Goal: Task Accomplishment & Management: Manage account settings

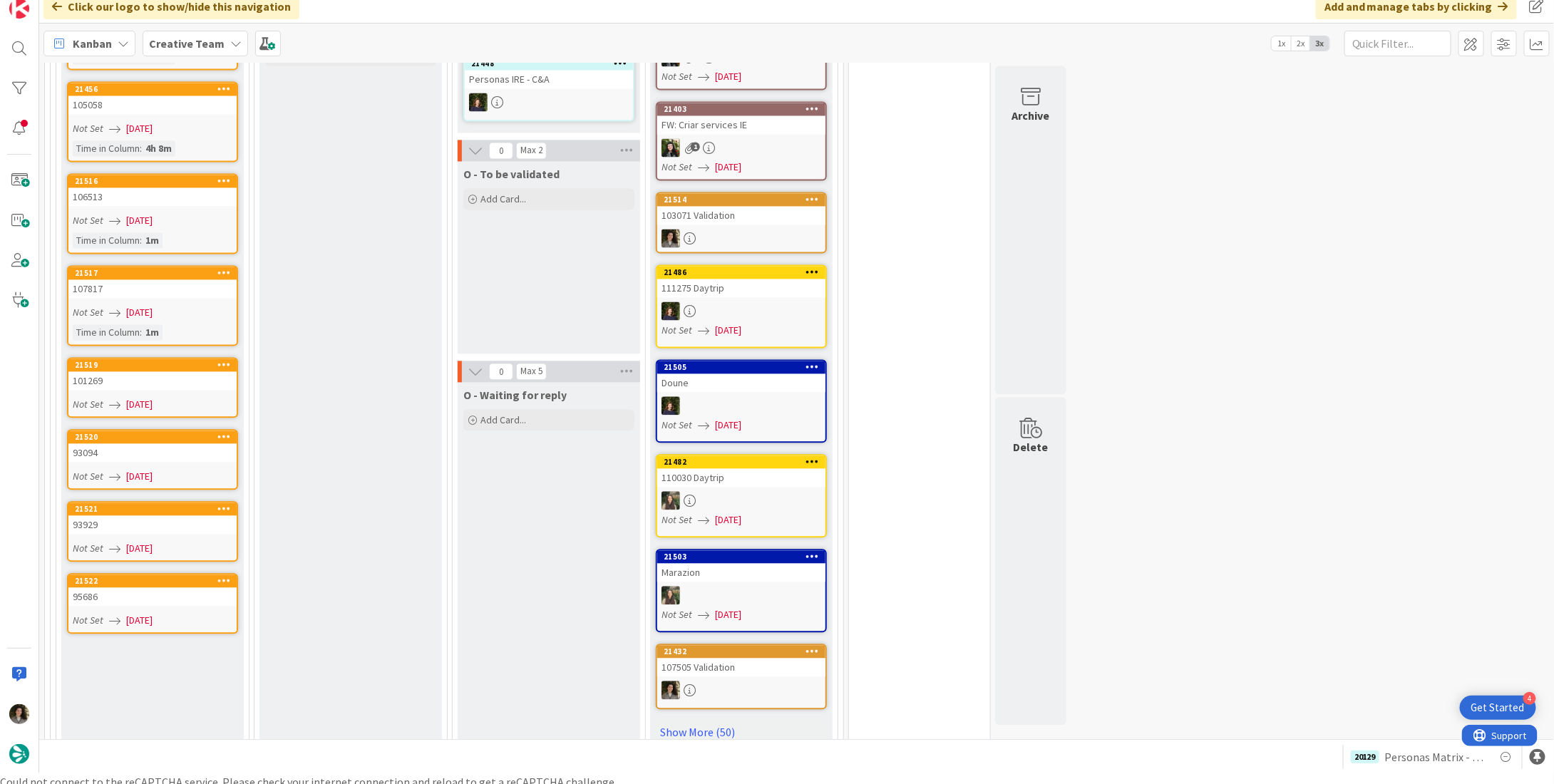
scroll to position [17, 0]
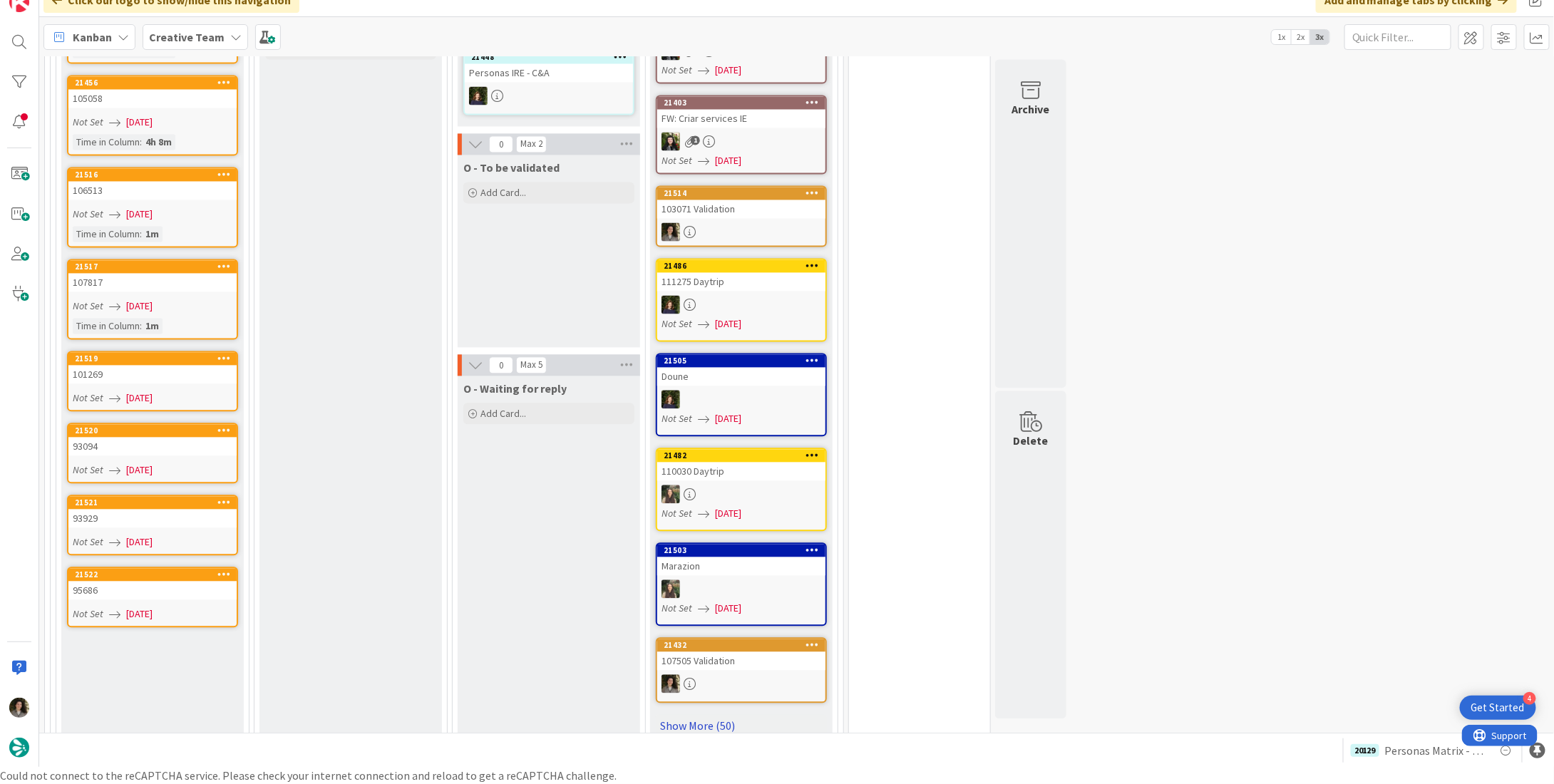
click at [712, 714] on link "Show More (50)" at bounding box center [741, 726] width 171 height 23
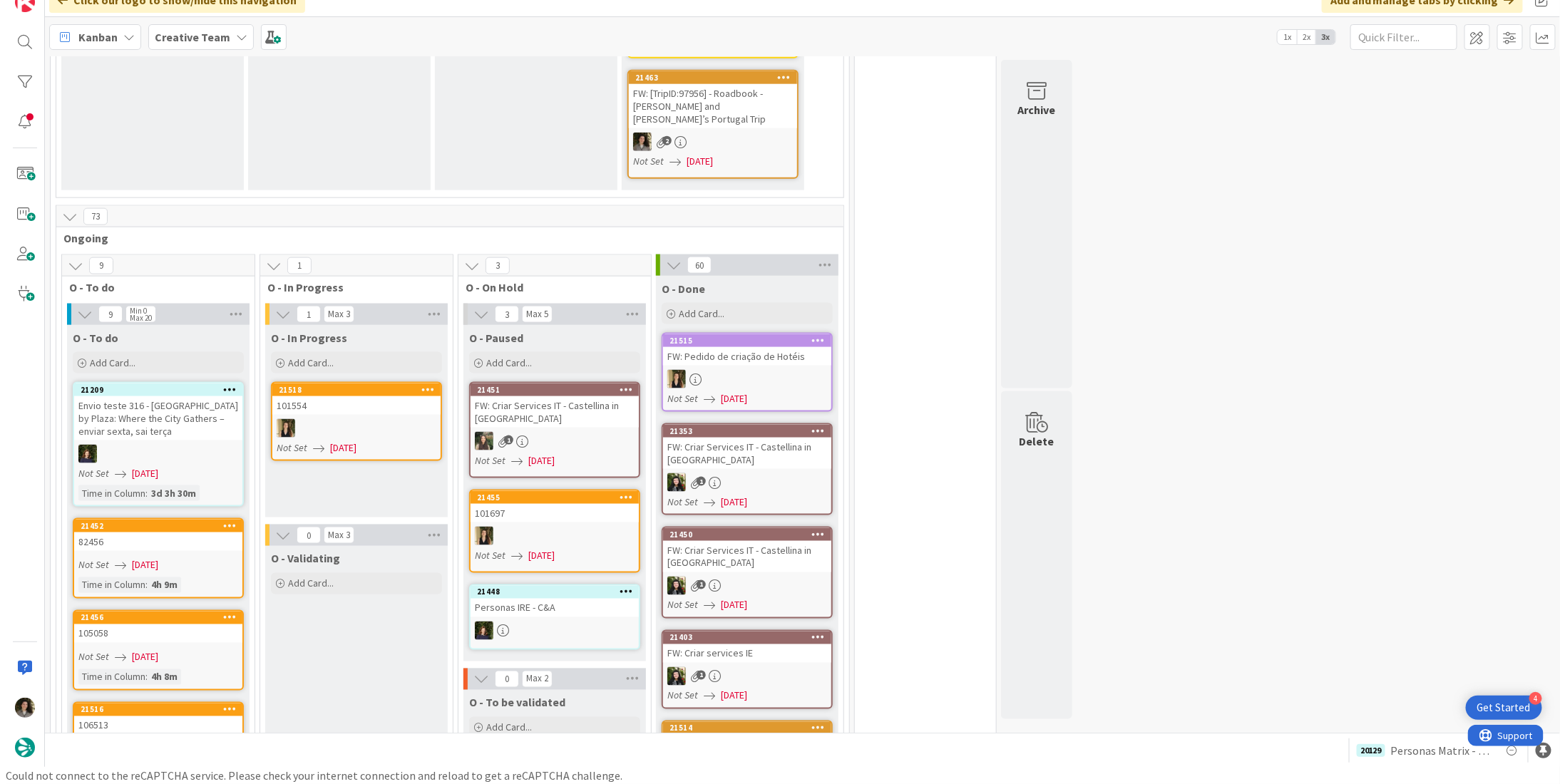
scroll to position [998, 0]
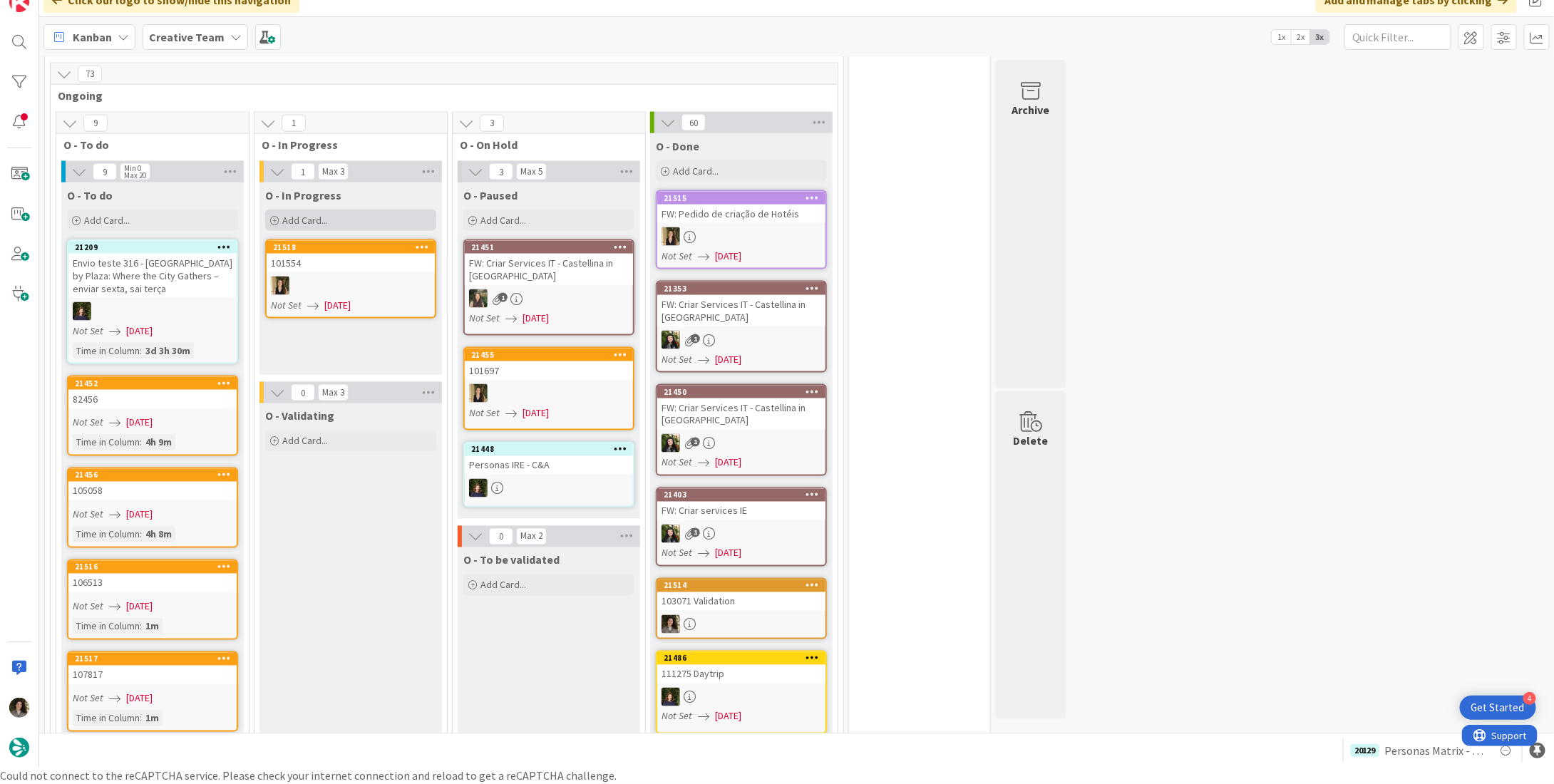
click at [354, 209] on div "Add Card..." at bounding box center [350, 220] width 171 height 22
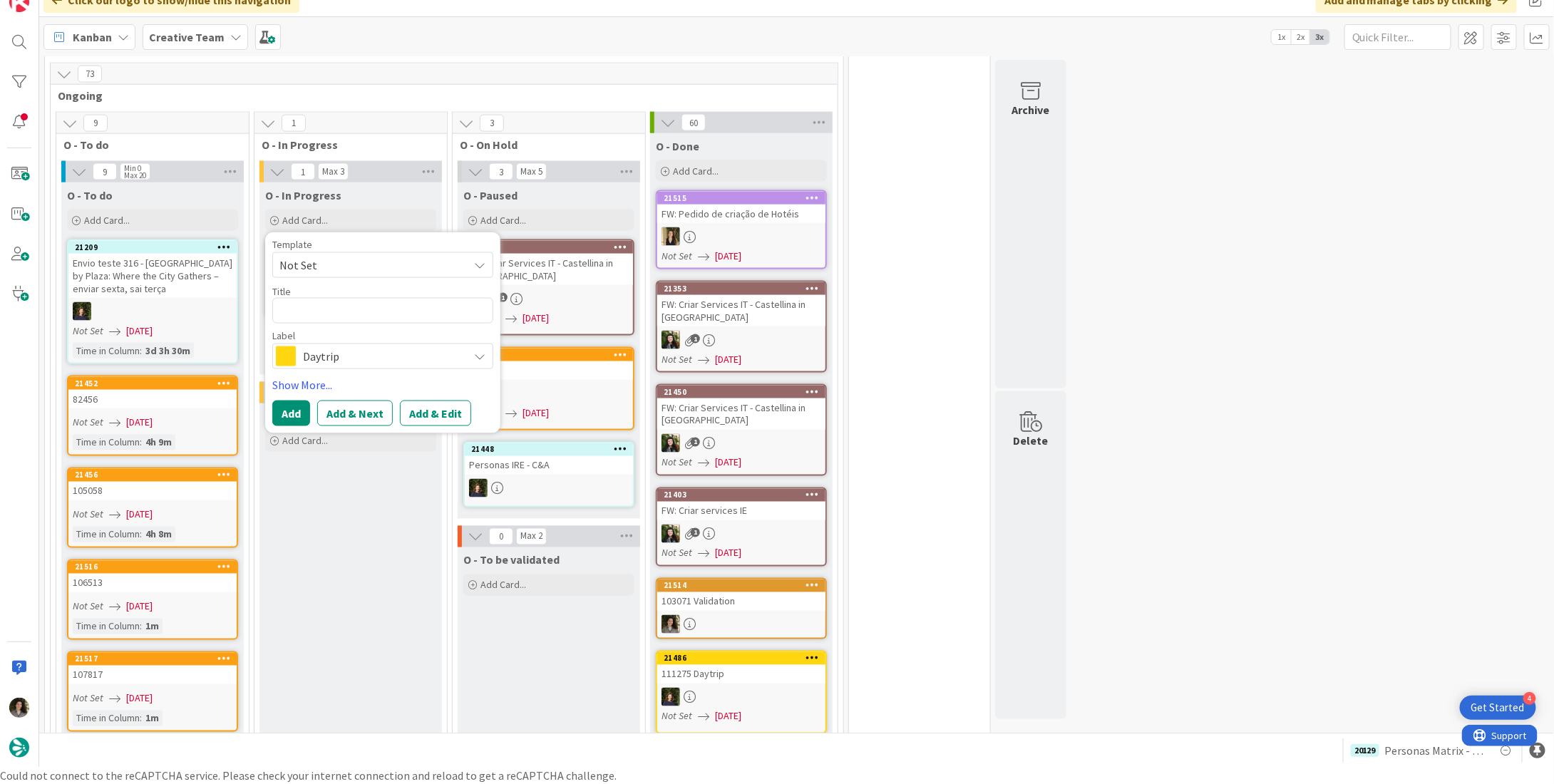
type textarea "x"
type textarea "P"
type textarea "x"
type textarea "PO"
type textarea "x"
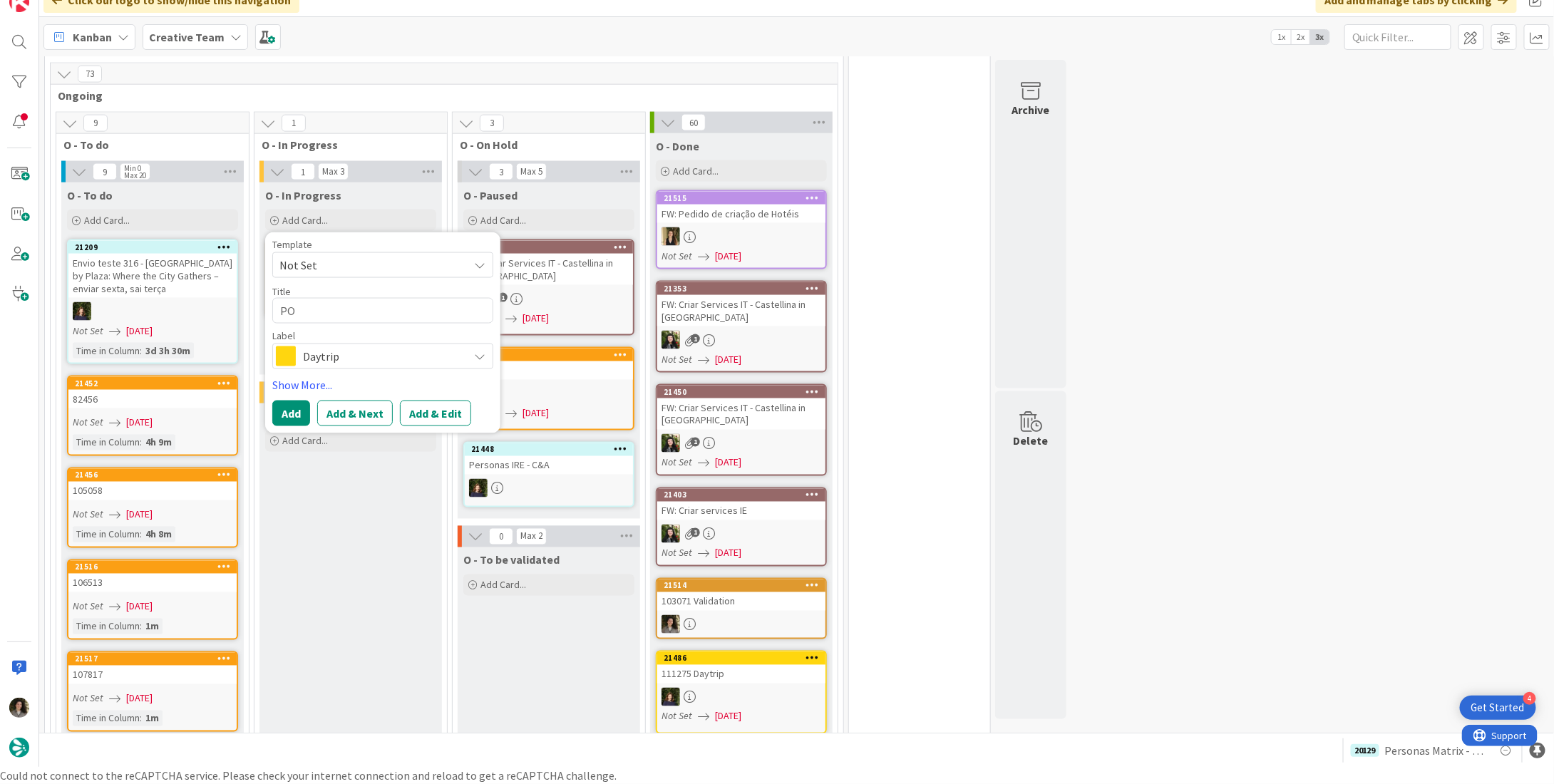
type textarea "POI"
type textarea "x"
type textarea "POIS"
type textarea "x"
type textarea "POIS"
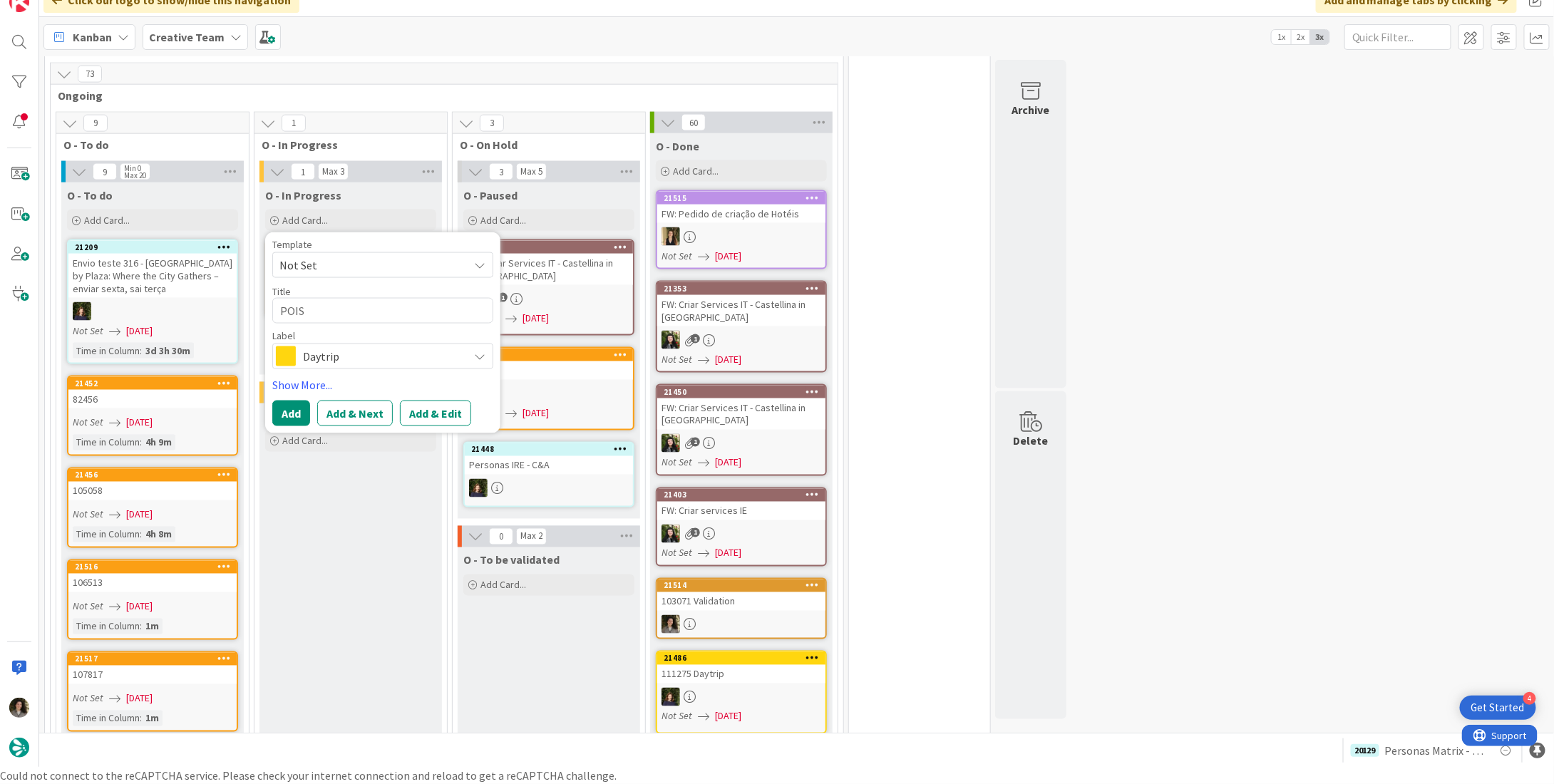
type textarea "x"
type textarea "POIS"
type textarea "x"
type textarea "POI"
type textarea "x"
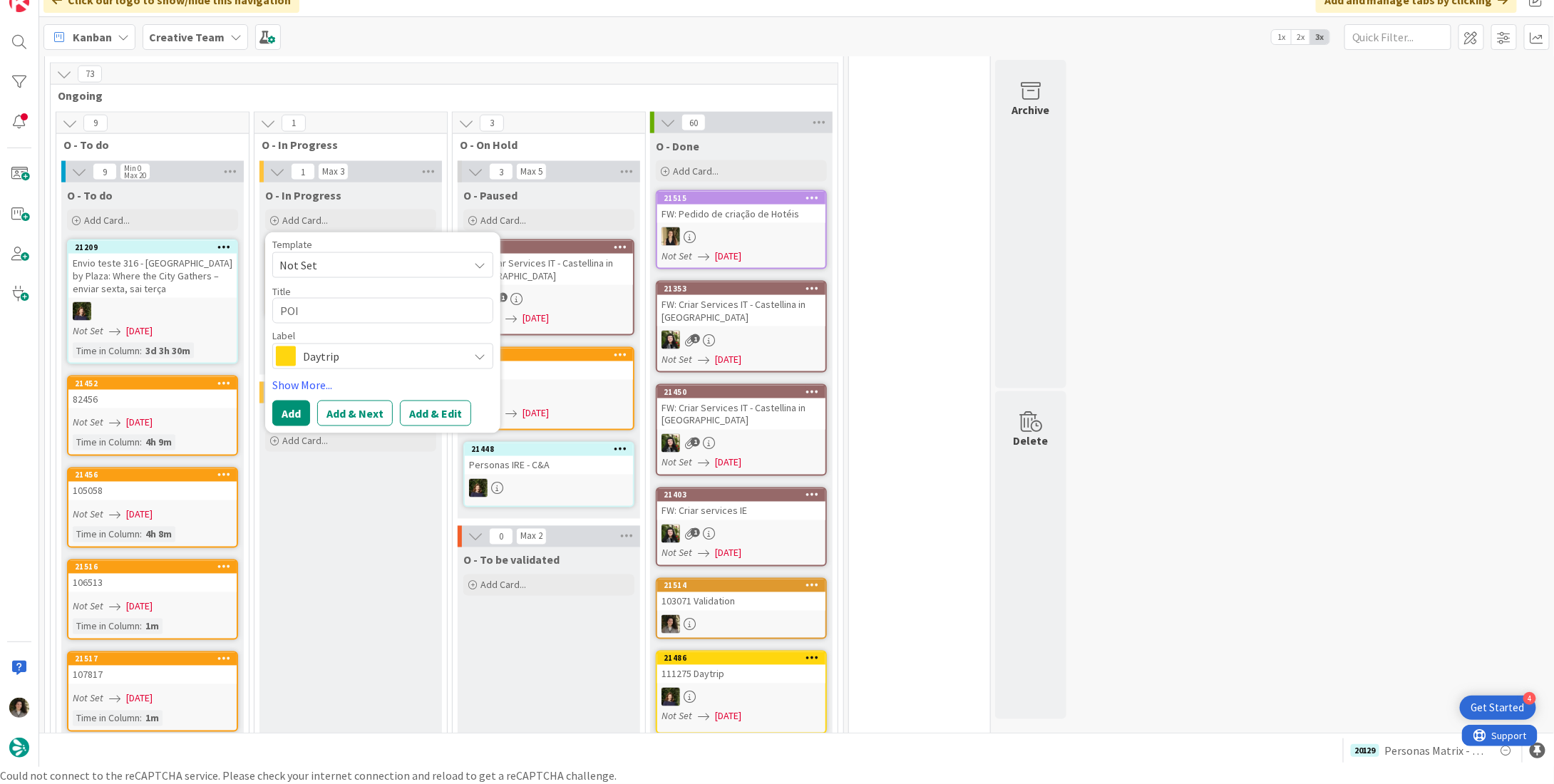
type textarea "POI"
type textarea "x"
type textarea "POI M"
type textarea "x"
type textarea "POI MA"
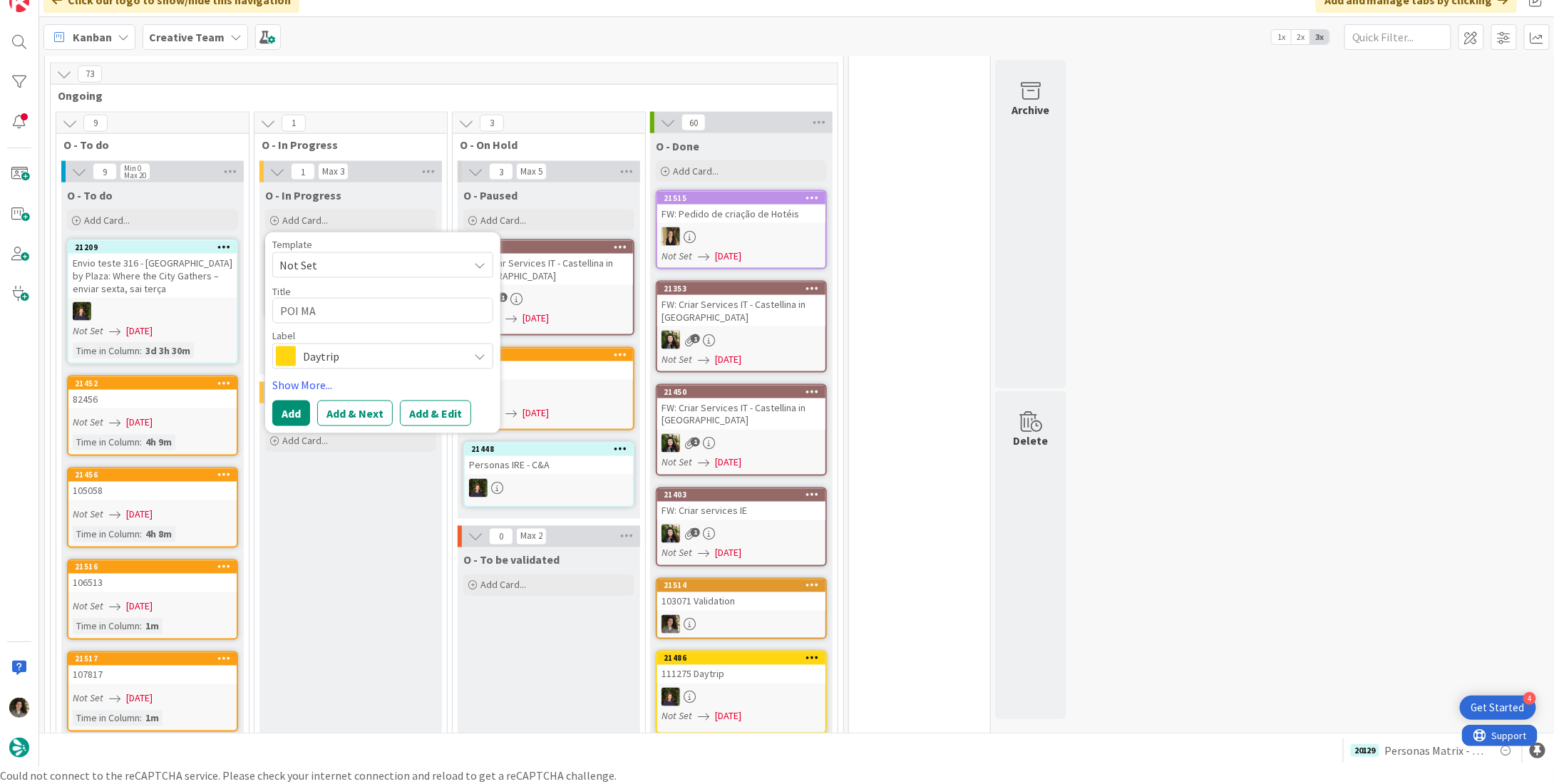
type textarea "x"
type textarea "POI MAT"
type textarea "x"
type textarea "POI MATR"
type textarea "x"
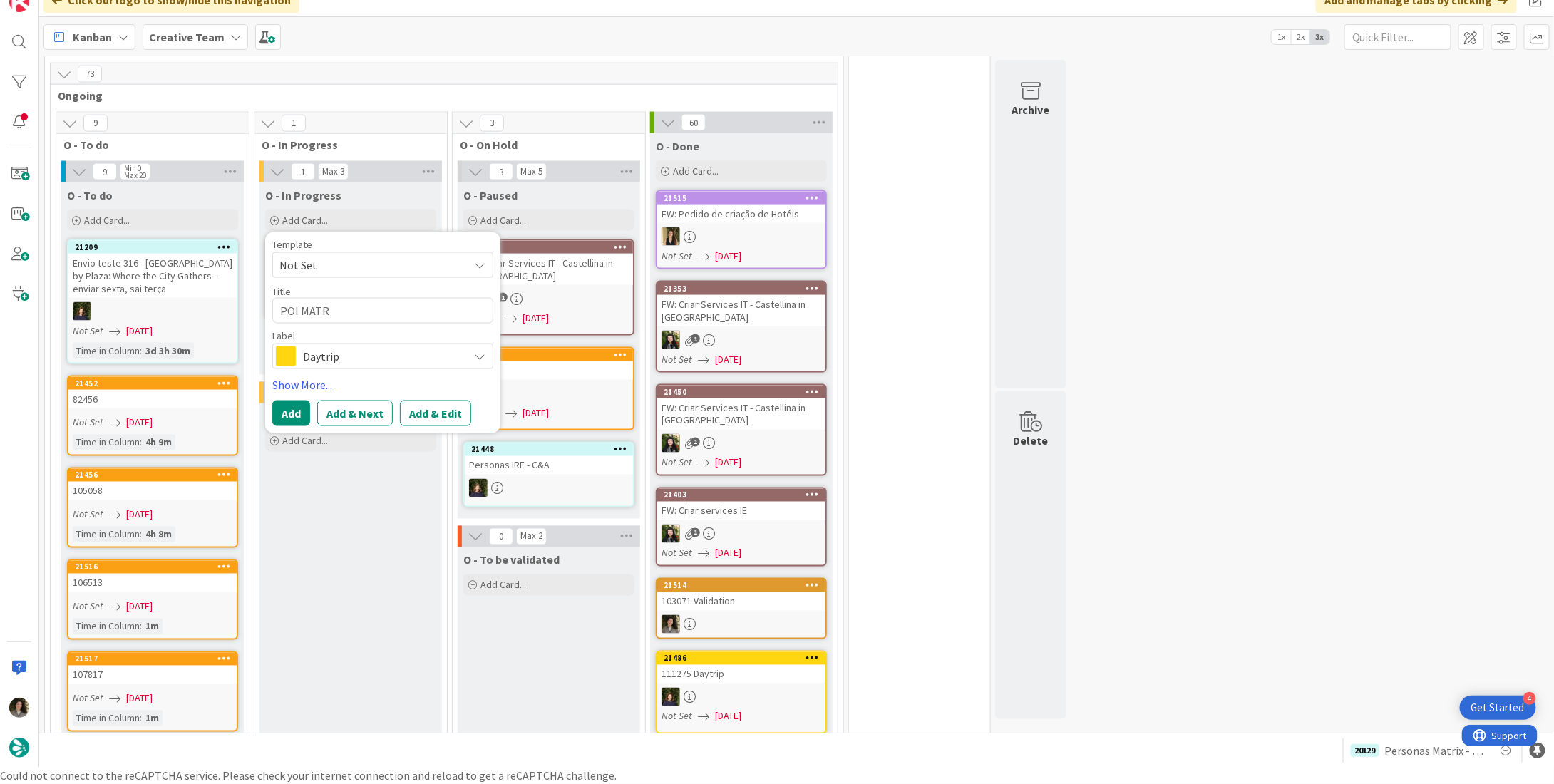
type textarea "POI MAT"
type textarea "x"
type textarea "POI MA"
type textarea "x"
type textarea "POI M"
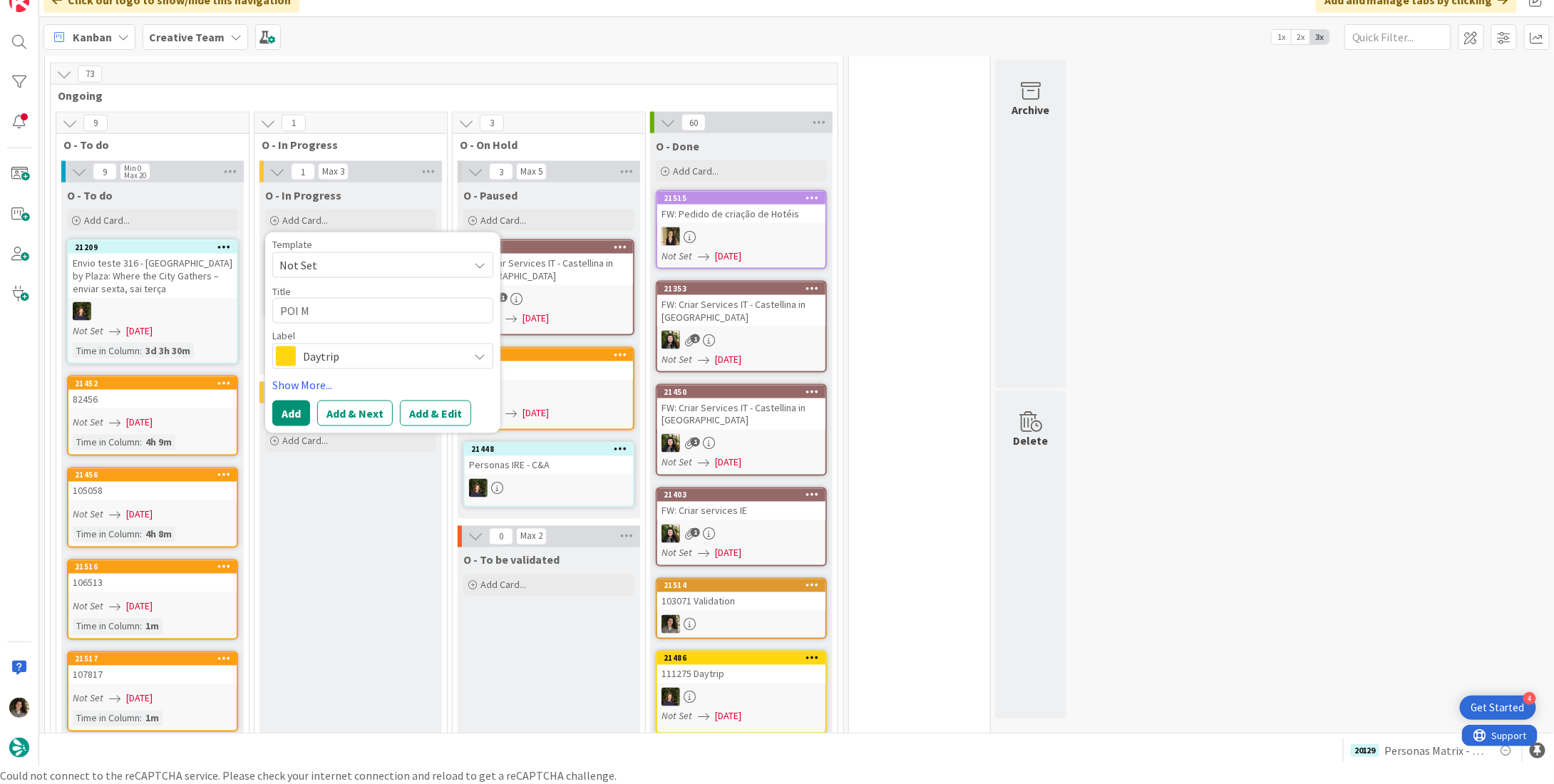
type textarea "x"
type textarea "POI Ma"
type textarea "x"
type textarea "POI Mat"
type textarea "x"
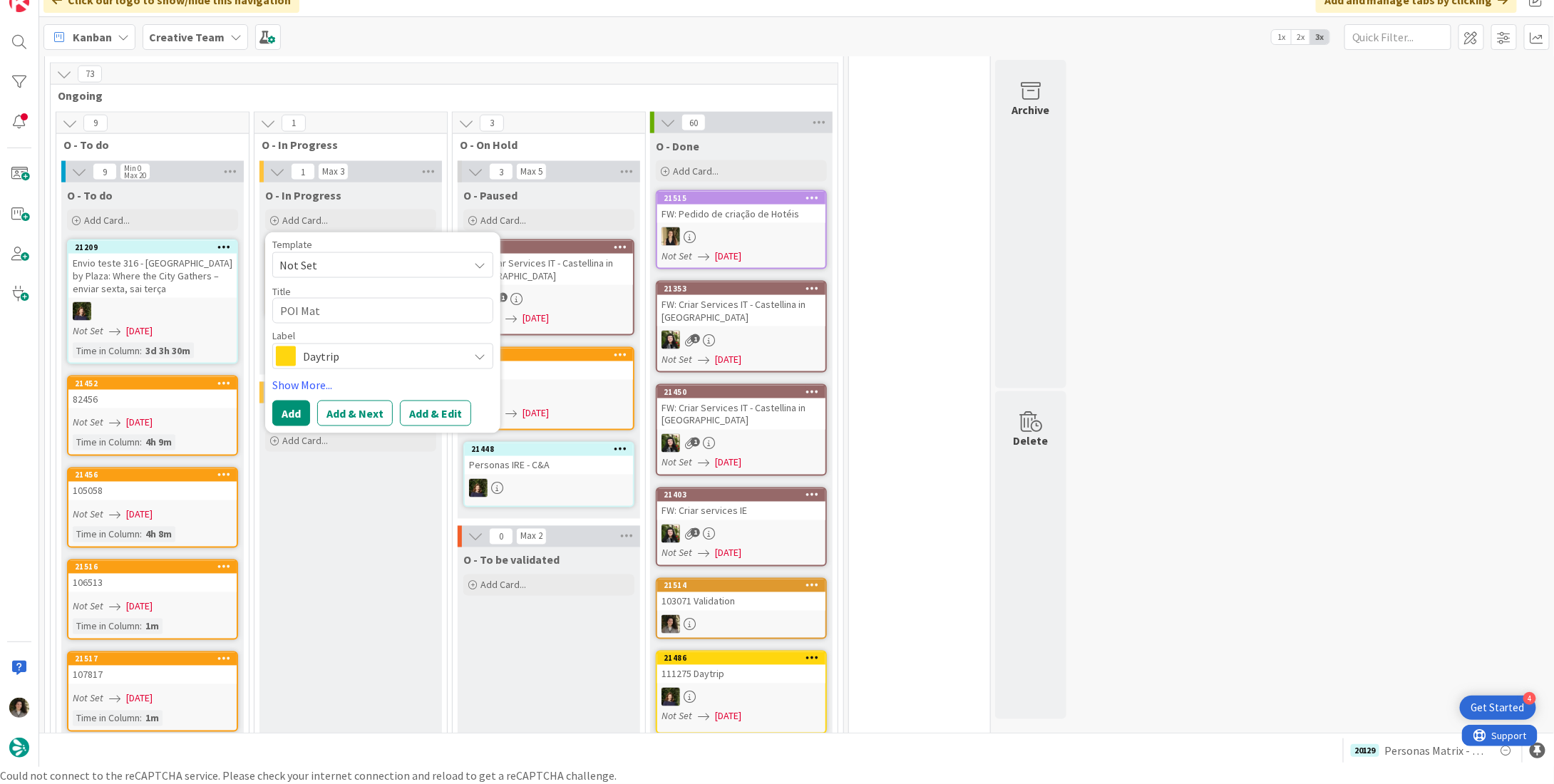
type textarea "POI Matr"
type textarea "x"
type textarea "POI Matri"
type textarea "x"
type textarea "POI Matrix"
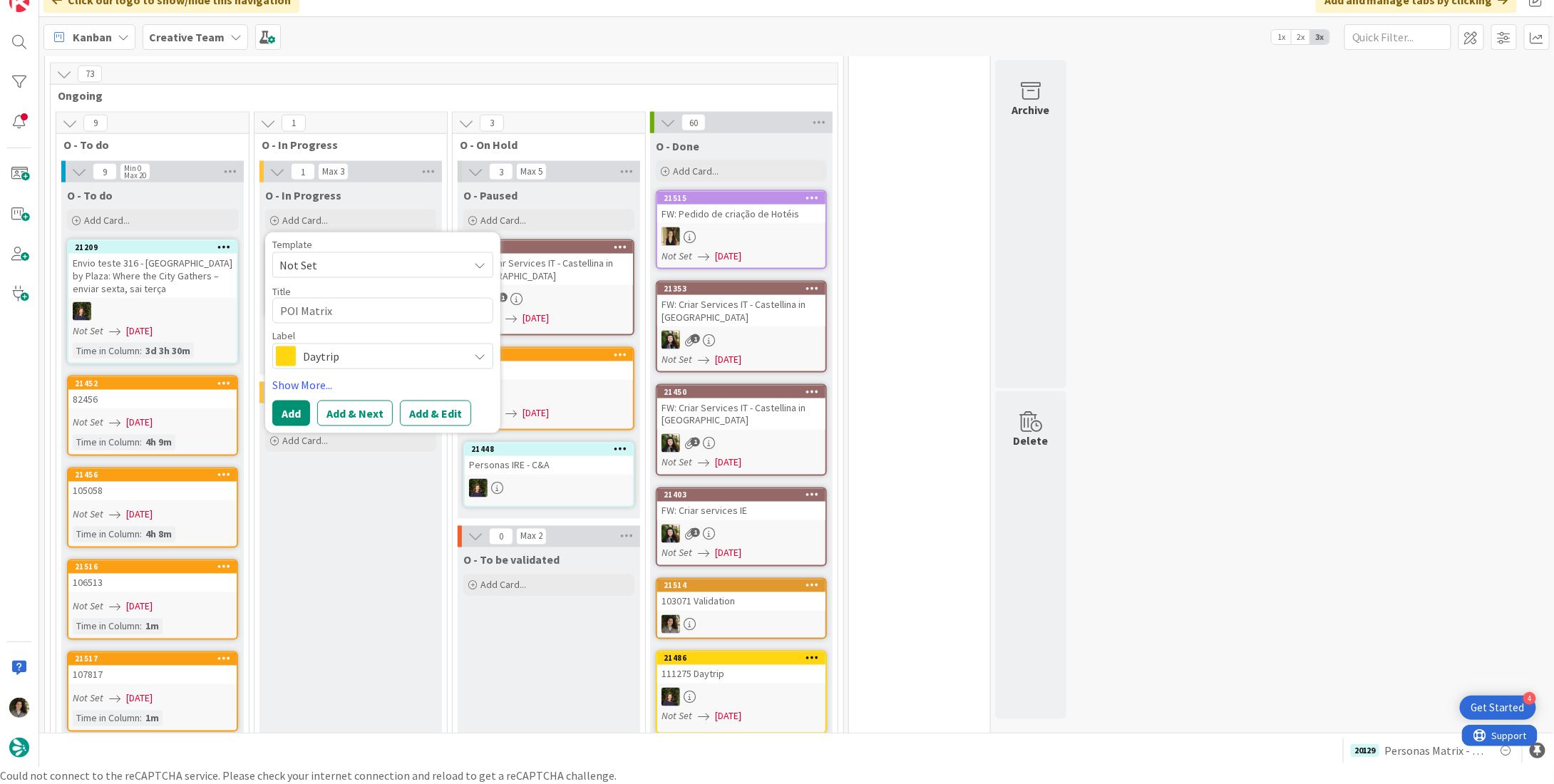
type textarea "x"
type textarea "POI Matrix"
type textarea "x"
type textarea "POI Matrix -"
type textarea "x"
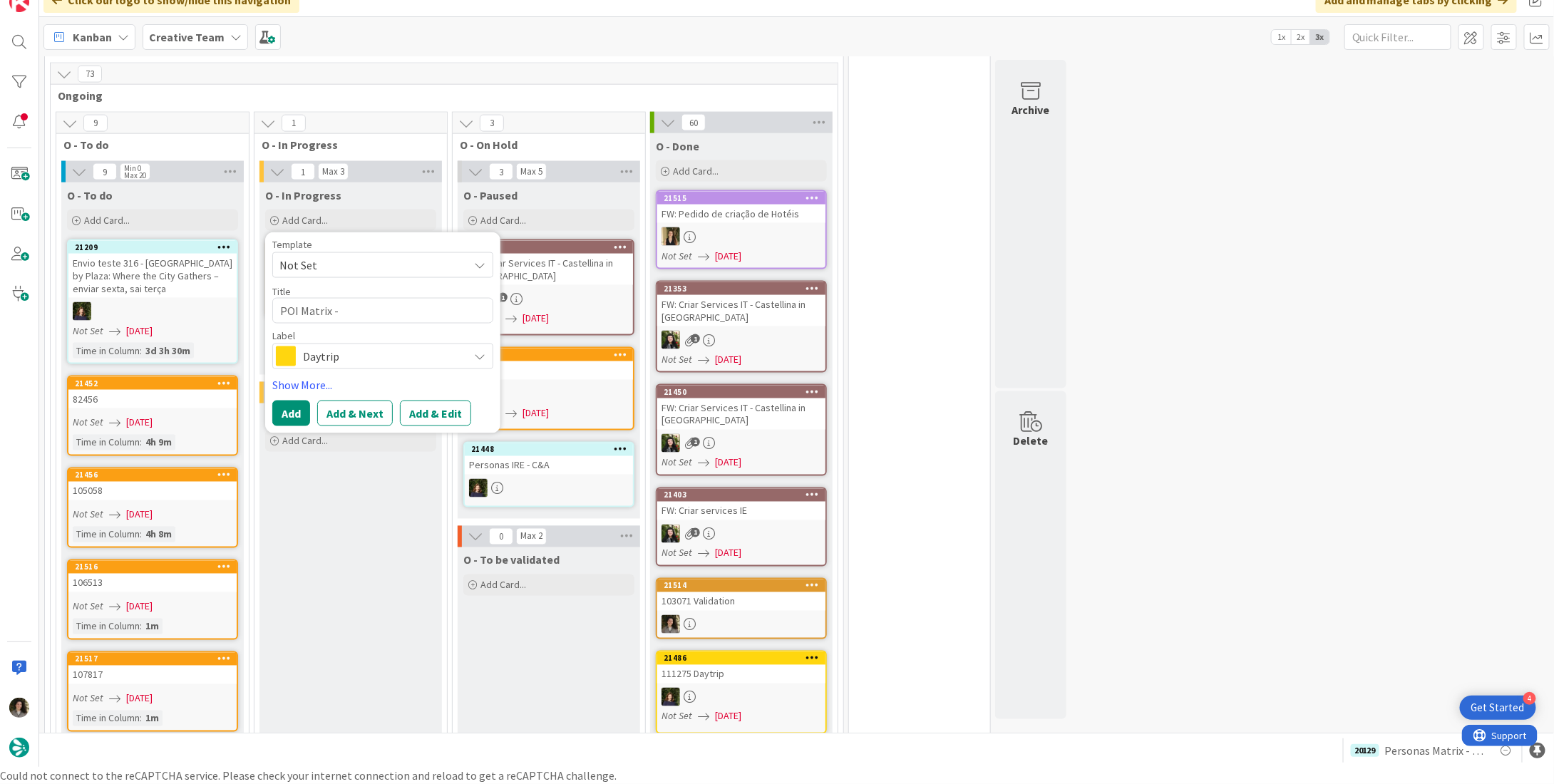
type textarea "POI Matrix -"
type textarea "x"
type textarea "POI Matrix - P"
type textarea "x"
type textarea "POI Matrix -"
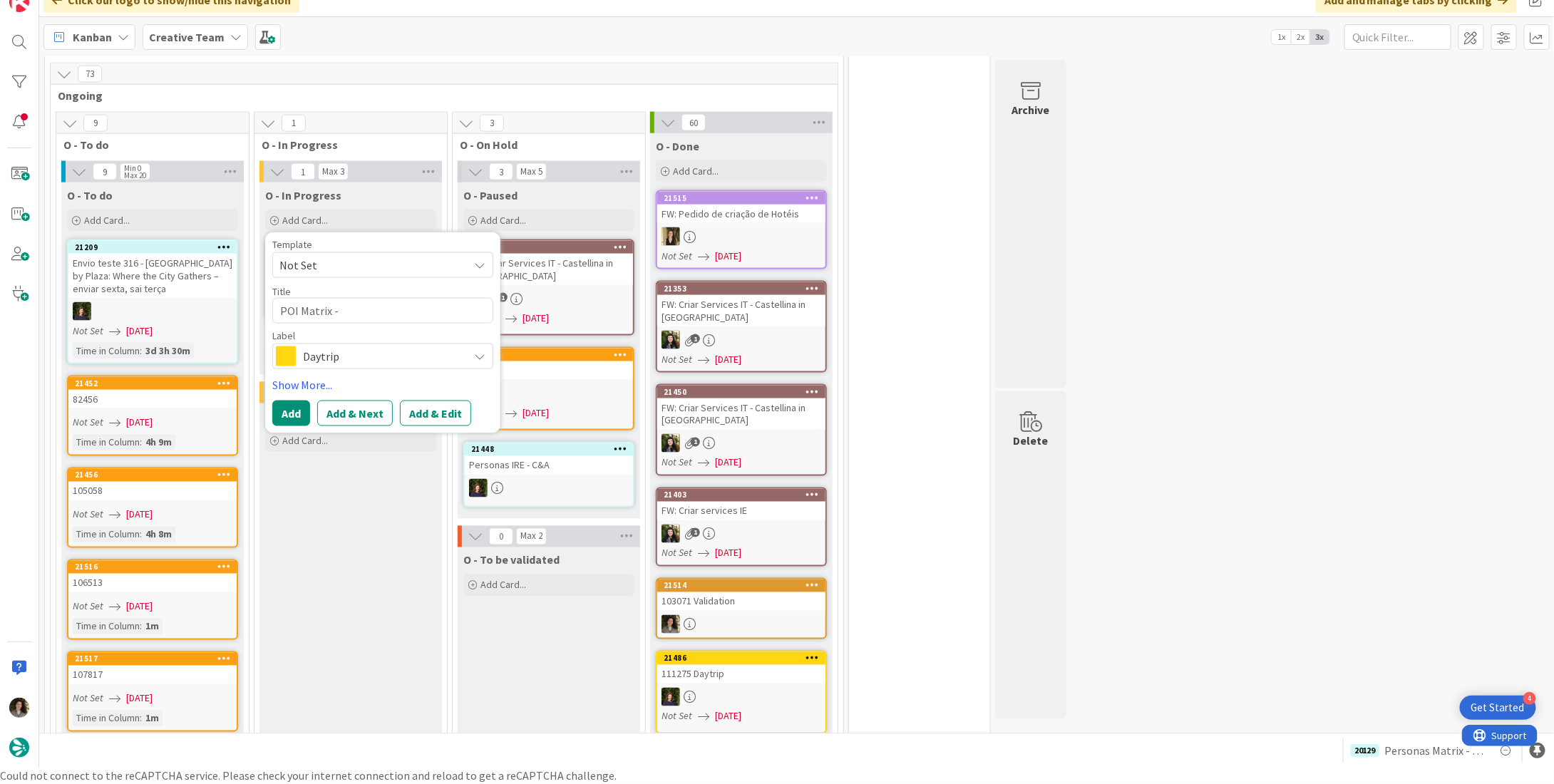
type textarea "x"
type textarea "POI Matrix - C"
type textarea "x"
type textarea "POI Matrix - CC"
type textarea "x"
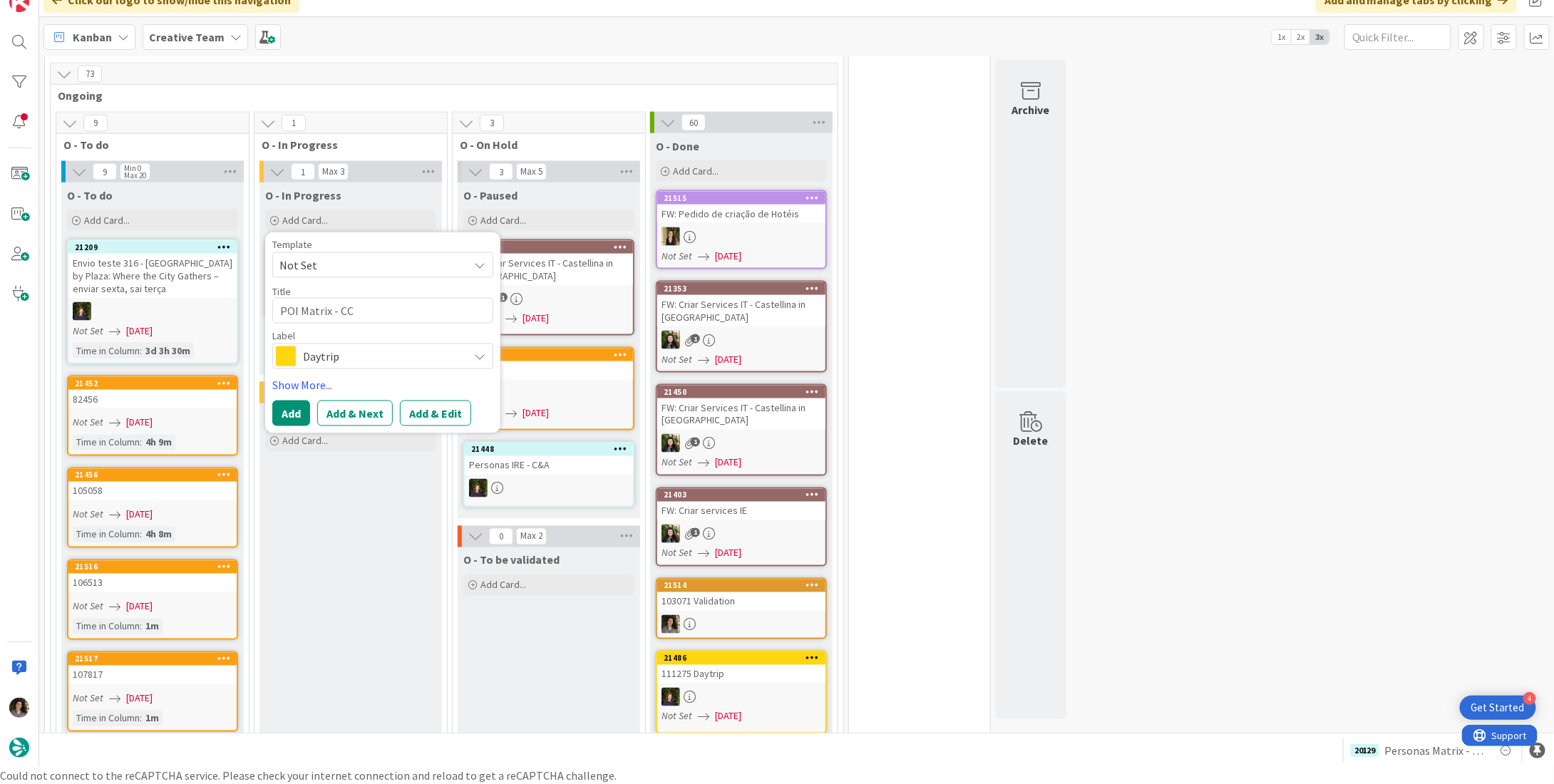
type textarea "POI Matrix - CC"
type textarea "x"
type textarea "POI Matrix - CC U"
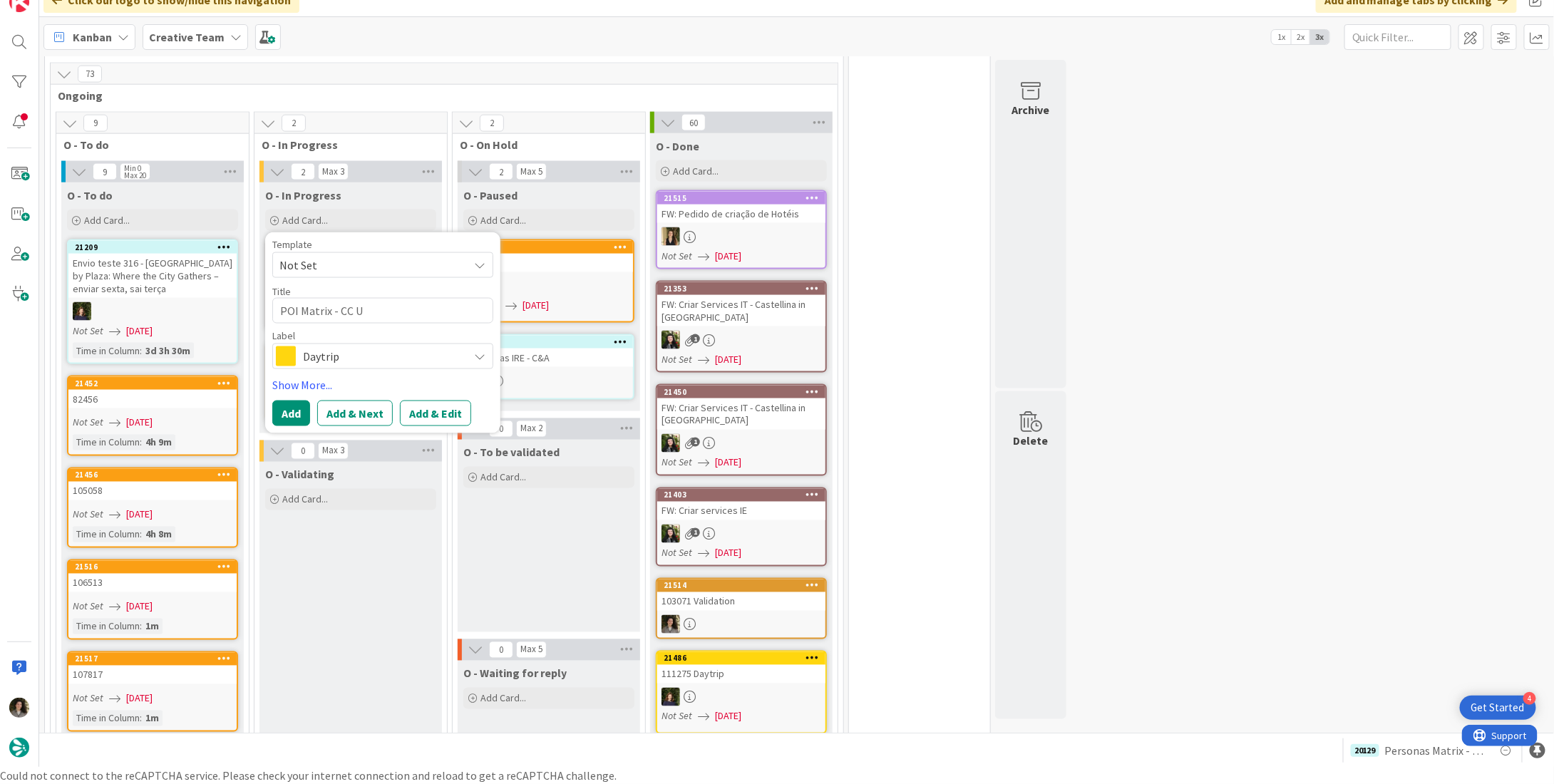
type textarea "x"
type textarea "POI Matrix - CC [GEOGRAPHIC_DATA]"
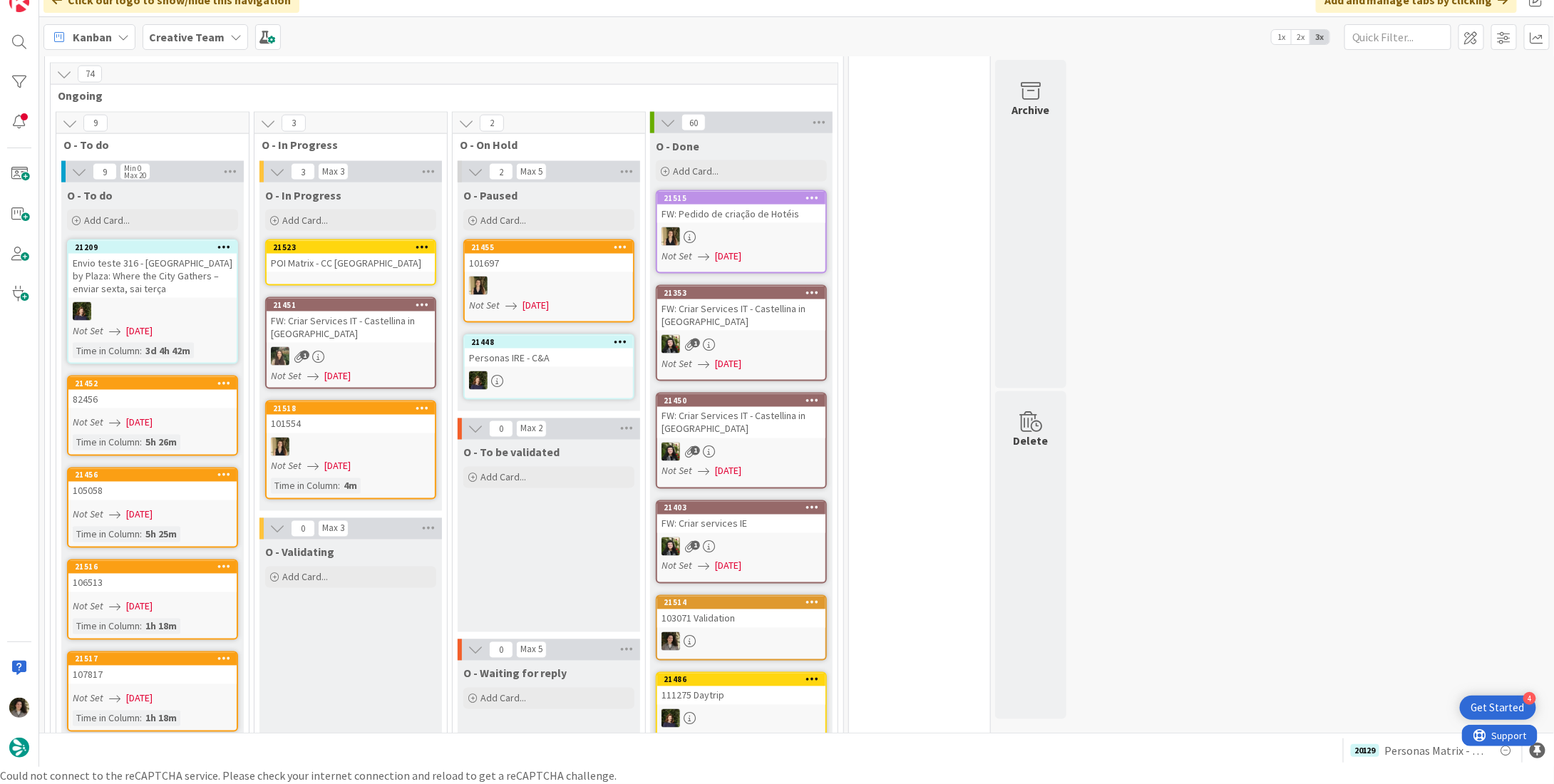
click at [359, 253] on div "POI Matrix - CC [GEOGRAPHIC_DATA]" at bounding box center [351, 263] width 168 height 19
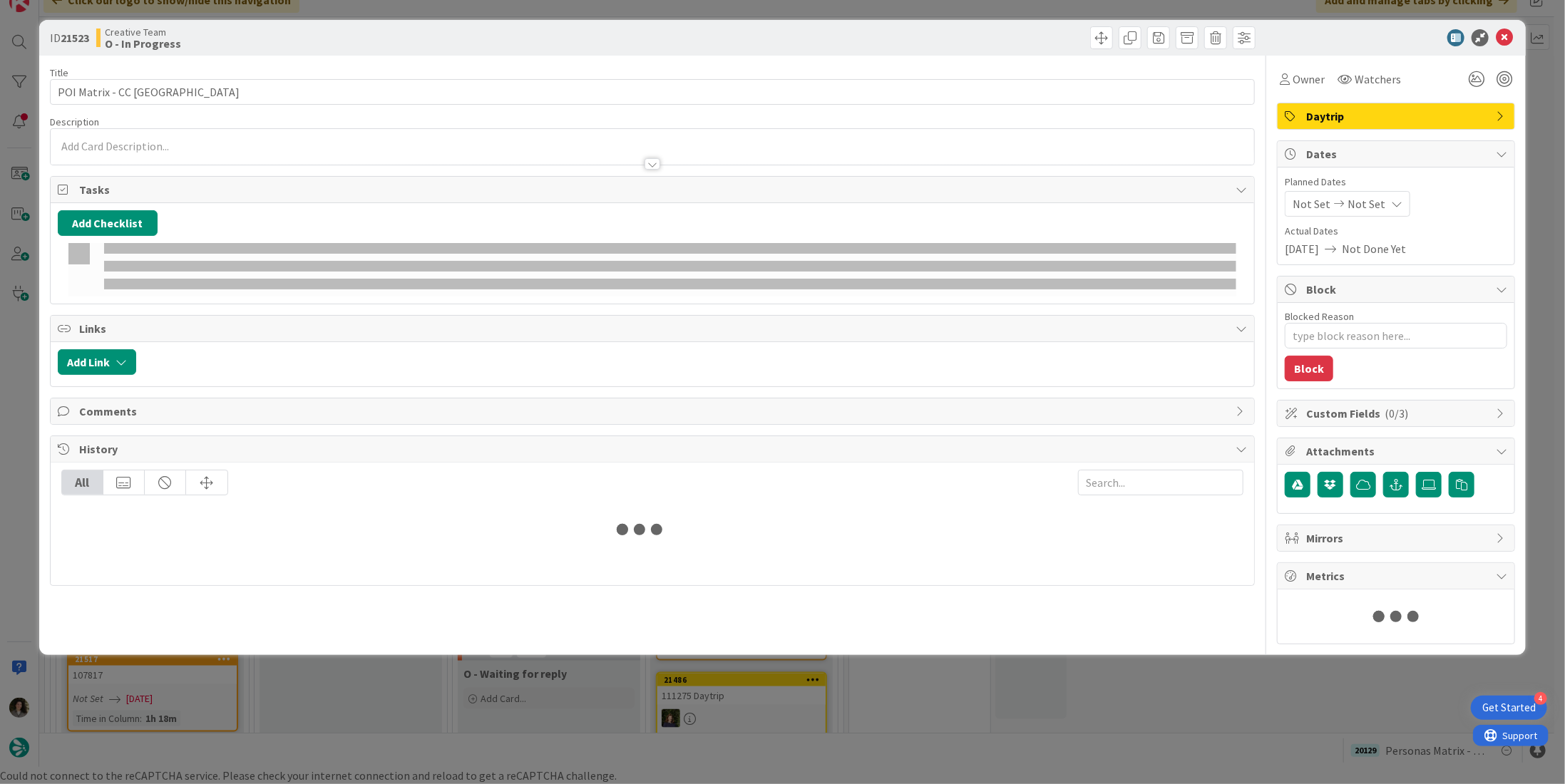
type textarea "x"
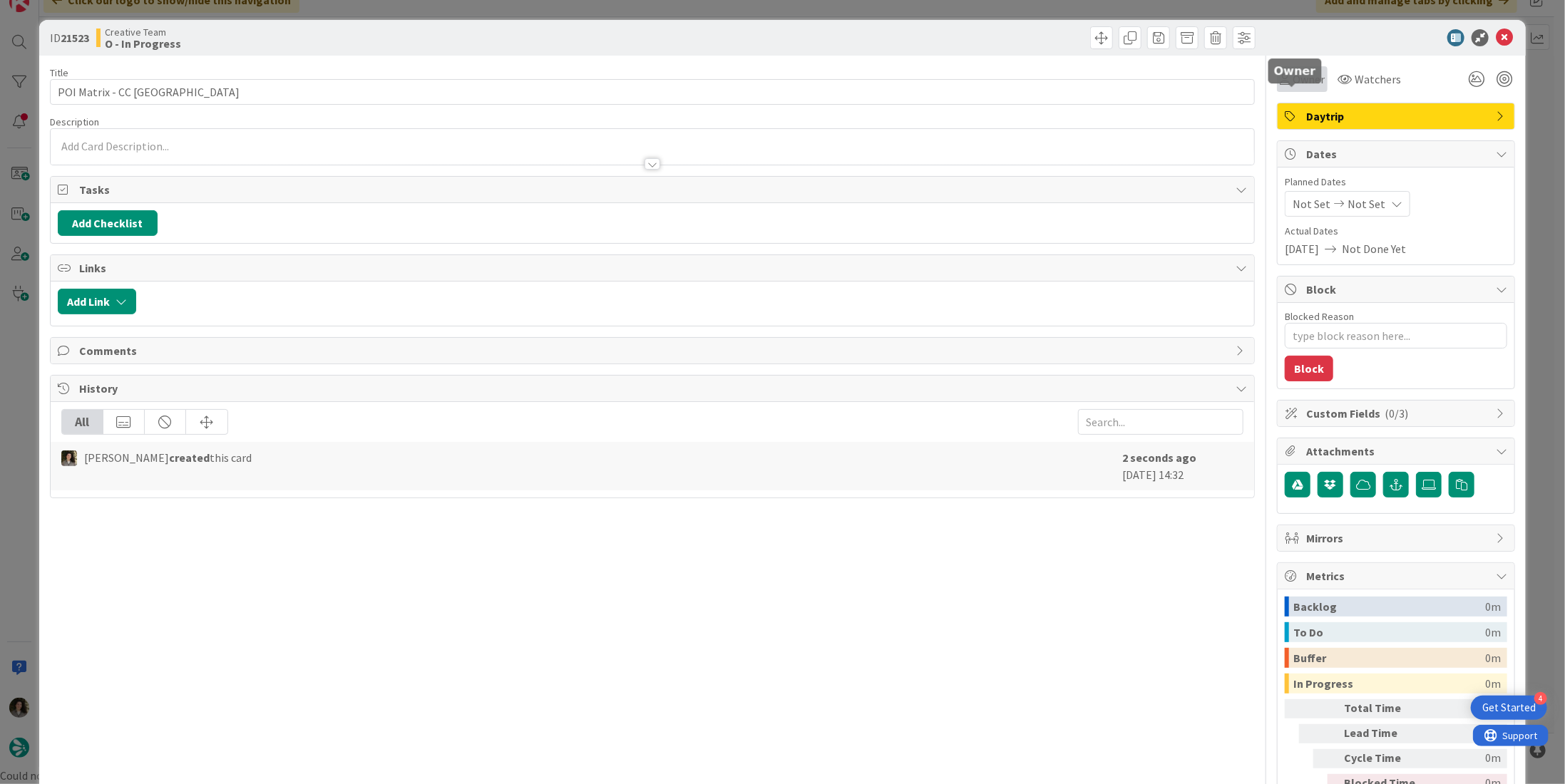
click at [1294, 82] on body "4 Get Started Click our logo to show/hide this navigation Add and manage tabs b…" at bounding box center [782, 375] width 1565 height 784
click at [1497, 42] on icon at bounding box center [1504, 38] width 17 height 17
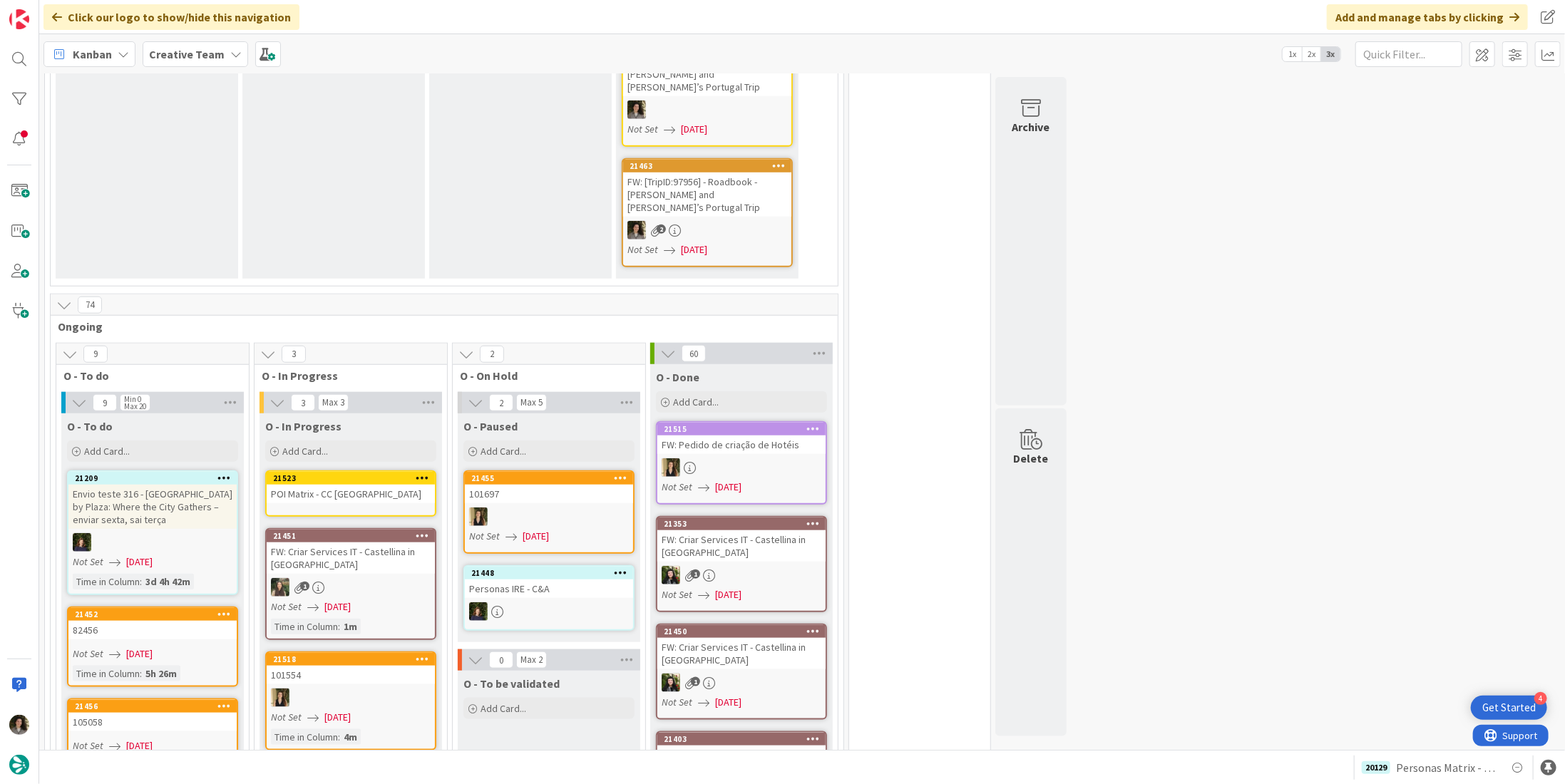
click at [355, 484] on div "POI Matrix - CC [GEOGRAPHIC_DATA]" at bounding box center [351, 494] width 168 height 19
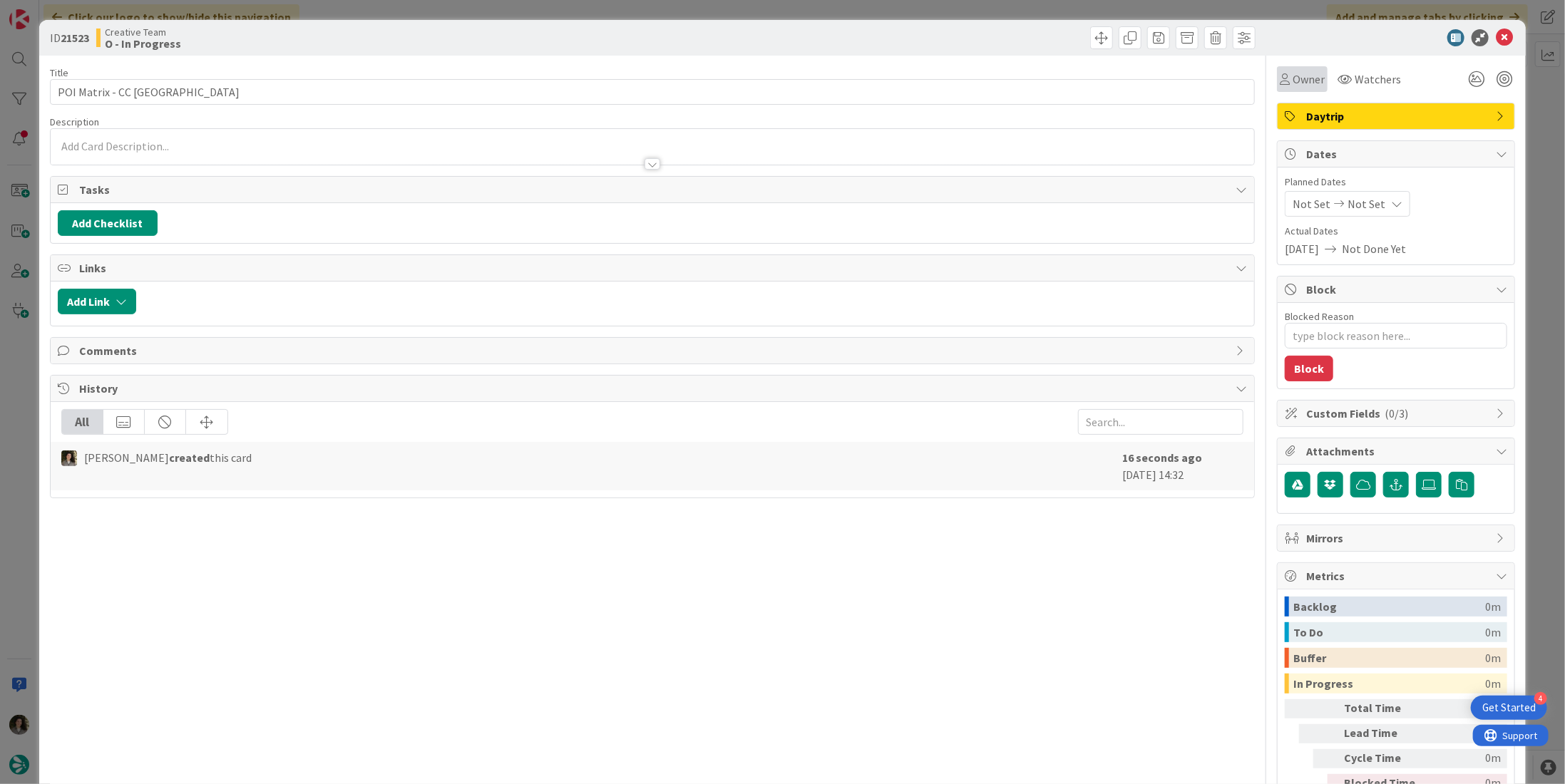
click at [1298, 87] on div "Owner" at bounding box center [1301, 79] width 50 height 25
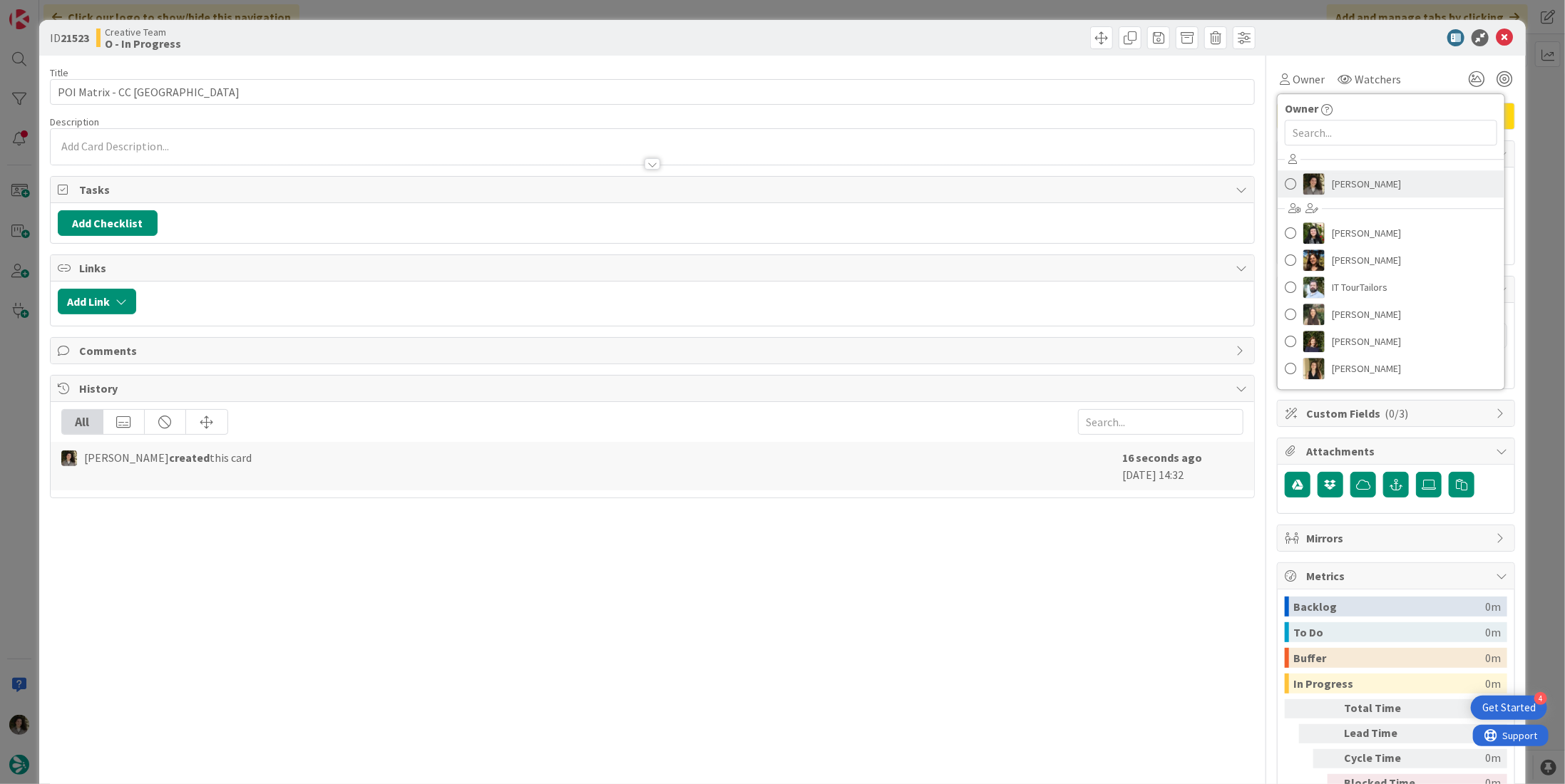
click at [1335, 174] on span "[PERSON_NAME]" at bounding box center [1366, 184] width 69 height 22
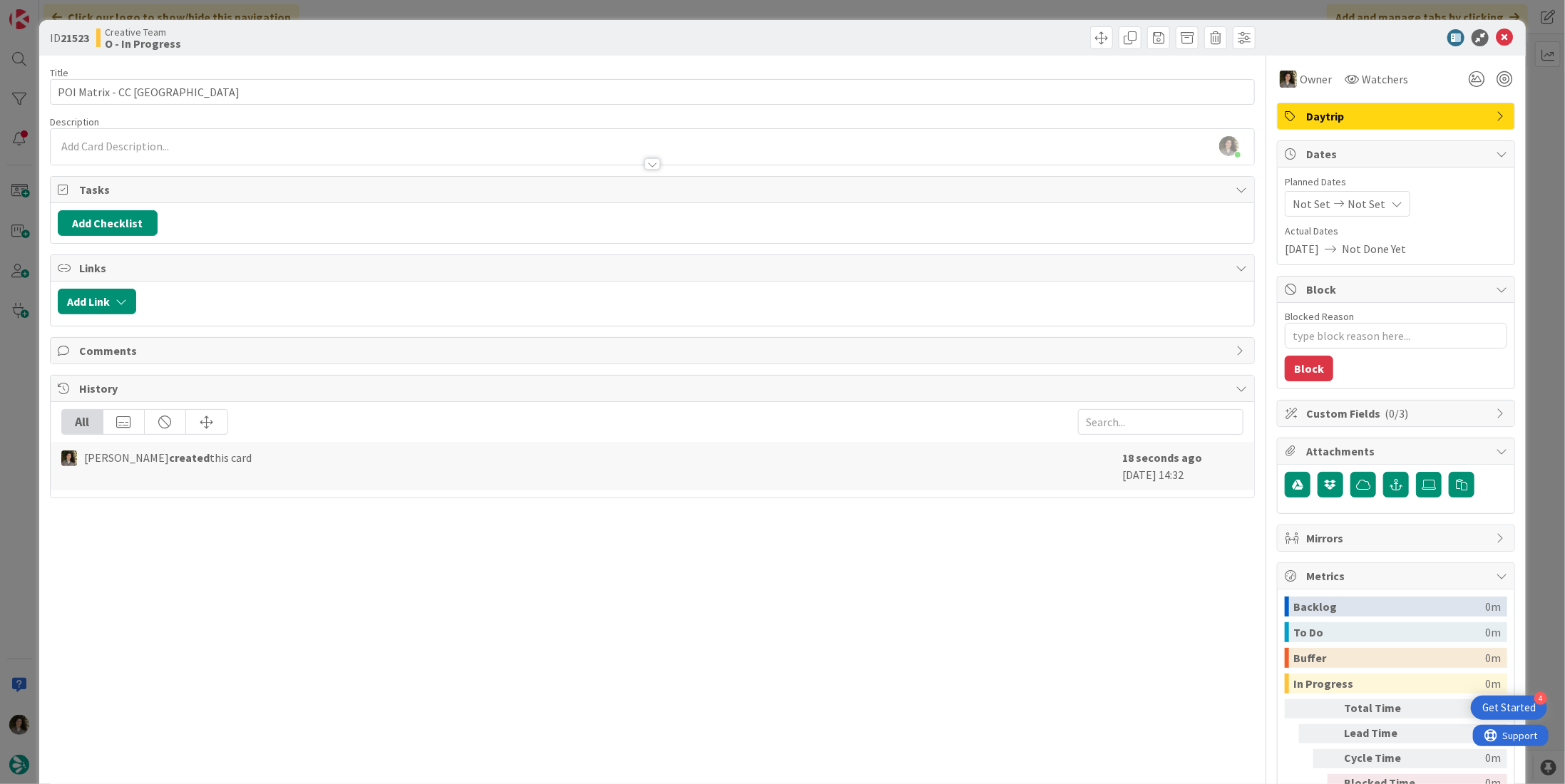
click at [1360, 132] on div "Owner Owner Remove Set as Watcher Melissa Santos Beatriz Cassona Diana Ramos IT…" at bounding box center [1396, 444] width 238 height 777
click at [1360, 115] on span "Daytrip" at bounding box center [1397, 116] width 182 height 17
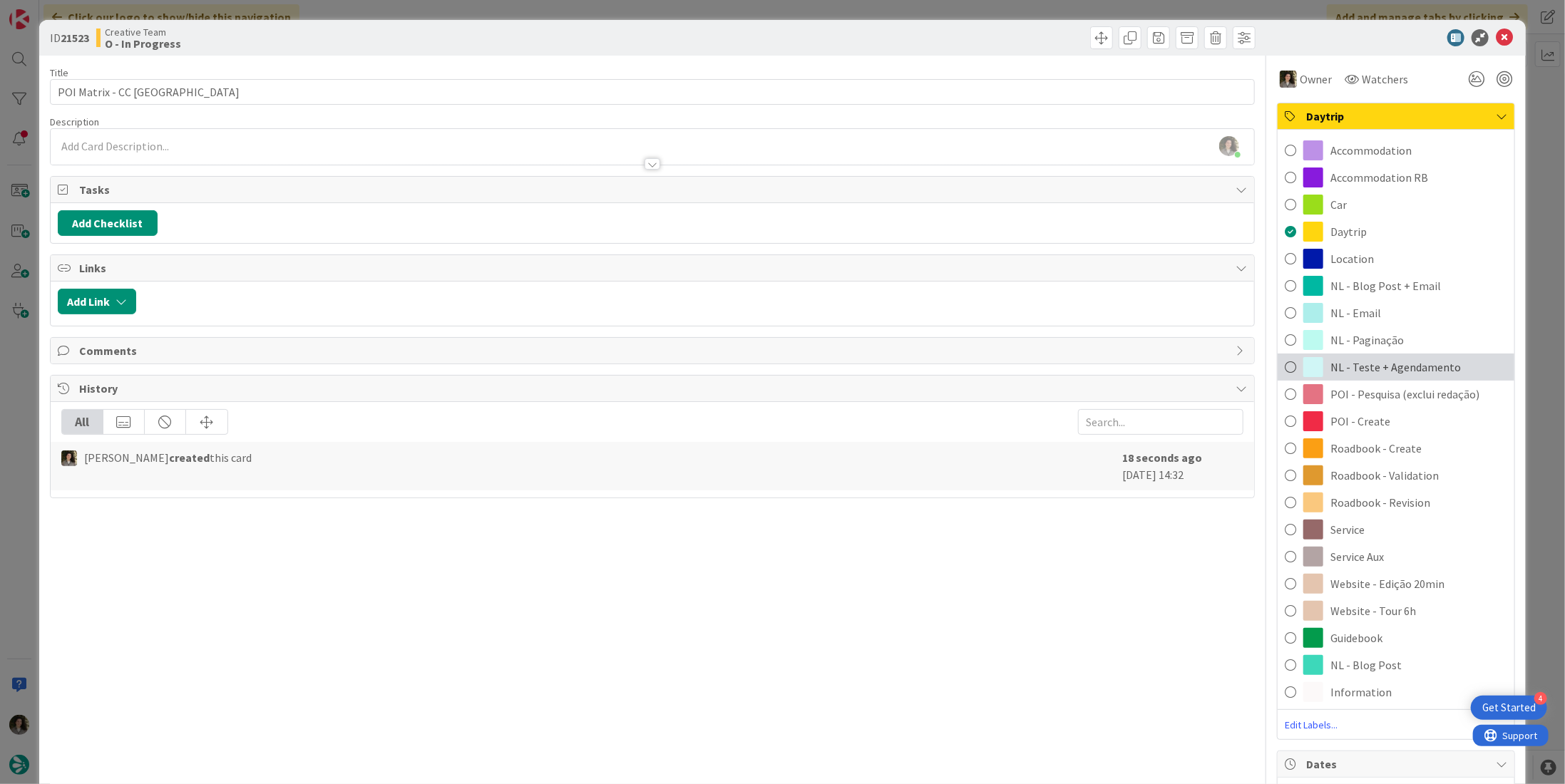
click at [1424, 369] on span "NL - Teste + Agendamento" at bounding box center [1395, 367] width 131 height 17
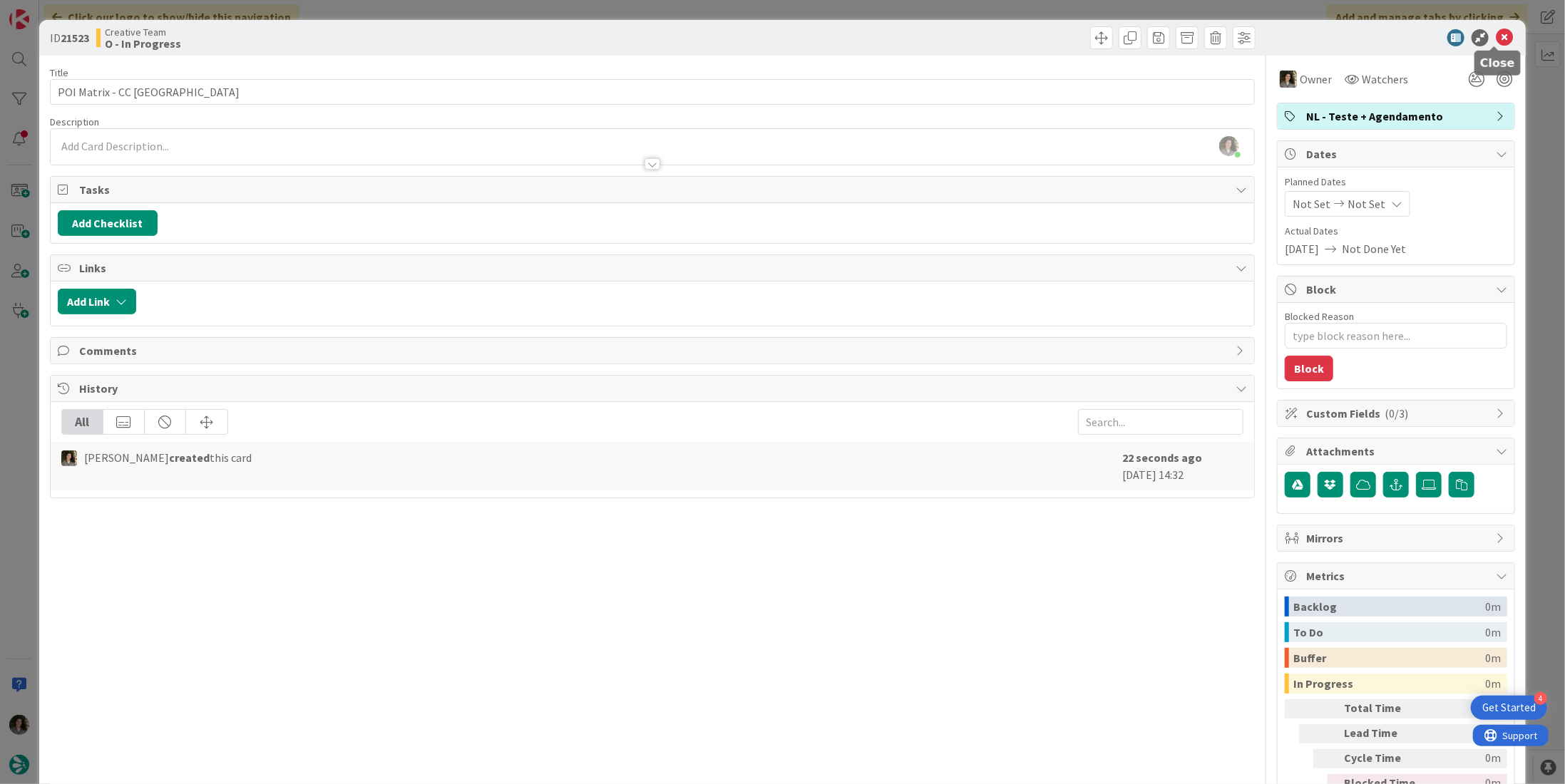
click at [1500, 35] on icon at bounding box center [1504, 38] width 17 height 17
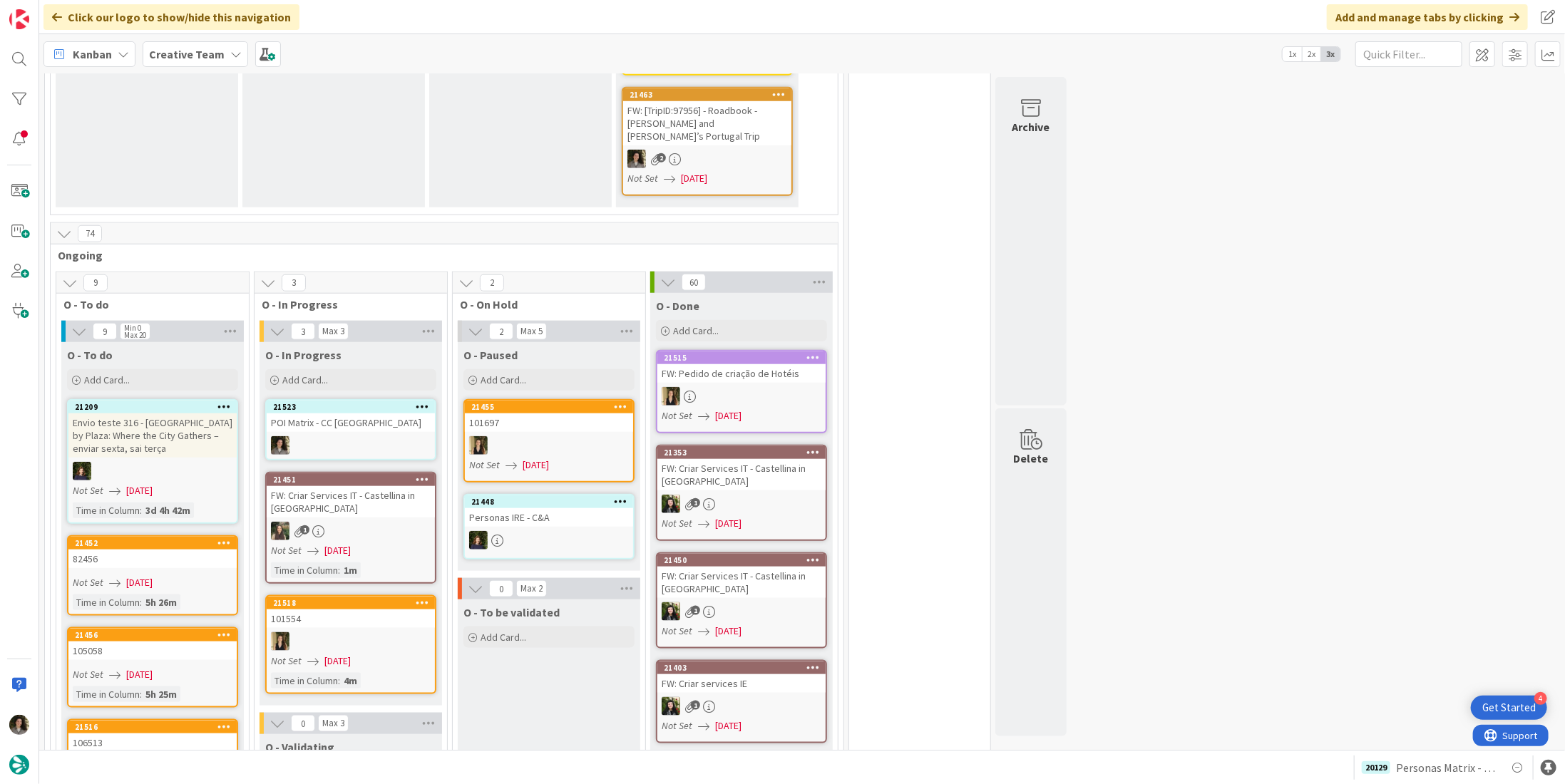
scroll to position [926, 0]
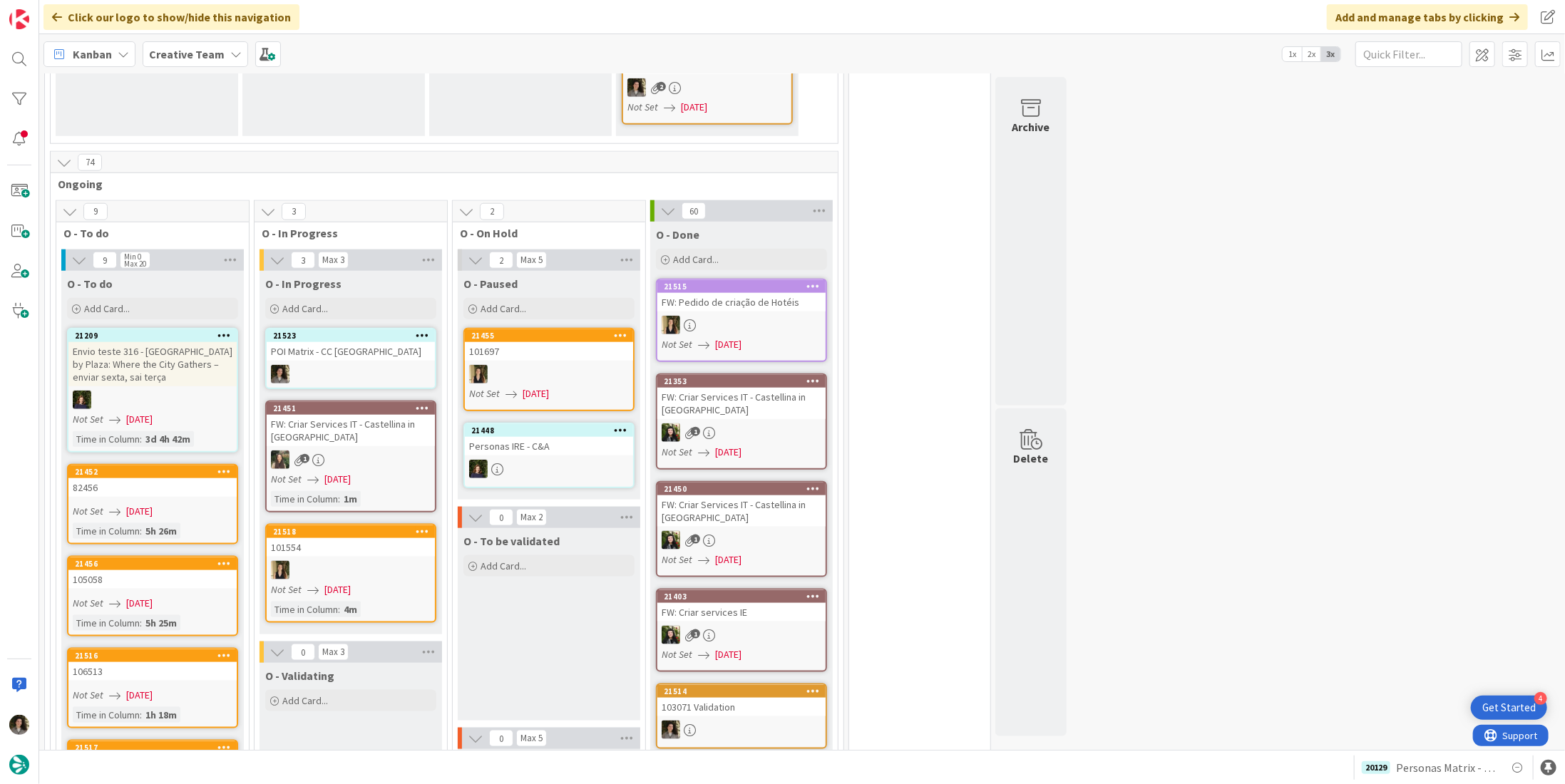
click at [340, 342] on div "POI Matrix - CC [GEOGRAPHIC_DATA]" at bounding box center [351, 351] width 168 height 19
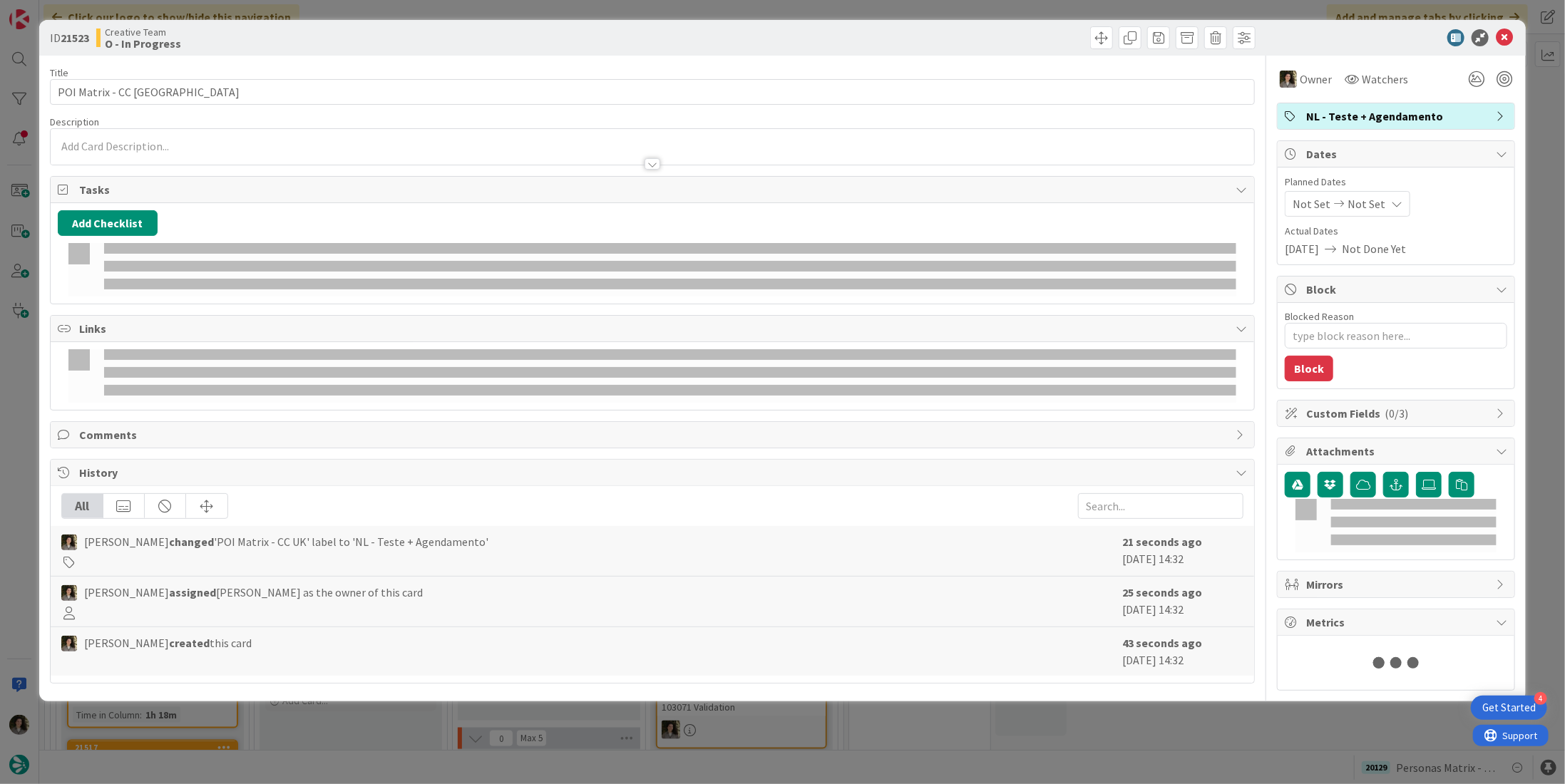
type textarea "x"
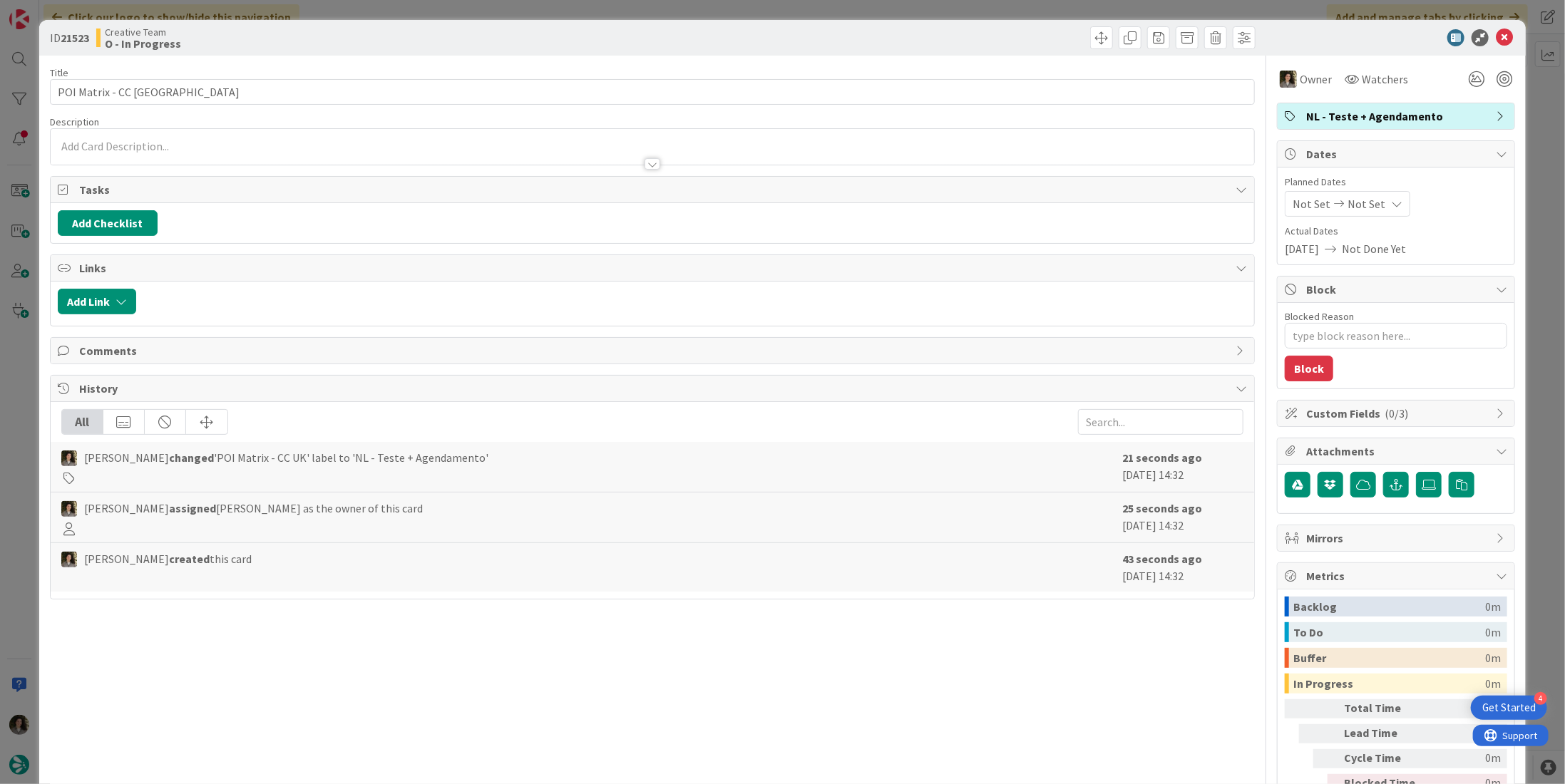
click at [1366, 202] on span "Not Set" at bounding box center [1366, 204] width 38 height 17
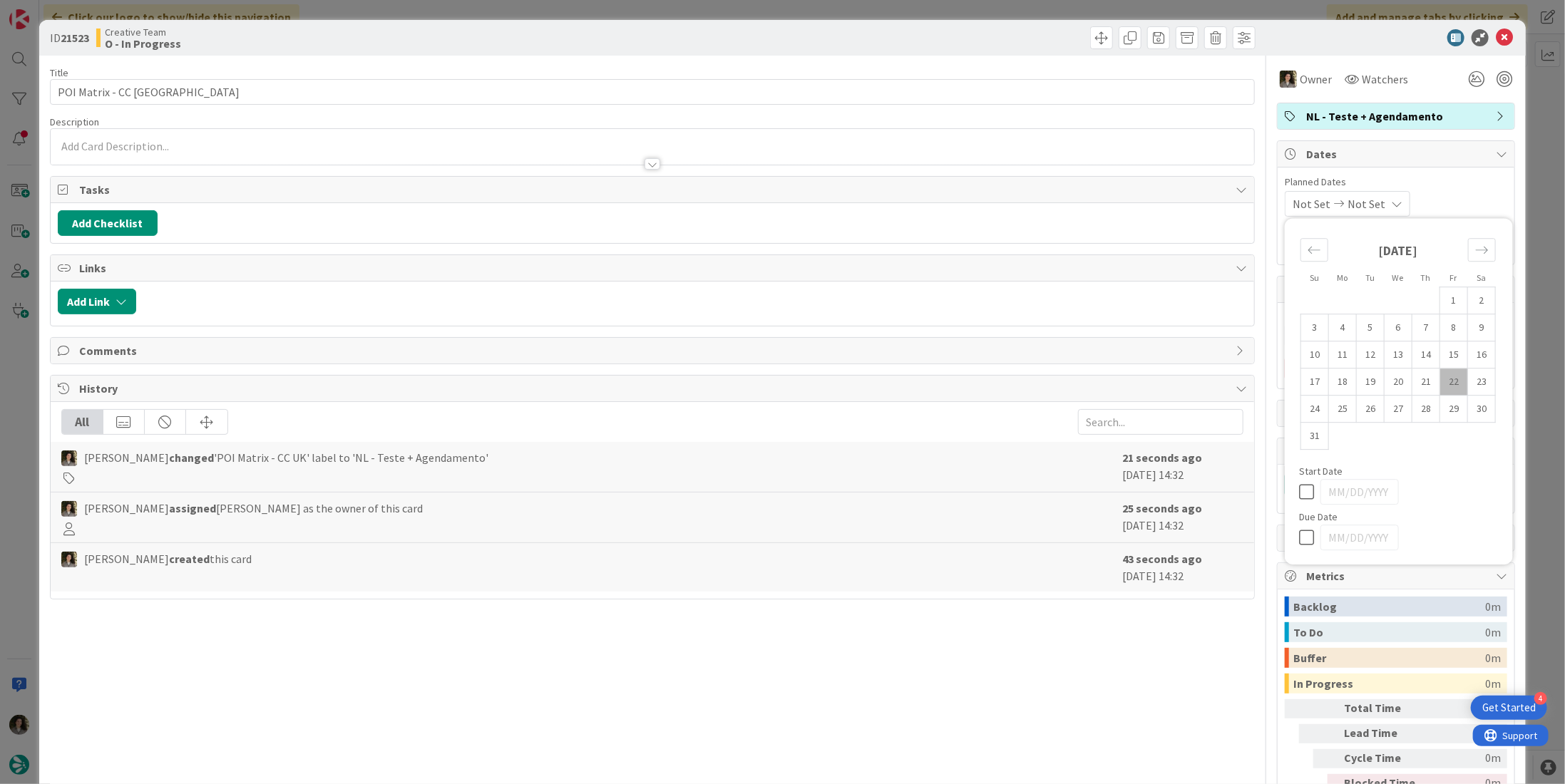
click at [1306, 529] on icon at bounding box center [1310, 538] width 22 height 17
type input "[DATE]"
click at [1495, 37] on icon at bounding box center [1504, 38] width 17 height 17
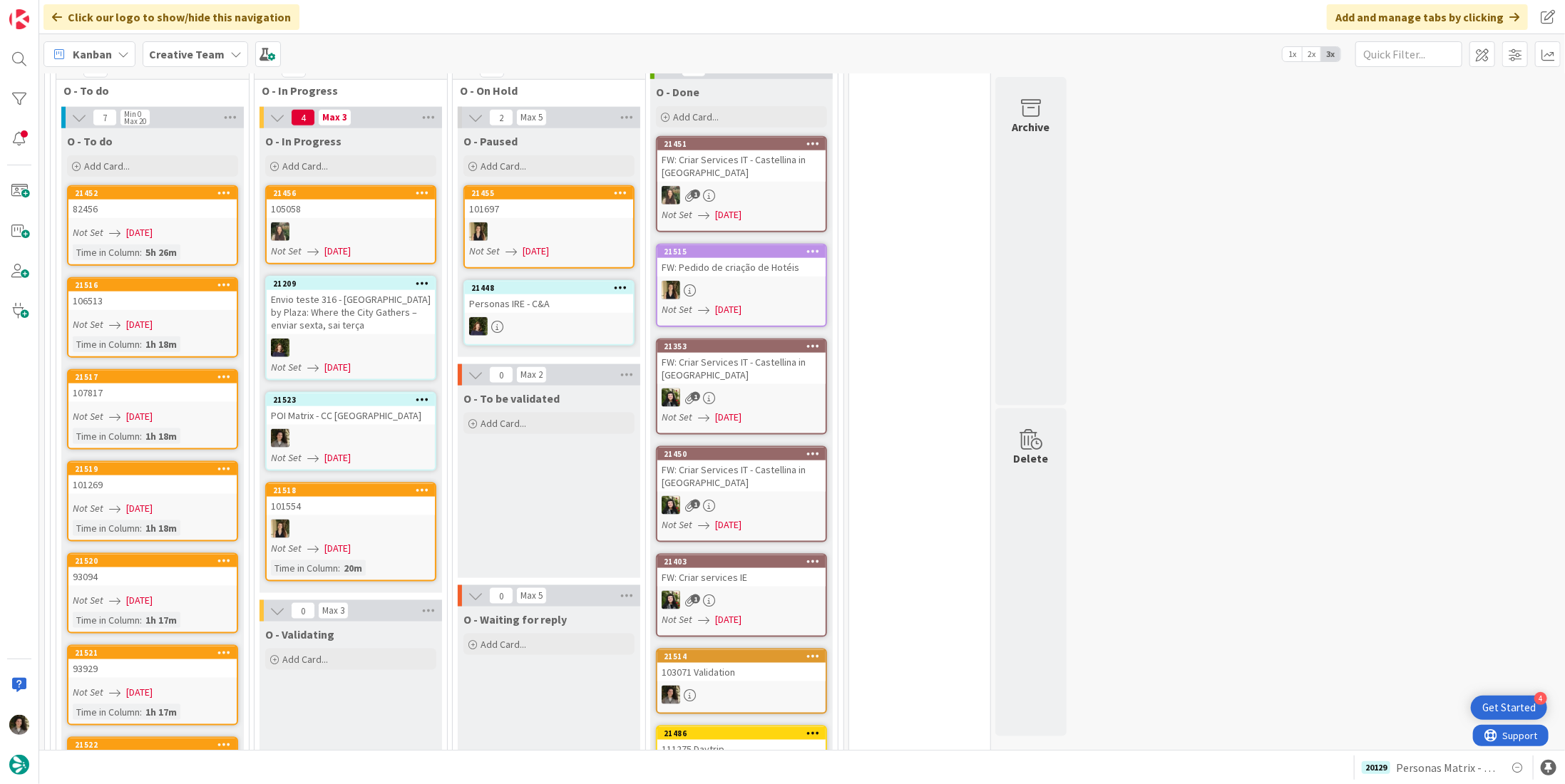
click at [371, 406] on div "POI Matrix - CC [GEOGRAPHIC_DATA]" at bounding box center [351, 416] width 168 height 19
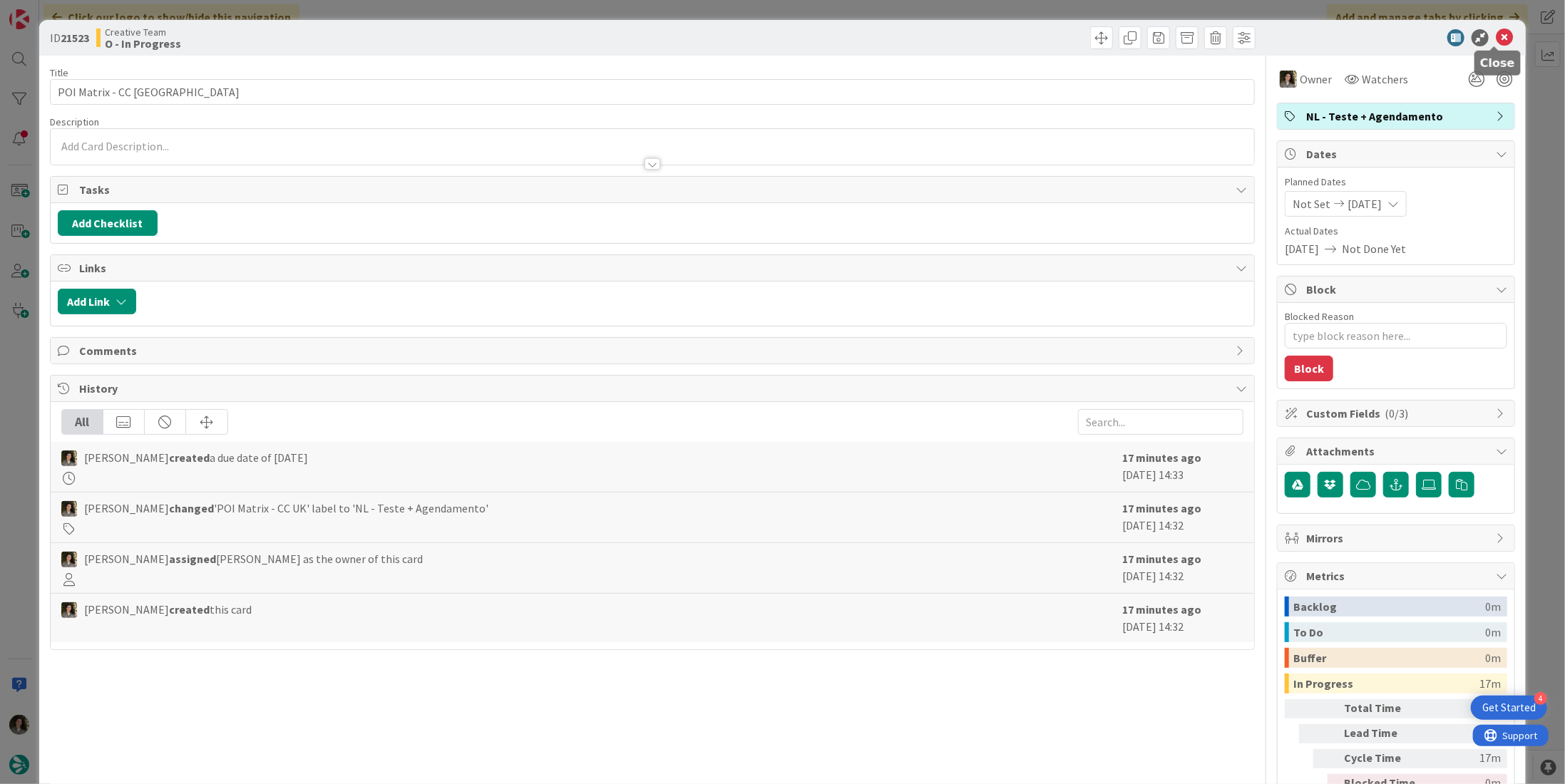
click at [1503, 39] on icon at bounding box center [1504, 38] width 17 height 17
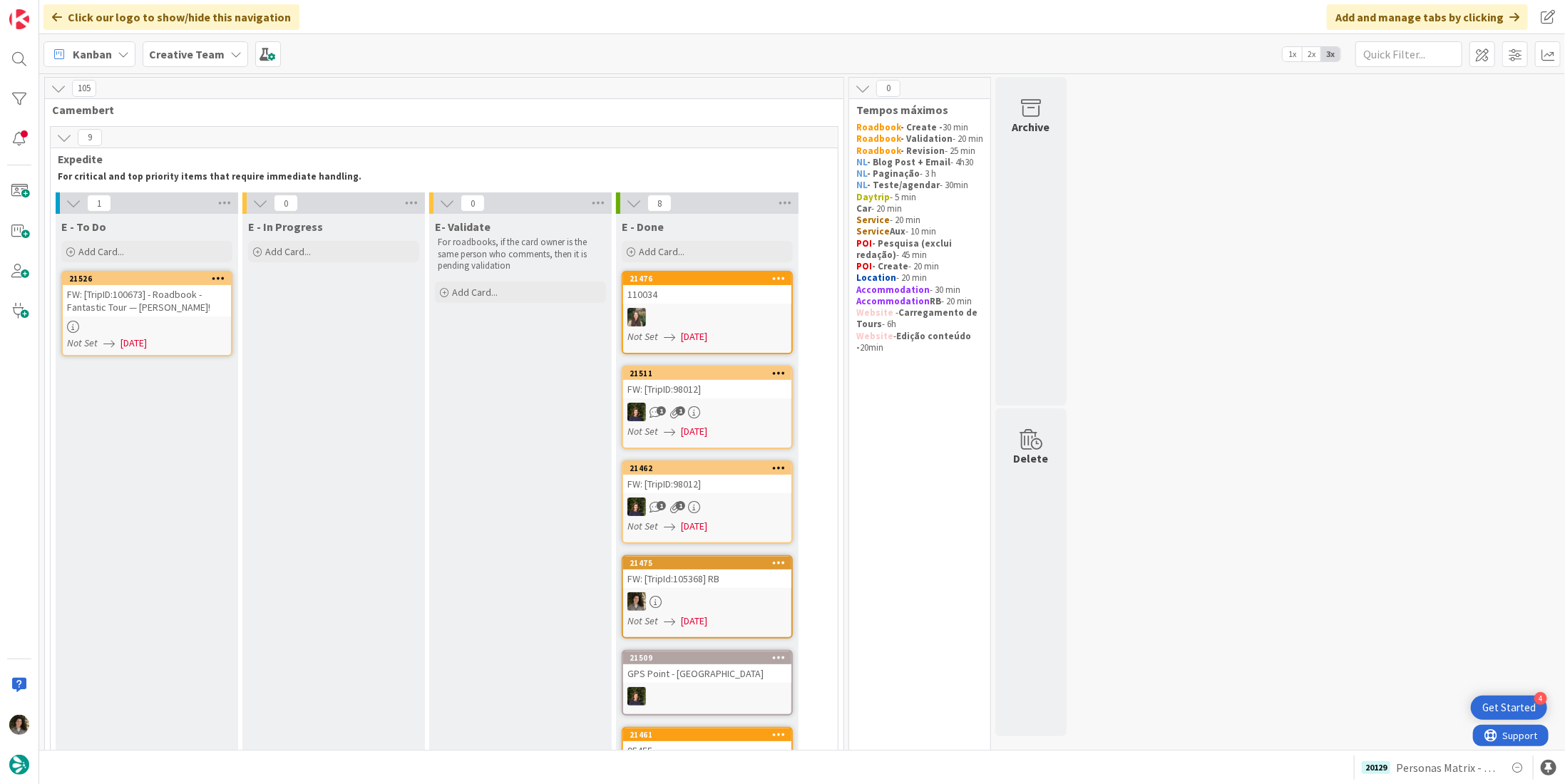
click at [164, 308] on div "FW: [TripID:100673] - Roadbook - Fantastic Tour — [PERSON_NAME]!" at bounding box center [147, 300] width 168 height 32
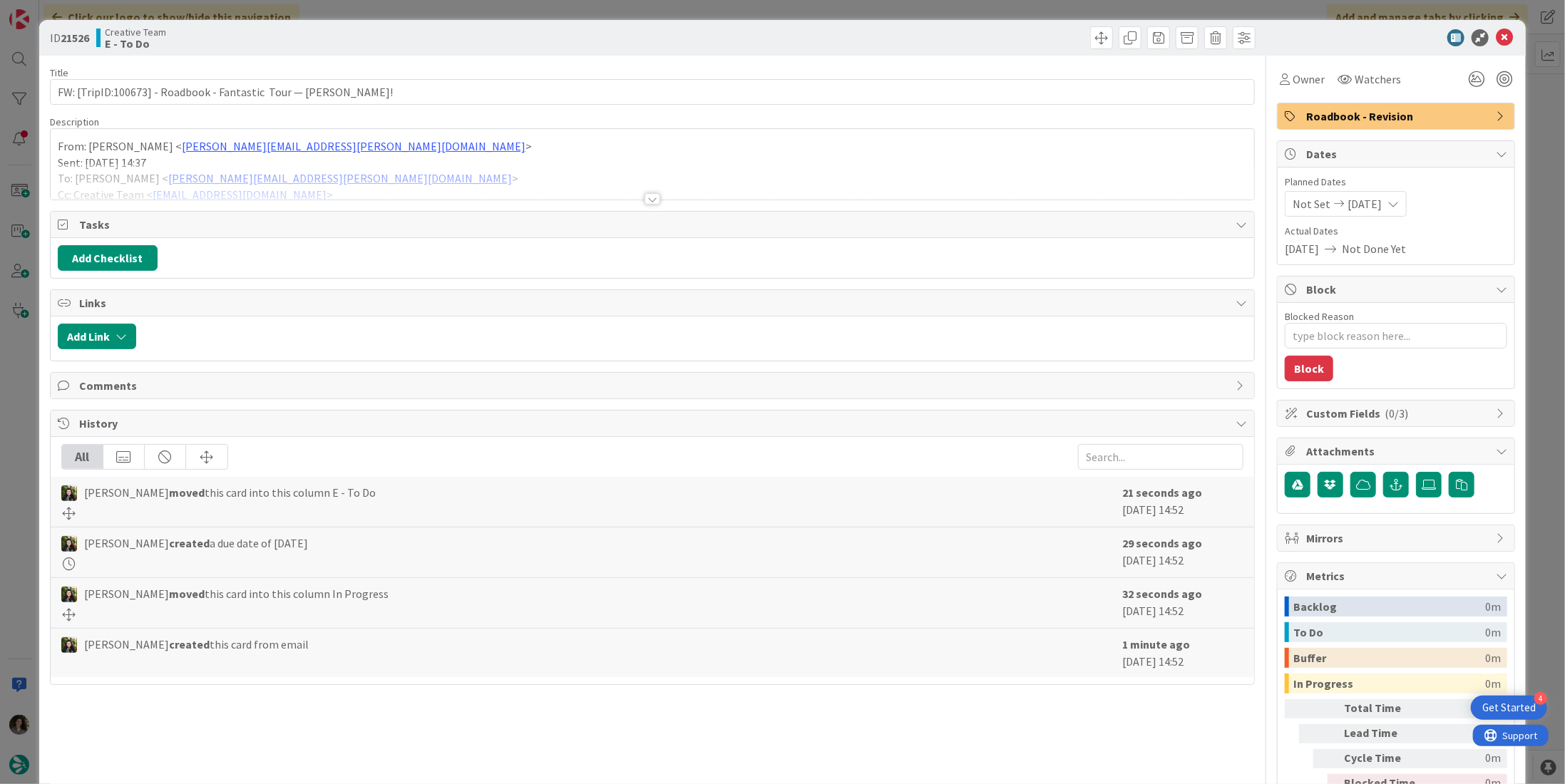
click at [650, 197] on div at bounding box center [652, 199] width 15 height 12
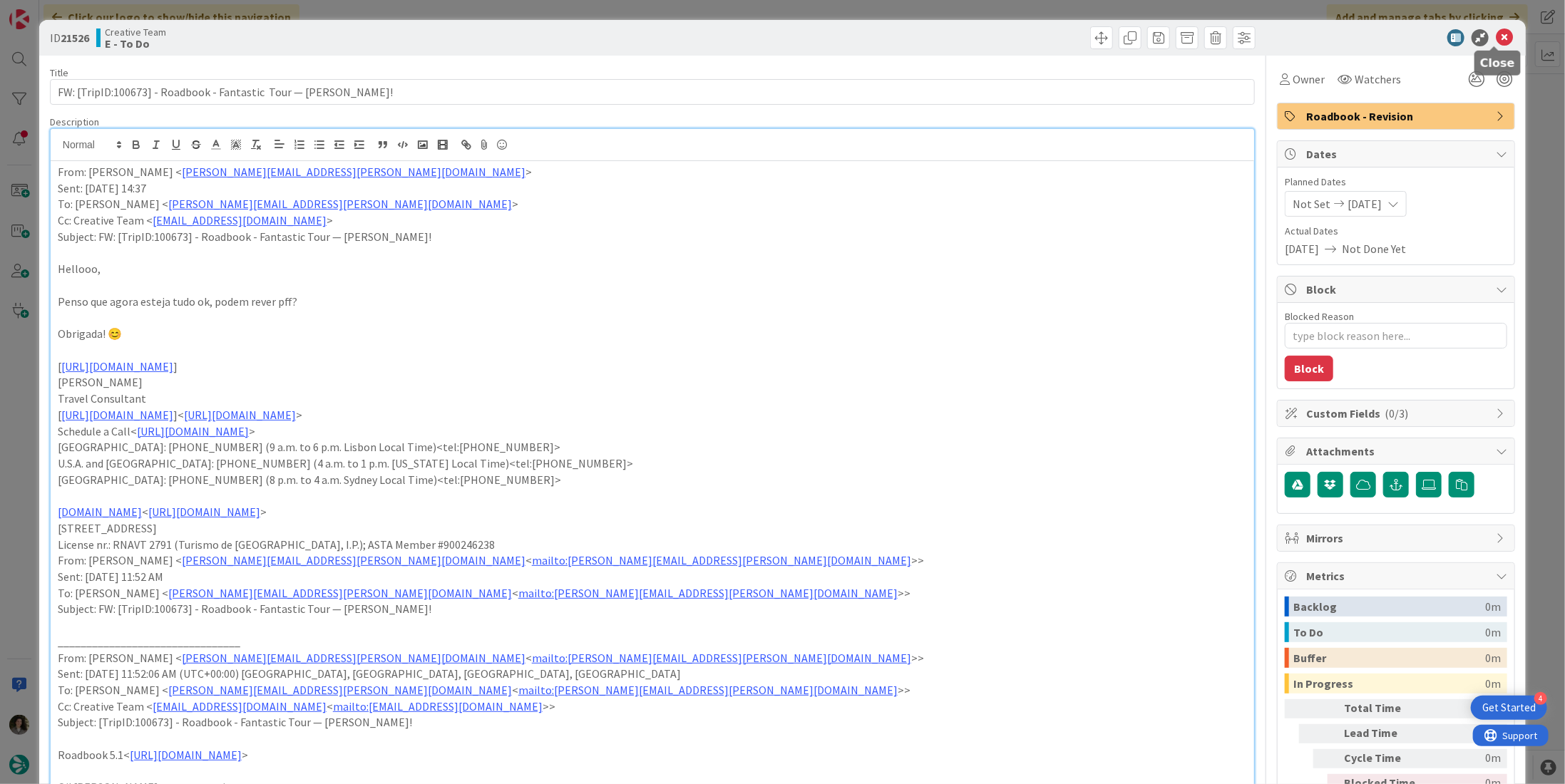
click at [1496, 30] on icon at bounding box center [1504, 38] width 17 height 17
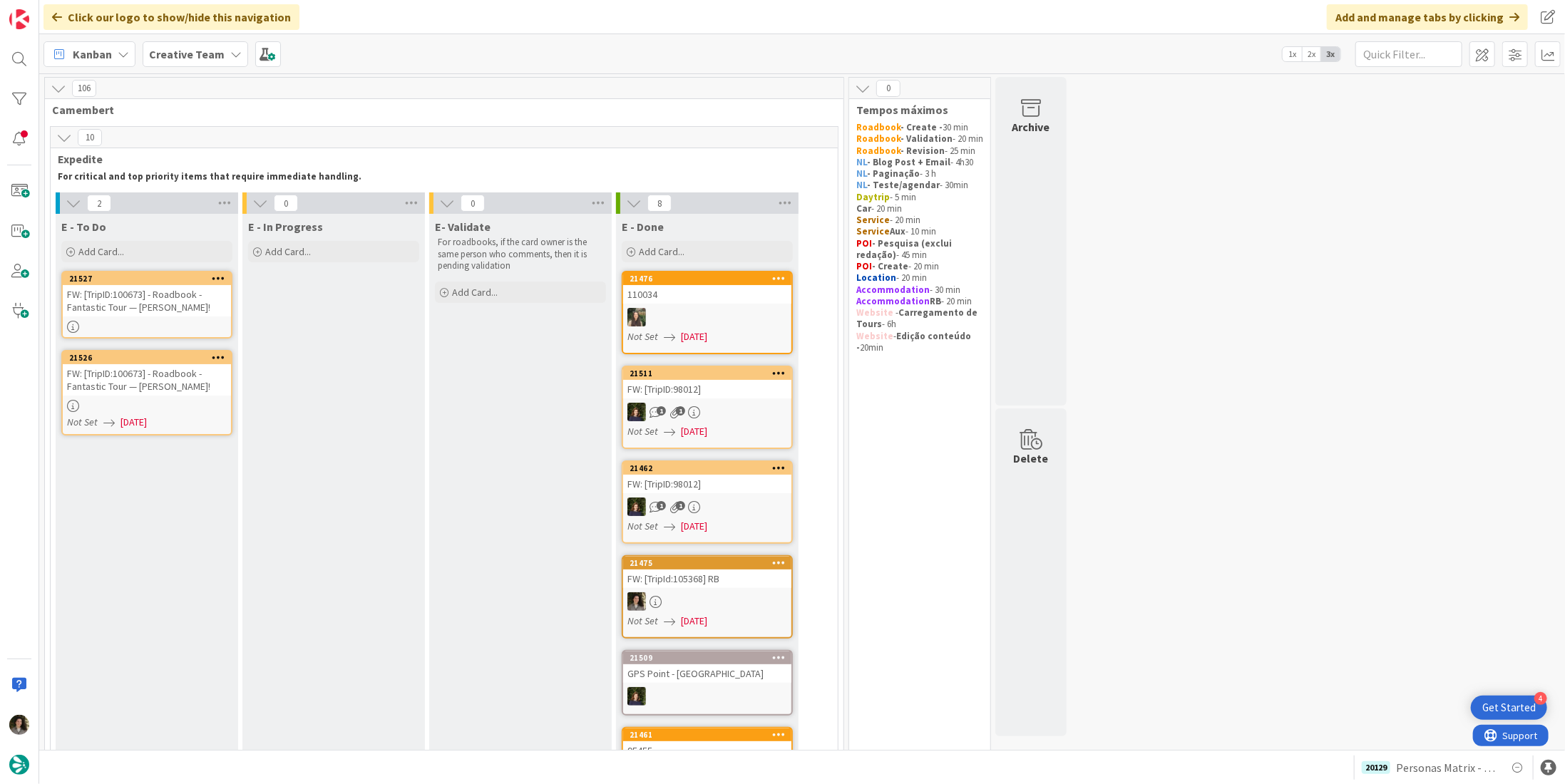
click at [202, 316] on link "21527 FW: [TripID:100673] - Roadbook - Fantastic Tour — Dennis Aitken!" at bounding box center [146, 305] width 171 height 68
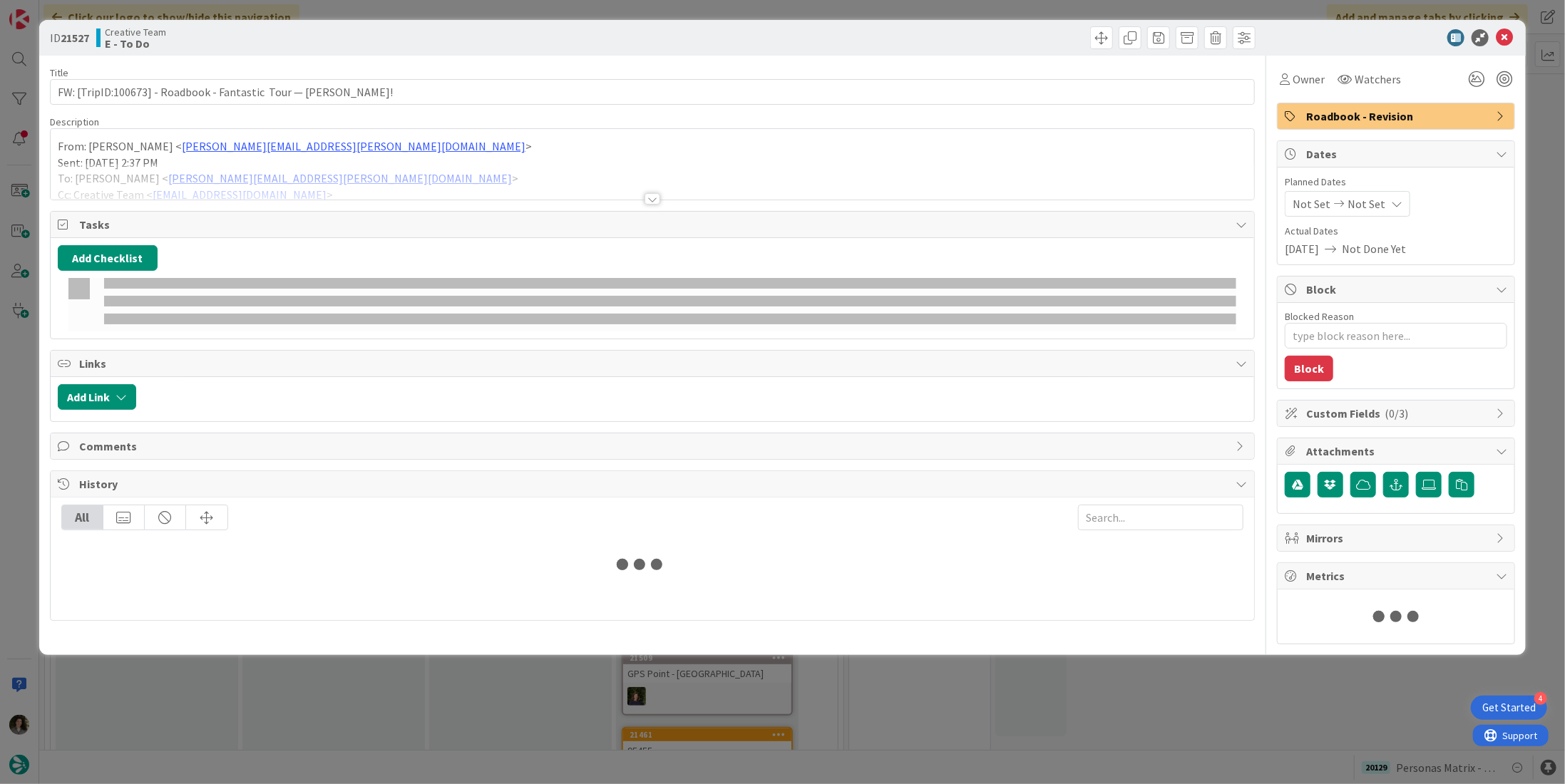
type textarea "x"
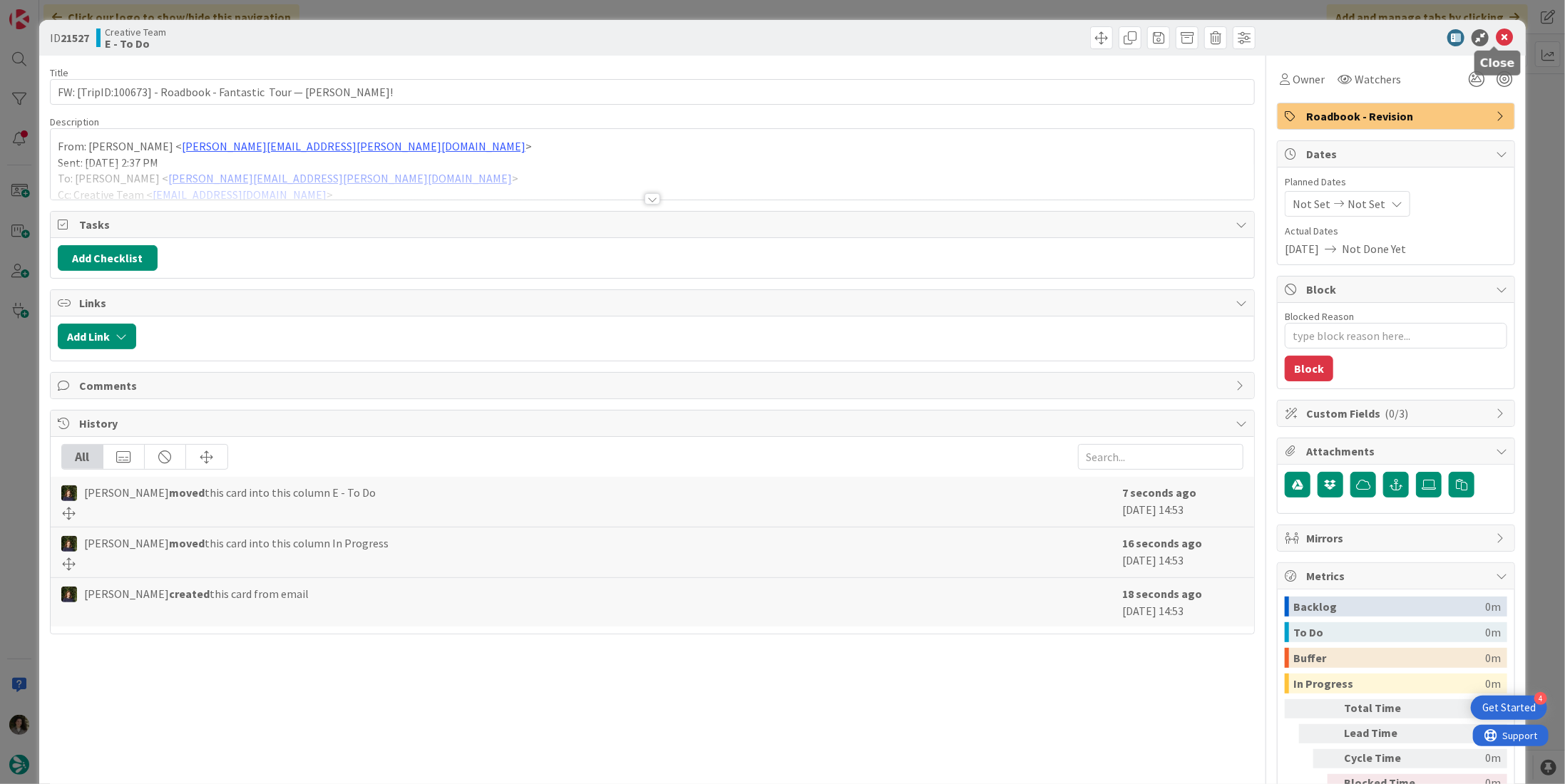
click at [1495, 42] on icon at bounding box center [1504, 38] width 17 height 17
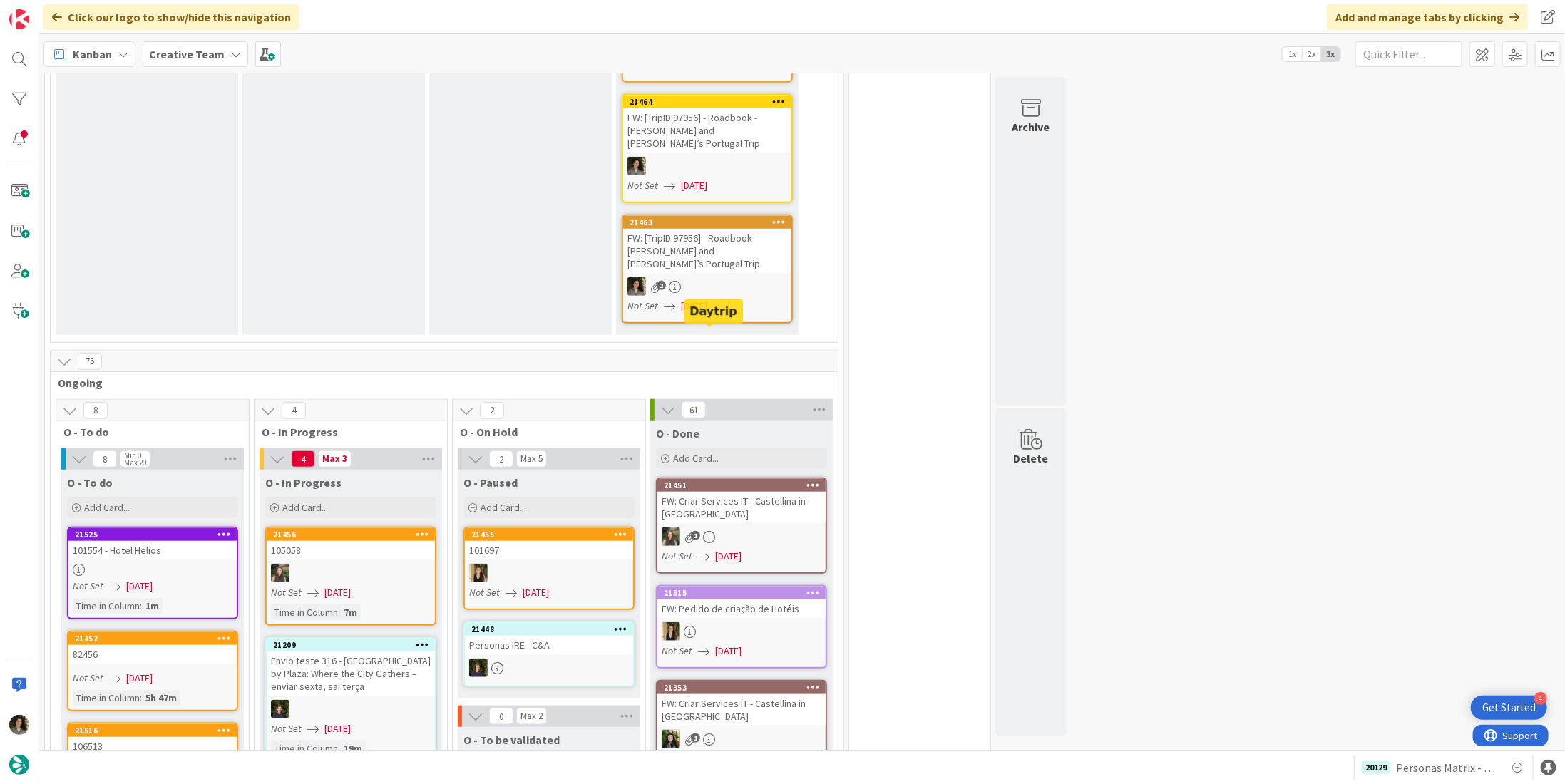
scroll to position [784, 0]
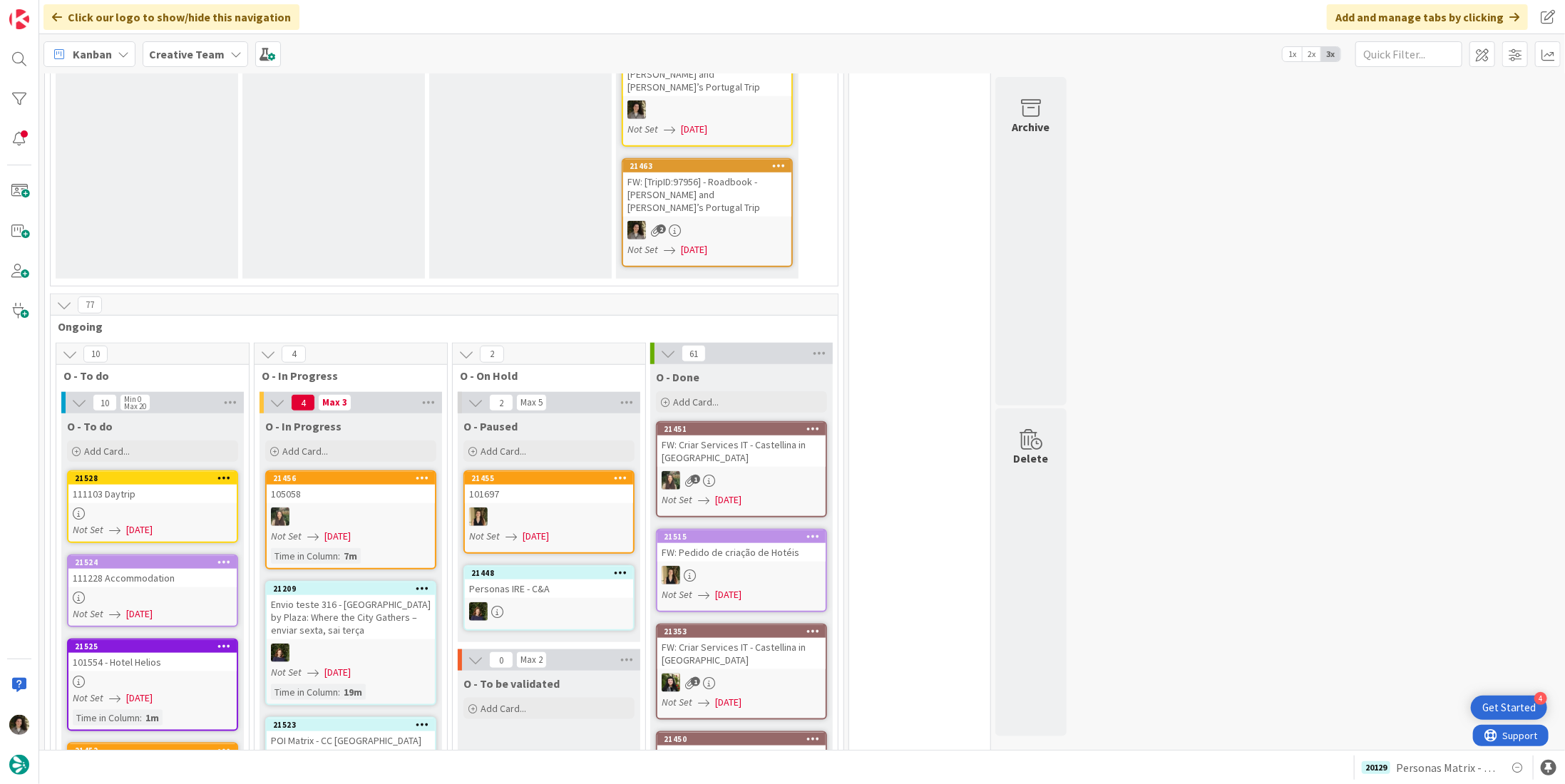
click at [161, 676] on div at bounding box center [153, 682] width 168 height 12
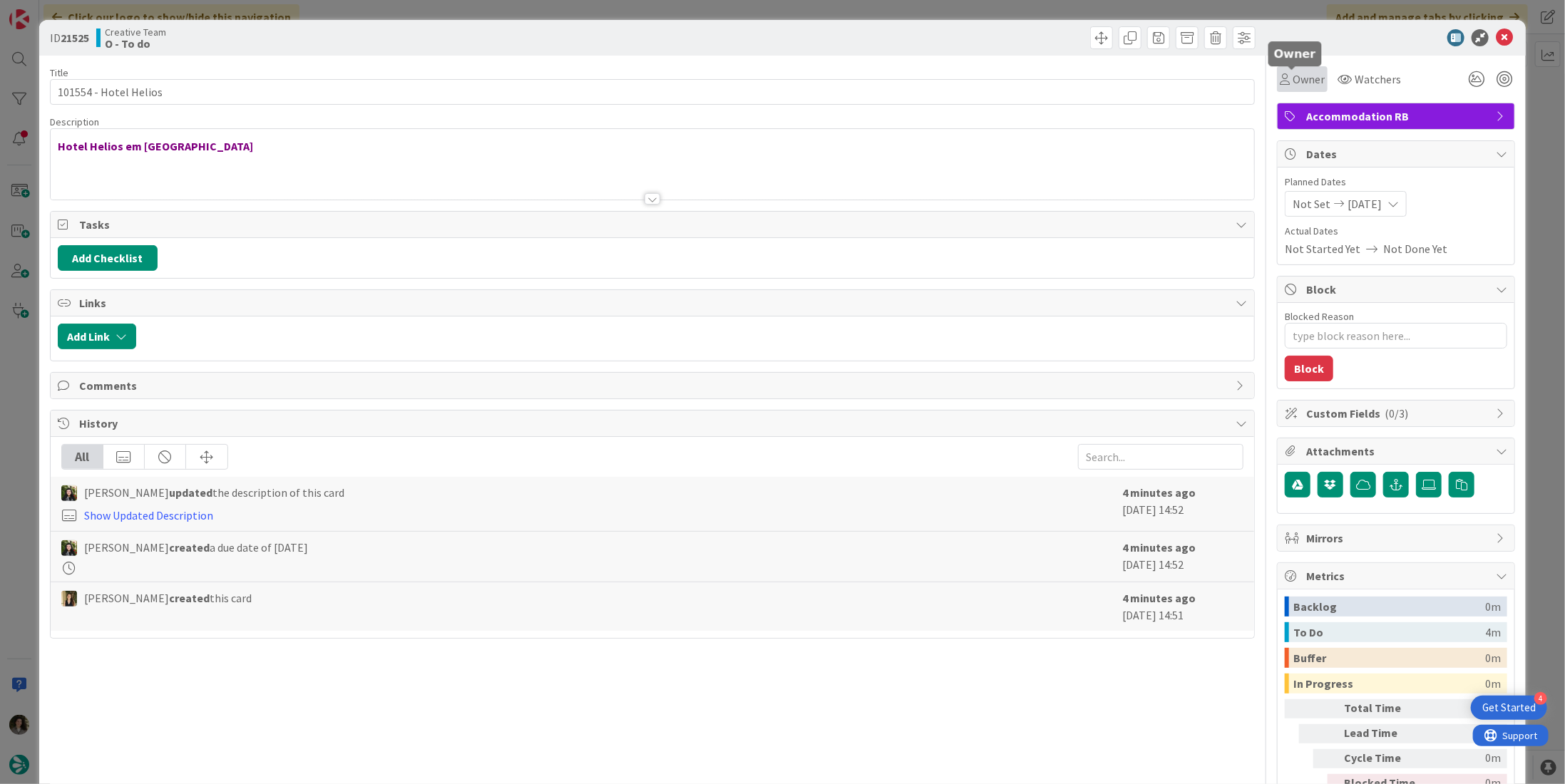
click at [1280, 77] on div "Owner" at bounding box center [1302, 79] width 45 height 17
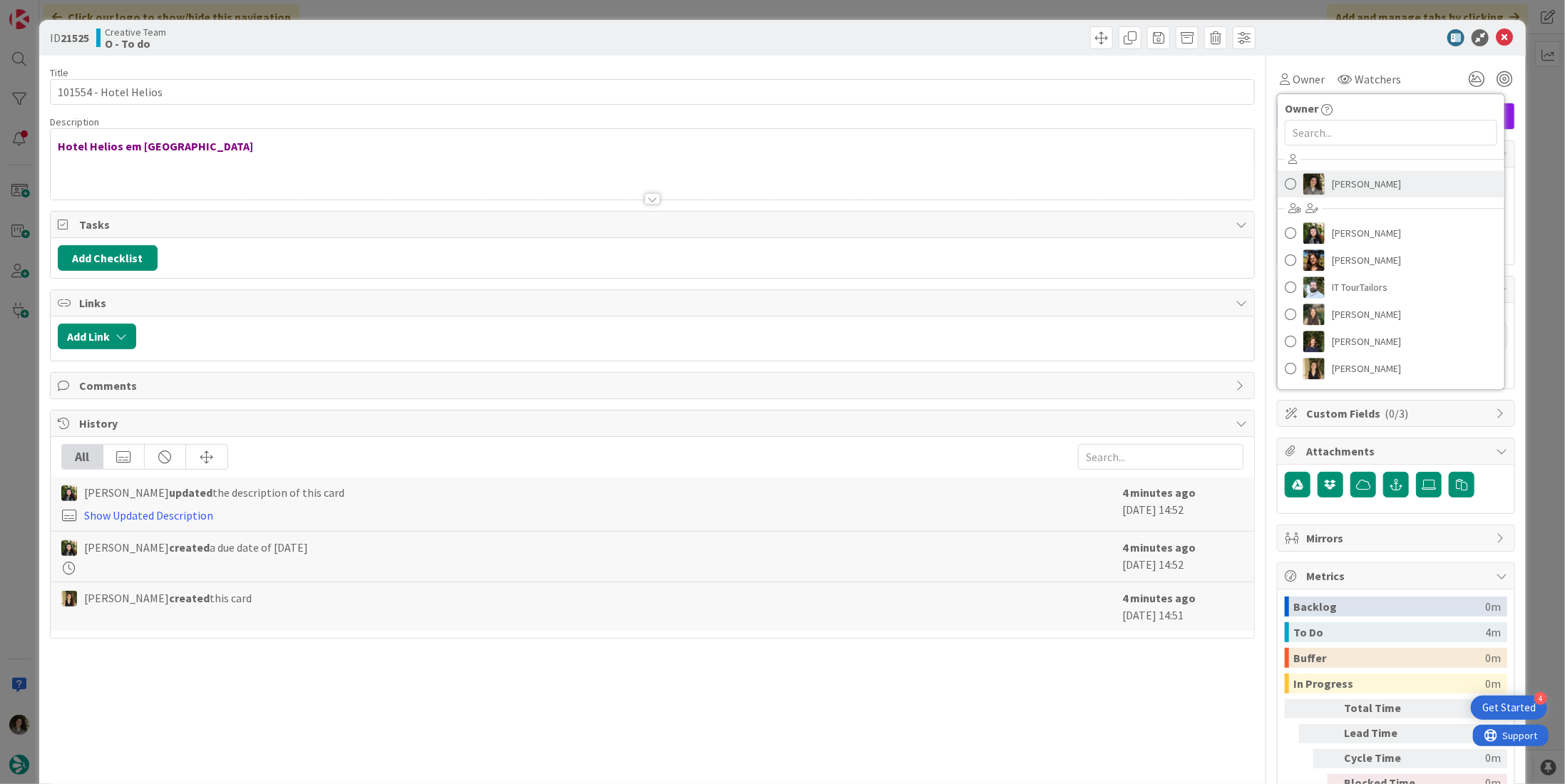
click at [1383, 189] on link "[PERSON_NAME]" at bounding box center [1390, 183] width 226 height 27
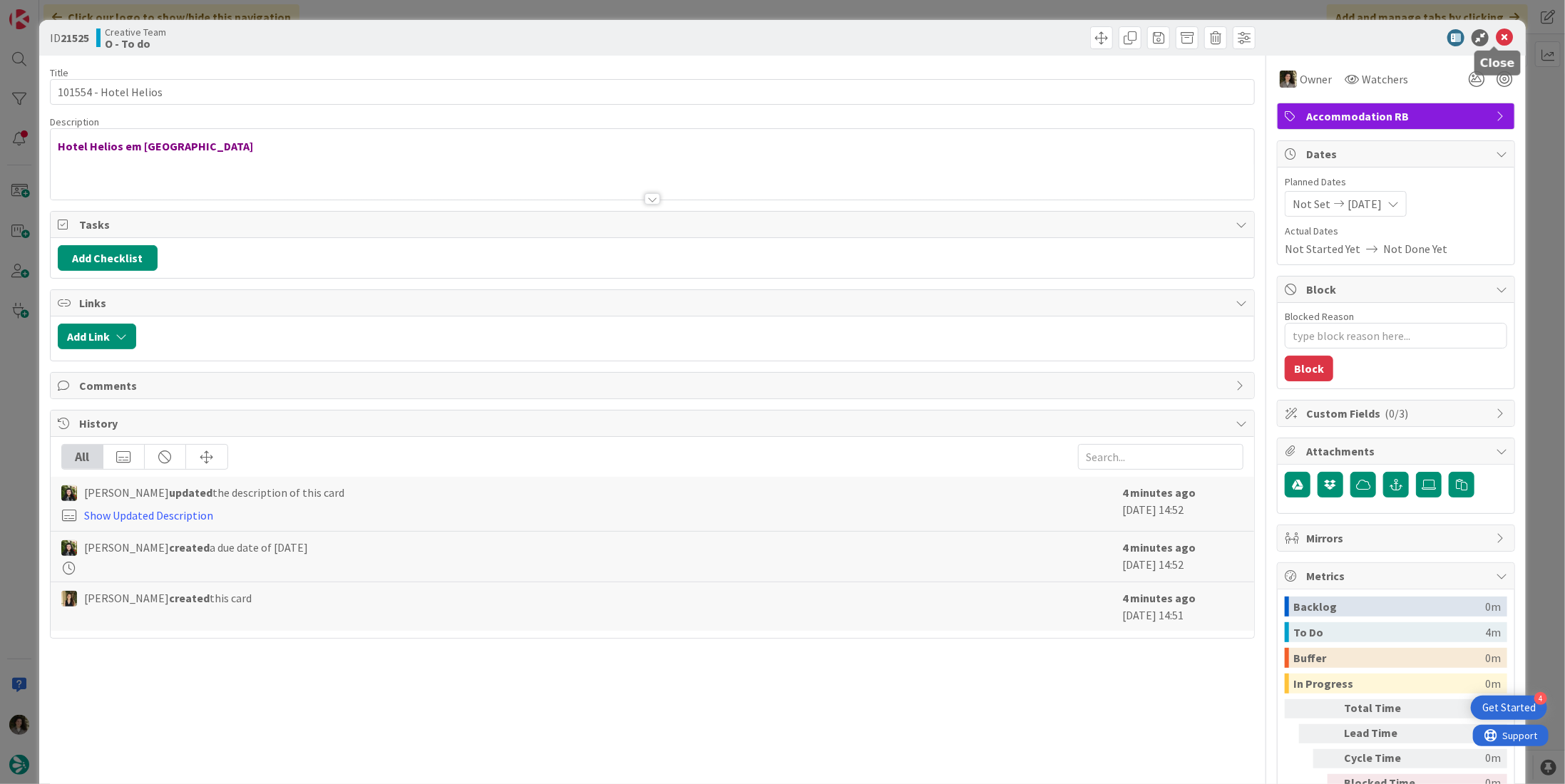
click at [1502, 38] on icon at bounding box center [1504, 38] width 17 height 17
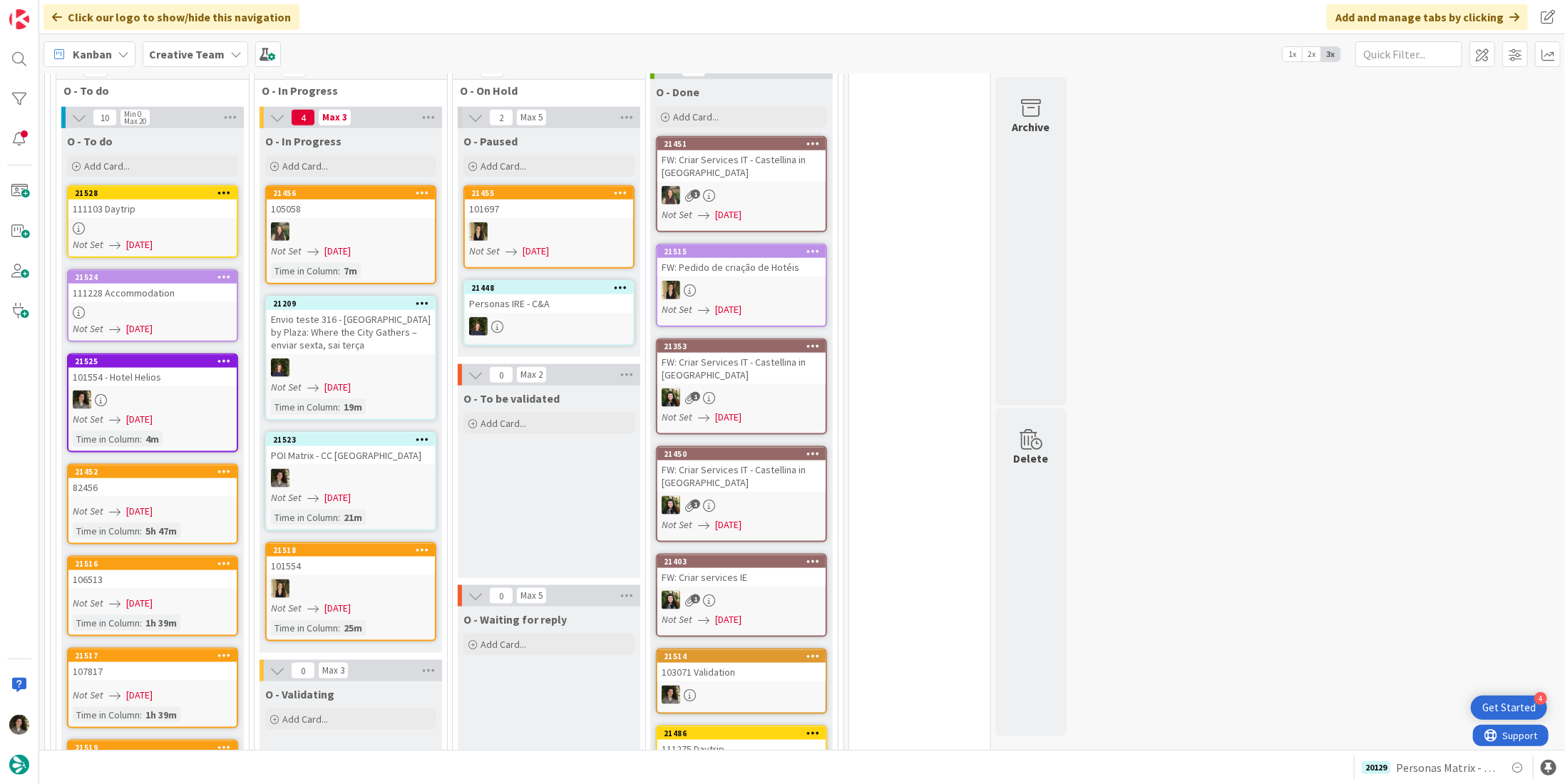
click at [114, 199] on div "111103 Daytrip" at bounding box center [153, 209] width 168 height 19
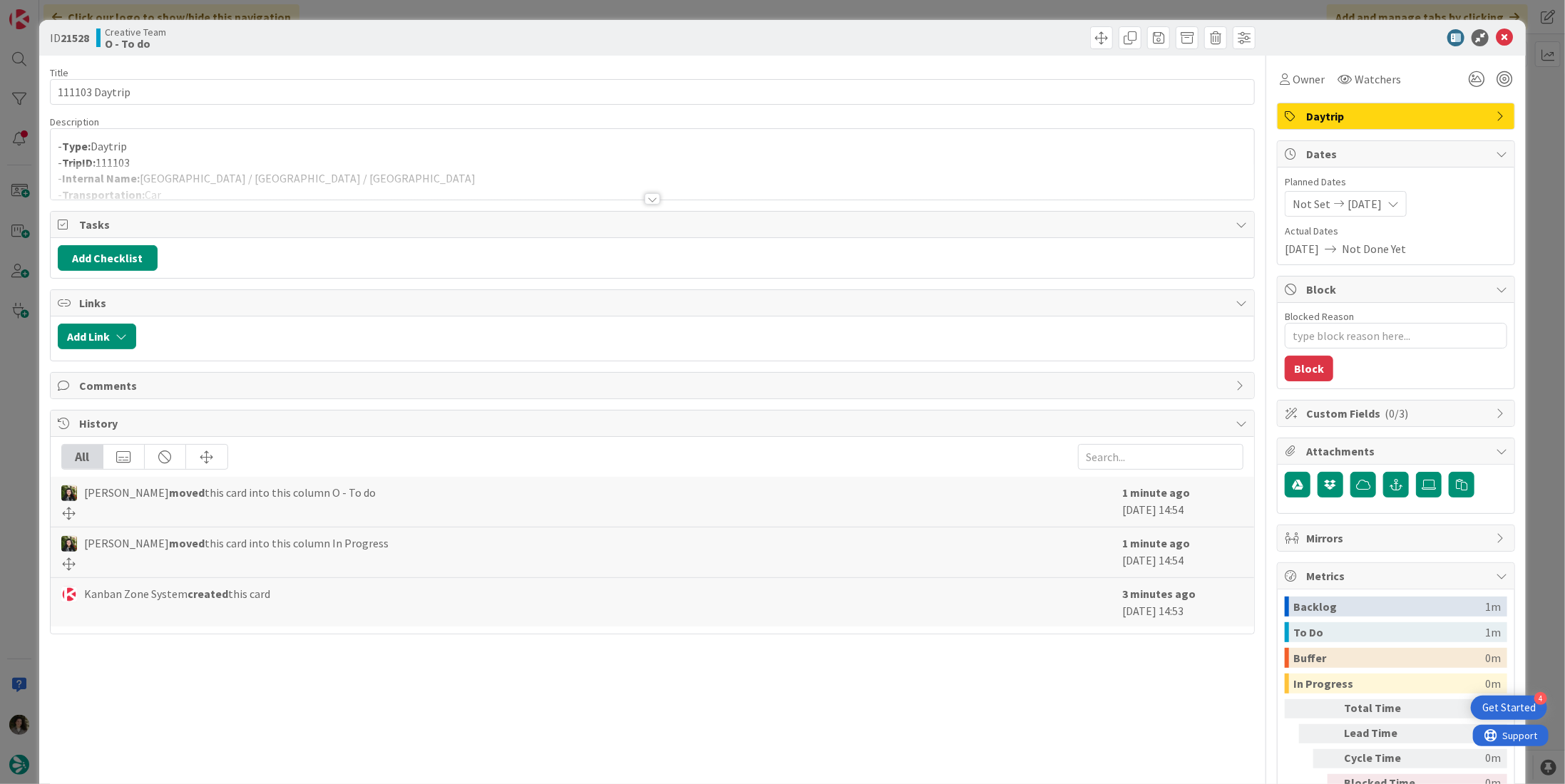
click at [655, 198] on div at bounding box center [652, 181] width 1203 height 36
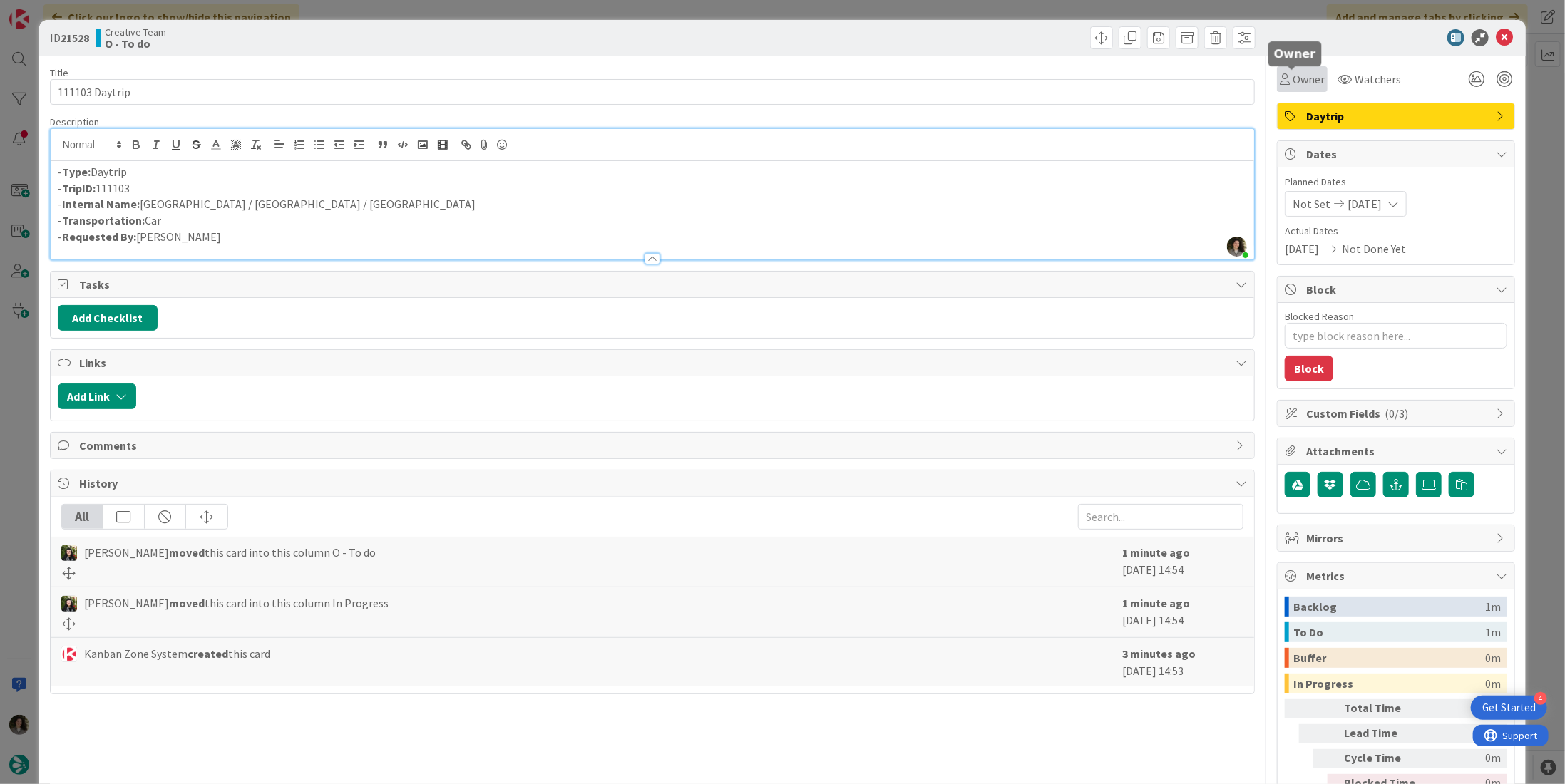
click at [1301, 83] on span "Owner" at bounding box center [1309, 79] width 32 height 17
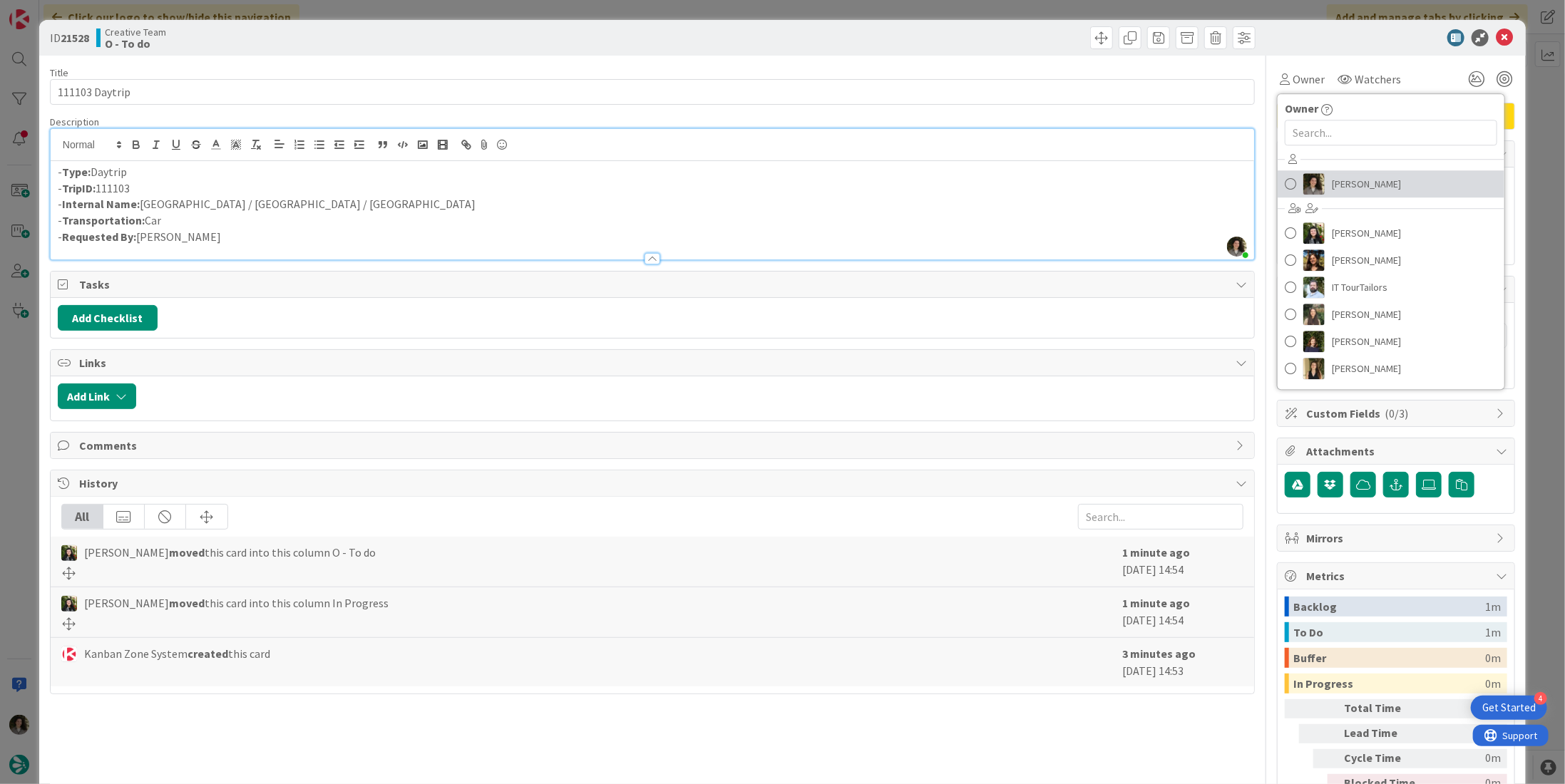
click at [1333, 182] on span "[PERSON_NAME]" at bounding box center [1366, 184] width 69 height 22
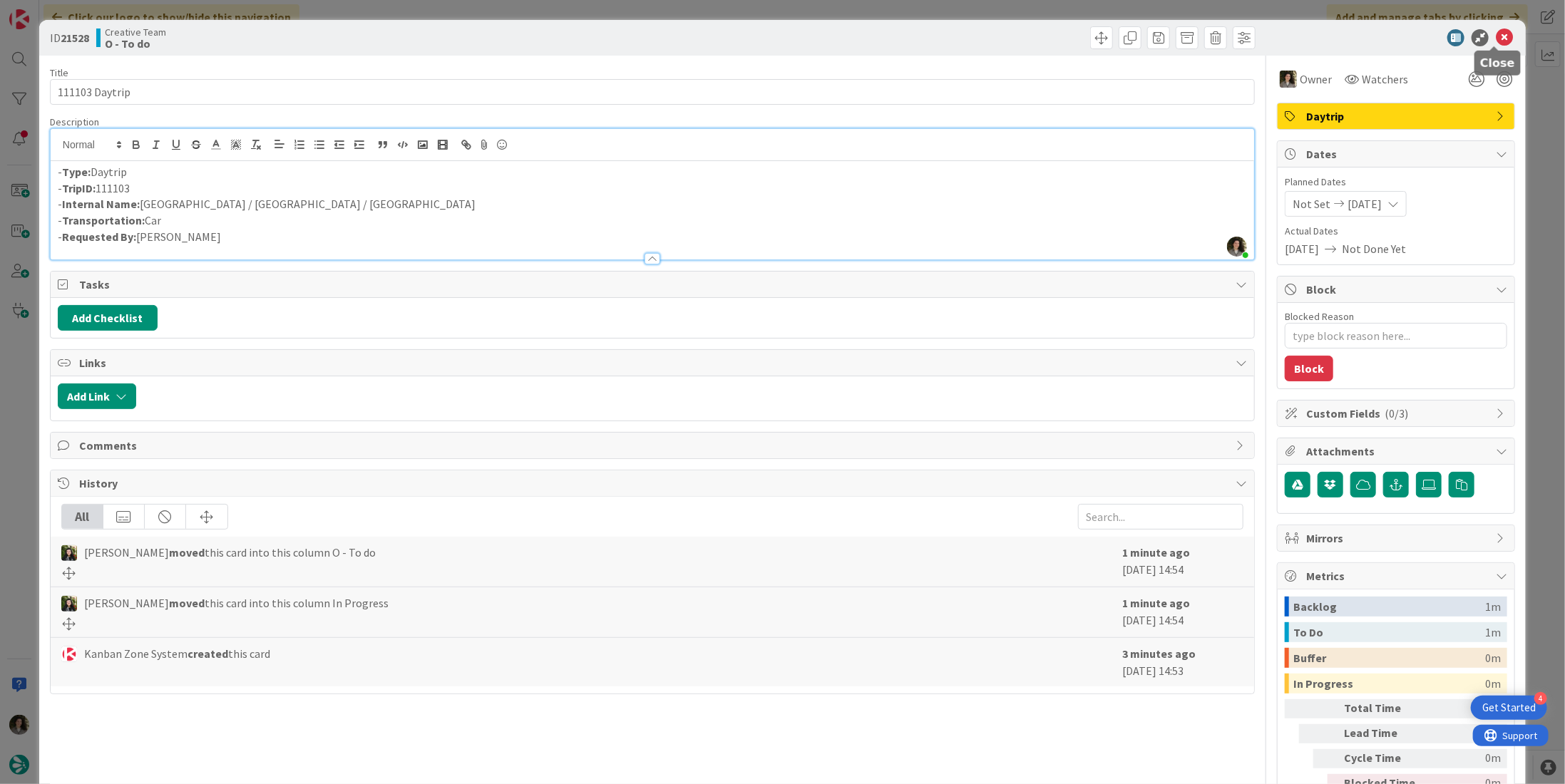
click at [1495, 36] on icon at bounding box center [1504, 38] width 17 height 17
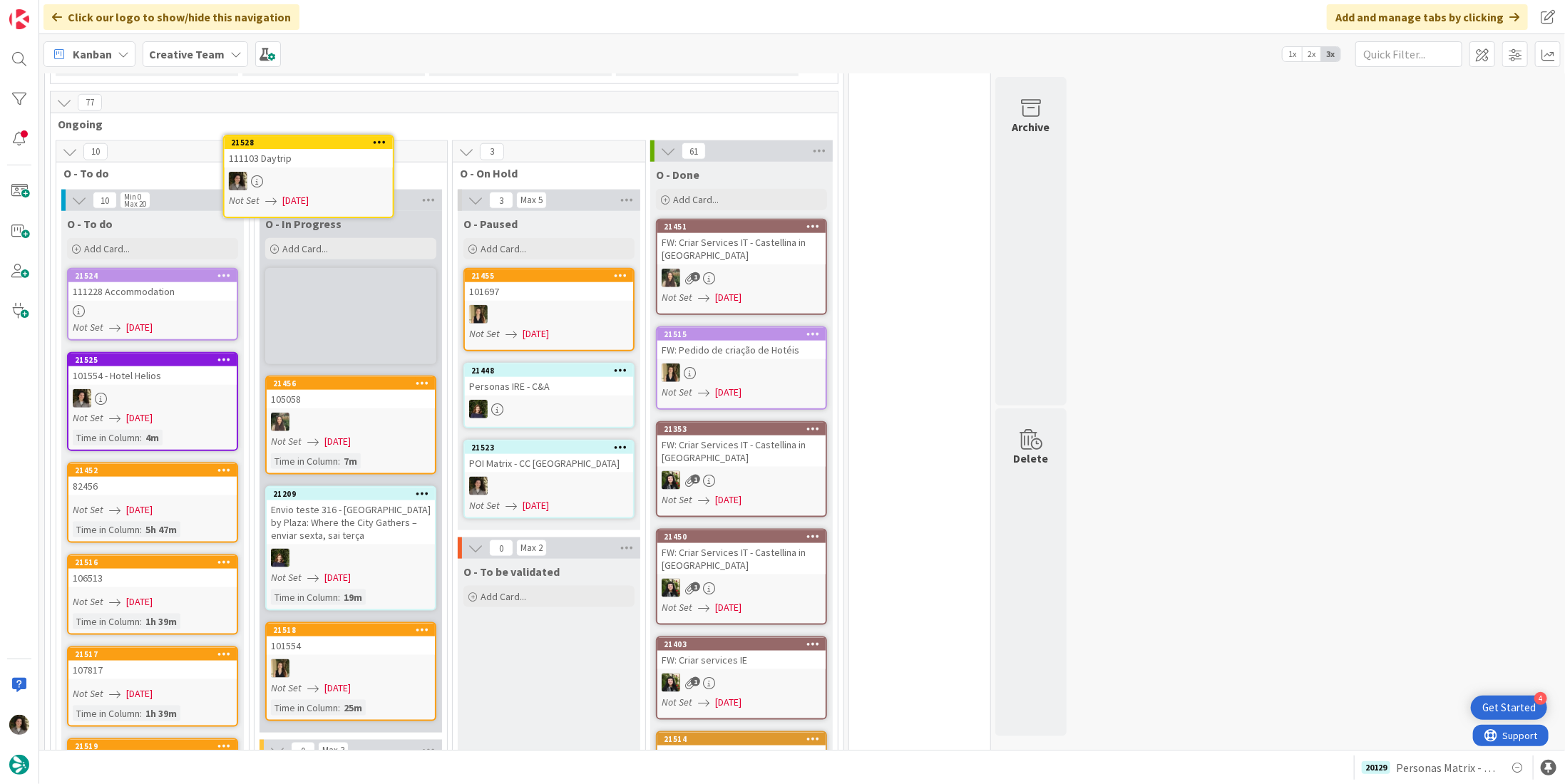
scroll to position [952, 0]
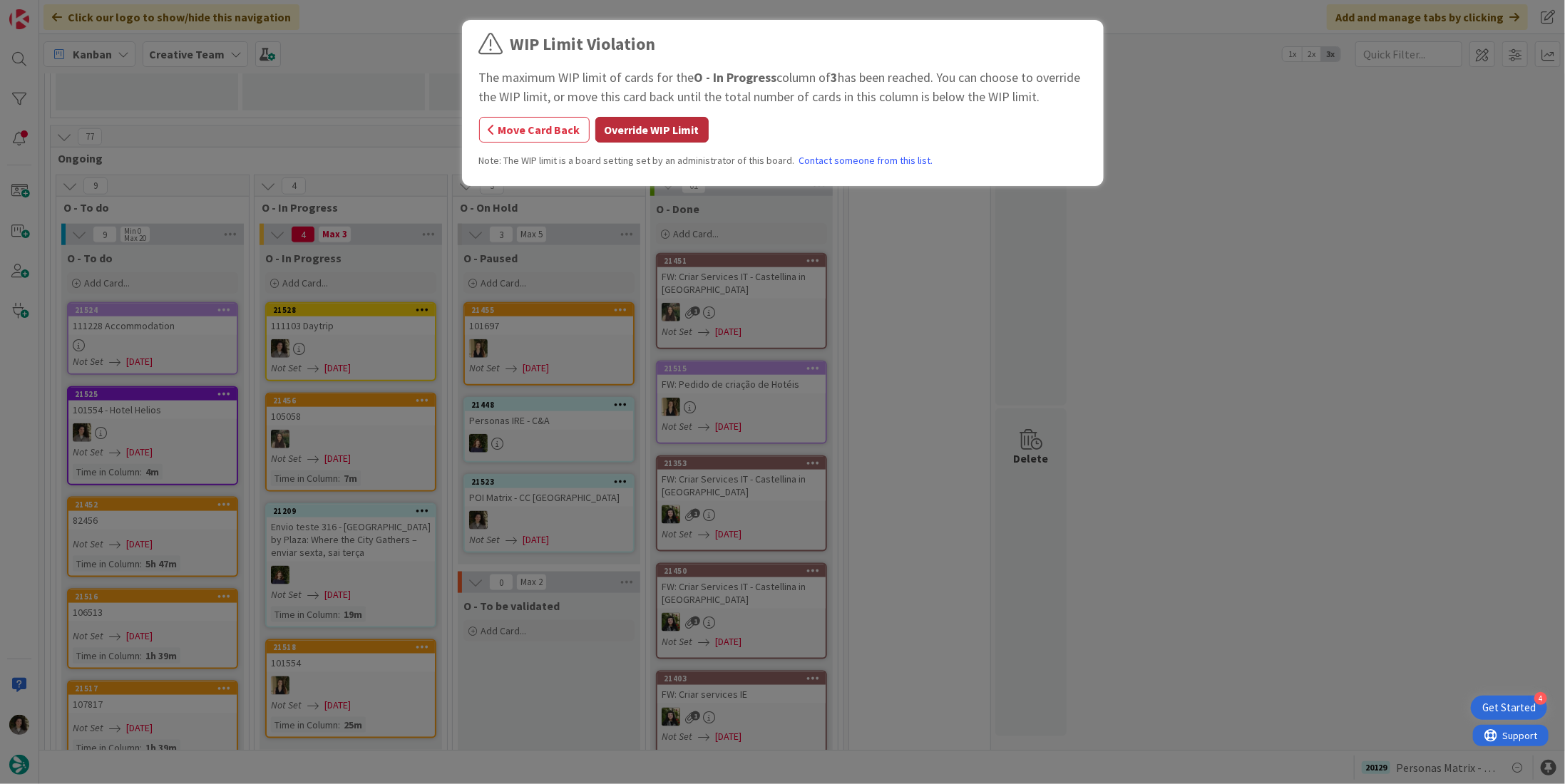
click at [658, 131] on button "Override WIP Limit" at bounding box center [652, 129] width 114 height 25
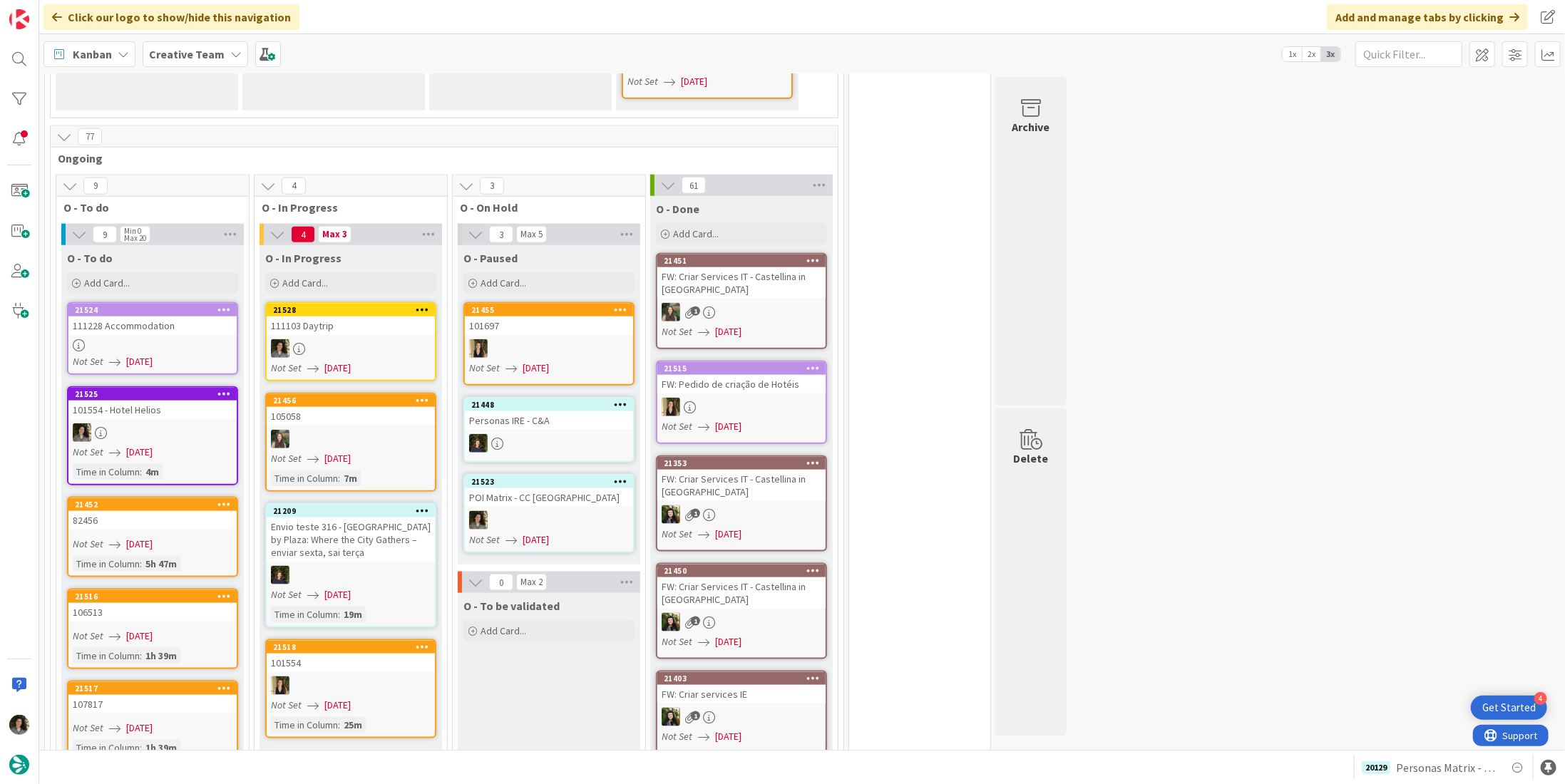
click at [325, 307] on link "21528 111103 Daytrip Not Set [DATE]" at bounding box center [350, 341] width 171 height 79
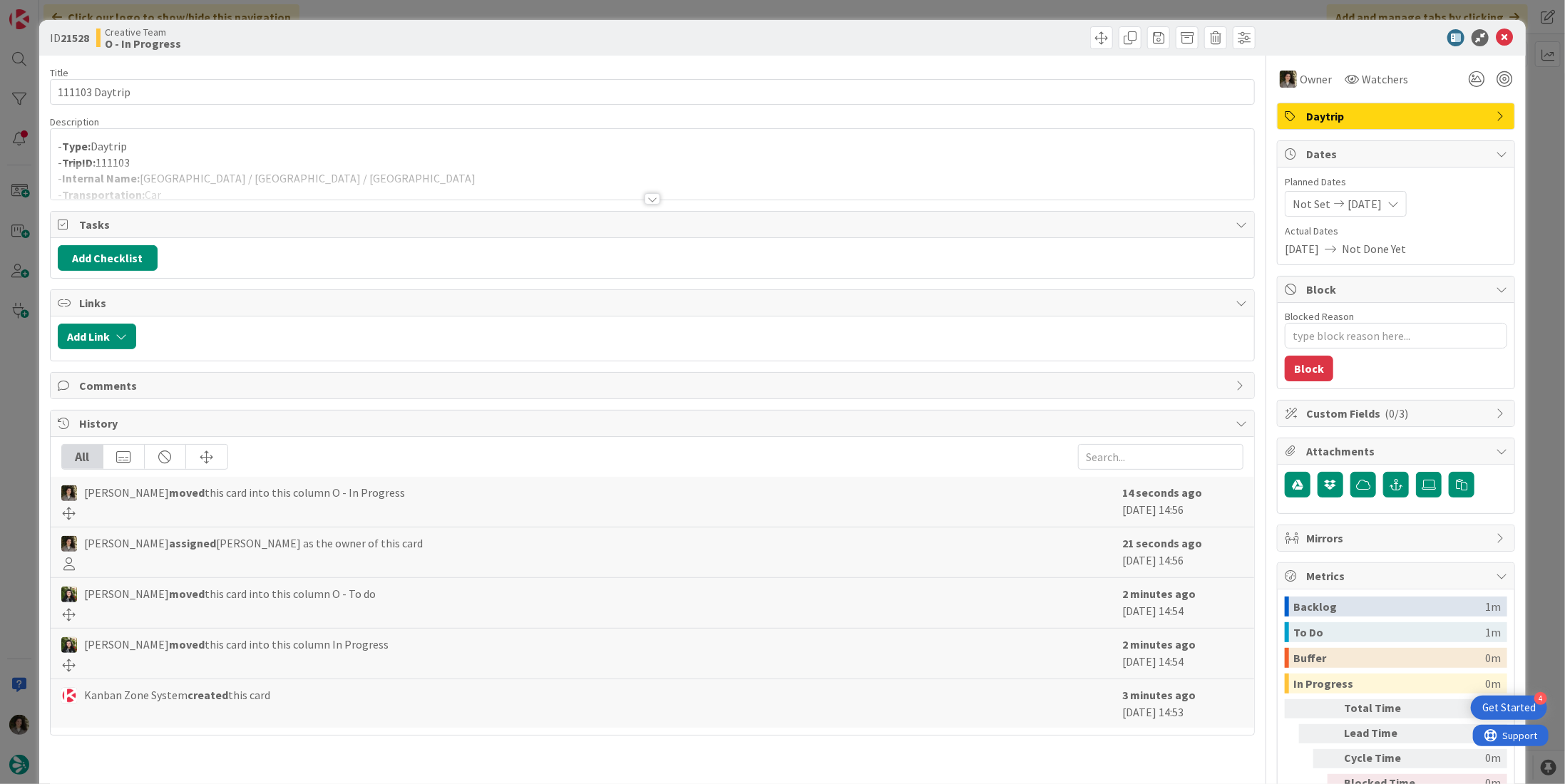
click at [368, 173] on div at bounding box center [652, 181] width 1203 height 36
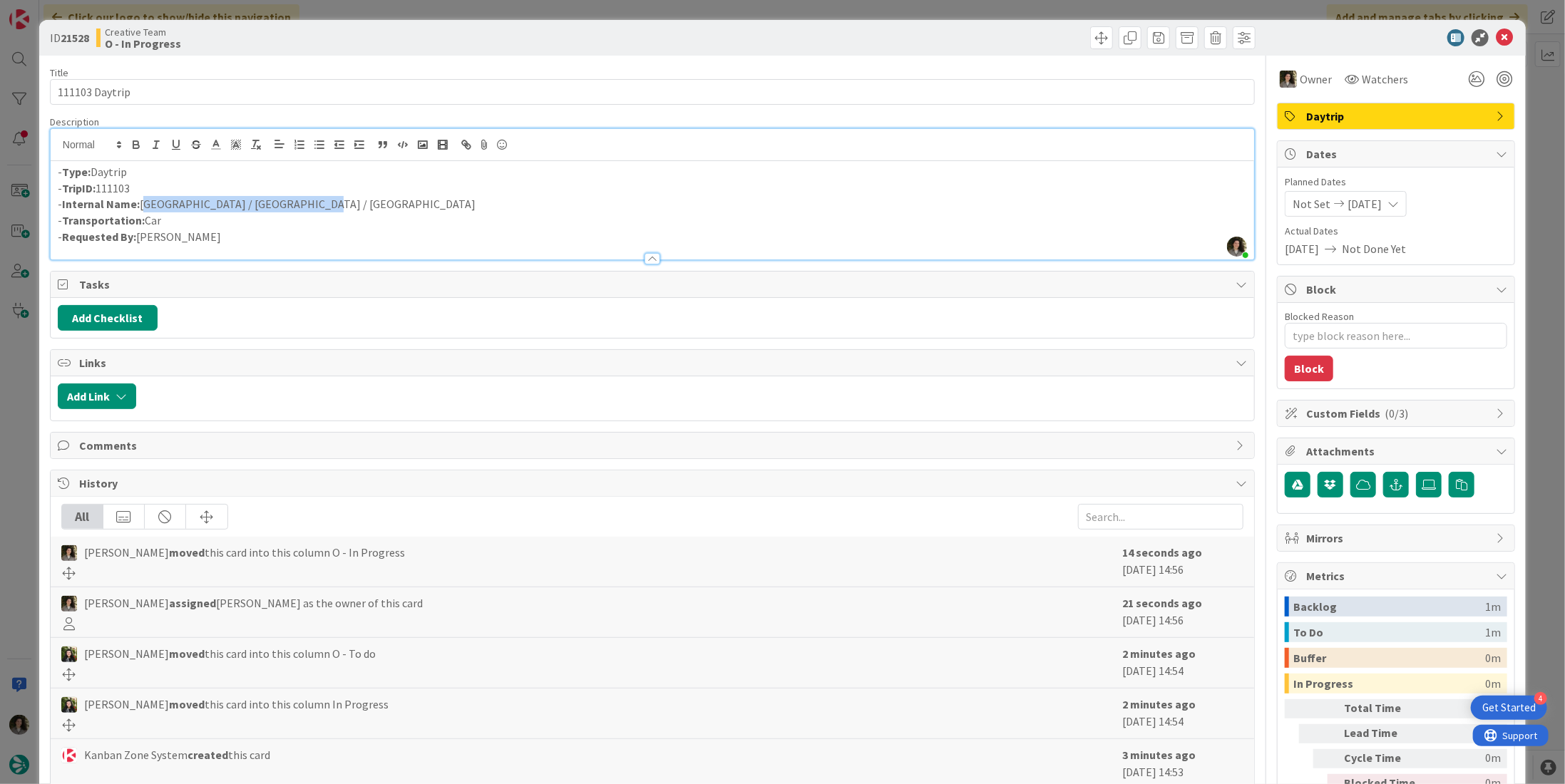
drag, startPoint x: 293, startPoint y: 190, endPoint x: 140, endPoint y: 204, distance: 153.6
click at [140, 204] on p "- Internal Name: [GEOGRAPHIC_DATA] / [GEOGRAPHIC_DATA] / [GEOGRAPHIC_DATA]" at bounding box center [652, 204] width 1189 height 16
copy p "[GEOGRAPHIC_DATA] / [GEOGRAPHIC_DATA] / [GEOGRAPHIC_DATA]"
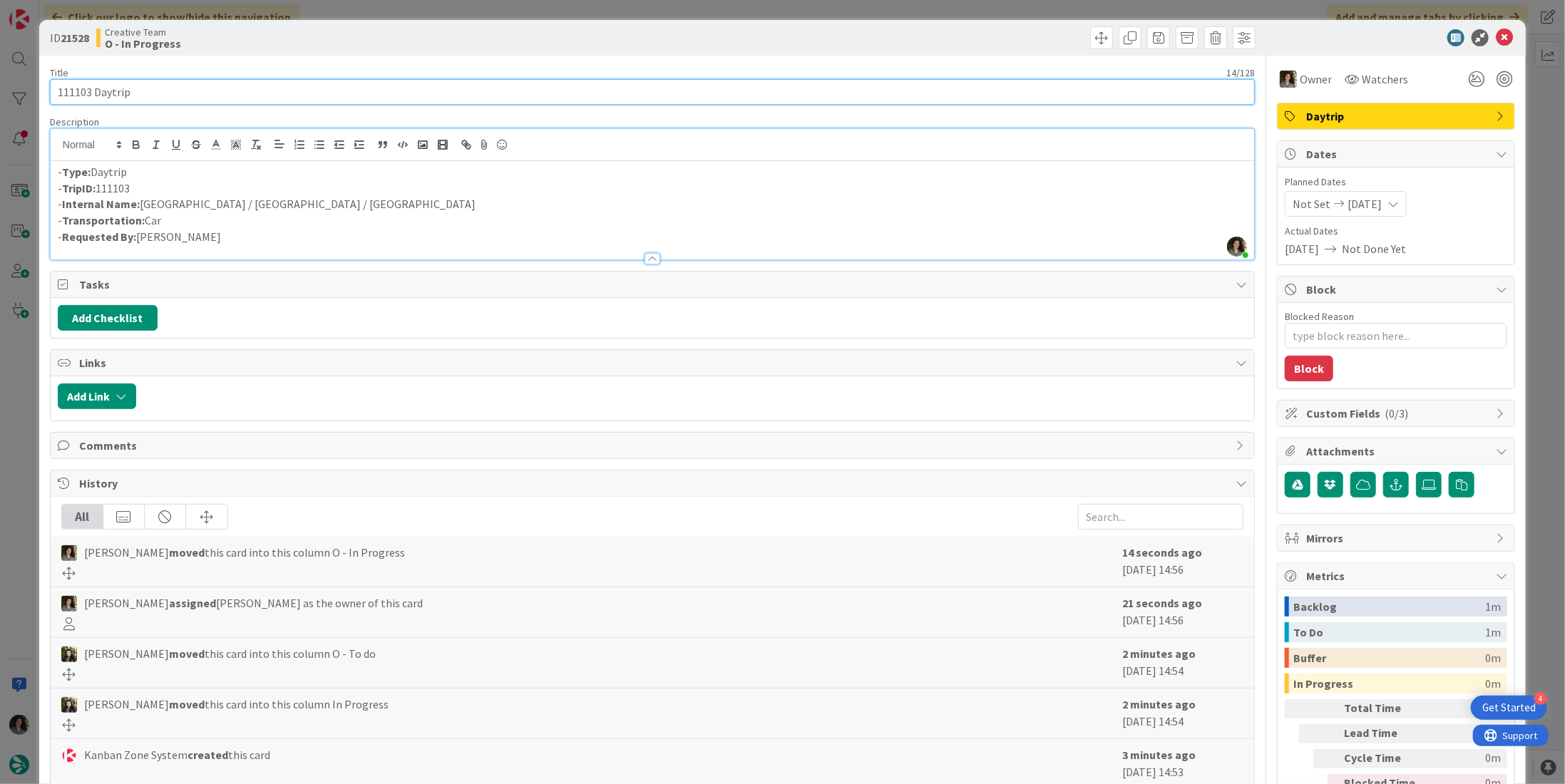
click at [140, 100] on input "111103 Daytrip" at bounding box center [652, 91] width 1205 height 25
click at [138, 98] on input "111103 Daytrip" at bounding box center [652, 91] width 1205 height 25
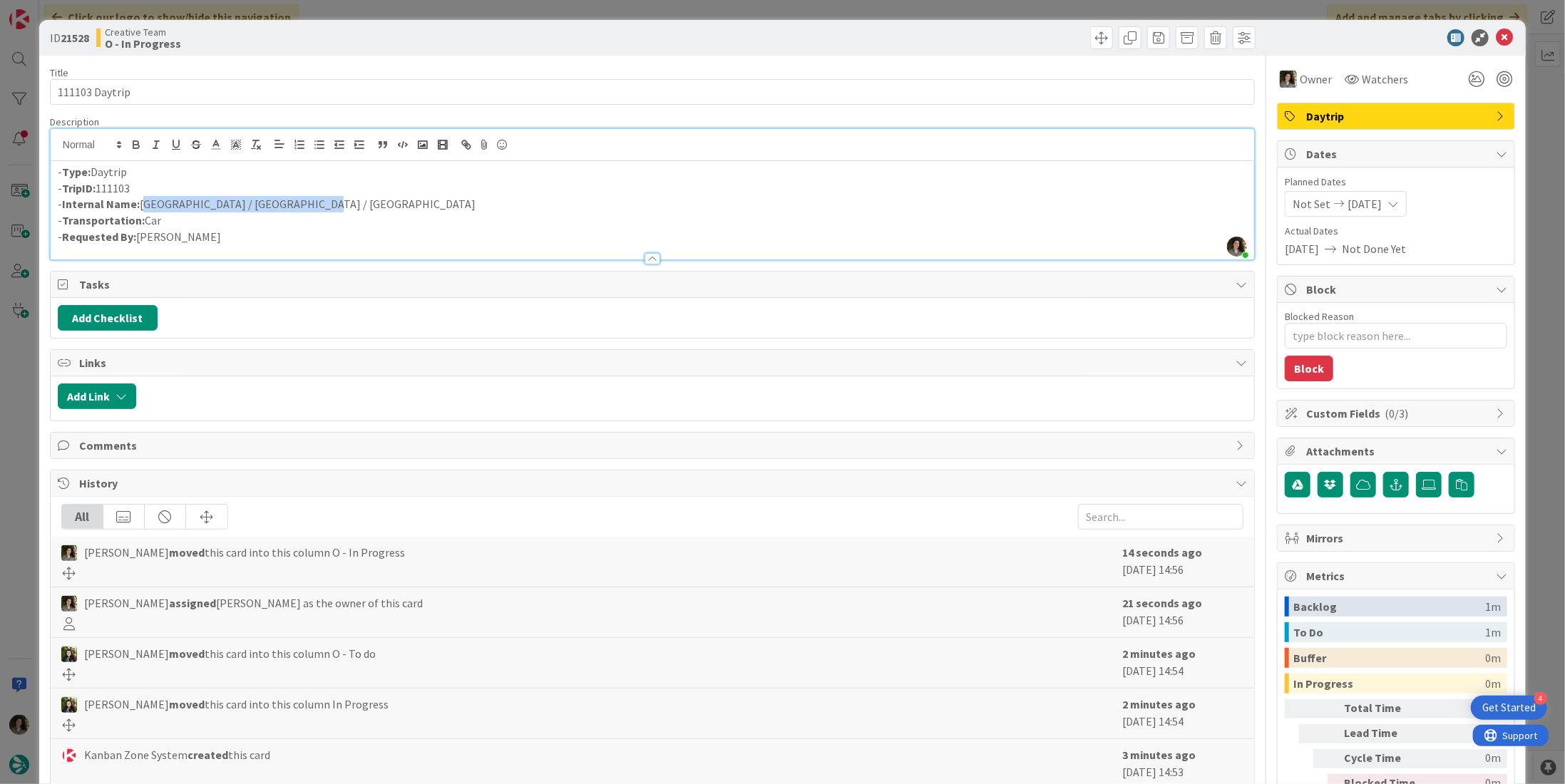
drag, startPoint x: 311, startPoint y: 201, endPoint x: 143, endPoint y: 199, distance: 168.0
click at [143, 199] on p "- Internal Name: [GEOGRAPHIC_DATA] / [GEOGRAPHIC_DATA] / [GEOGRAPHIC_DATA]" at bounding box center [652, 204] width 1189 height 16
copy p "[GEOGRAPHIC_DATA] / [GEOGRAPHIC_DATA] / [GEOGRAPHIC_DATA]"
click at [1485, 39] on div at bounding box center [1389, 38] width 253 height 17
click at [1498, 36] on icon at bounding box center [1504, 38] width 17 height 17
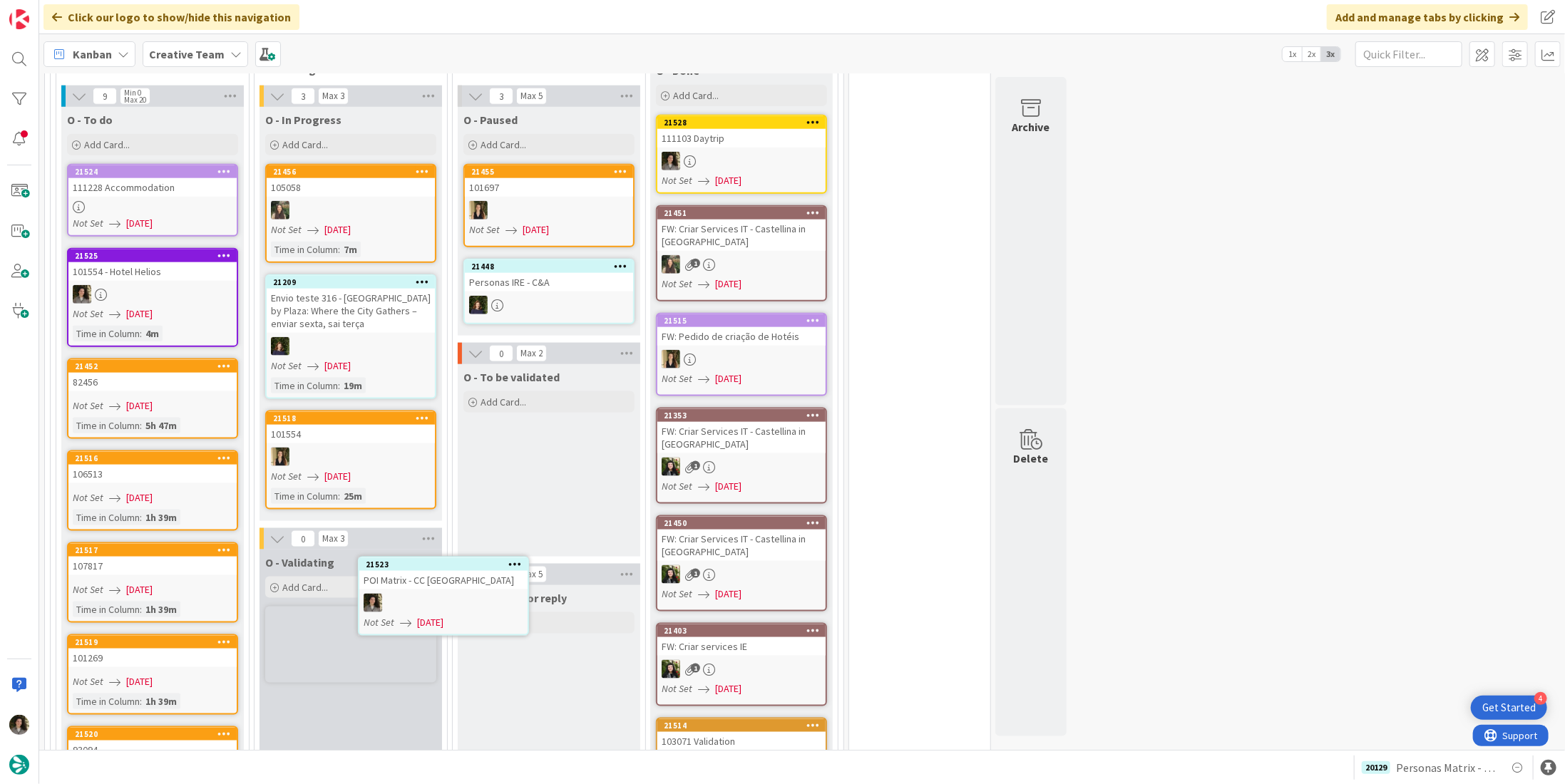
scroll to position [1092, 0]
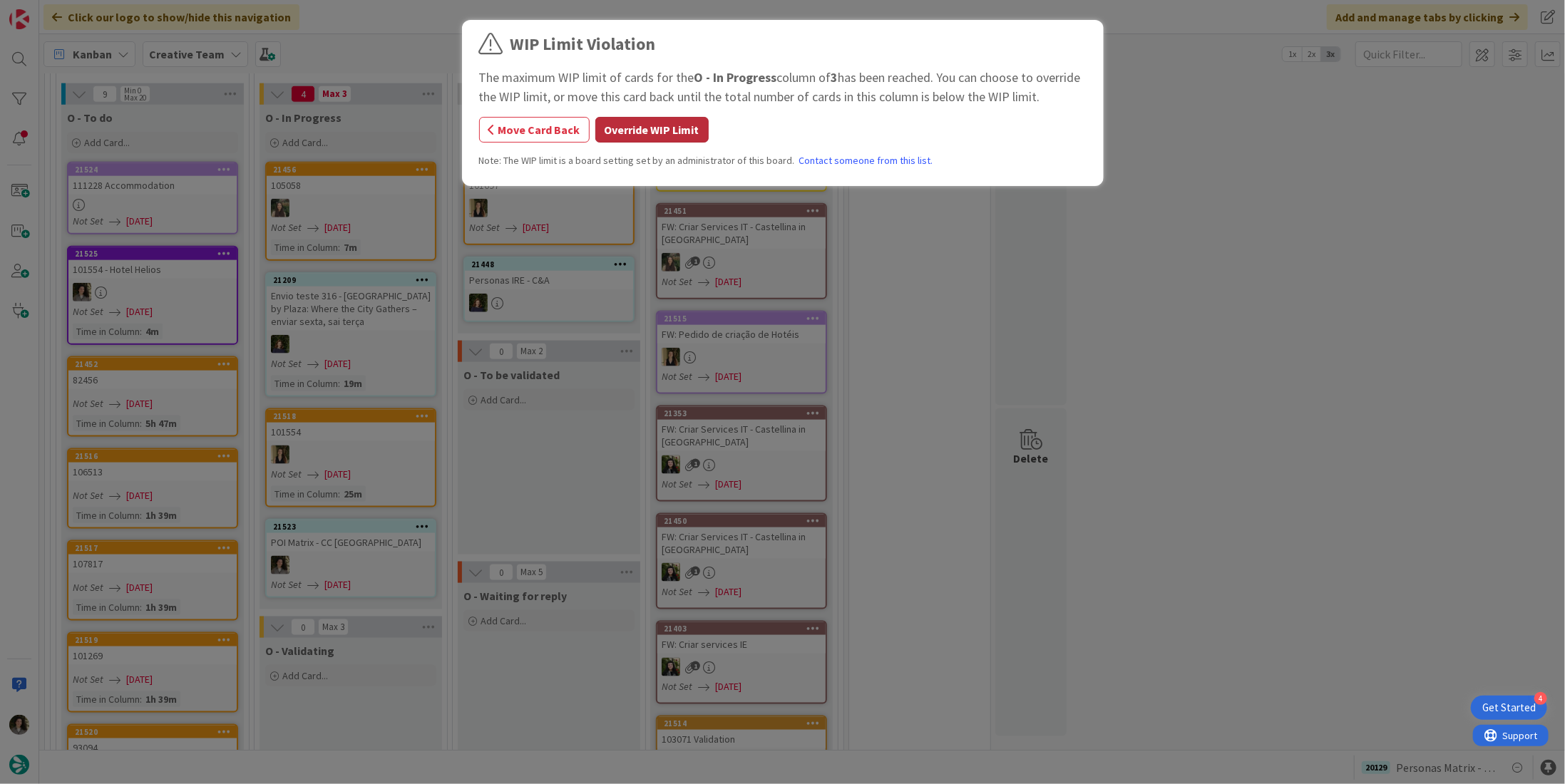
click at [650, 134] on button "Override WIP Limit" at bounding box center [652, 129] width 114 height 25
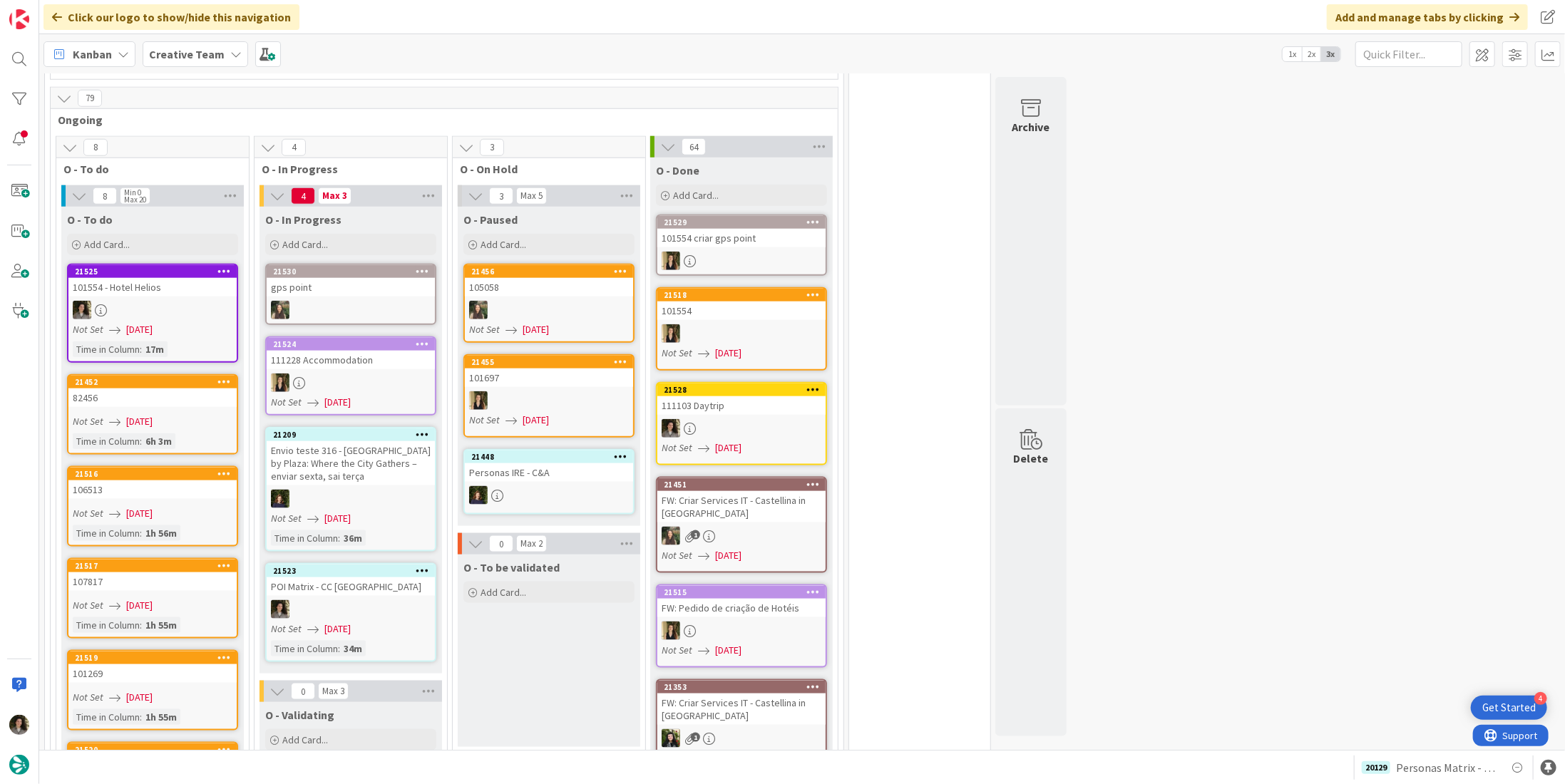
scroll to position [1069, 0]
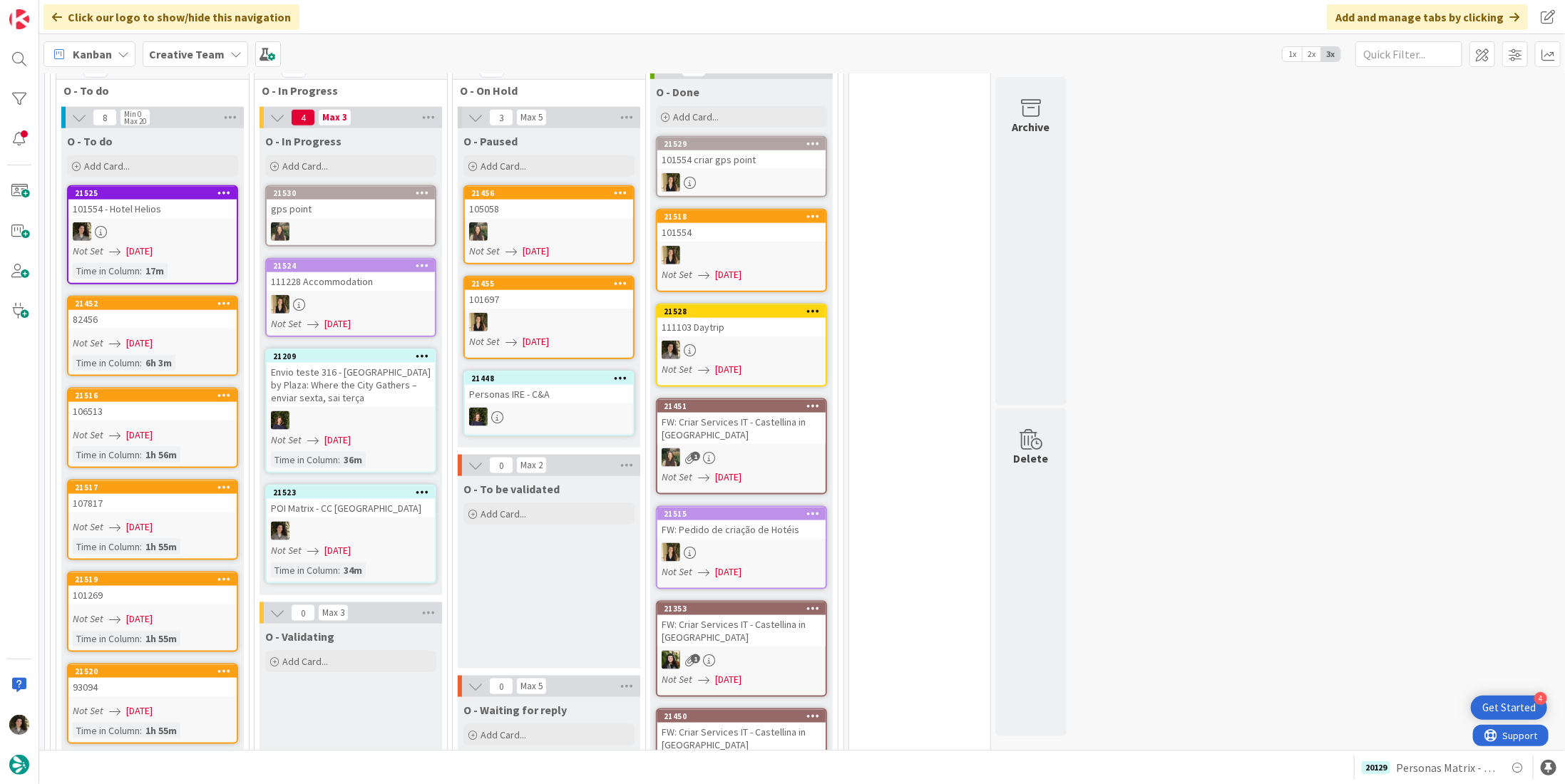
click at [414, 521] on div at bounding box center [351, 531] width 168 height 19
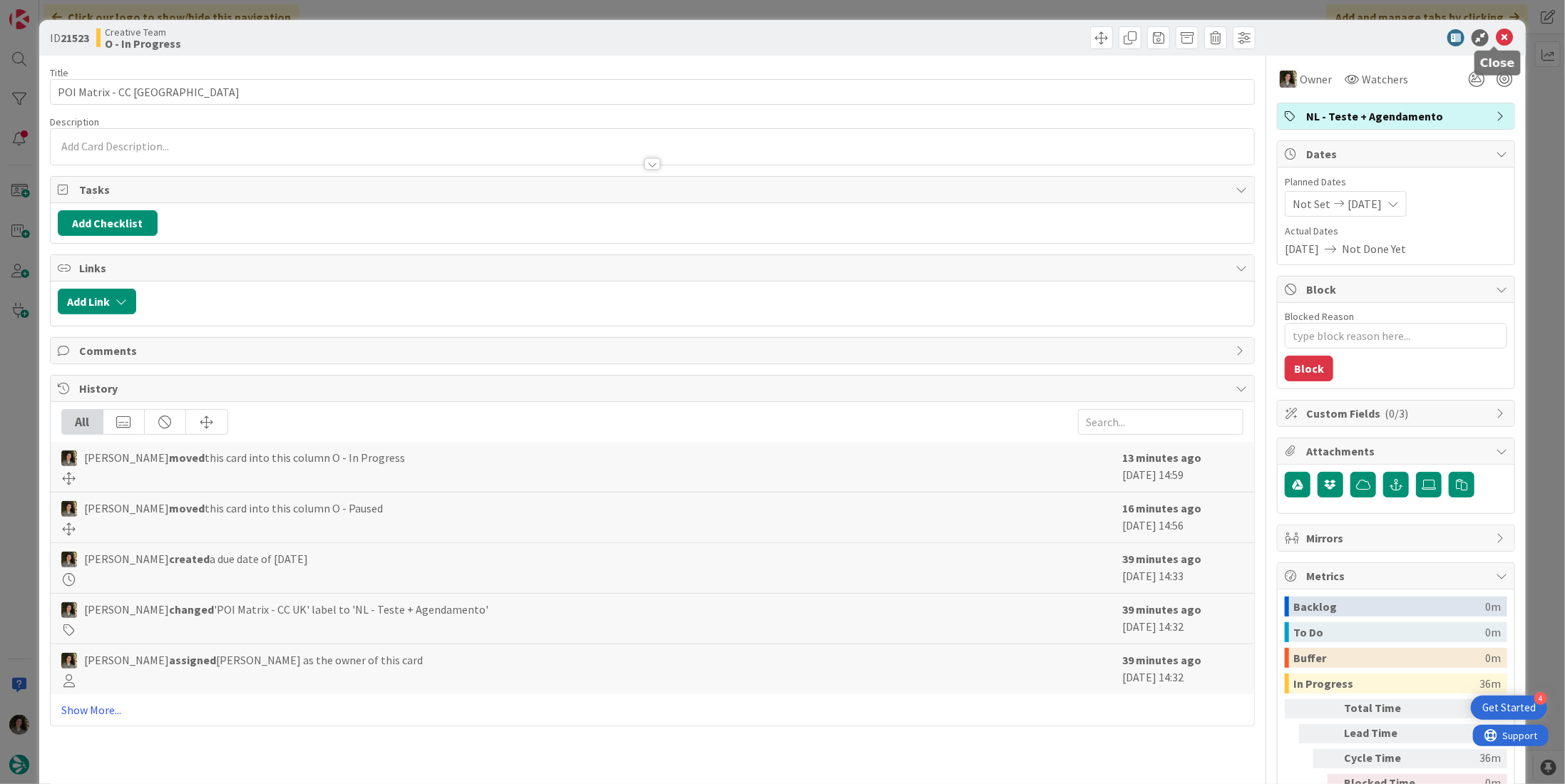
click at [1495, 33] on icon at bounding box center [1504, 38] width 17 height 17
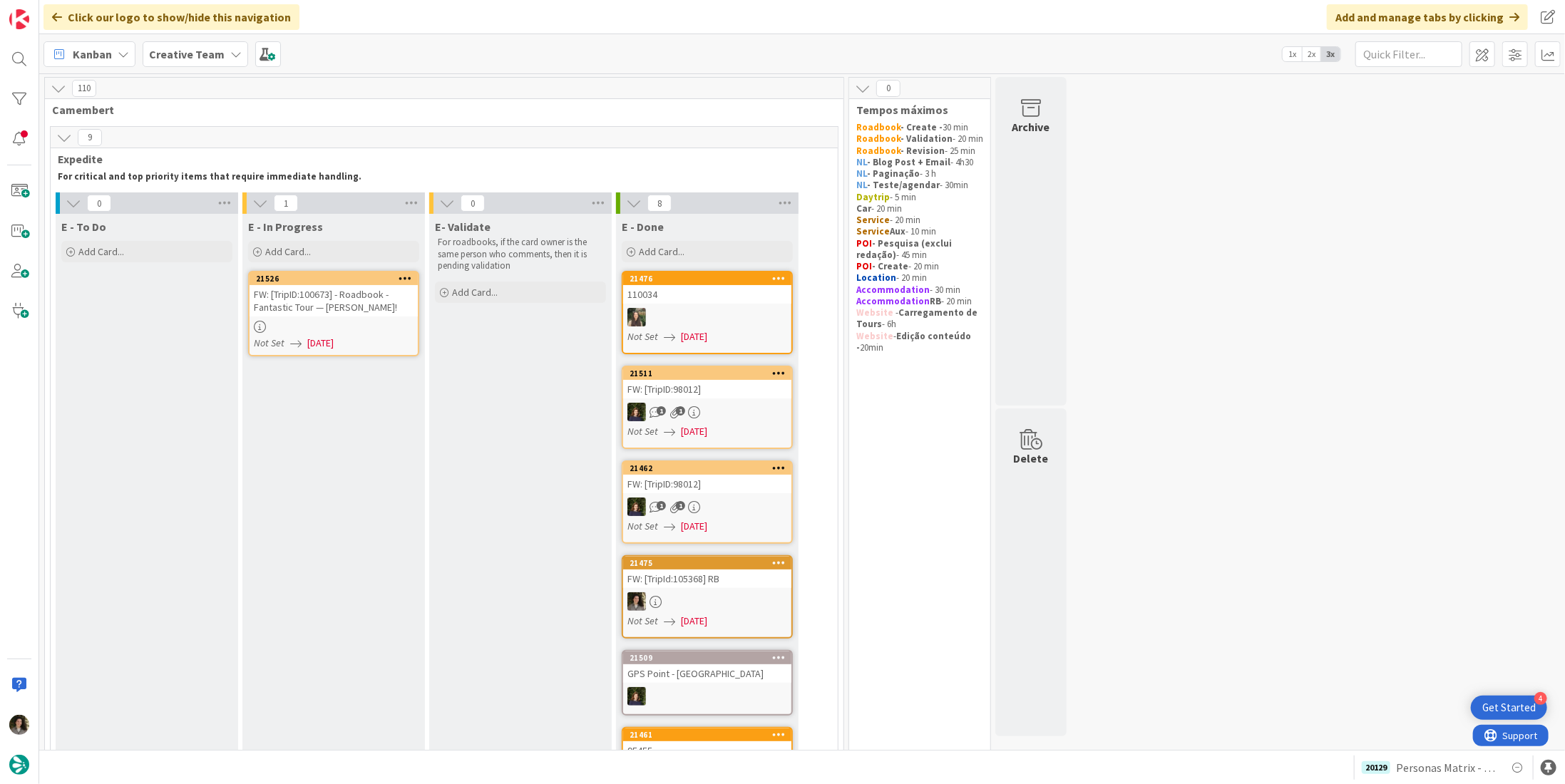
click at [338, 366] on div "E - In Progress Add Card... 21526 FW: [TripID:100673] - Roadbook - Fantastic To…" at bounding box center [334, 638] width 182 height 849
click at [370, 332] on link "21526 FW: [TripID:100673] - Roadbook - Fantastic Tour — [PERSON_NAME]! Not Set …" at bounding box center [333, 314] width 171 height 86
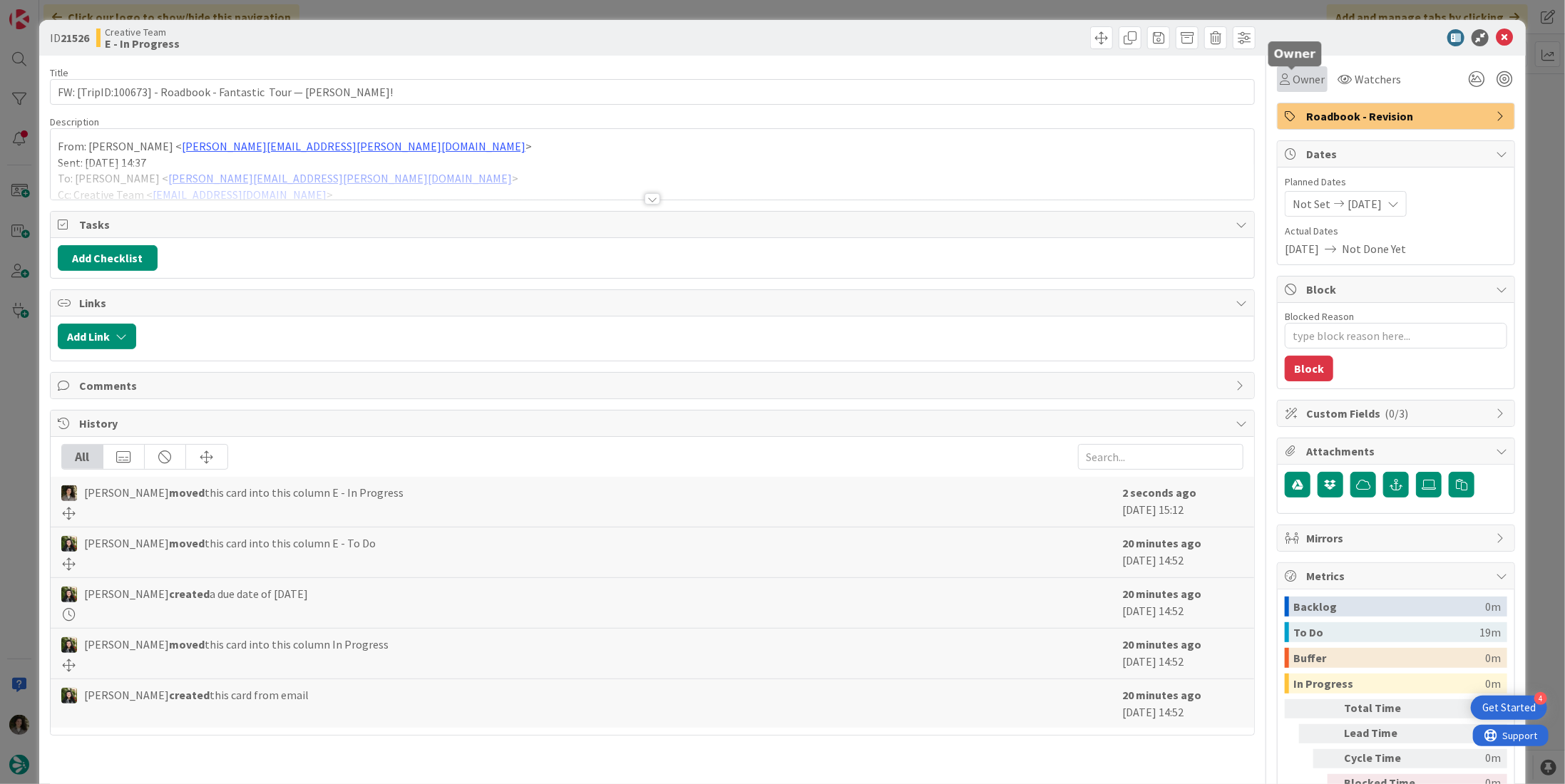
click at [1306, 81] on span "Owner" at bounding box center [1309, 79] width 32 height 17
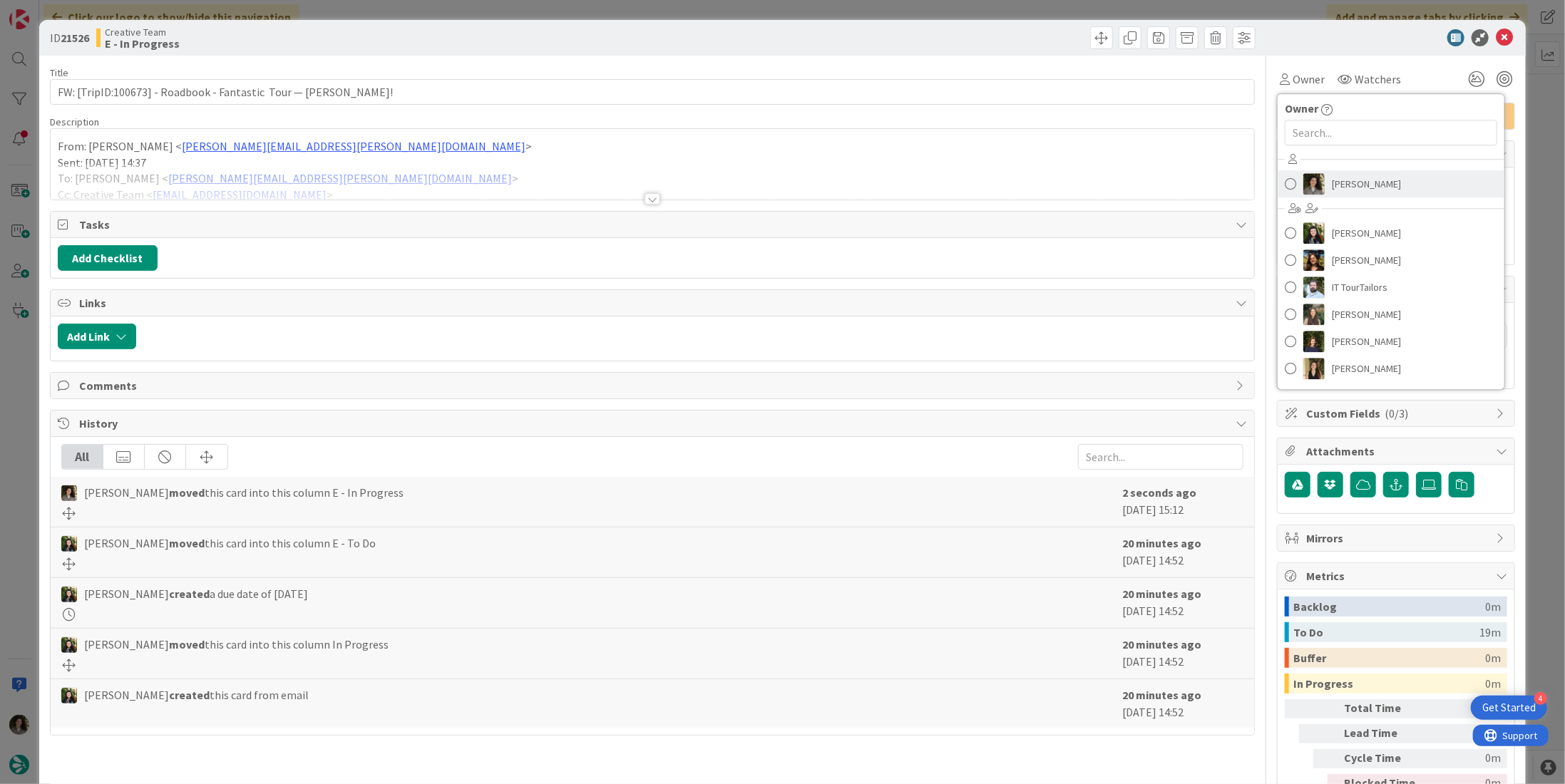
click at [1326, 171] on link "[PERSON_NAME]" at bounding box center [1390, 183] width 226 height 27
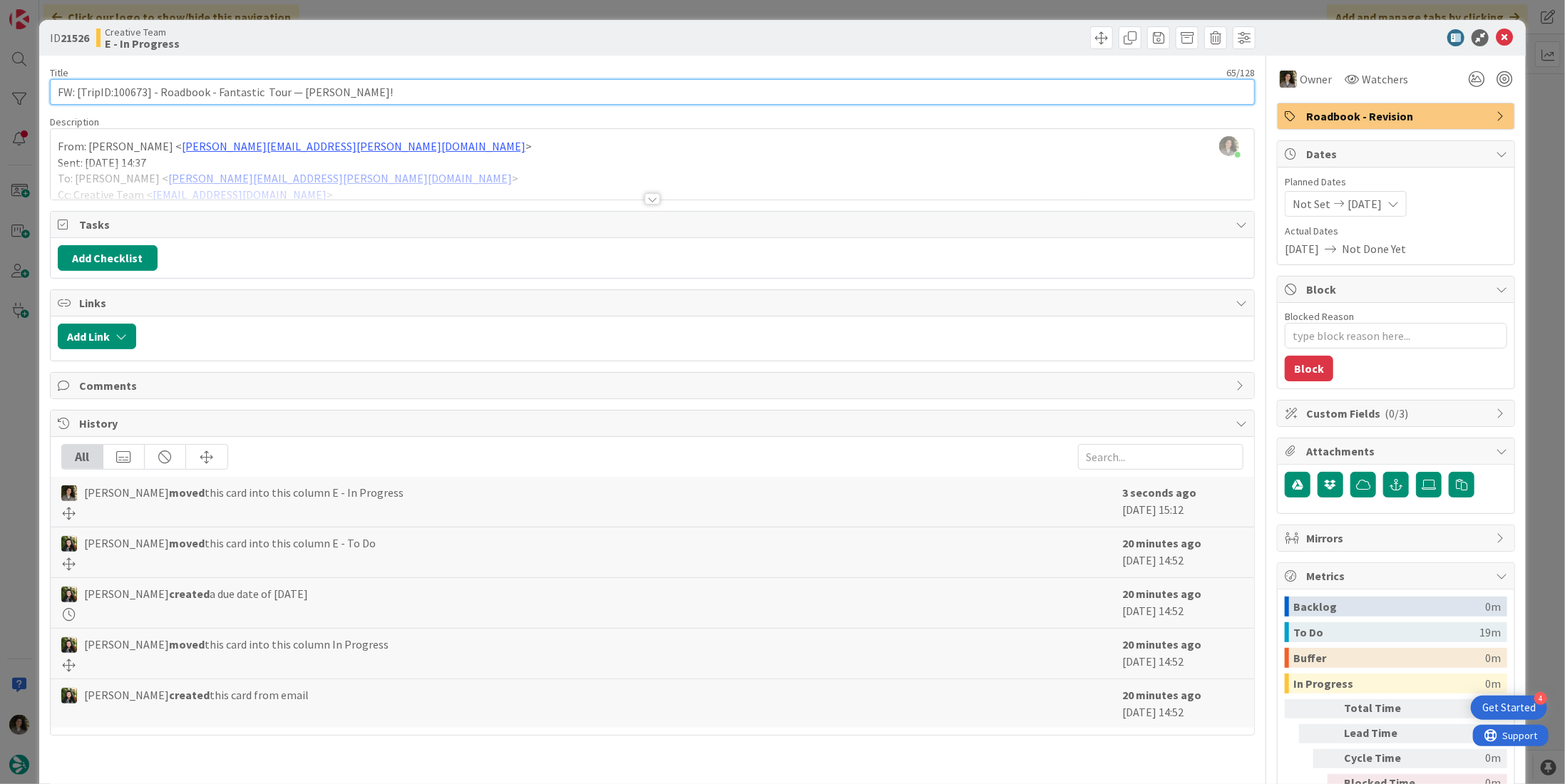
drag, startPoint x: 144, startPoint y: 93, endPoint x: 112, endPoint y: 93, distance: 32.0
click at [112, 93] on input "FW: [TripID:100673] - Roadbook - Fantastic Tour — [PERSON_NAME]!" at bounding box center [652, 91] width 1205 height 25
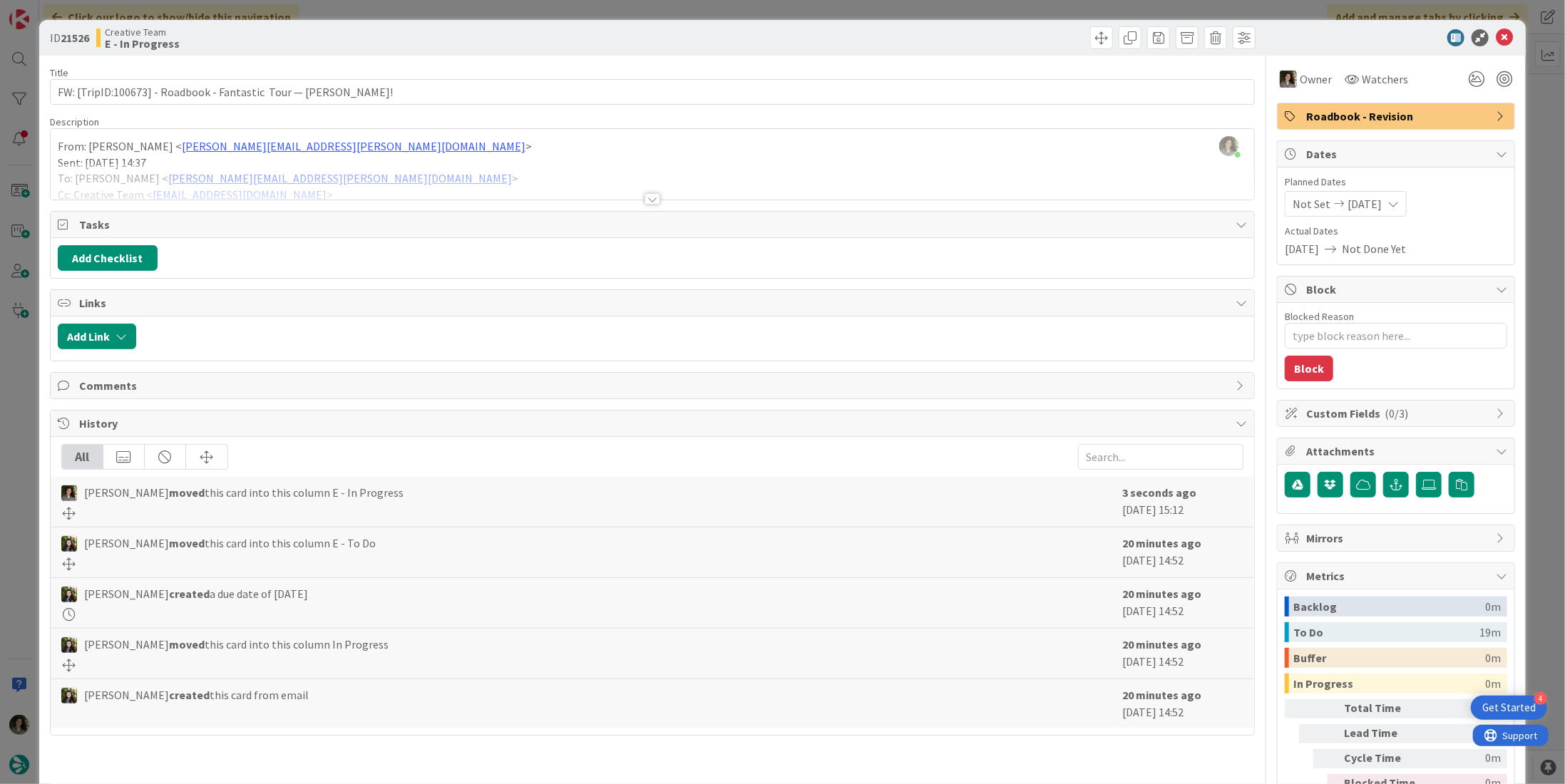
click at [648, 190] on div at bounding box center [652, 181] width 1203 height 36
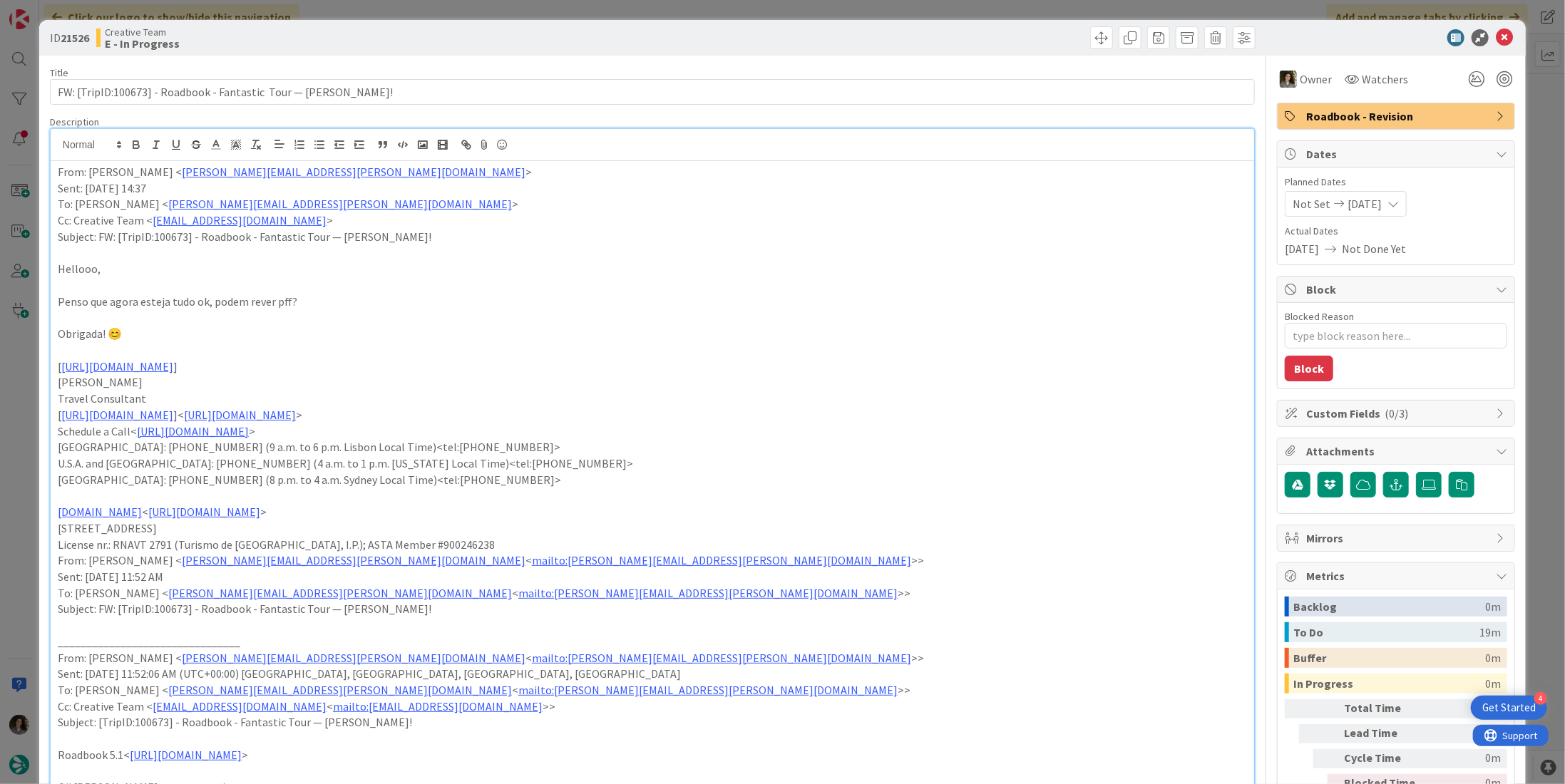
click at [235, 78] on div "Title 65 / 128" at bounding box center [652, 73] width 1205 height 13
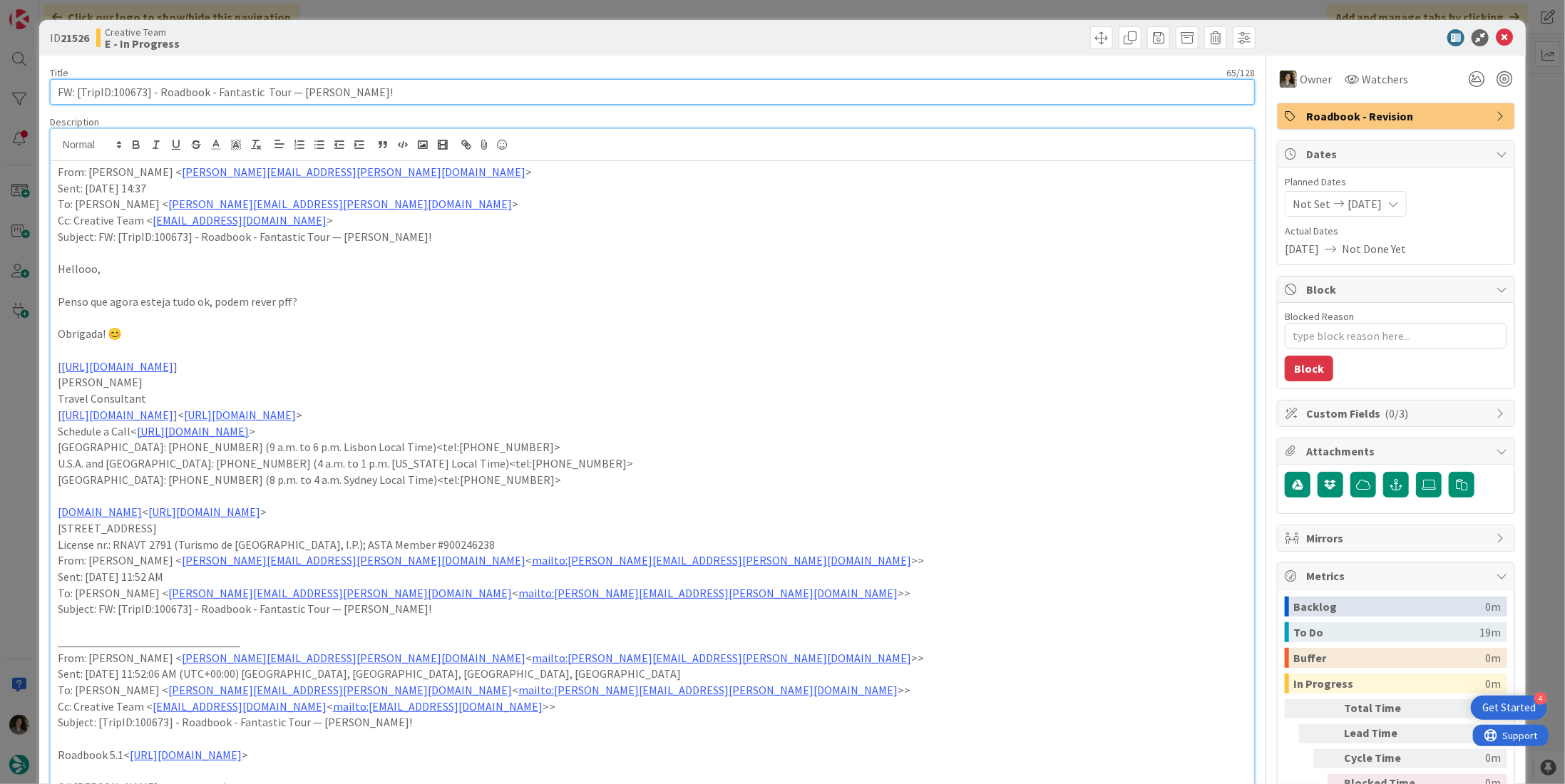
click at [217, 101] on input "FW: [TripID:100673] - Roadbook - Fantastic Tour — [PERSON_NAME]!" at bounding box center [652, 91] width 1205 height 25
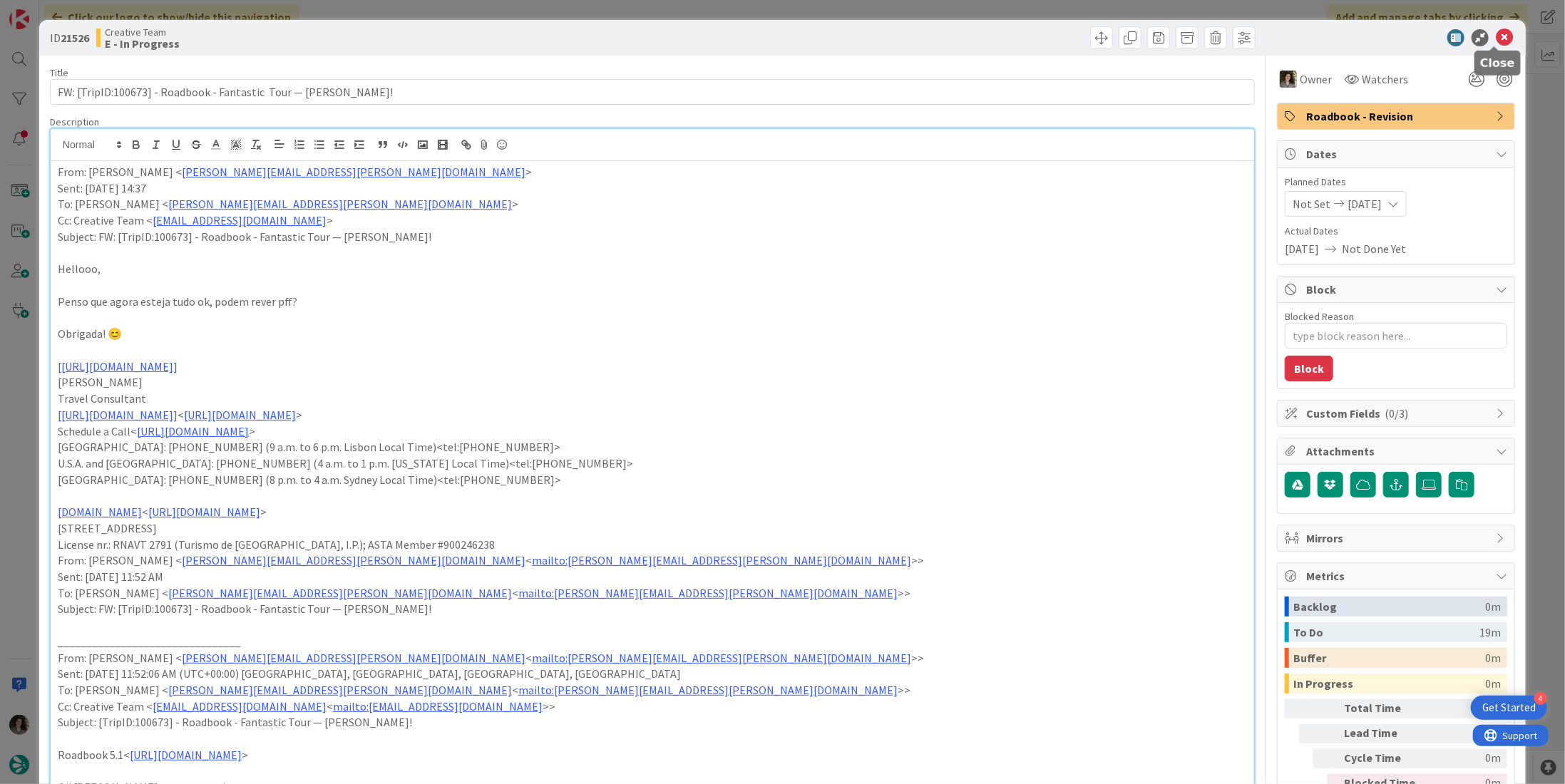
click at [1495, 32] on icon at bounding box center [1504, 38] width 17 height 17
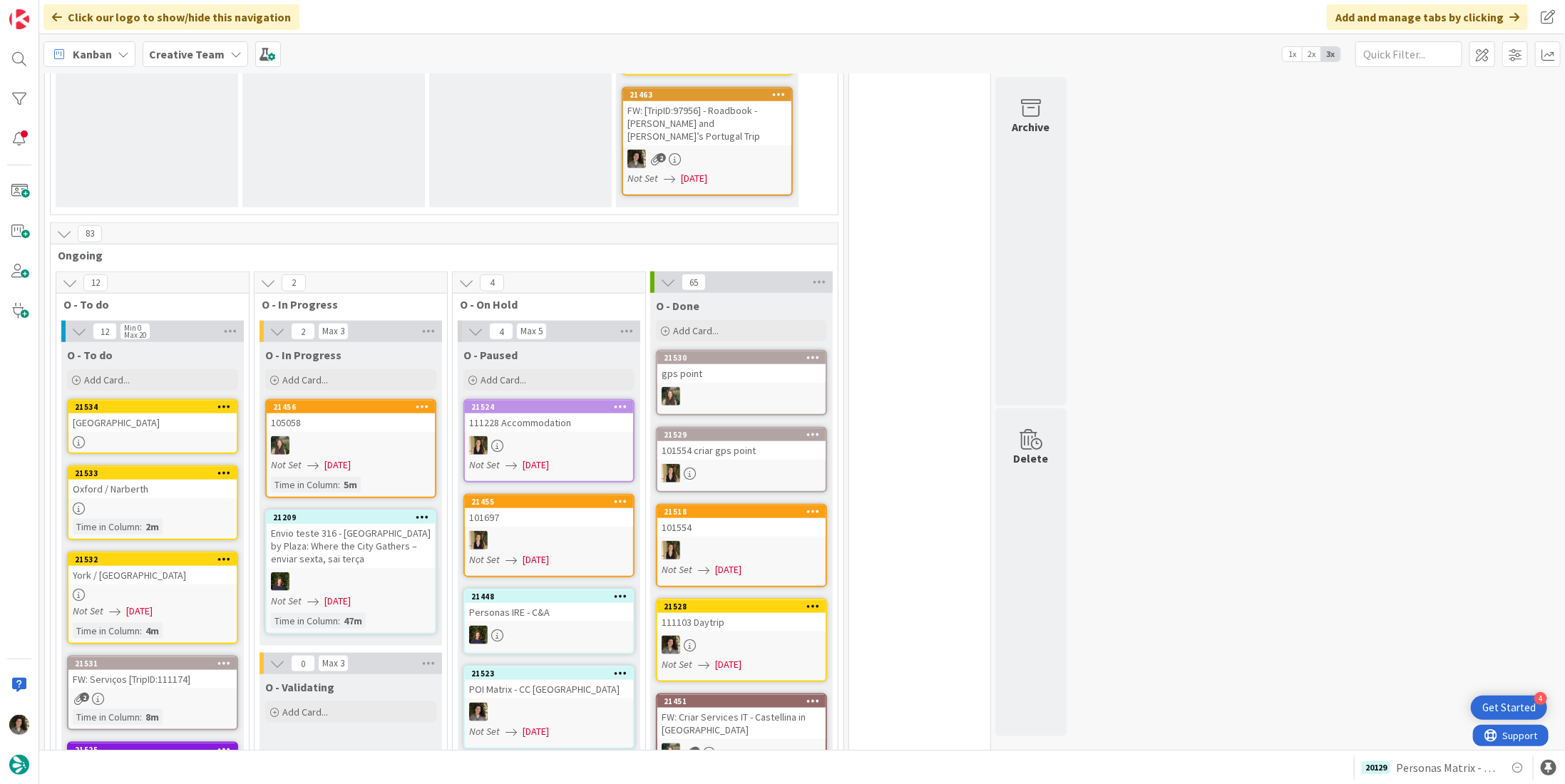
click at [174, 400] on div "21534" at bounding box center [153, 406] width 168 height 13
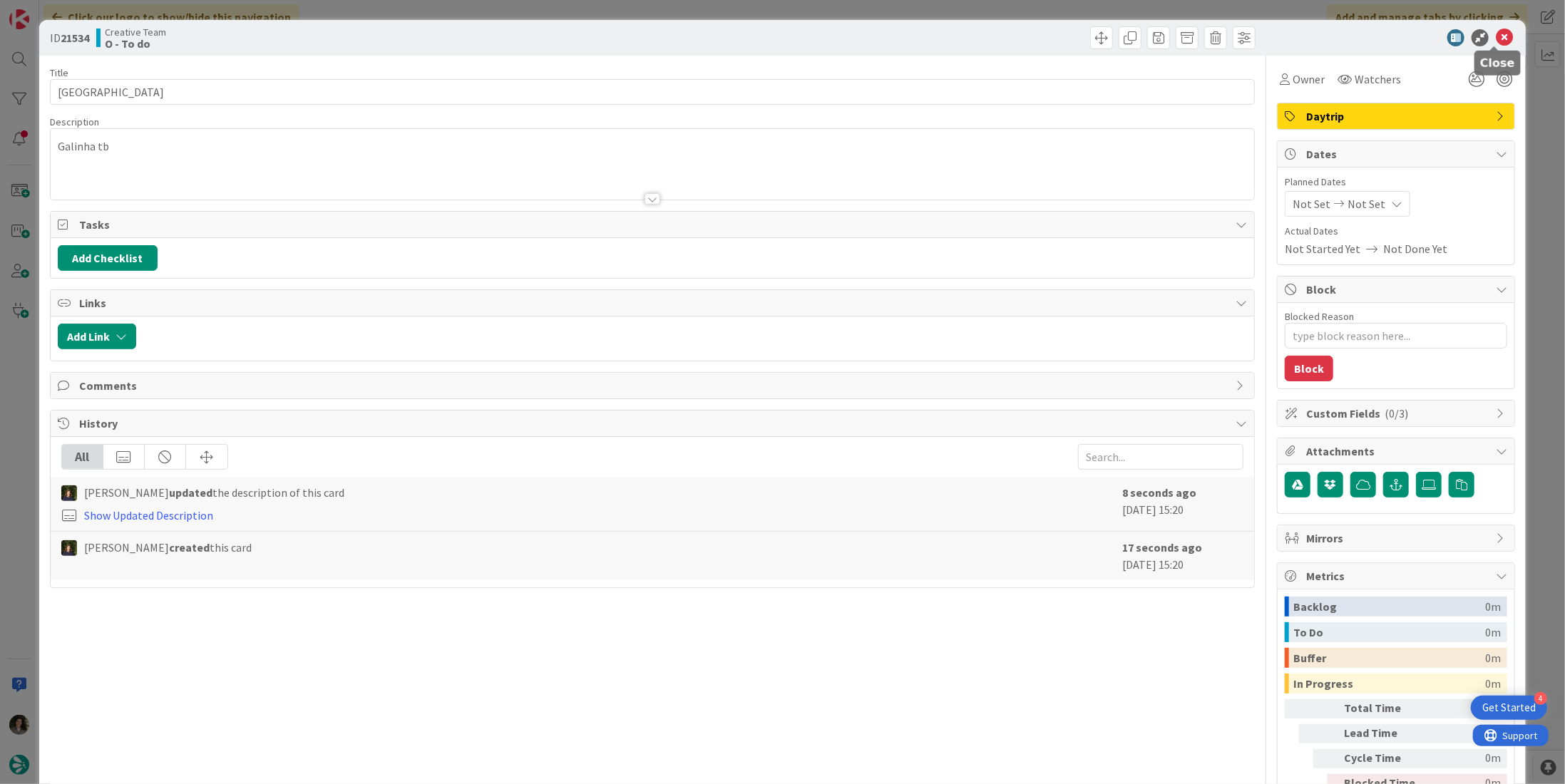
click at [1495, 34] on icon at bounding box center [1504, 38] width 17 height 17
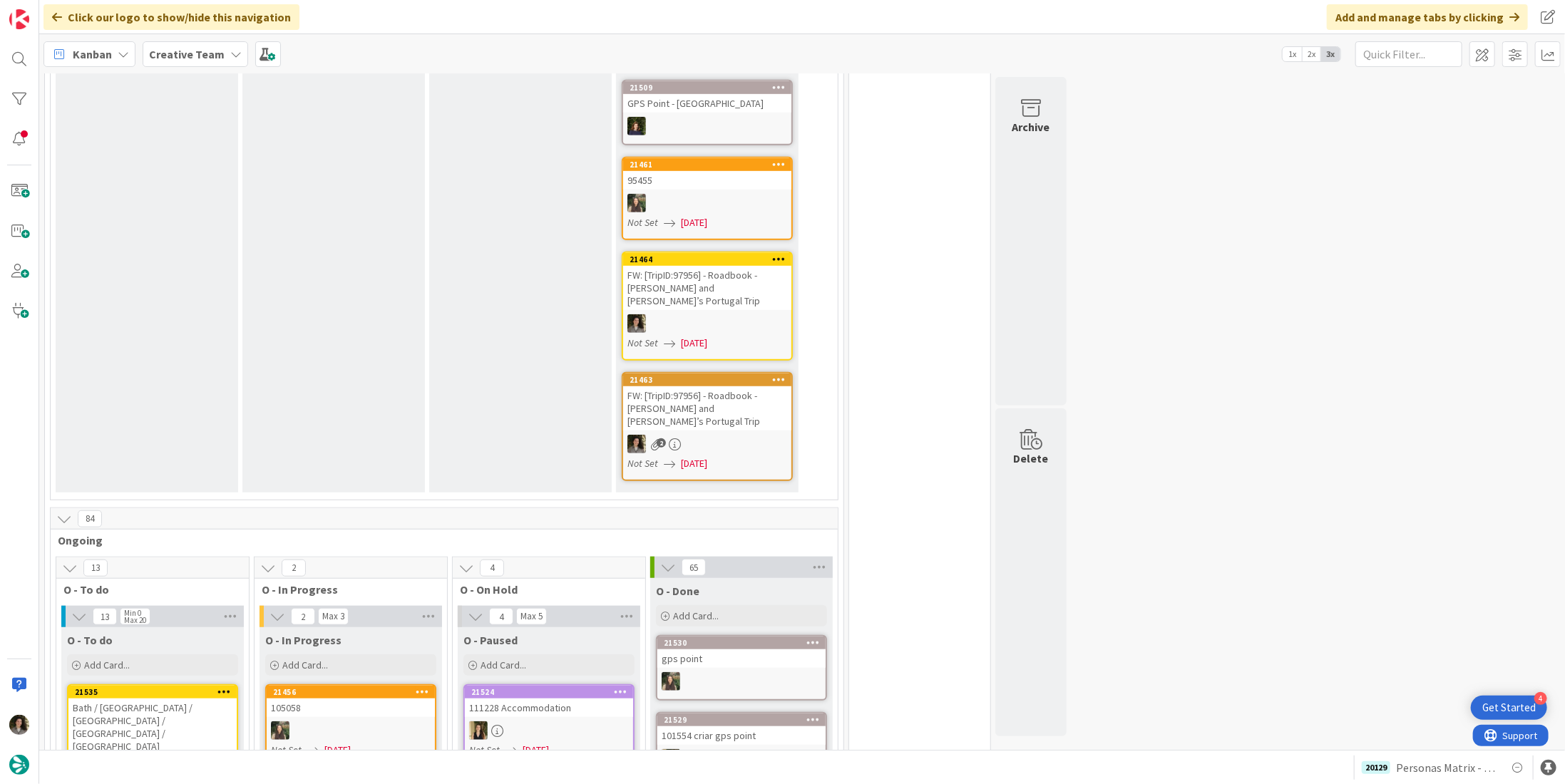
scroll to position [926, 0]
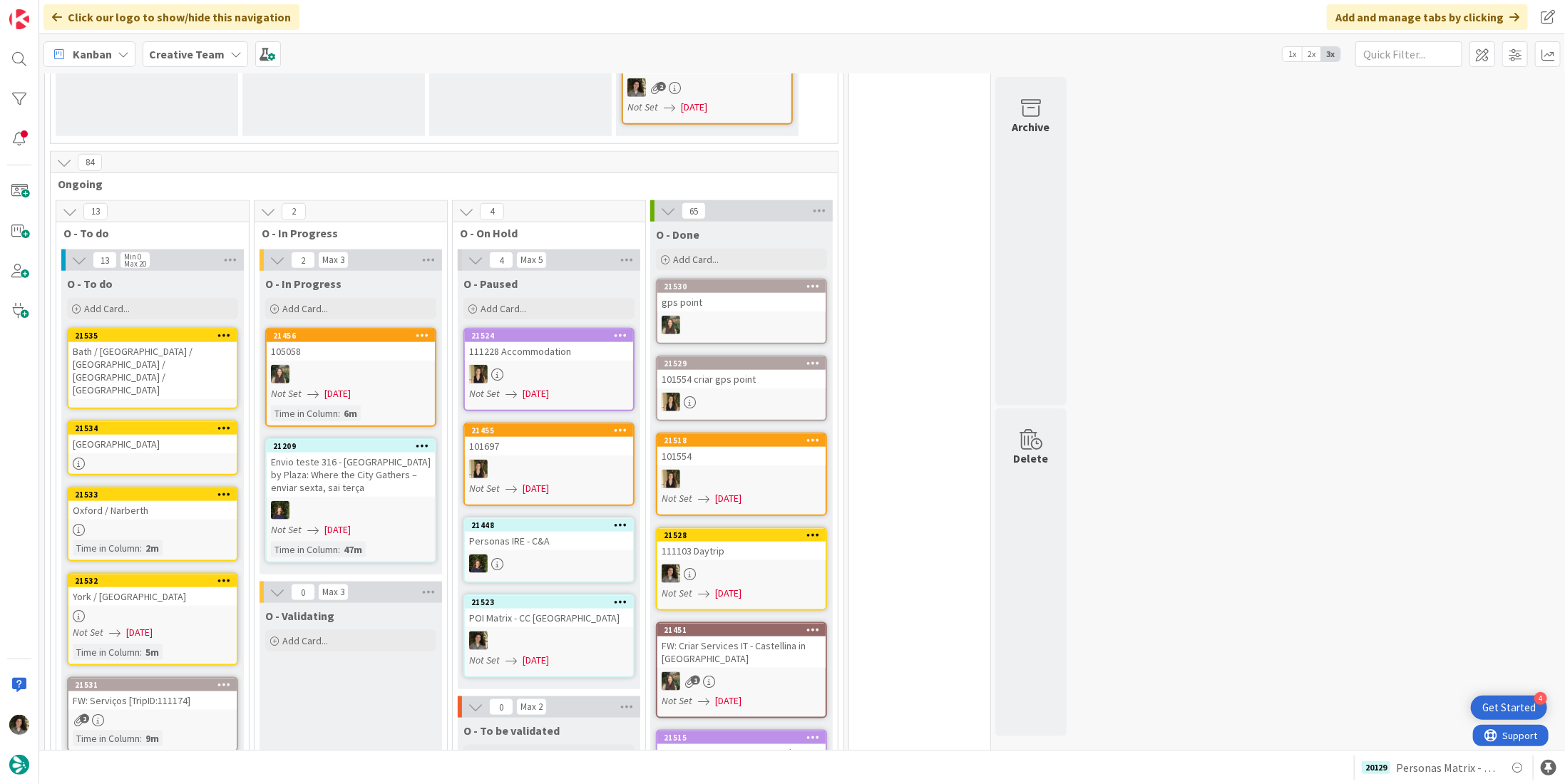
click at [171, 342] on div "Bath / [GEOGRAPHIC_DATA] / [GEOGRAPHIC_DATA] / [GEOGRAPHIC_DATA] / [GEOGRAPHIC_…" at bounding box center [153, 371] width 168 height 57
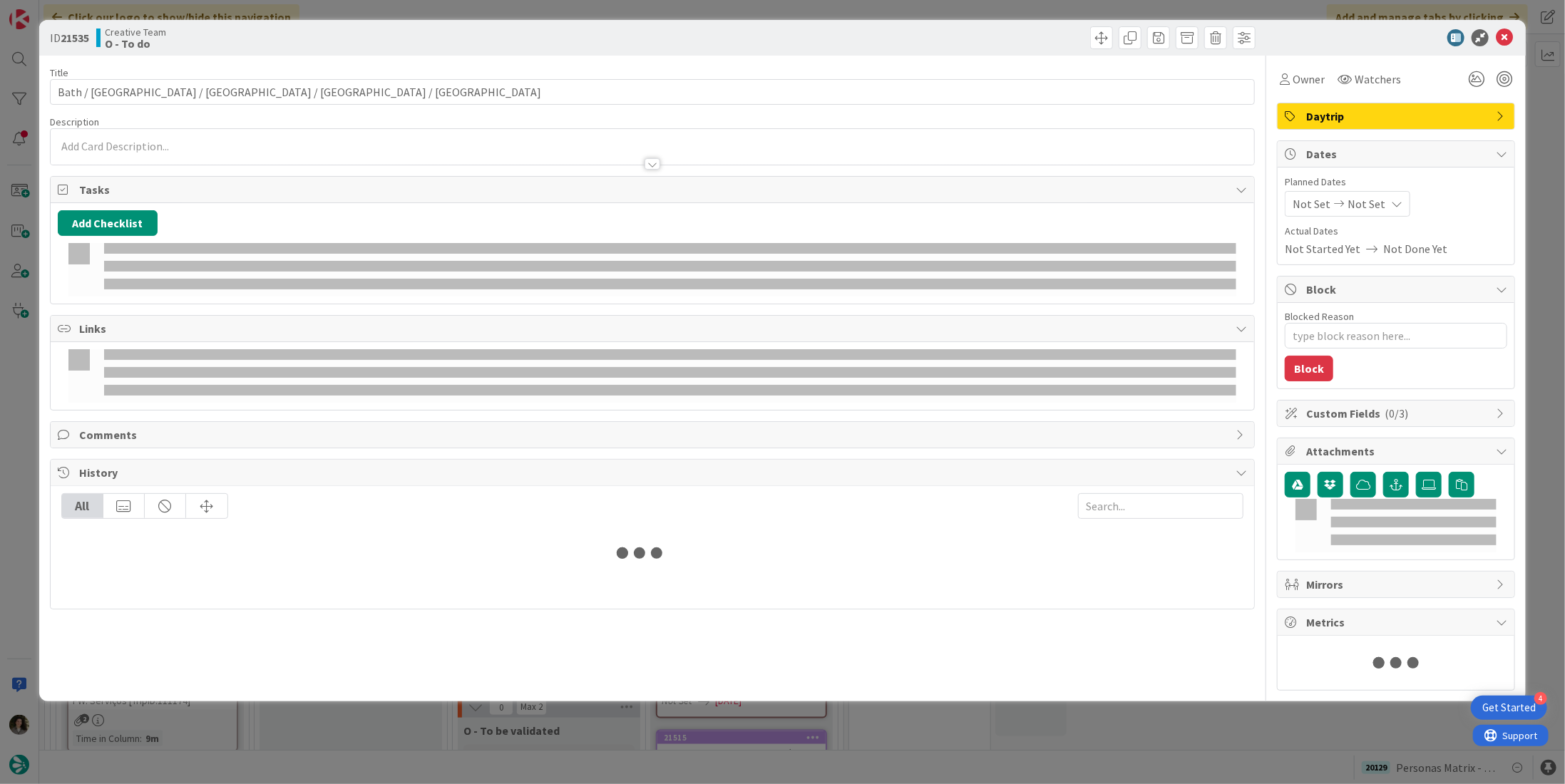
type textarea "x"
type input "Bath / [GEOGRAPHIC_DATA] / [GEOGRAPHIC_DATA] / [GEOGRAPHIC_DATA] / [GEOGRAPHIC_…"
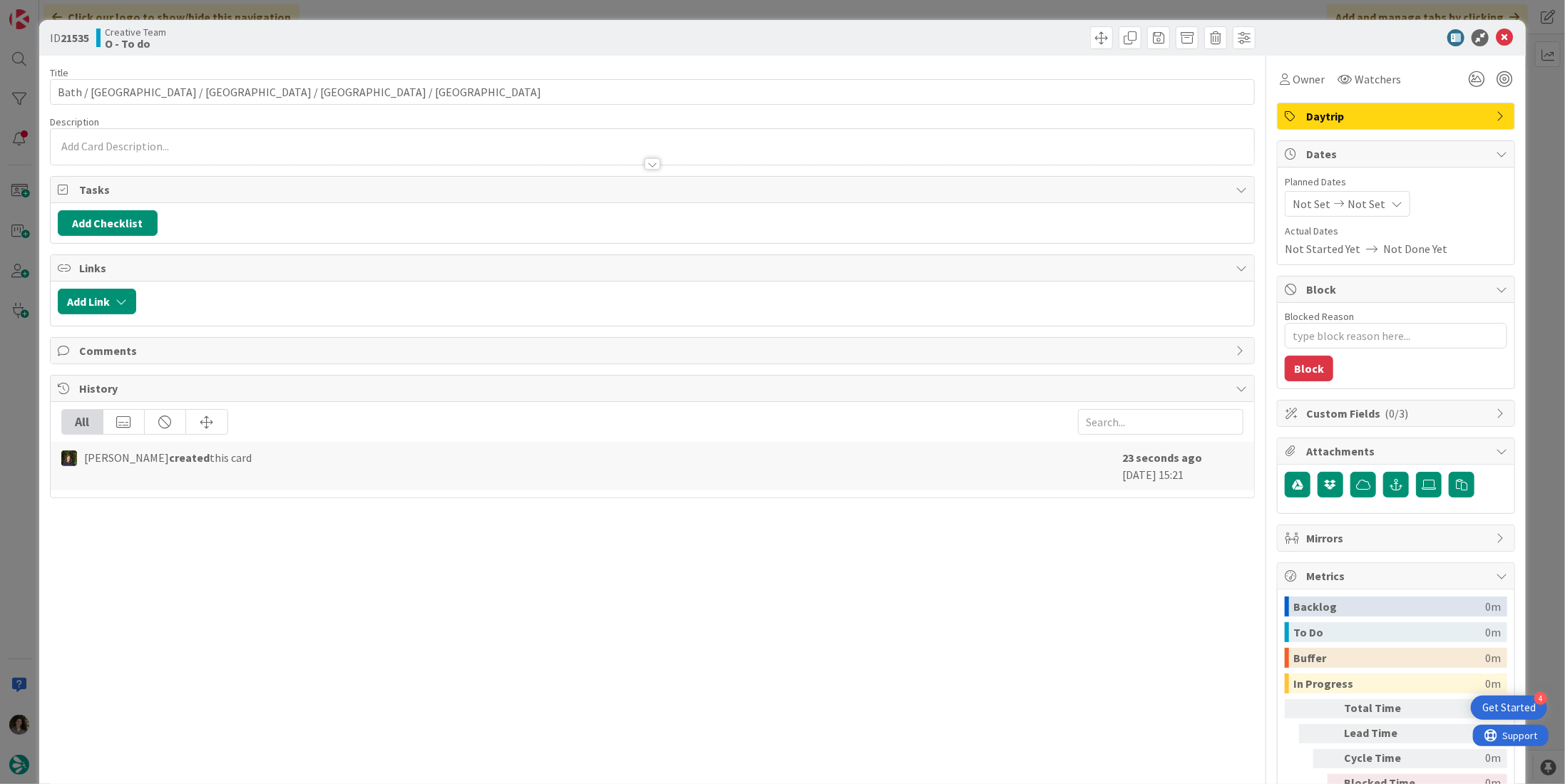
type textarea "x"
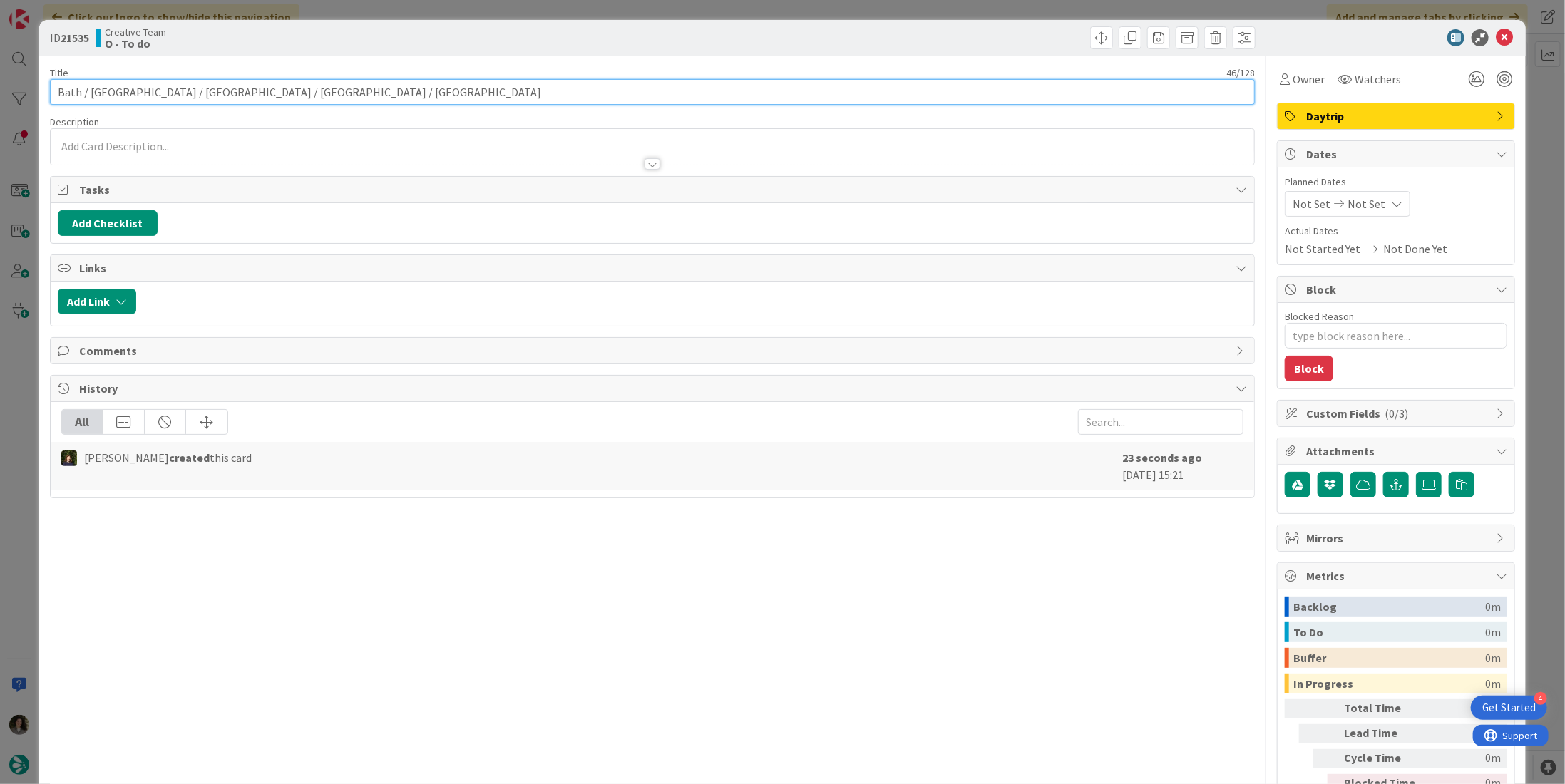
click at [243, 89] on input "Bath / [GEOGRAPHIC_DATA] / [GEOGRAPHIC_DATA] / [GEOGRAPHIC_DATA] / [GEOGRAPHIC_…" at bounding box center [652, 91] width 1205 height 25
type input "Bath / [GEOGRAPHIC_DATA] / [GEOGRAPHIC_DATA] / [GEOGRAPHIC_DATA] / [GEOGRAPHIC_…"
type textarea "x"
type input "Bath / [GEOGRAPHIC_DATA] / [GEOGRAPHIC_DATA] / [GEOGRAPHIC_DATA] / [GEOGRAPHIC_…"
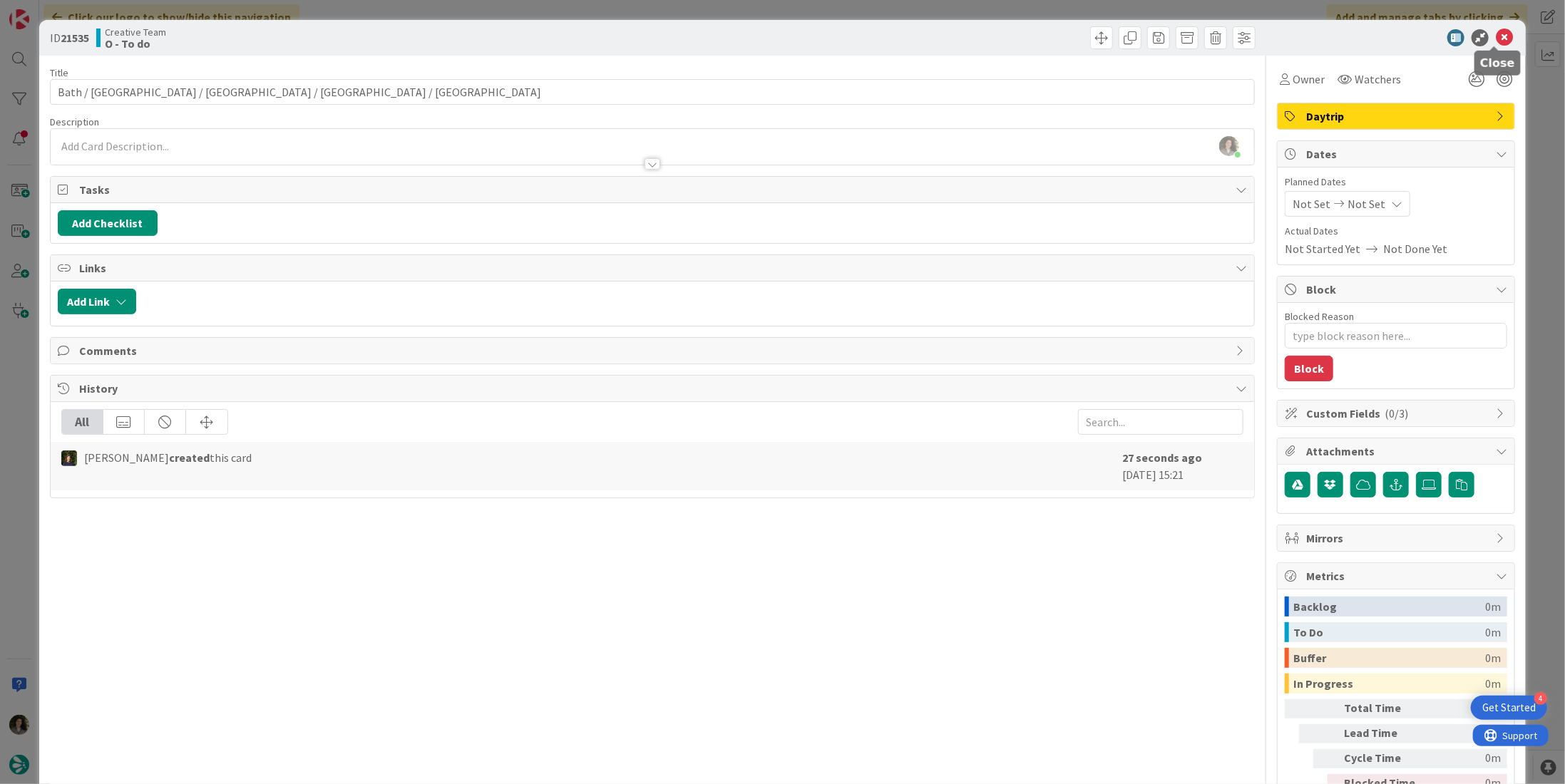
click at [1498, 36] on icon at bounding box center [1504, 38] width 17 height 17
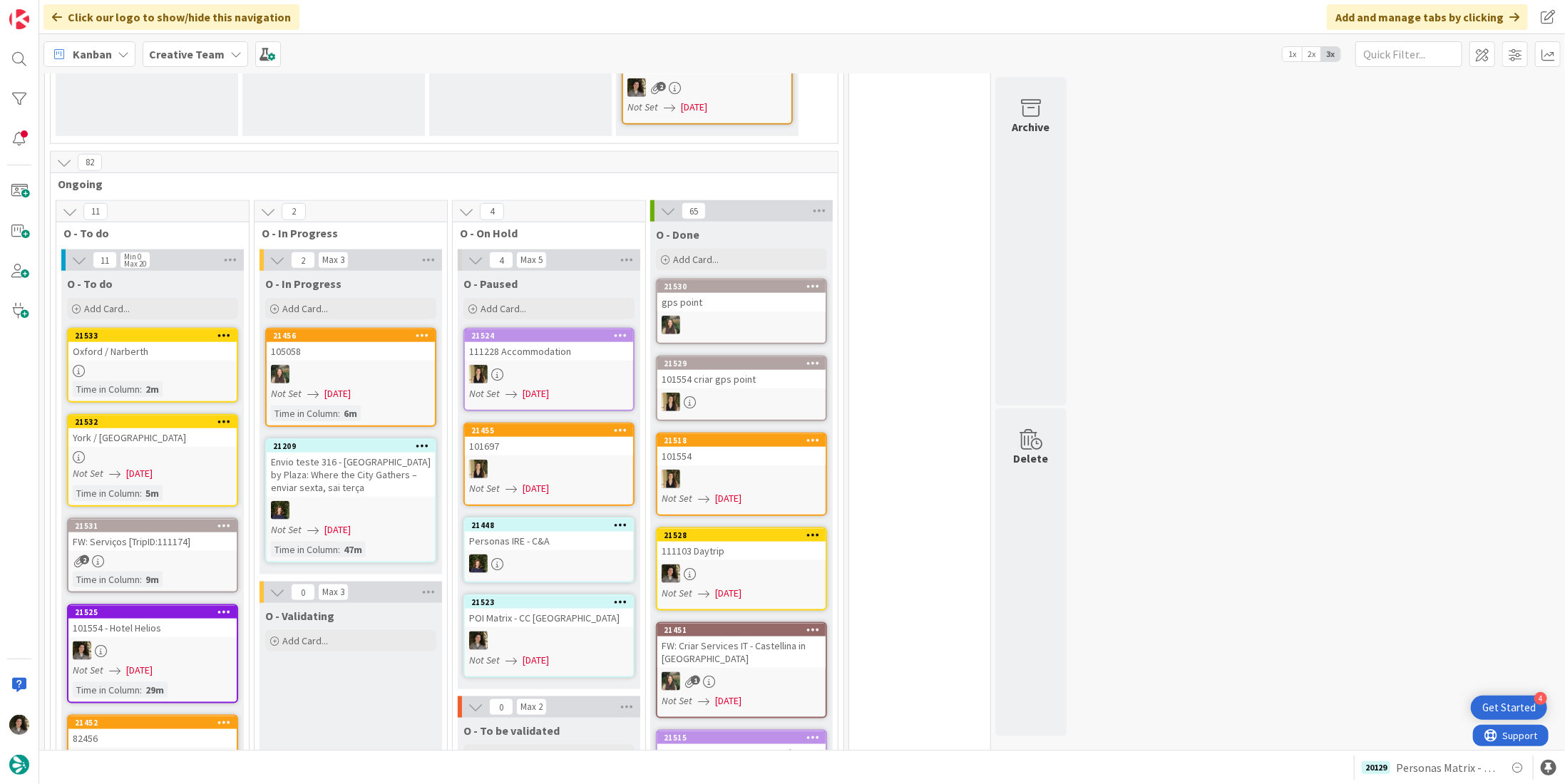
click at [154, 365] on div at bounding box center [153, 371] width 168 height 12
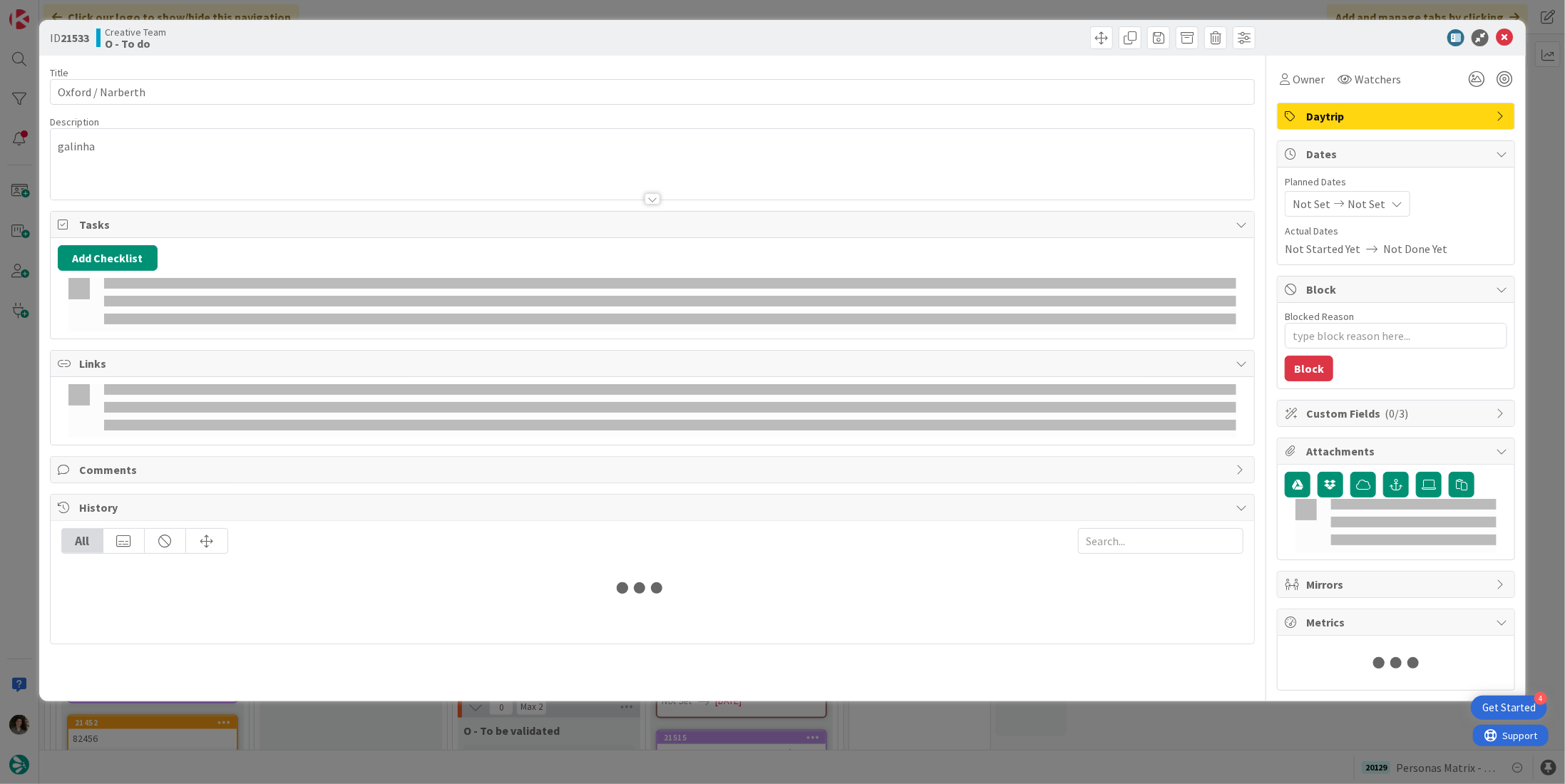
type textarea "x"
type input "Oxford / Narberth"
type textarea "x"
type input "Oxford / Narberth"
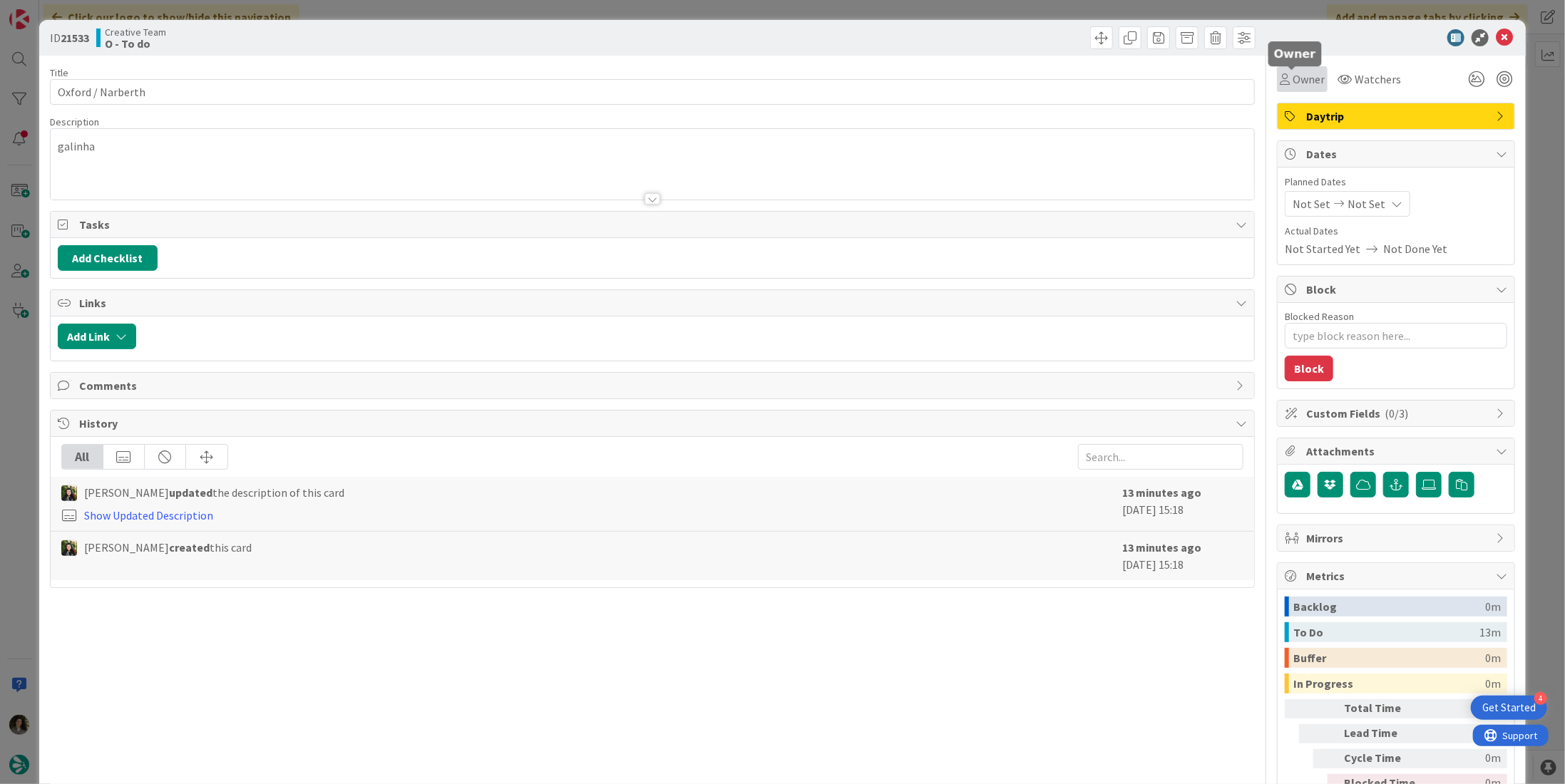
click at [1293, 74] on span "Owner" at bounding box center [1309, 79] width 32 height 17
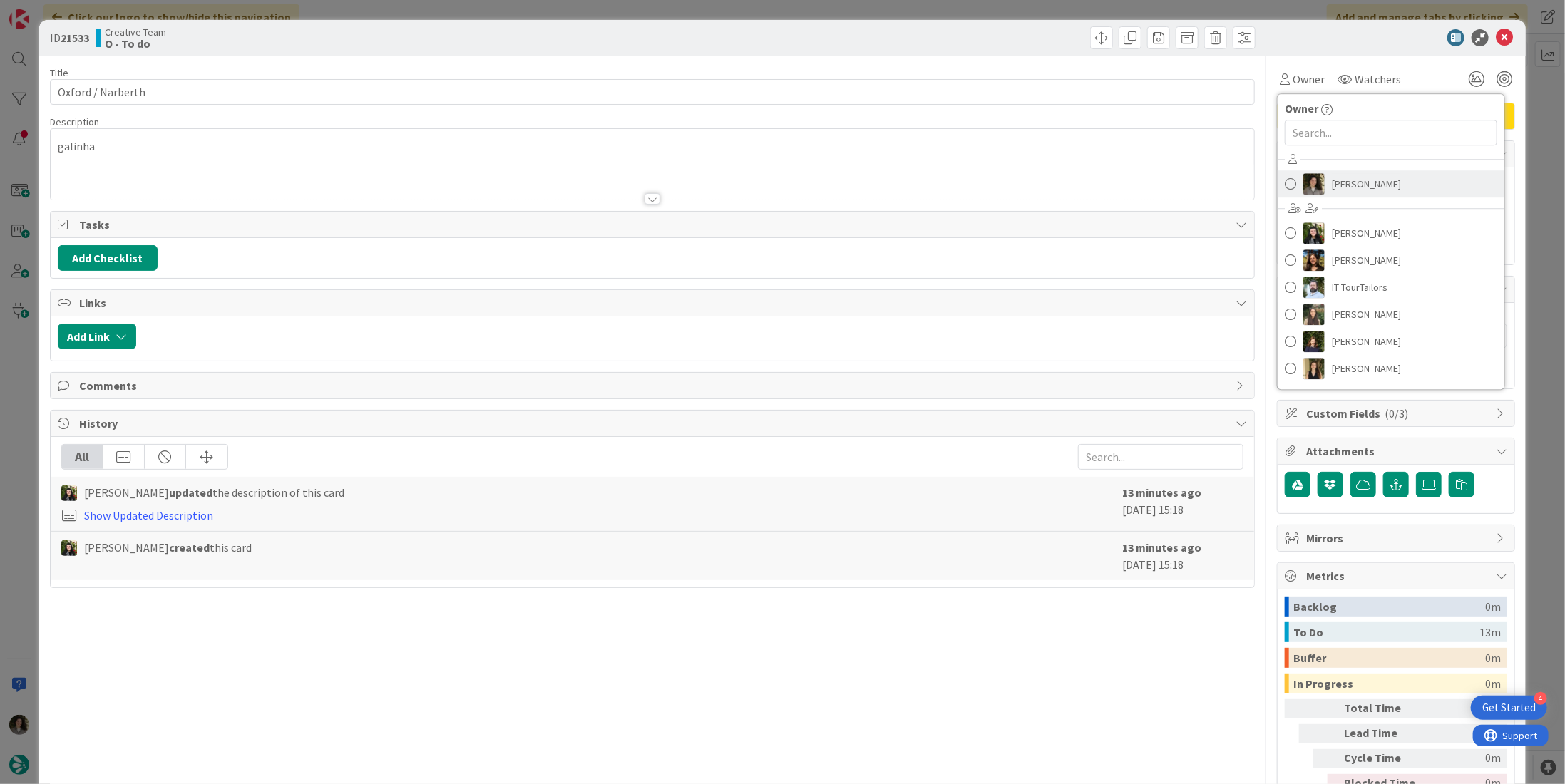
click at [1342, 181] on span "[PERSON_NAME]" at bounding box center [1366, 184] width 69 height 22
type textarea "x"
type input "Oxford / Narberth"
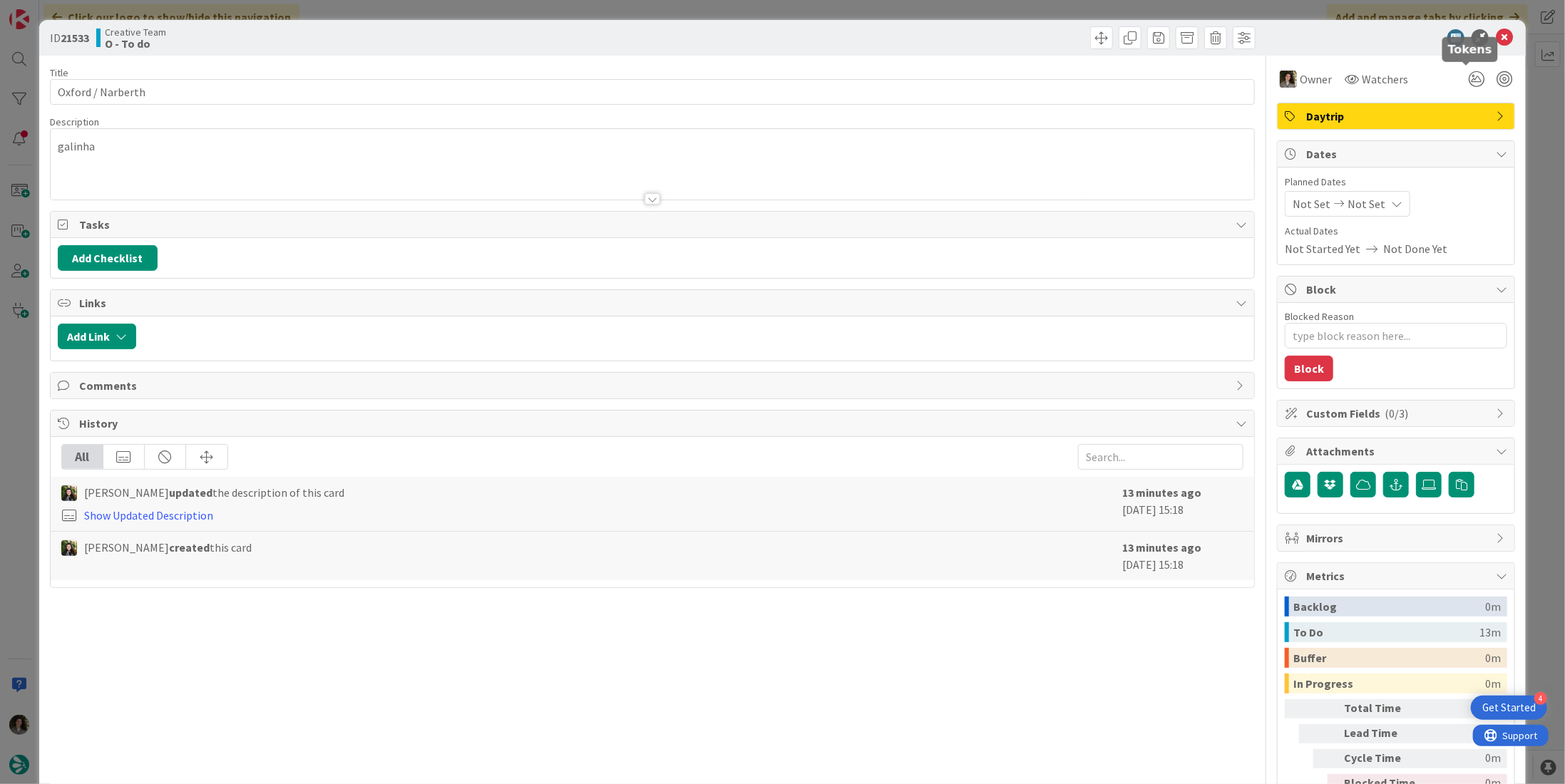
type textarea "x"
type input "Oxford / Narberth"
click at [1496, 32] on icon at bounding box center [1504, 38] width 17 height 17
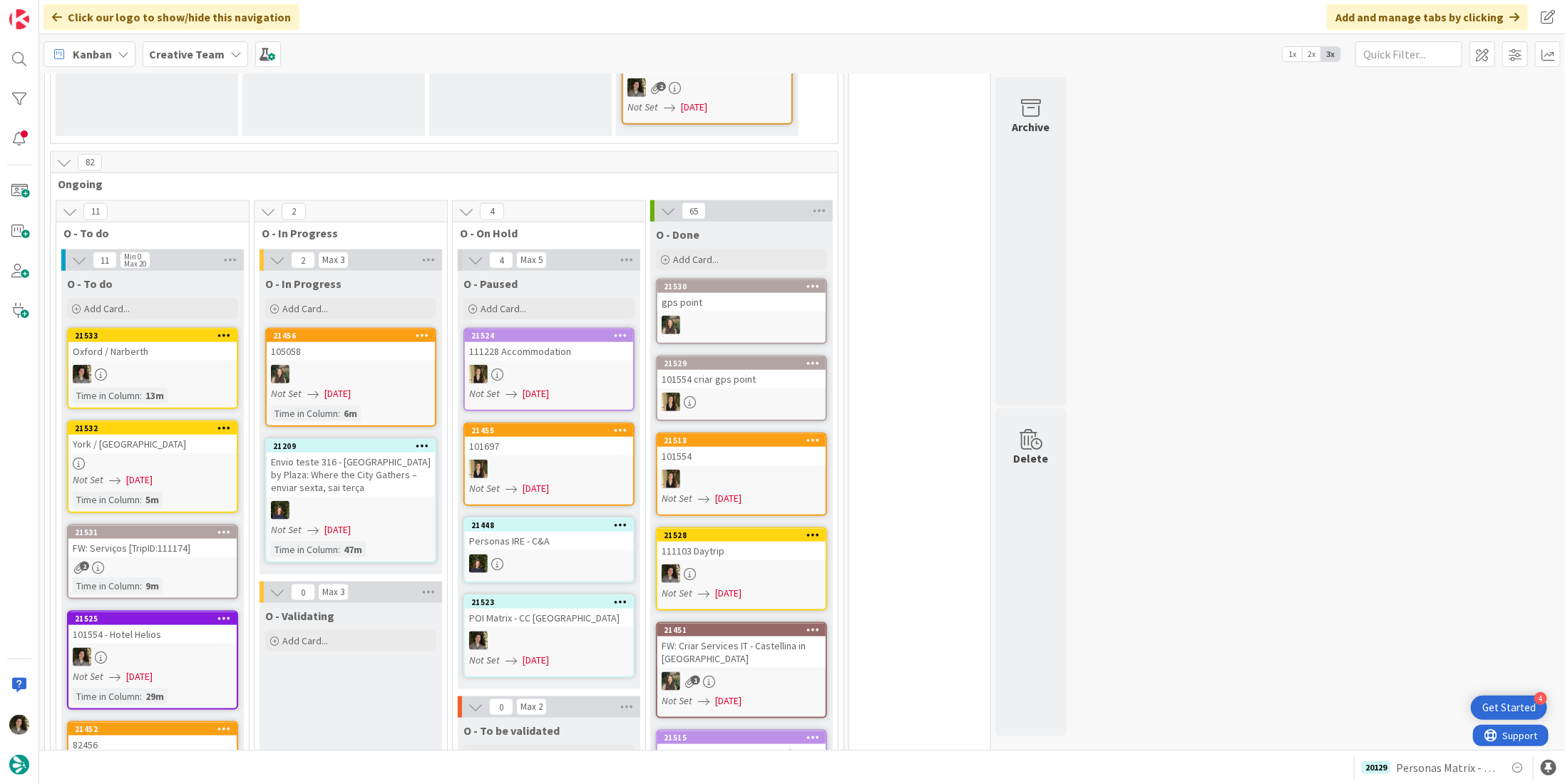
click at [158, 435] on div "York / [GEOGRAPHIC_DATA]" at bounding box center [153, 444] width 168 height 19
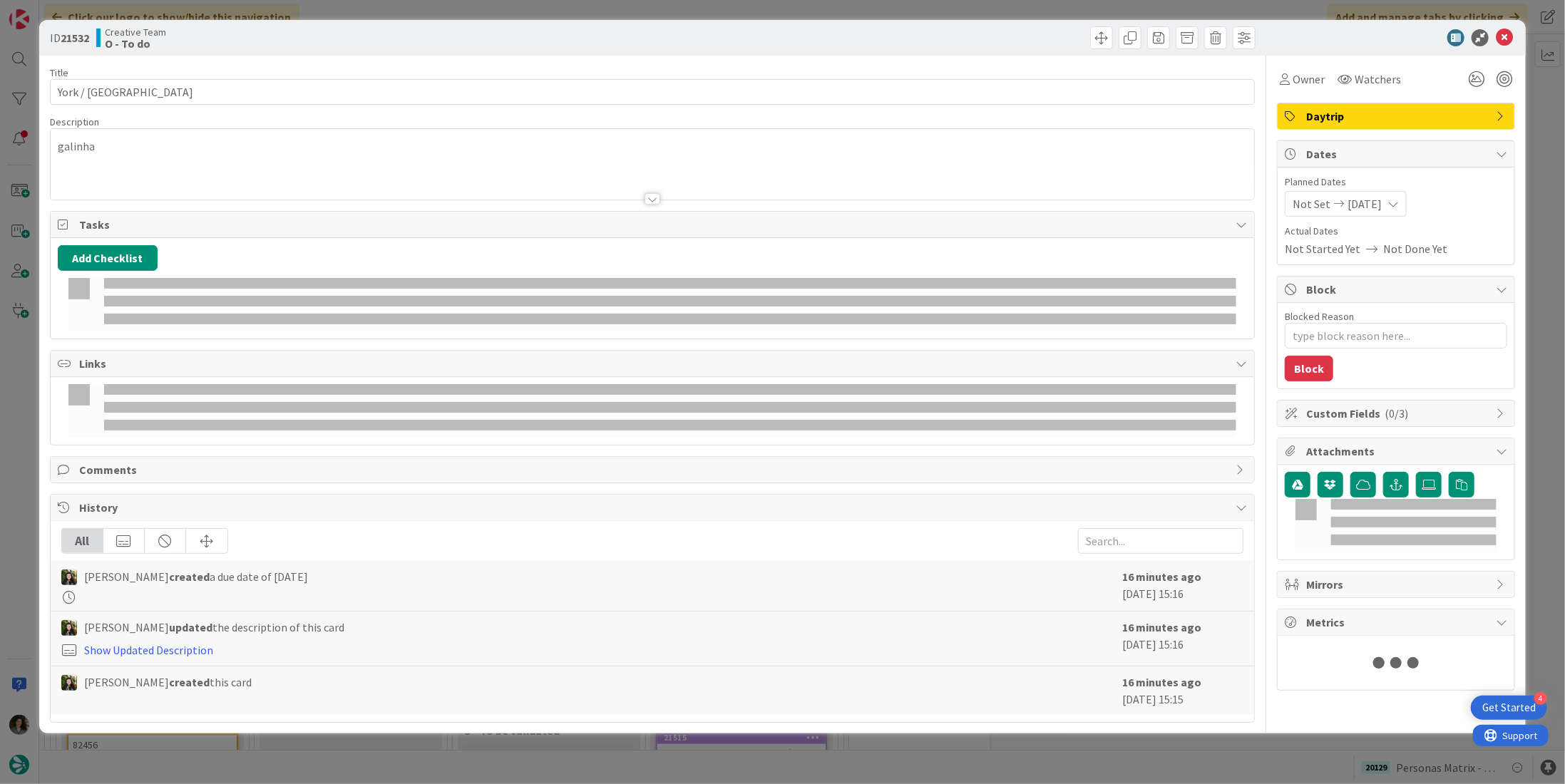
type textarea "x"
type input "York / [GEOGRAPHIC_DATA]"
type textarea "x"
type input "York / [GEOGRAPHIC_DATA]"
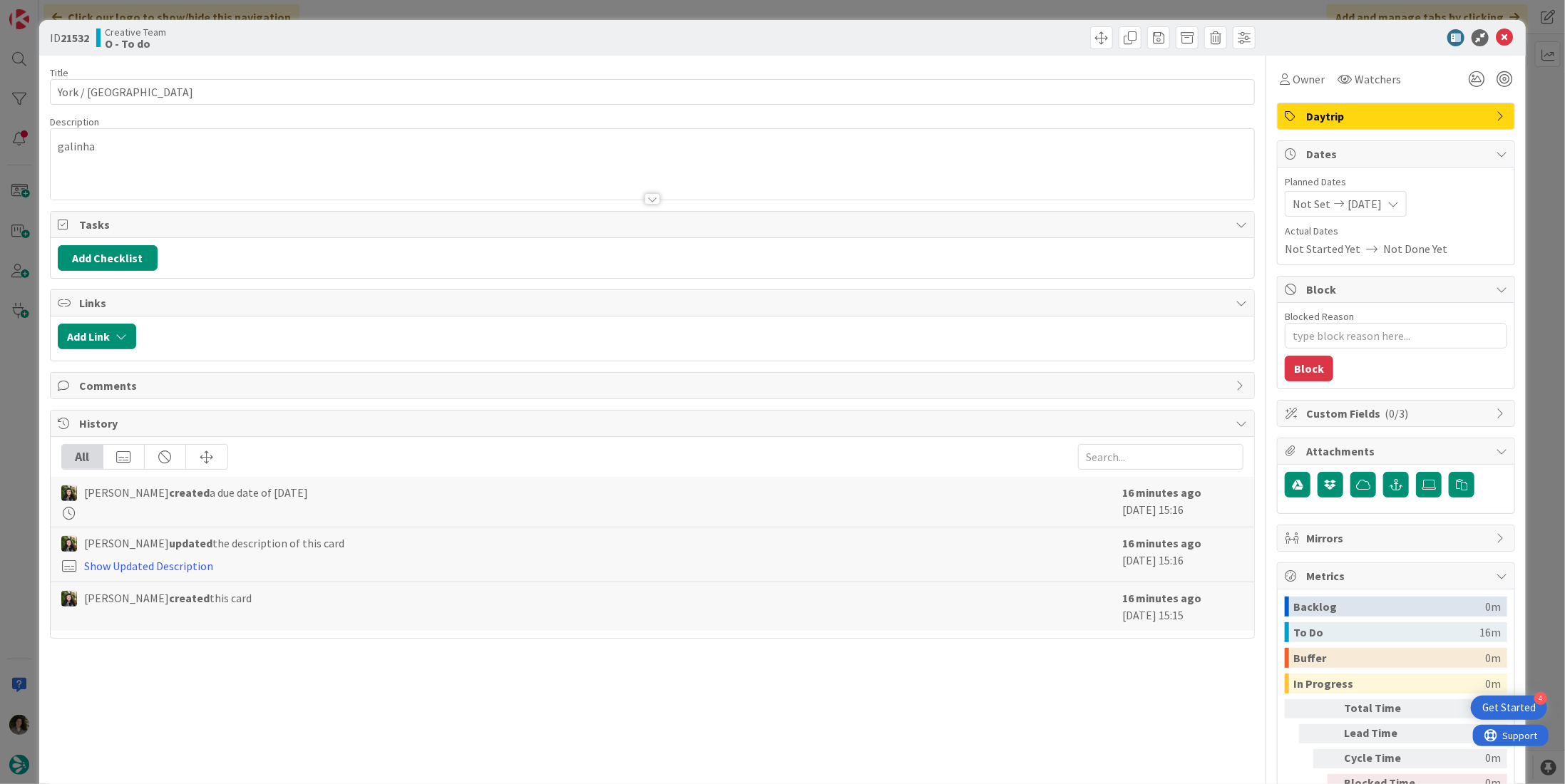
click at [1284, 92] on div "Owner Watchers Daytrip Dates Planned Dates Not Set [DATE] Actual Dates Not Star…" at bounding box center [1396, 444] width 238 height 777
click at [1293, 85] on span "Owner" at bounding box center [1309, 79] width 32 height 17
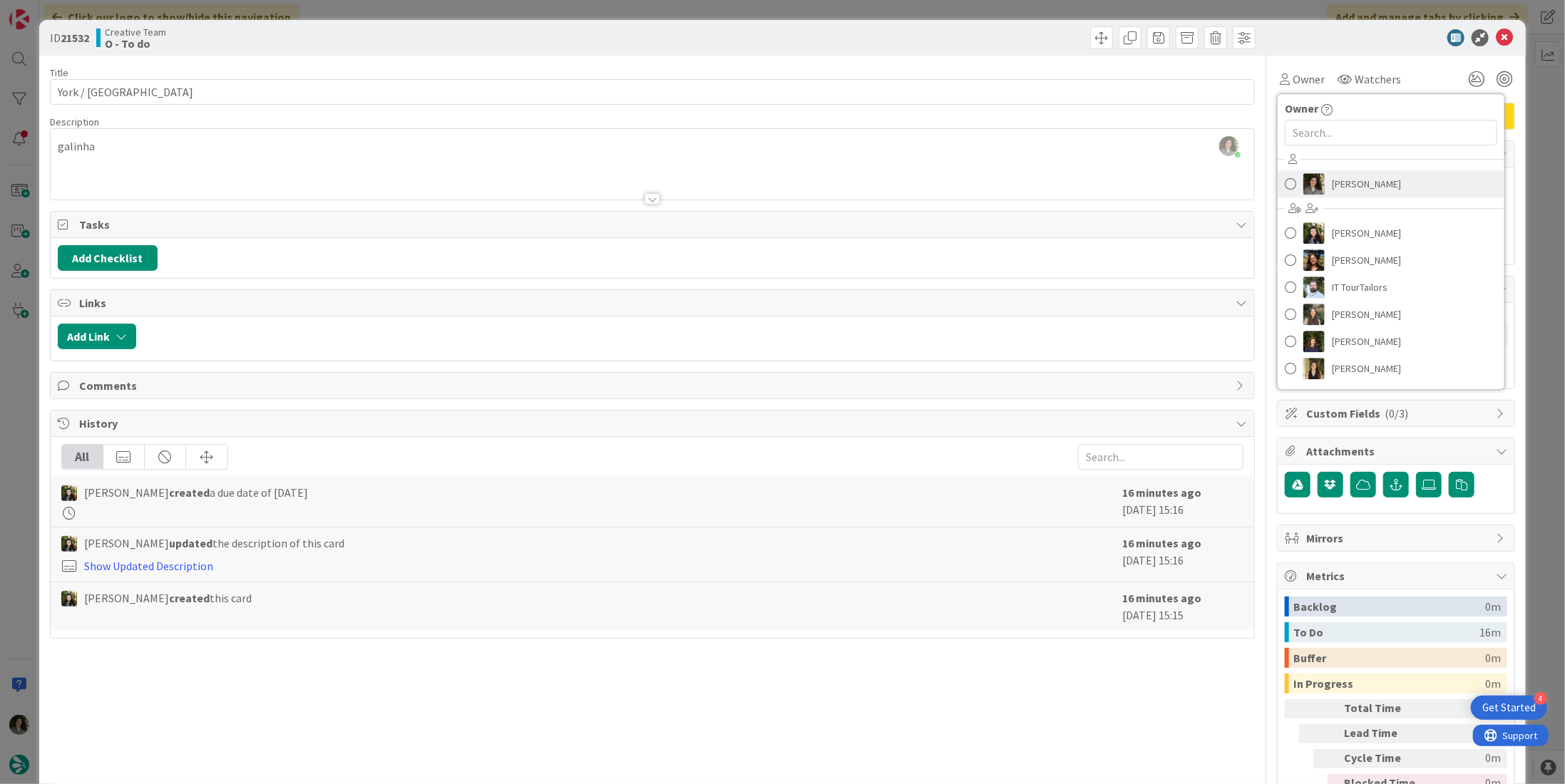
click at [1346, 181] on span "[PERSON_NAME]" at bounding box center [1366, 184] width 69 height 22
type textarea "x"
type input "York / [GEOGRAPHIC_DATA]"
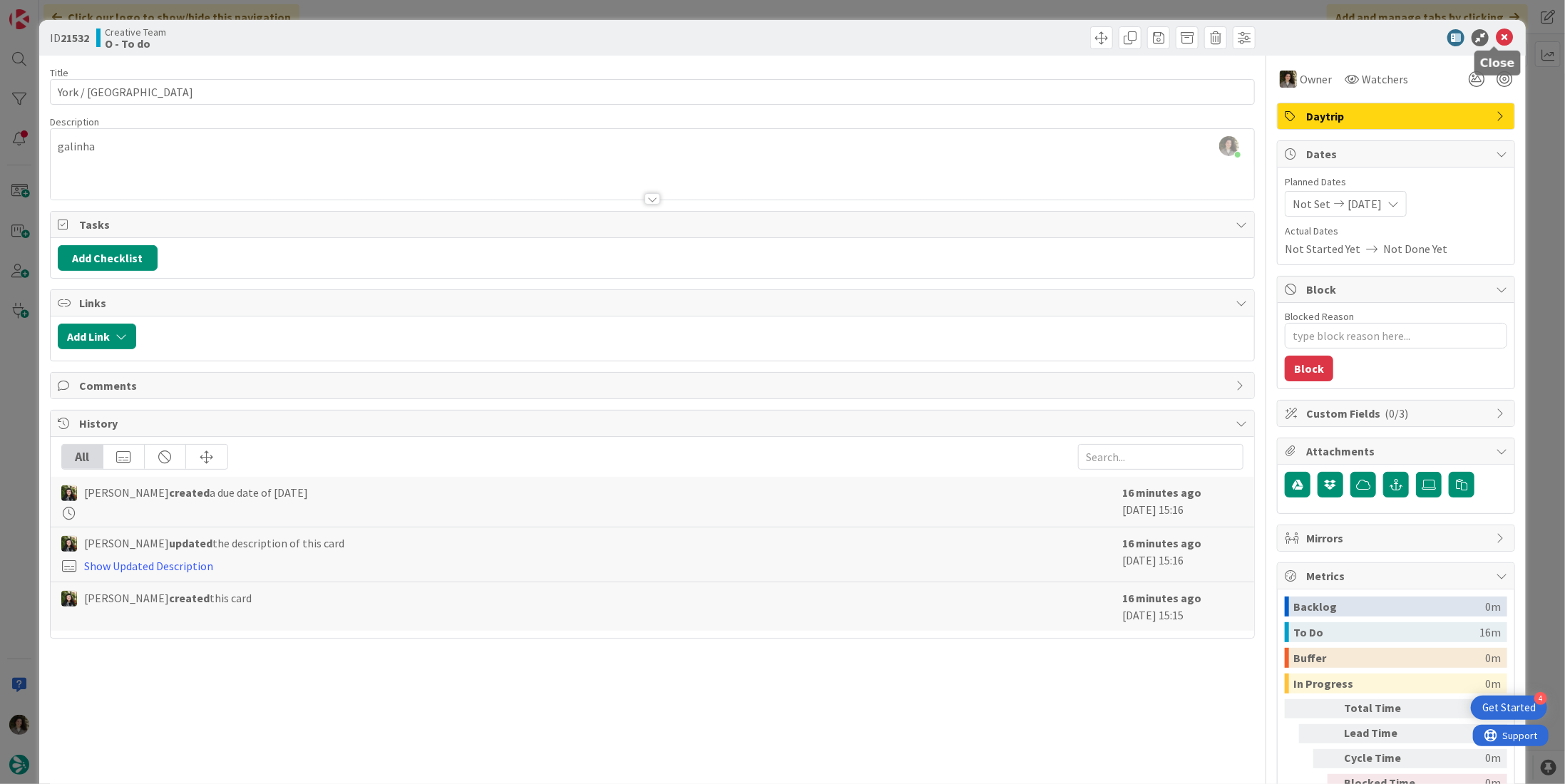
type textarea "x"
type input "York / [GEOGRAPHIC_DATA]"
click at [1495, 36] on icon at bounding box center [1504, 38] width 17 height 17
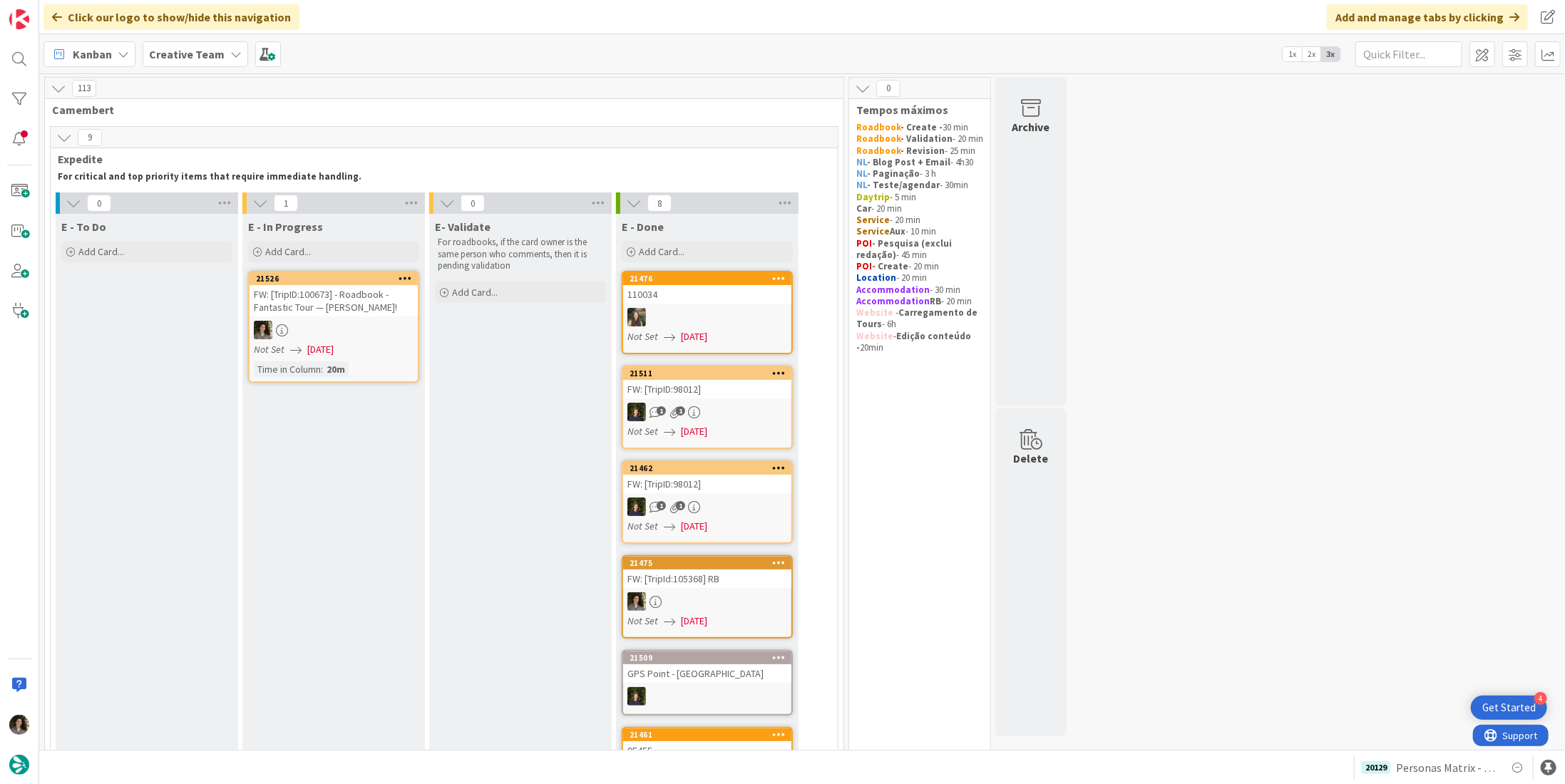
click at [379, 334] on div at bounding box center [334, 330] width 168 height 19
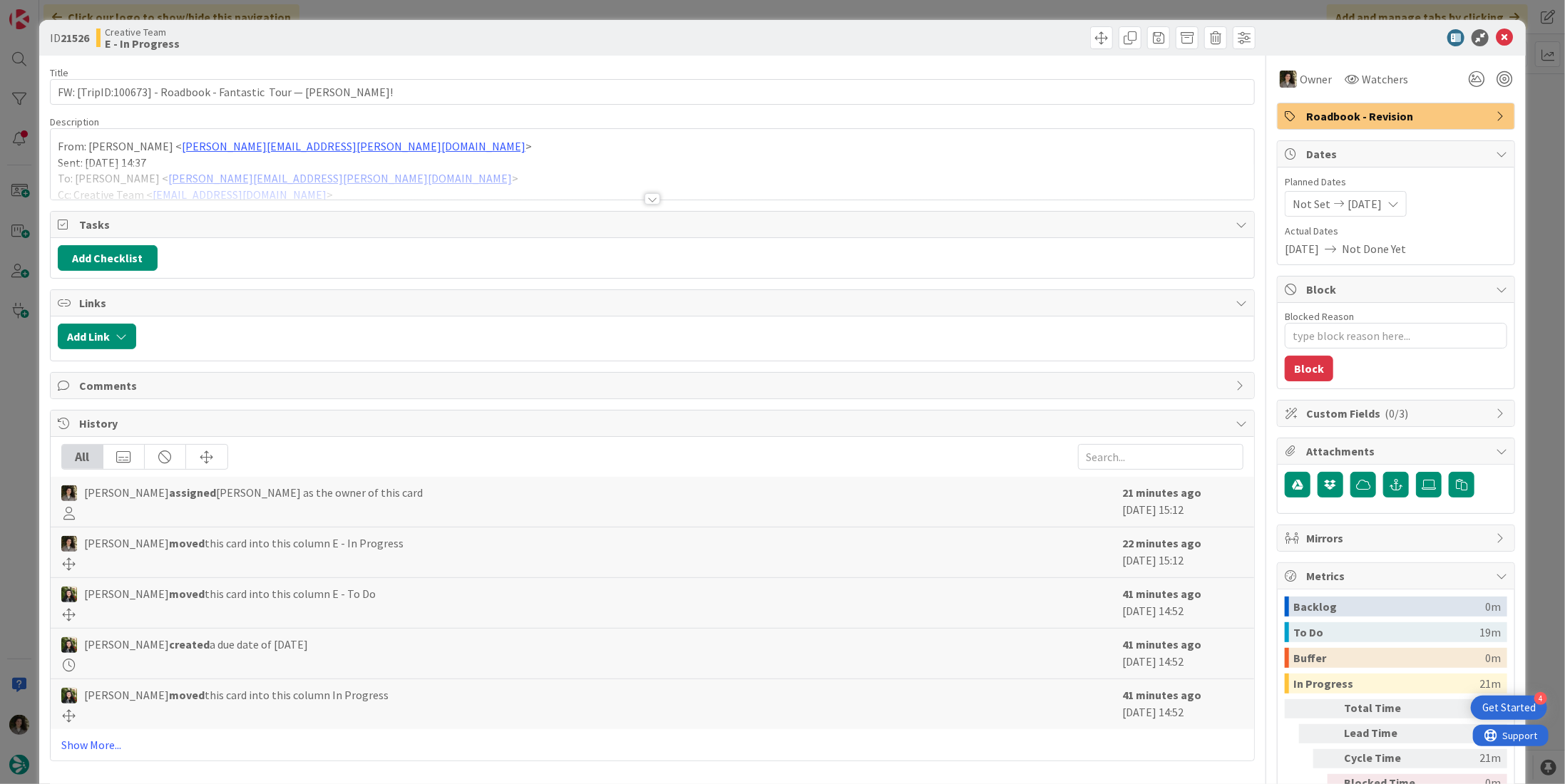
click at [648, 189] on div at bounding box center [652, 181] width 1203 height 36
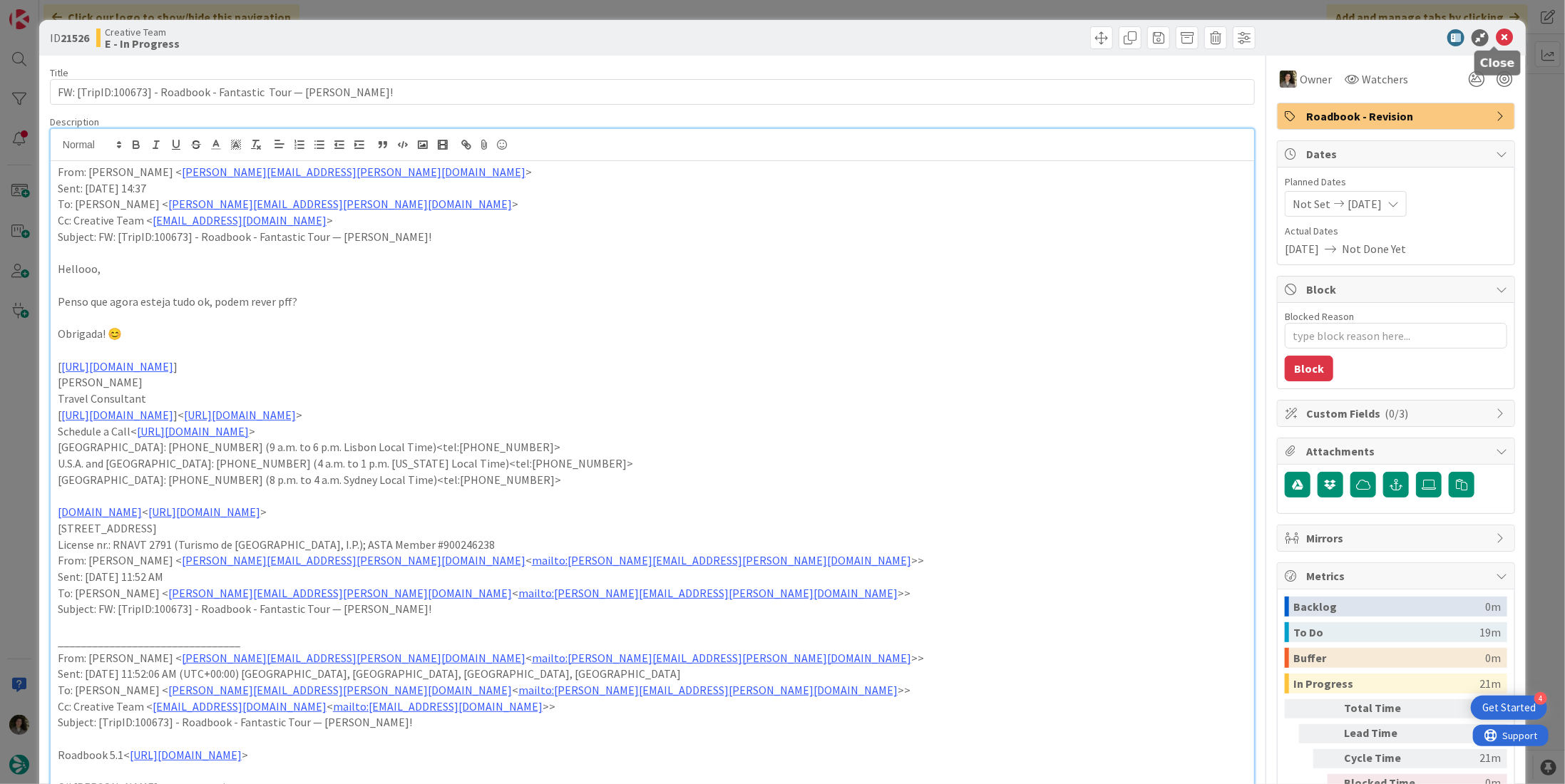
drag, startPoint x: 1488, startPoint y: 37, endPoint x: 1478, endPoint y: 43, distance: 11.7
click at [1495, 36] on icon at bounding box center [1504, 38] width 17 height 17
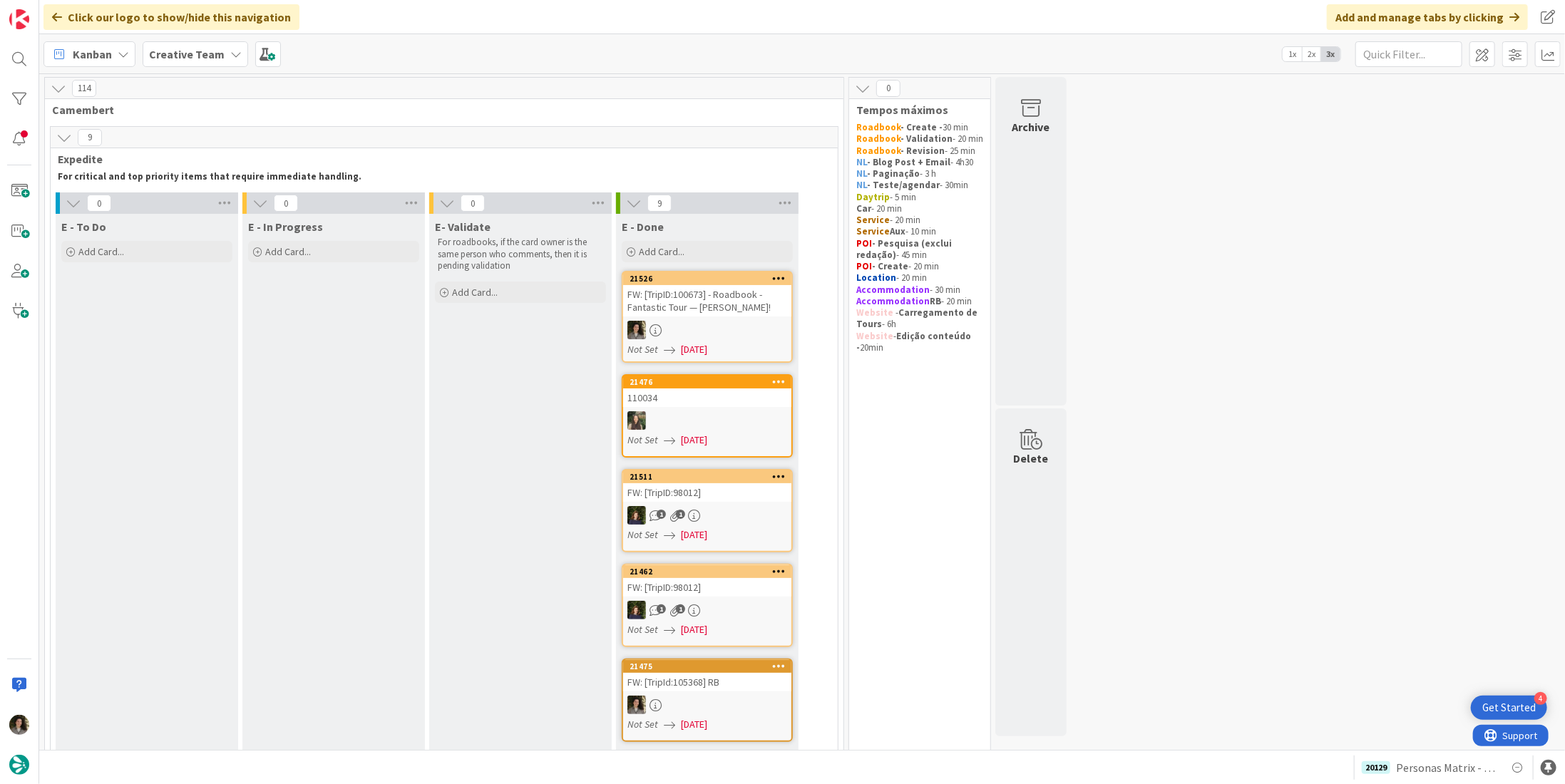
click at [722, 307] on div "FW: [TripID:100673] - Roadbook - Fantastic Tour — [PERSON_NAME]!" at bounding box center [707, 300] width 168 height 32
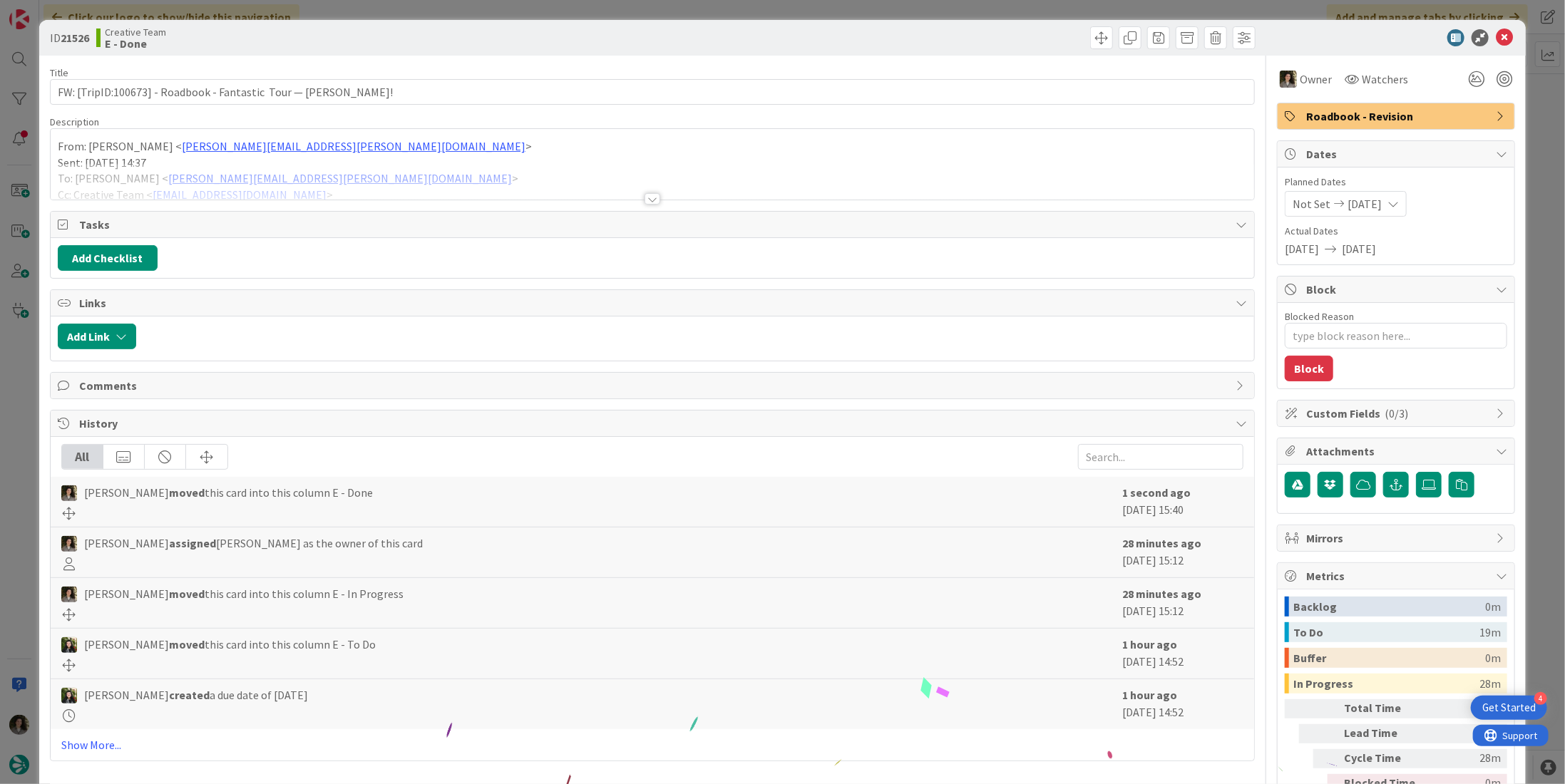
drag, startPoint x: 1366, startPoint y: 117, endPoint x: 1376, endPoint y: 125, distance: 12.8
click at [1366, 118] on span "Roadbook - Revision" at bounding box center [1397, 116] width 182 height 17
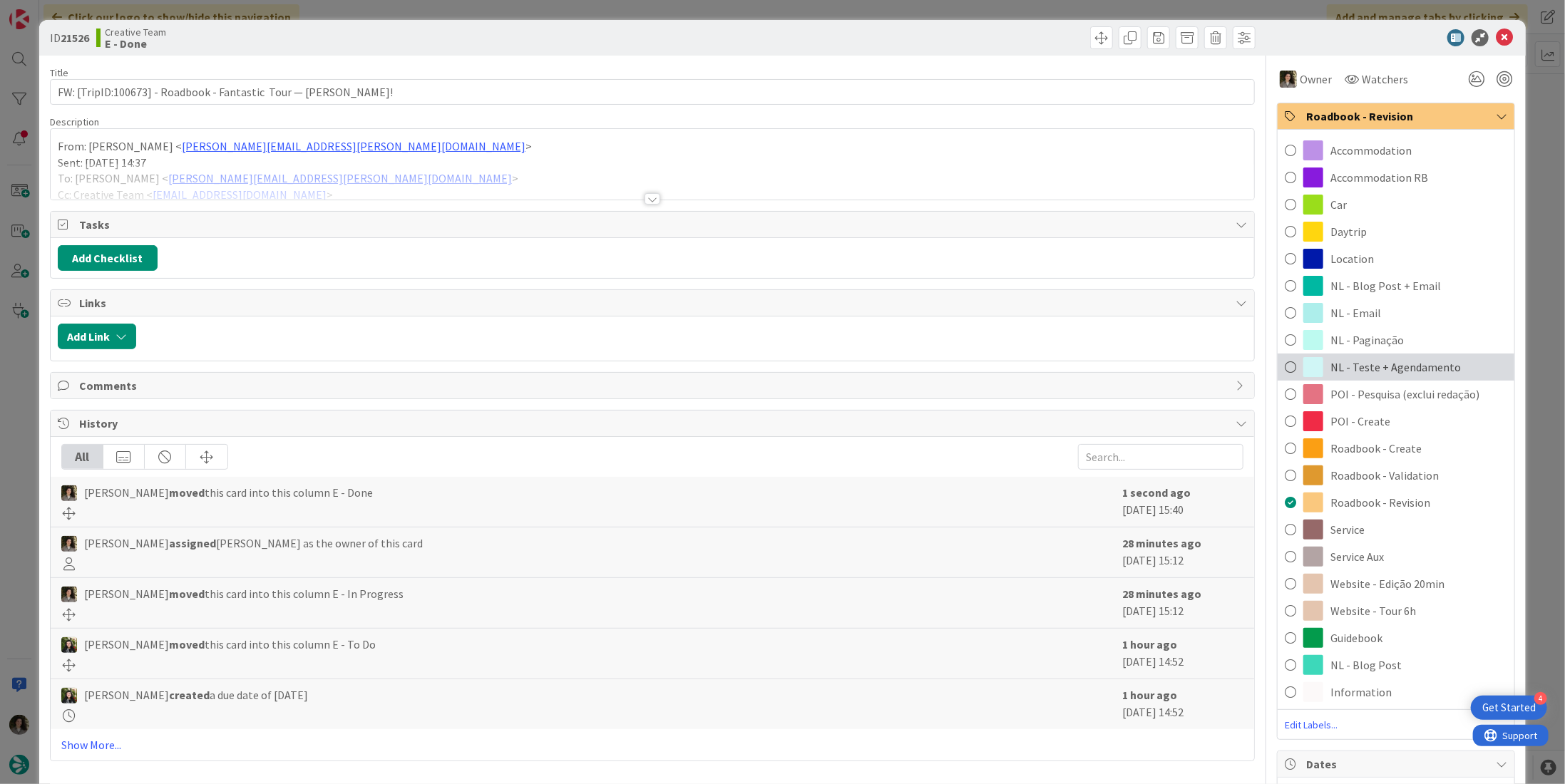
click at [1350, 364] on span "NL - Teste + Agendamento" at bounding box center [1395, 367] width 131 height 17
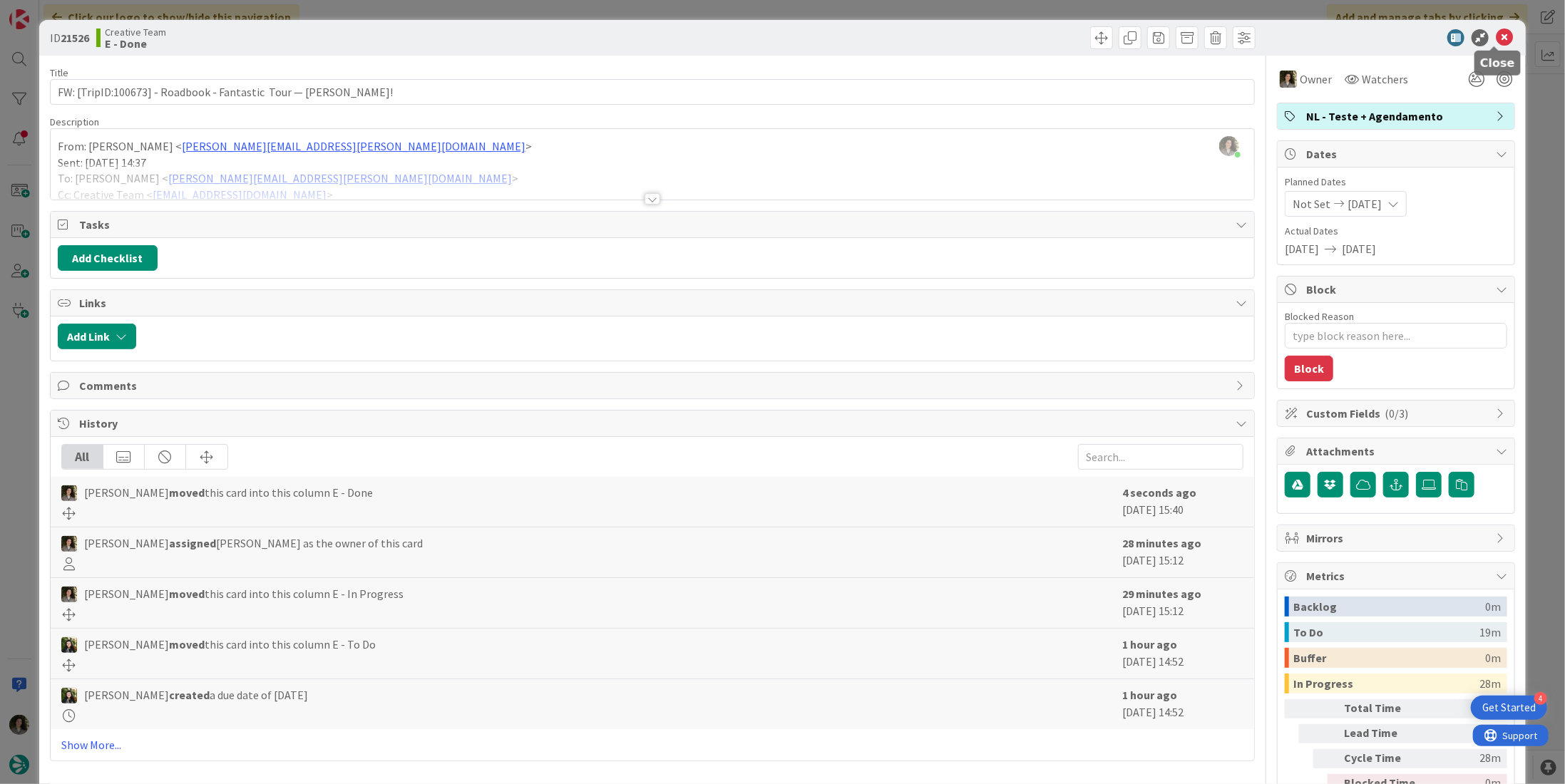
click at [1495, 38] on icon at bounding box center [1504, 38] width 17 height 17
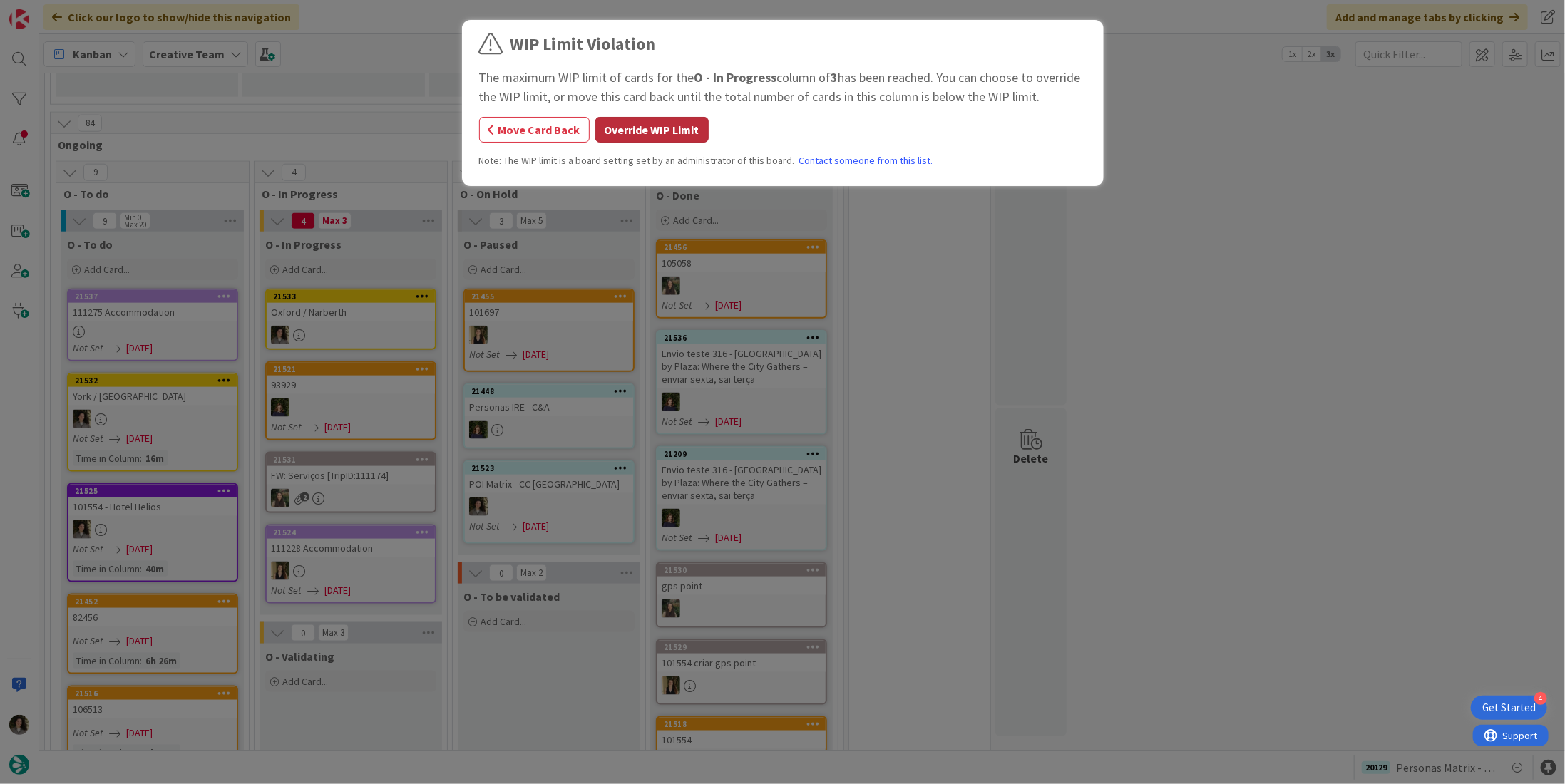
click at [643, 134] on button "Override WIP Limit" at bounding box center [652, 129] width 114 height 25
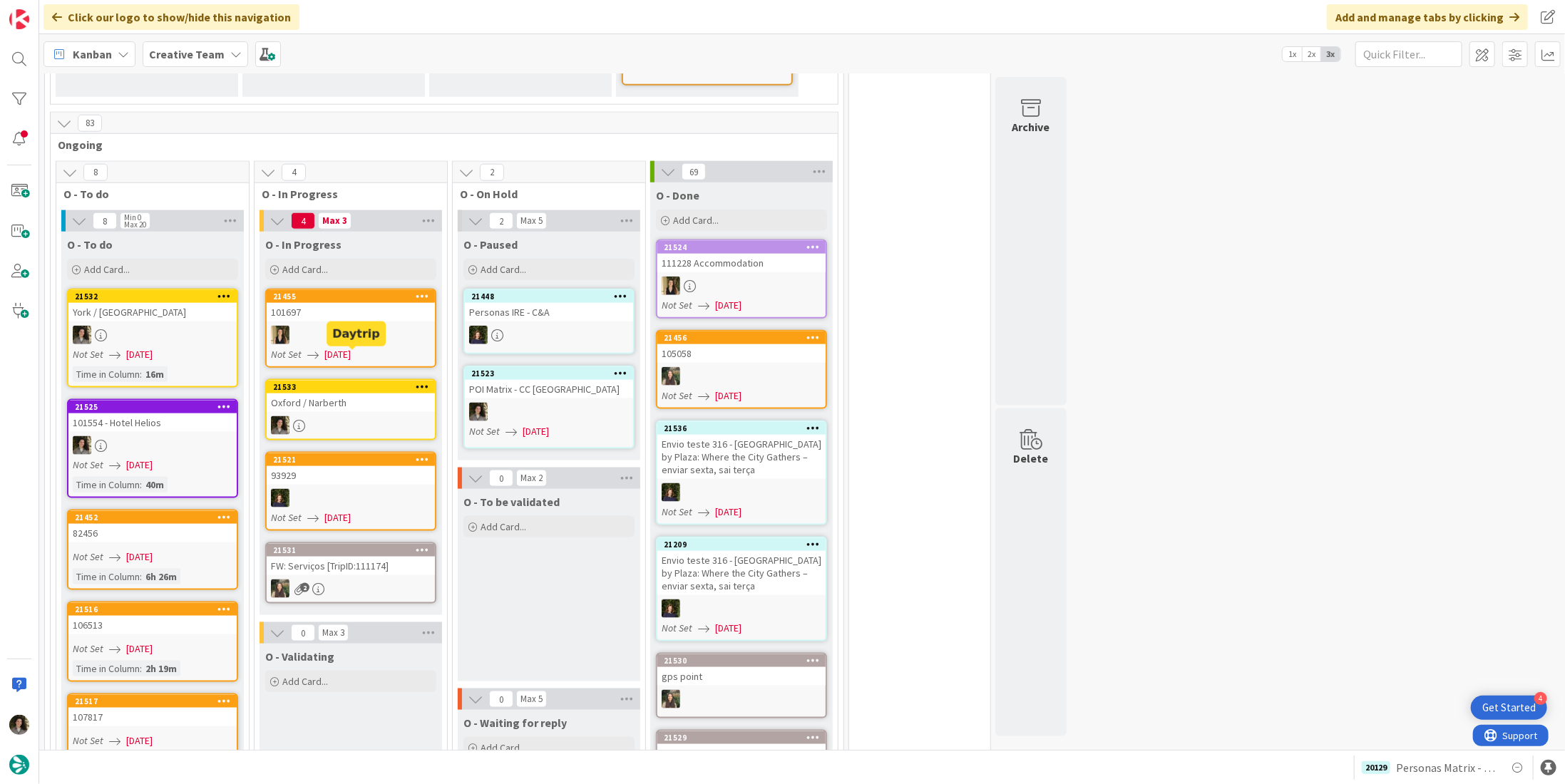
click at [363, 393] on div "Oxford / Narberth" at bounding box center [351, 402] width 168 height 19
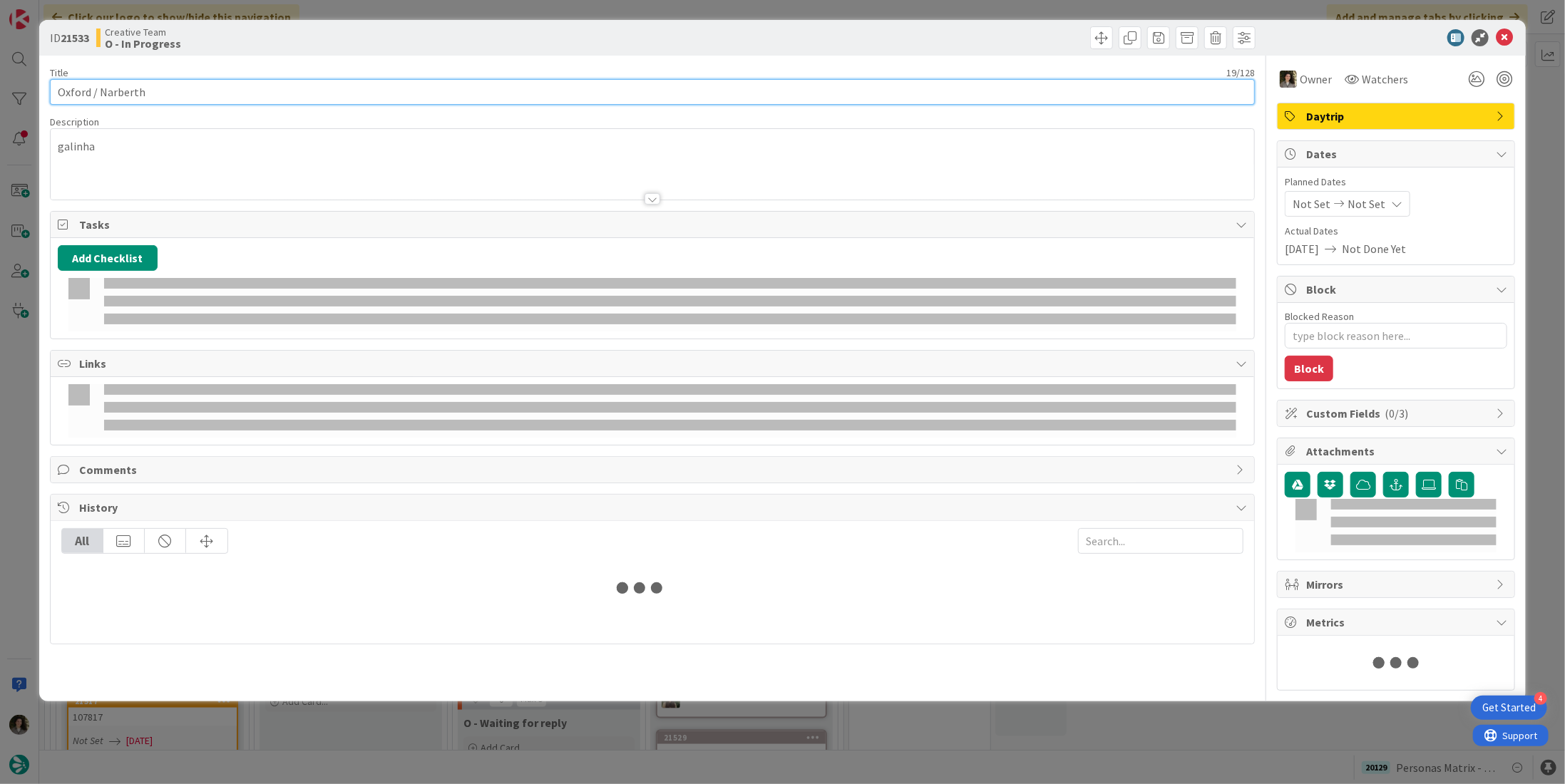
drag, startPoint x: 135, startPoint y: 87, endPoint x: -4, endPoint y: 78, distance: 139.3
click at [0, 78] on html "4 Get Started Click our logo to show/hide this navigation Add and manage tabs b…" at bounding box center [782, 392] width 1565 height 784
type textarea "x"
type input "Oxford / Narberth"
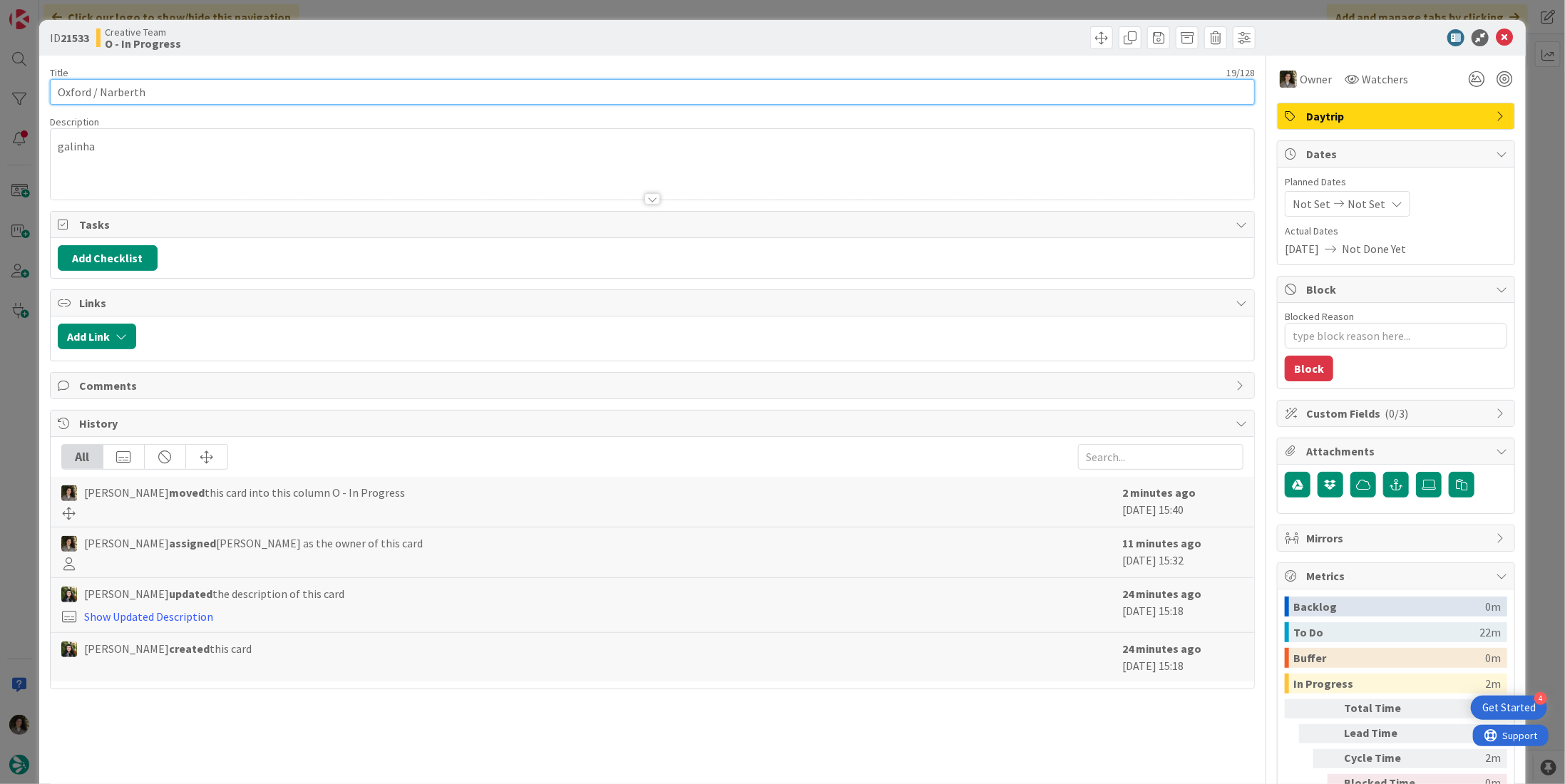
type textarea "x"
type input "Oxford / Narberth"
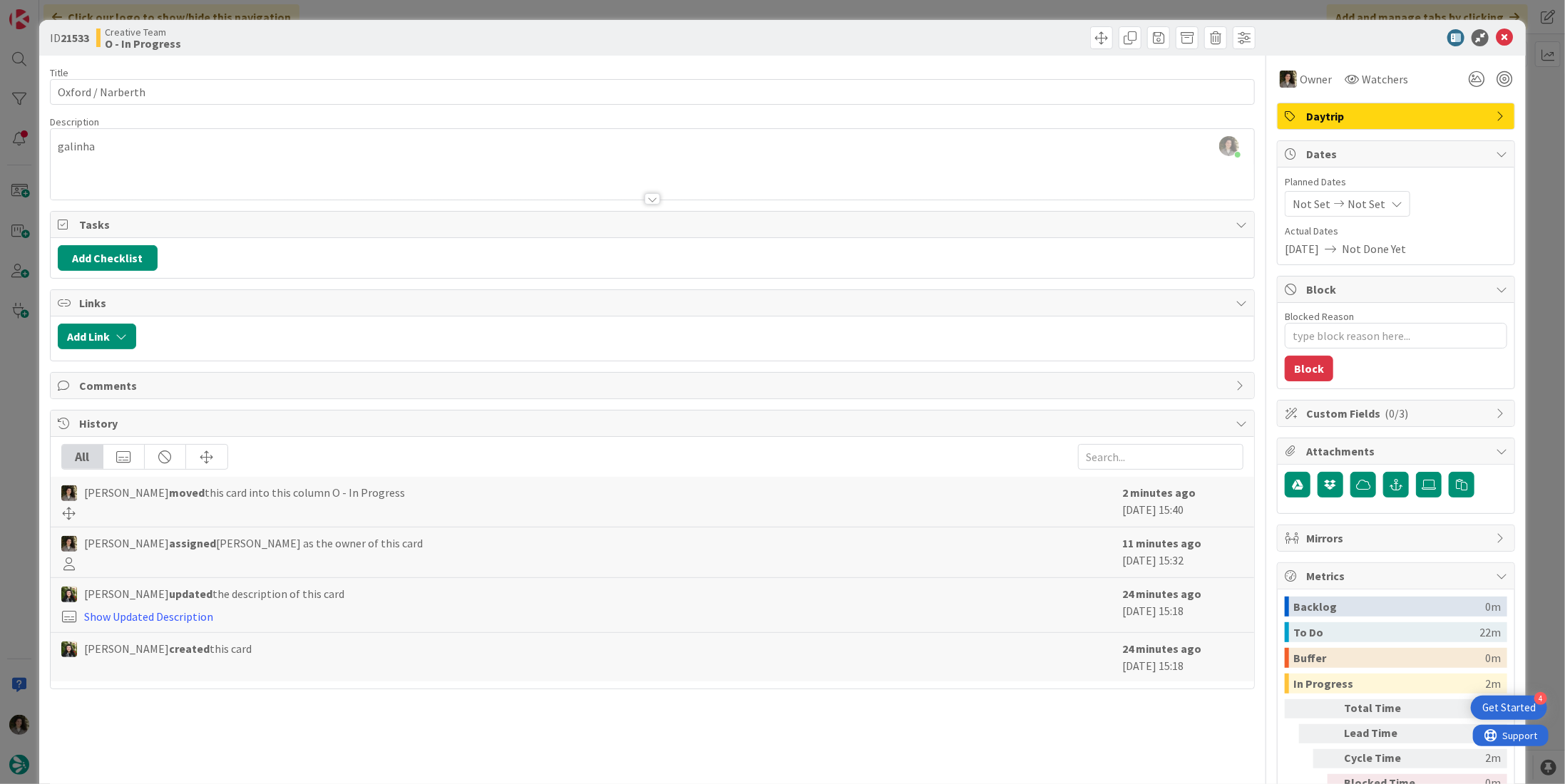
type textarea "x"
type input "Oxford / Narberth"
click at [1495, 36] on icon at bounding box center [1504, 38] width 17 height 17
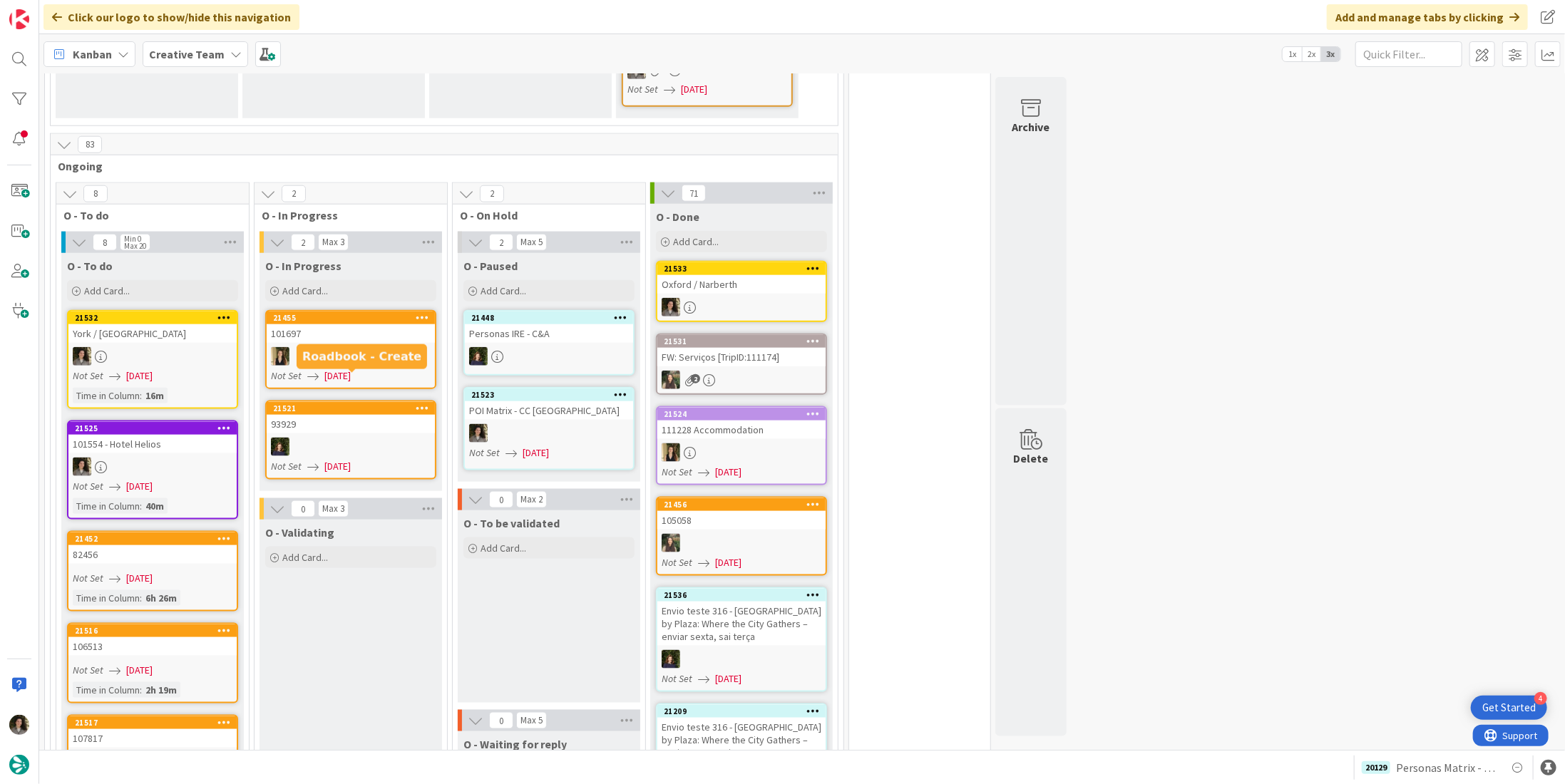
scroll to position [1046, 0]
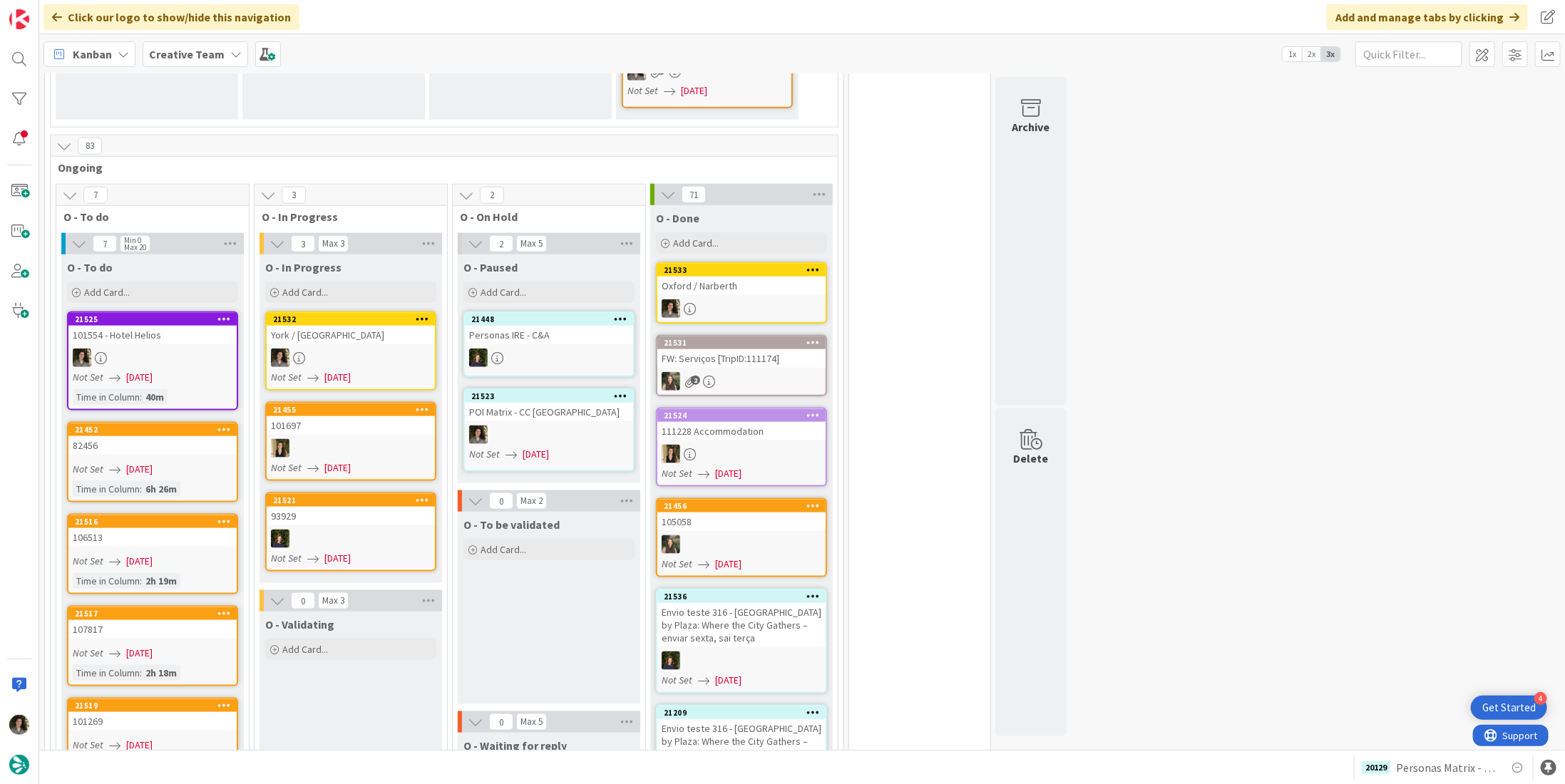
click at [328, 317] on link "21532 [GEOGRAPHIC_DATA] / [GEOGRAPHIC_DATA] Not Set [DATE]" at bounding box center [350, 351] width 171 height 79
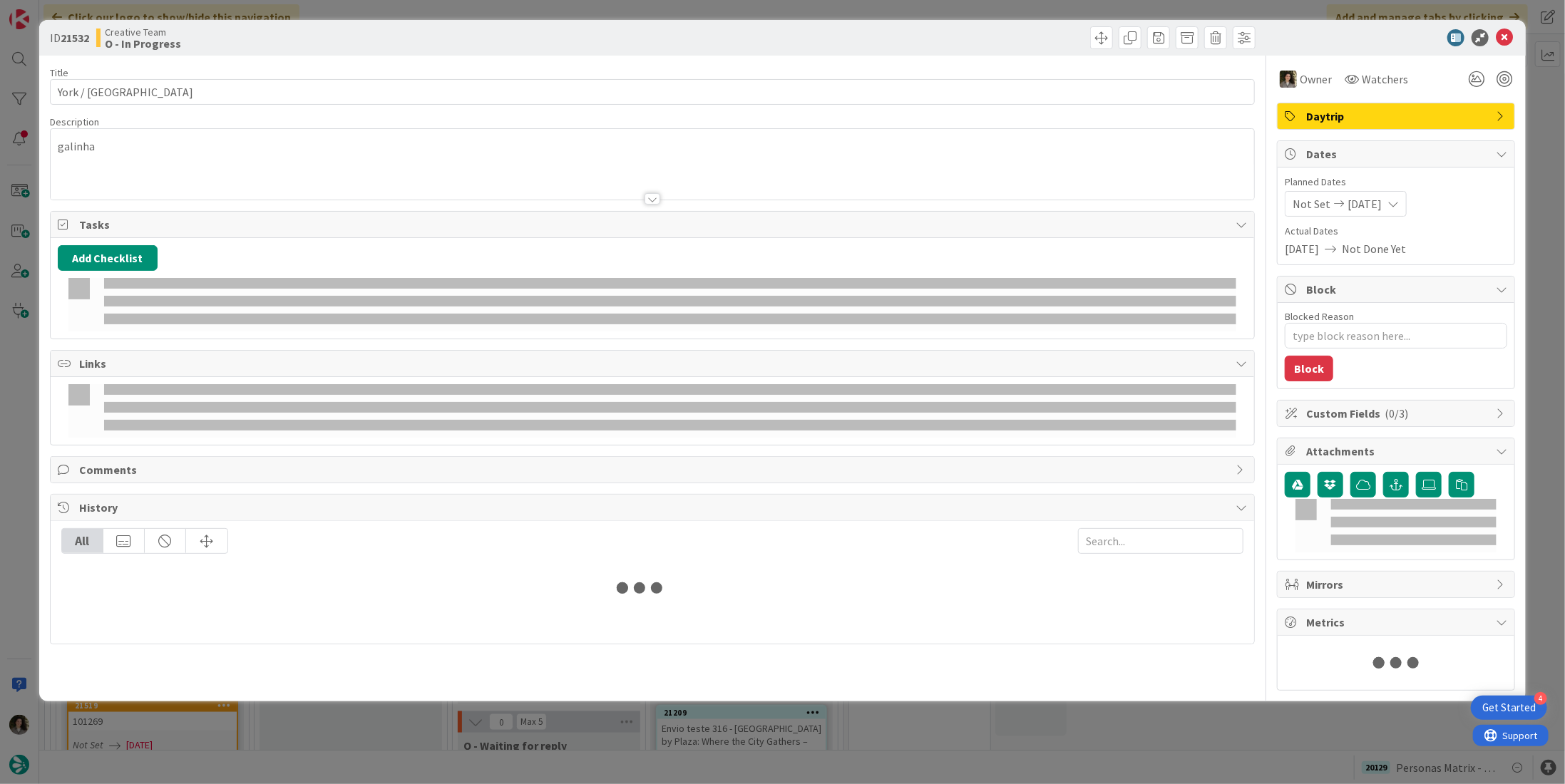
type textarea "x"
type input "York / [GEOGRAPHIC_DATA]"
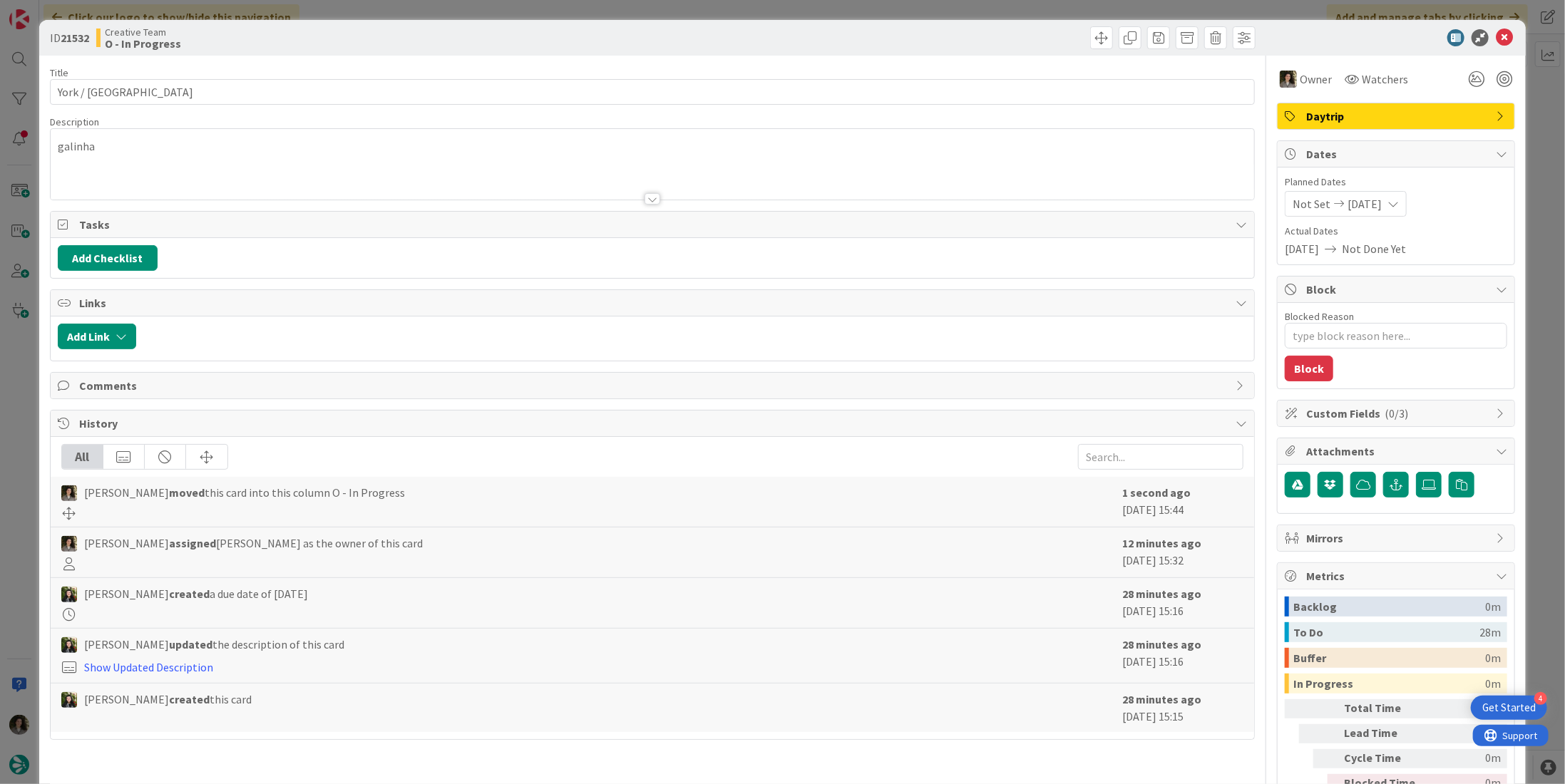
type textarea "x"
type input "York / [GEOGRAPHIC_DATA]"
click at [1500, 37] on icon at bounding box center [1504, 38] width 17 height 17
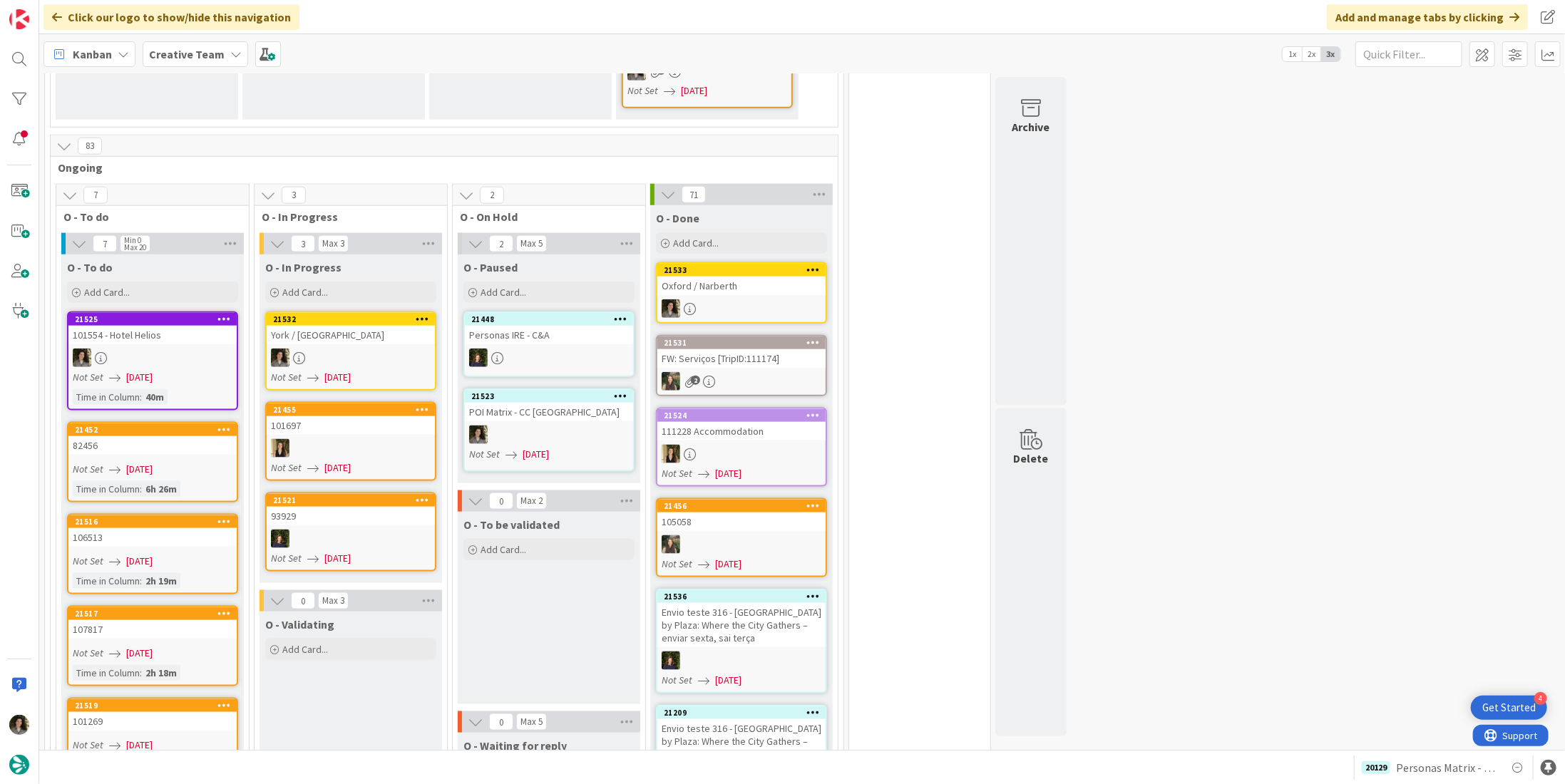
click at [390, 348] on div at bounding box center [351, 358] width 168 height 19
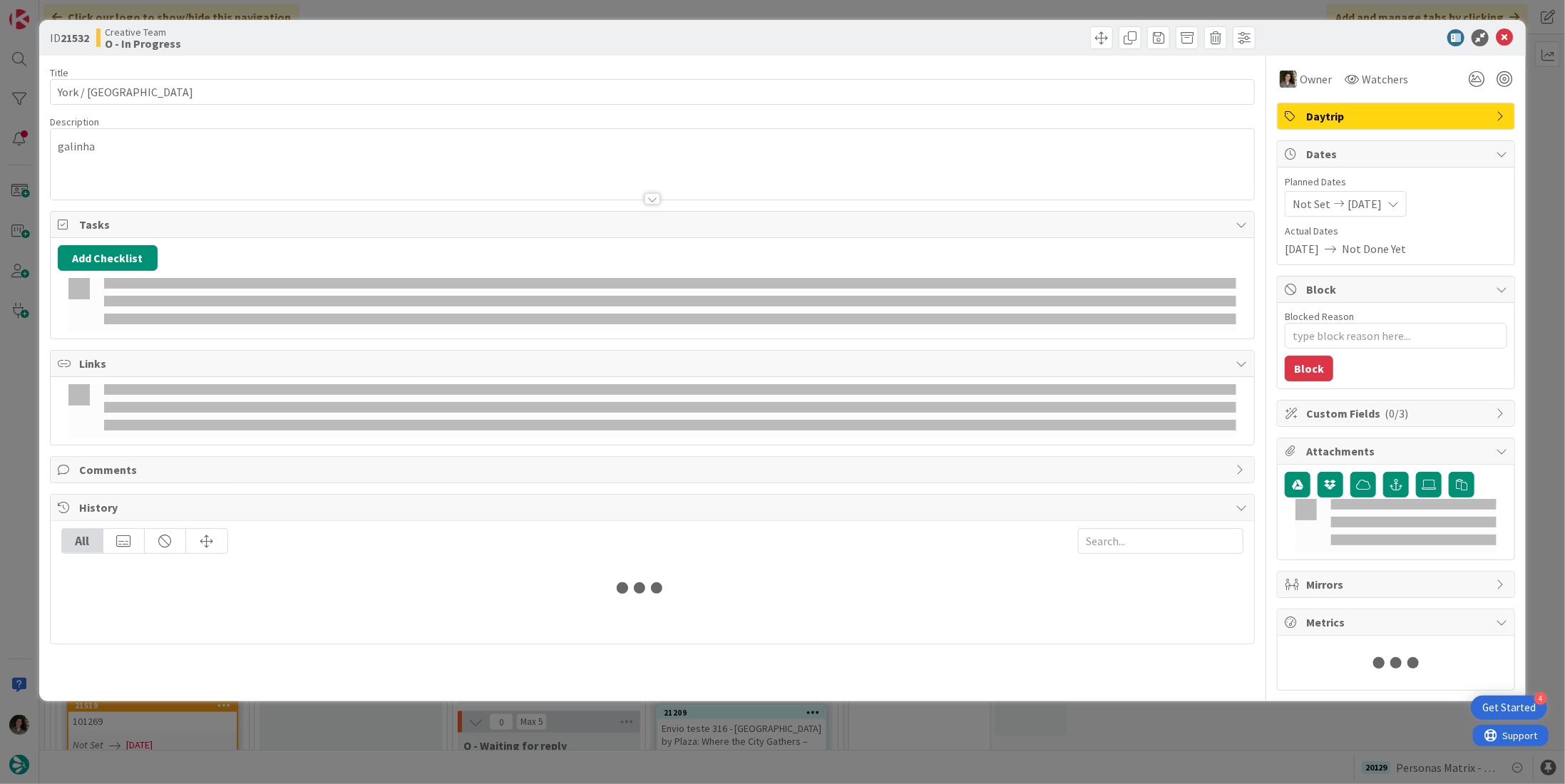
type textarea "x"
type input "York / [GEOGRAPHIC_DATA]"
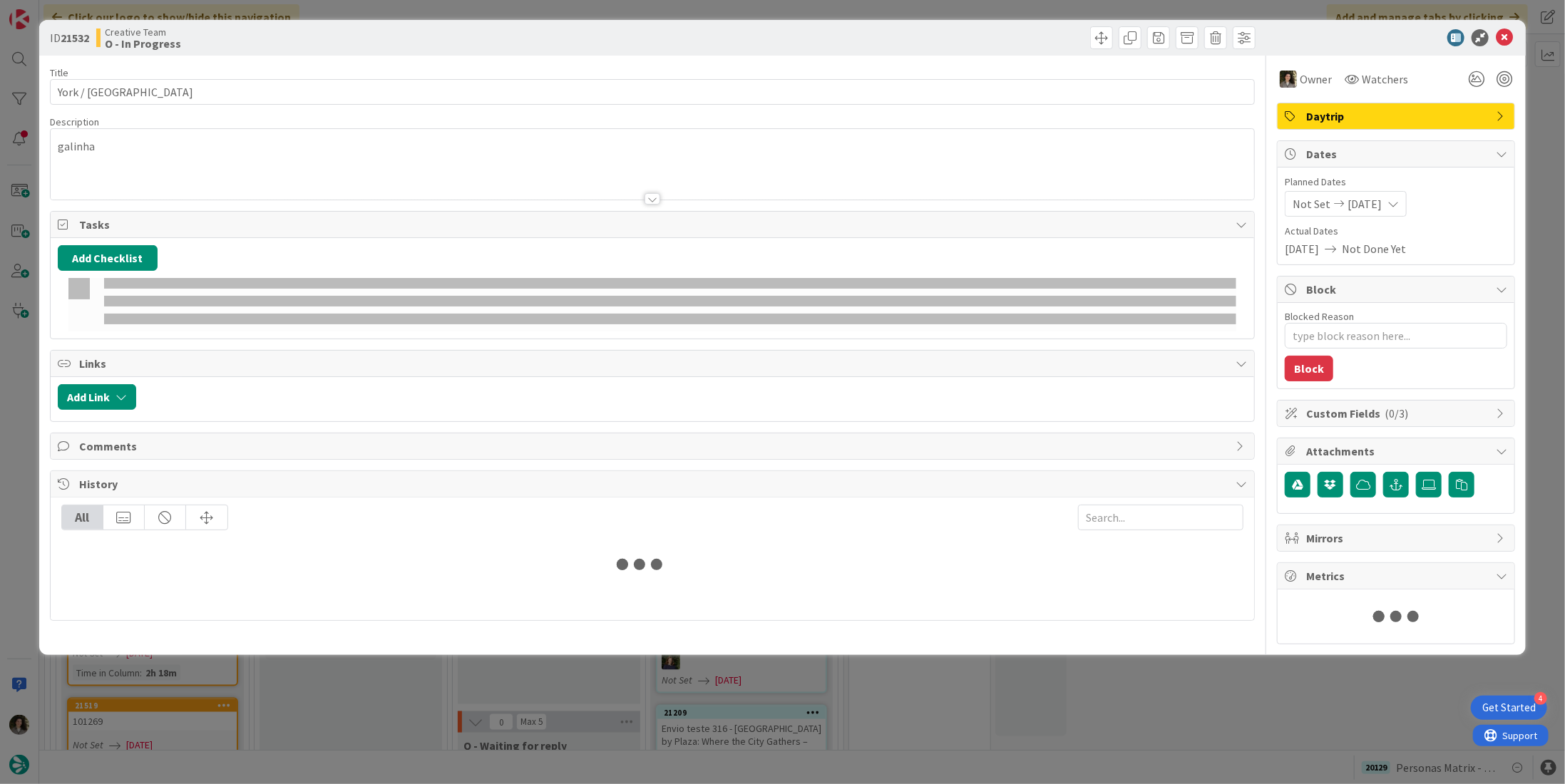
type textarea "x"
type input "York / [GEOGRAPHIC_DATA]"
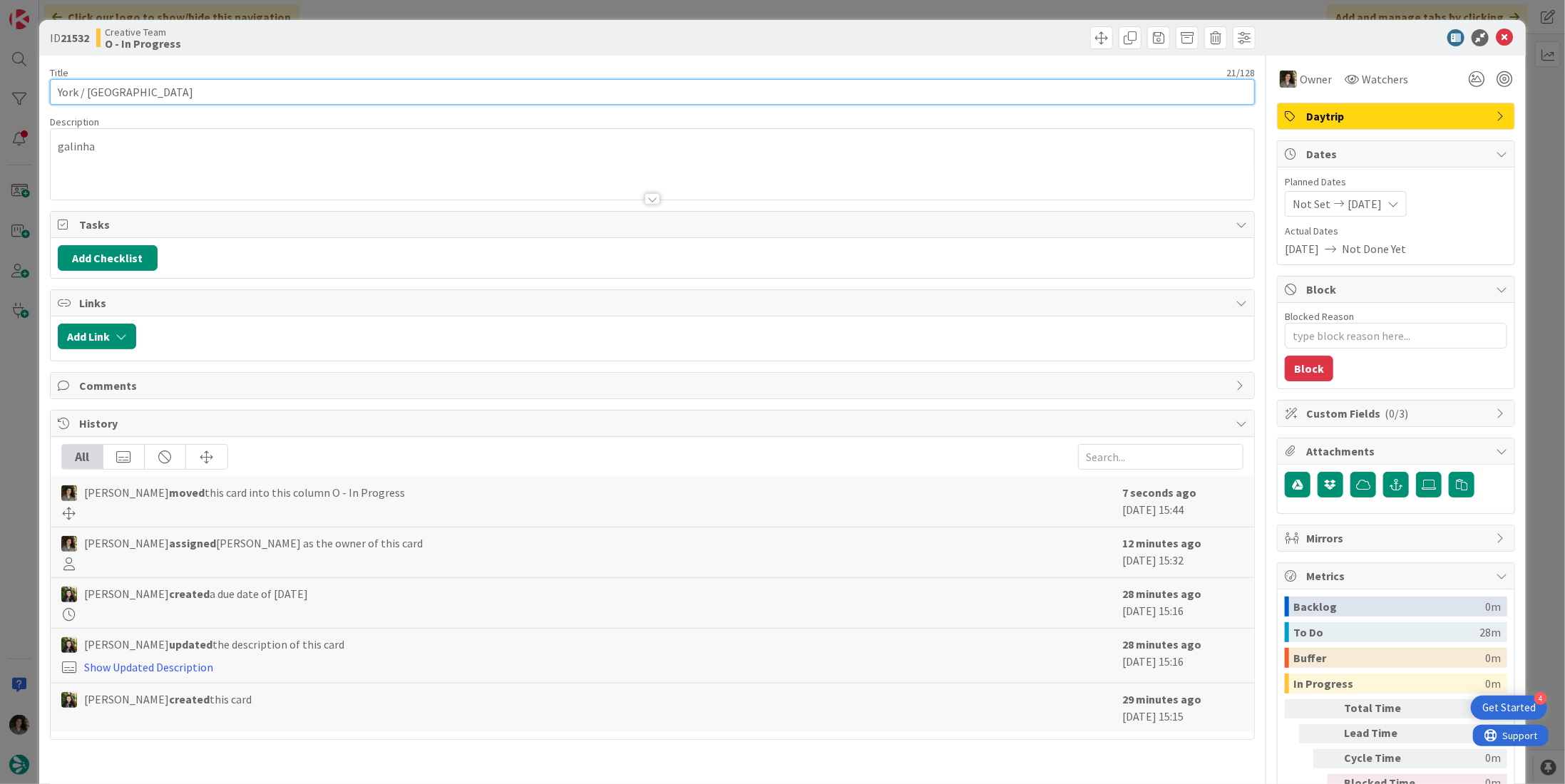
drag, startPoint x: 26, startPoint y: 83, endPoint x: 2, endPoint y: 85, distance: 24.1
click at [1, 83] on div "ID 21532 Creative Team O - In Progress Title 21 / 128 [GEOGRAPHIC_DATA] / [GEOG…" at bounding box center [782, 392] width 1565 height 784
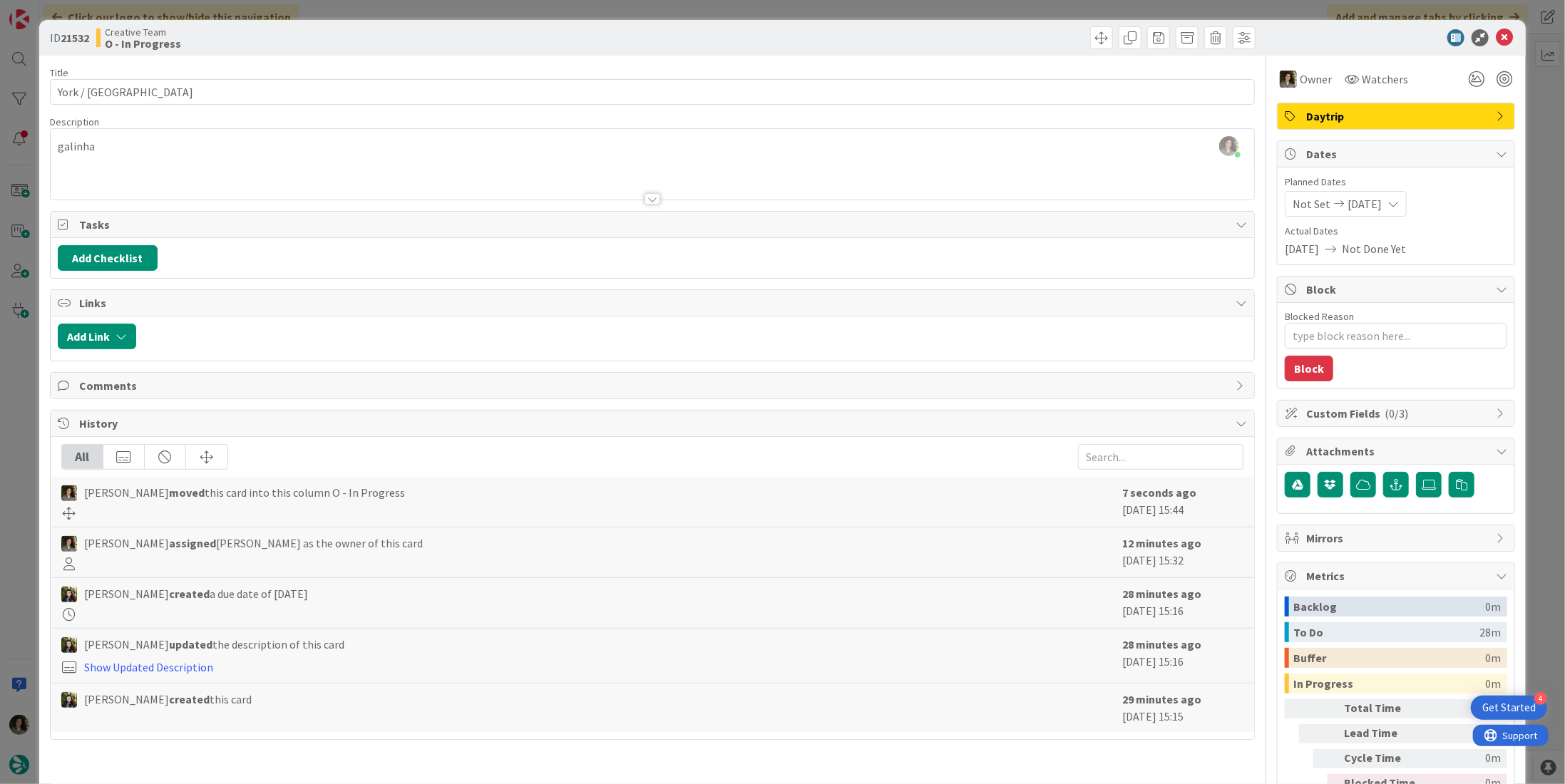
type textarea "x"
type input "York / [GEOGRAPHIC_DATA]"
type textarea "x"
type input "York / [GEOGRAPHIC_DATA]"
click at [1495, 31] on icon at bounding box center [1504, 38] width 17 height 17
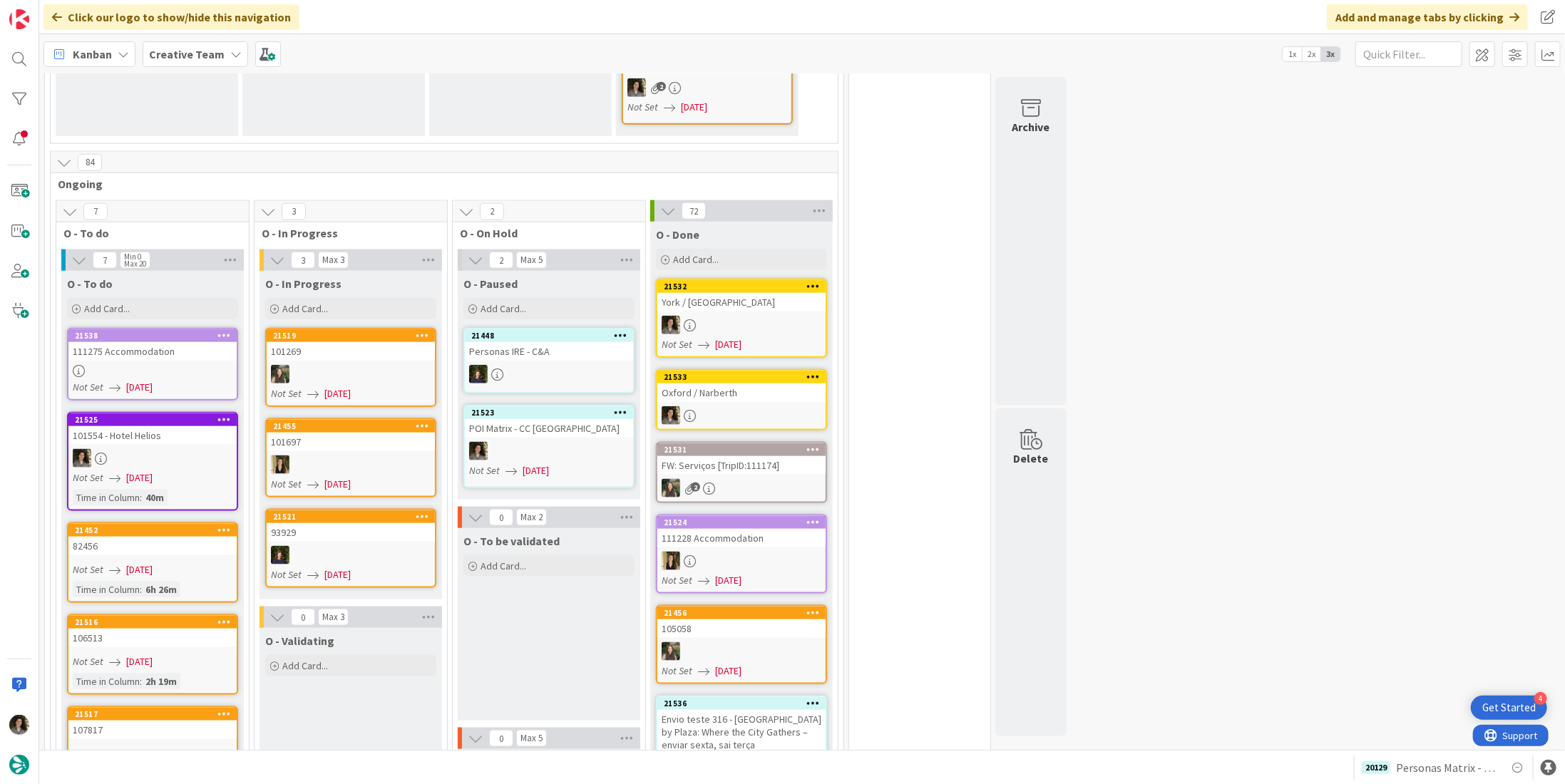
click at [679, 316] on div at bounding box center [742, 325] width 168 height 19
click at [725, 316] on div at bounding box center [742, 325] width 168 height 19
type textarea "x"
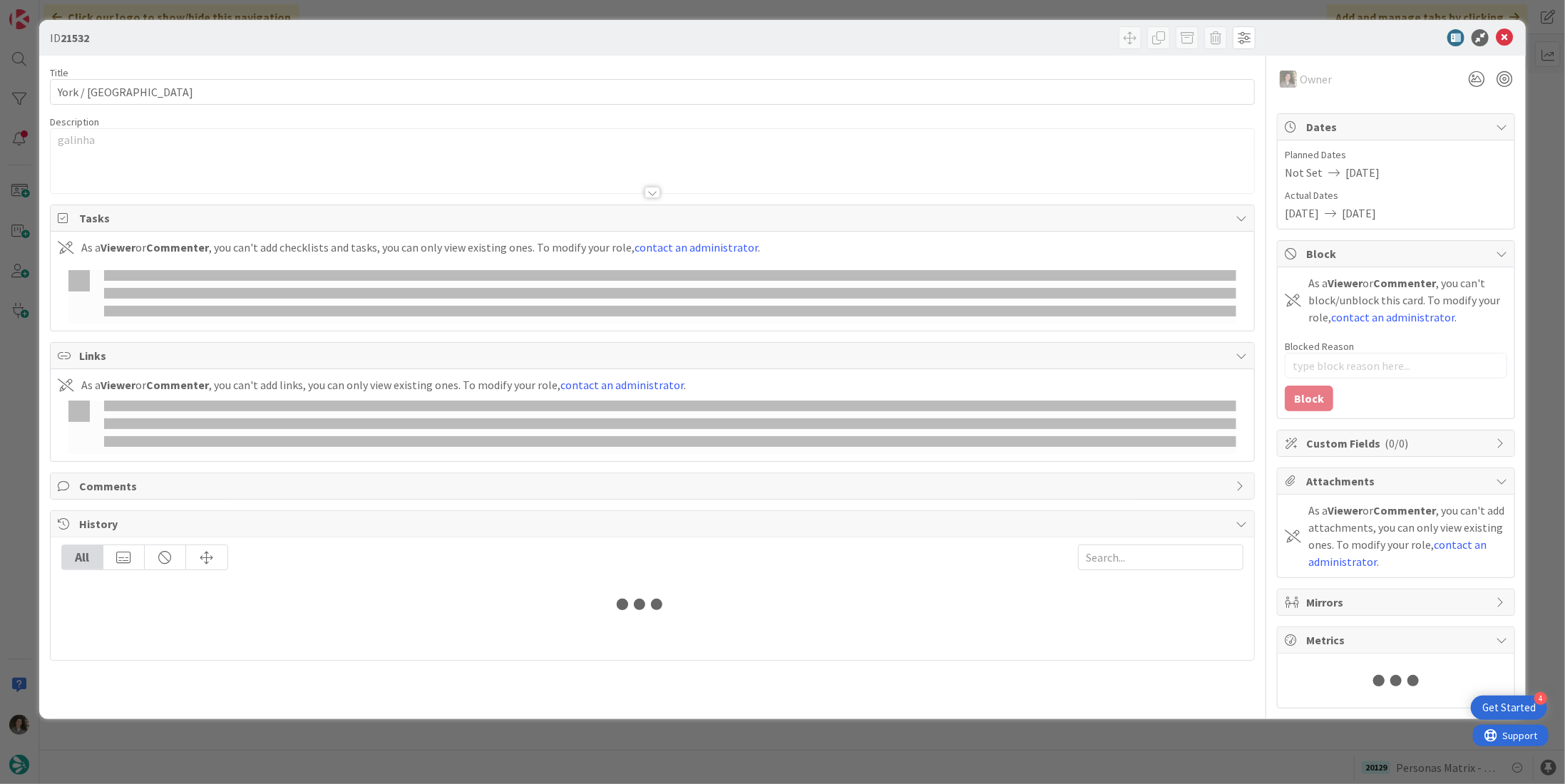
type textarea "x"
type input "York / Watermillock"
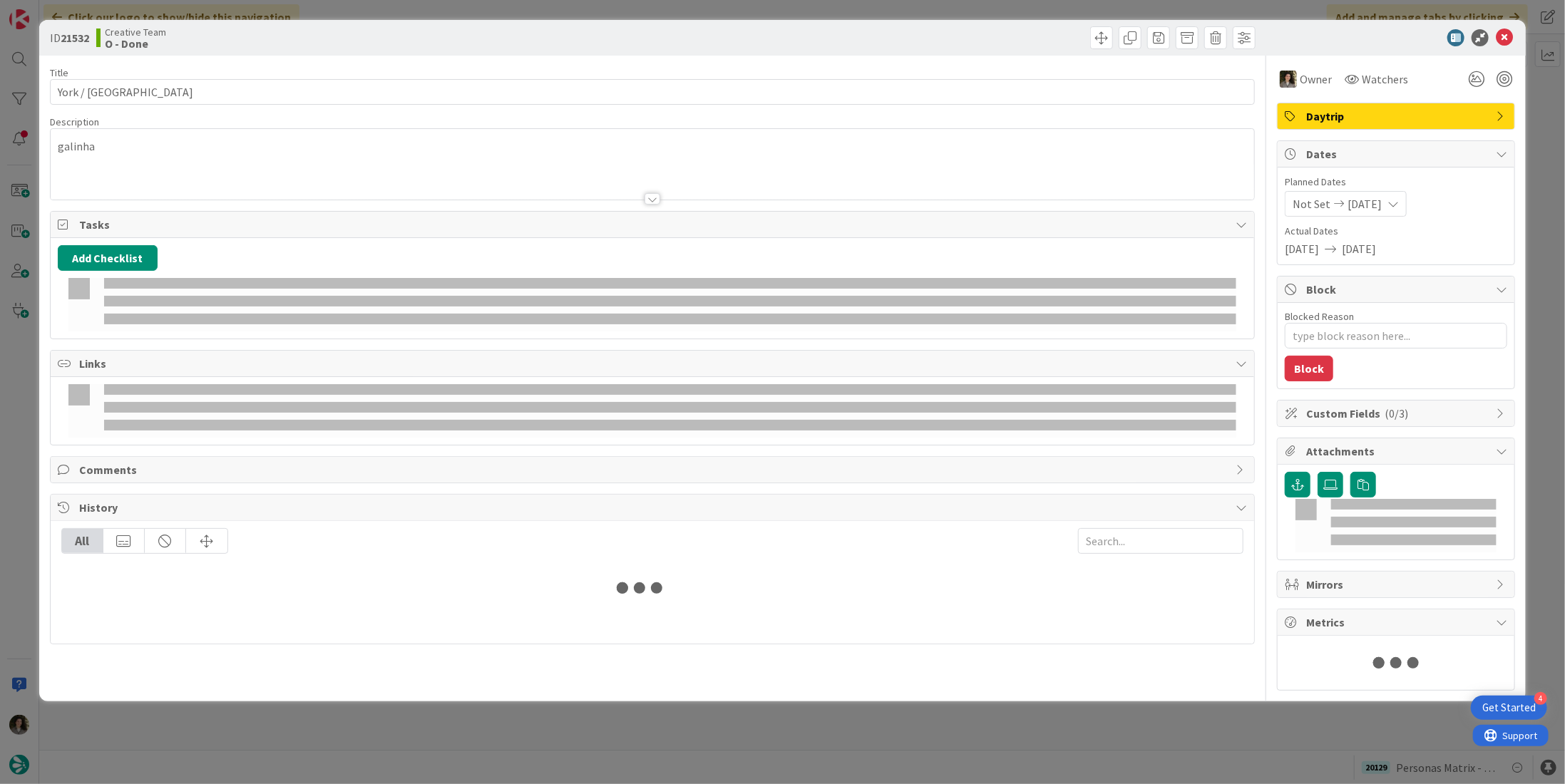
type textarea "x"
type input "York / Watermillock"
type textarea "x"
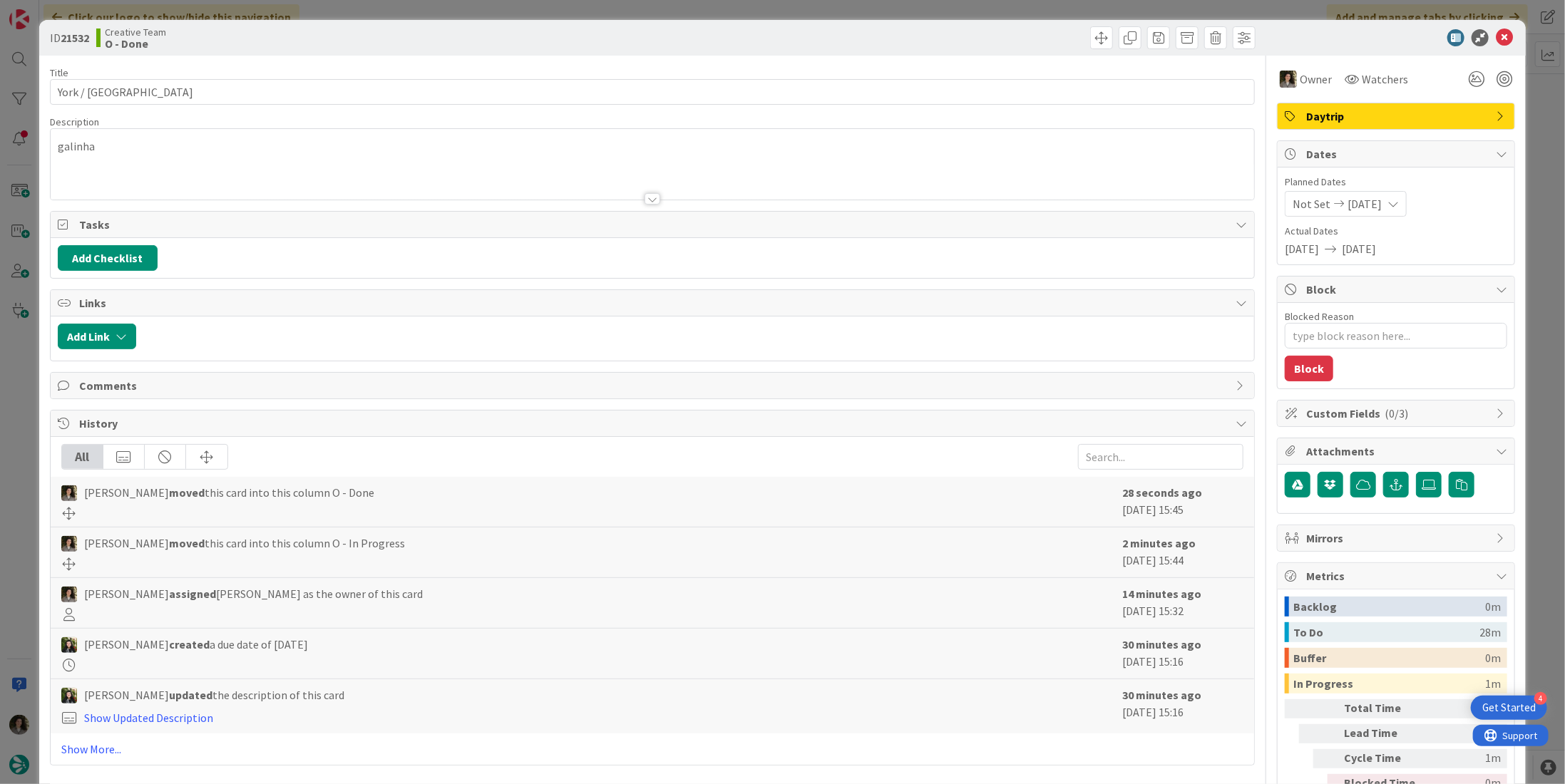
type input "York / Watermillock"
type textarea "x"
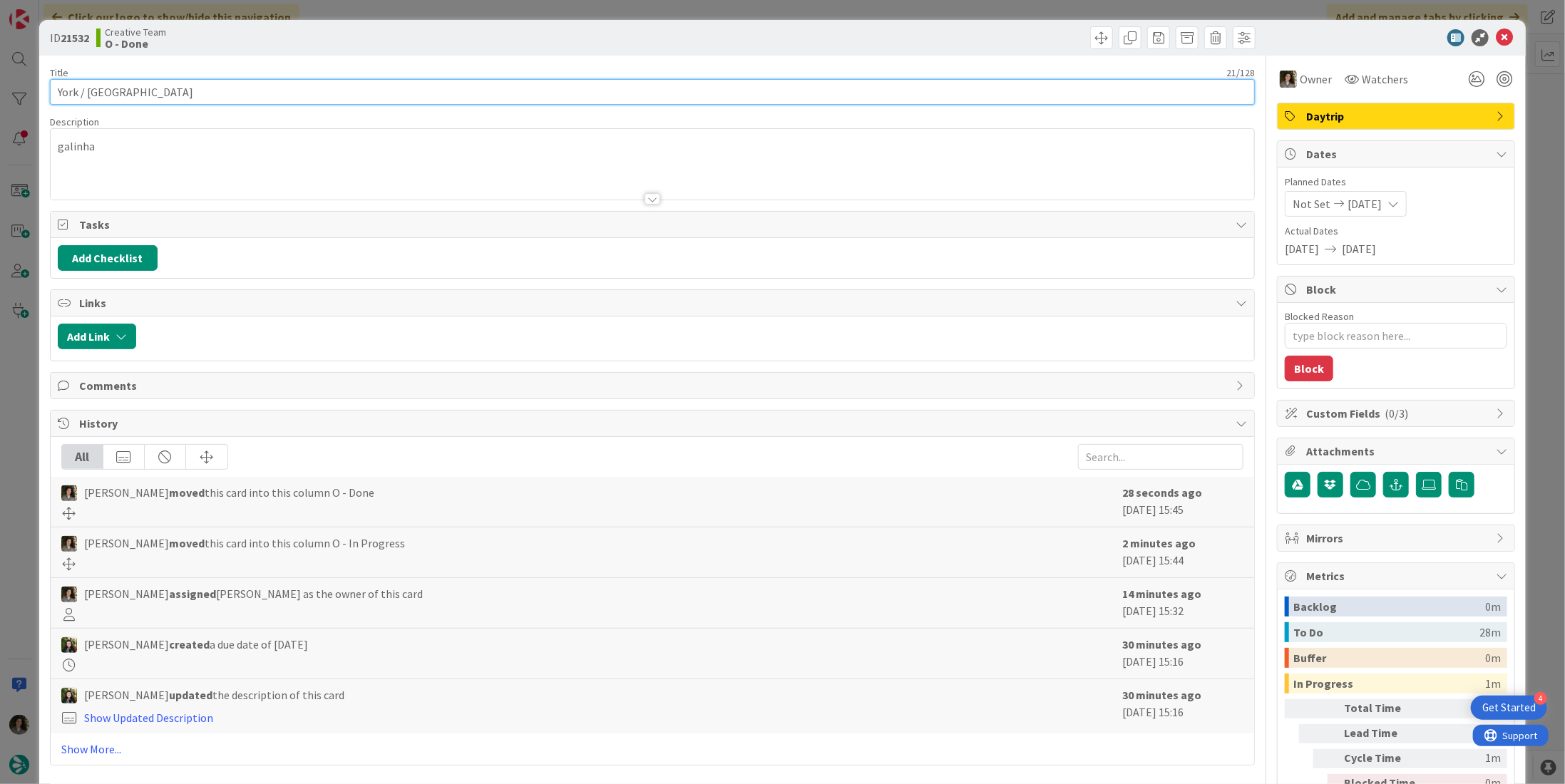
drag, startPoint x: 166, startPoint y: 93, endPoint x: -42, endPoint y: 93, distance: 208.0
click at [0, 93] on html "4 Get Started Click our logo to show/hide this navigation Add and manage tabs b…" at bounding box center [782, 392] width 1565 height 784
type input "York / [GEOGRAPHIC_DATA]"
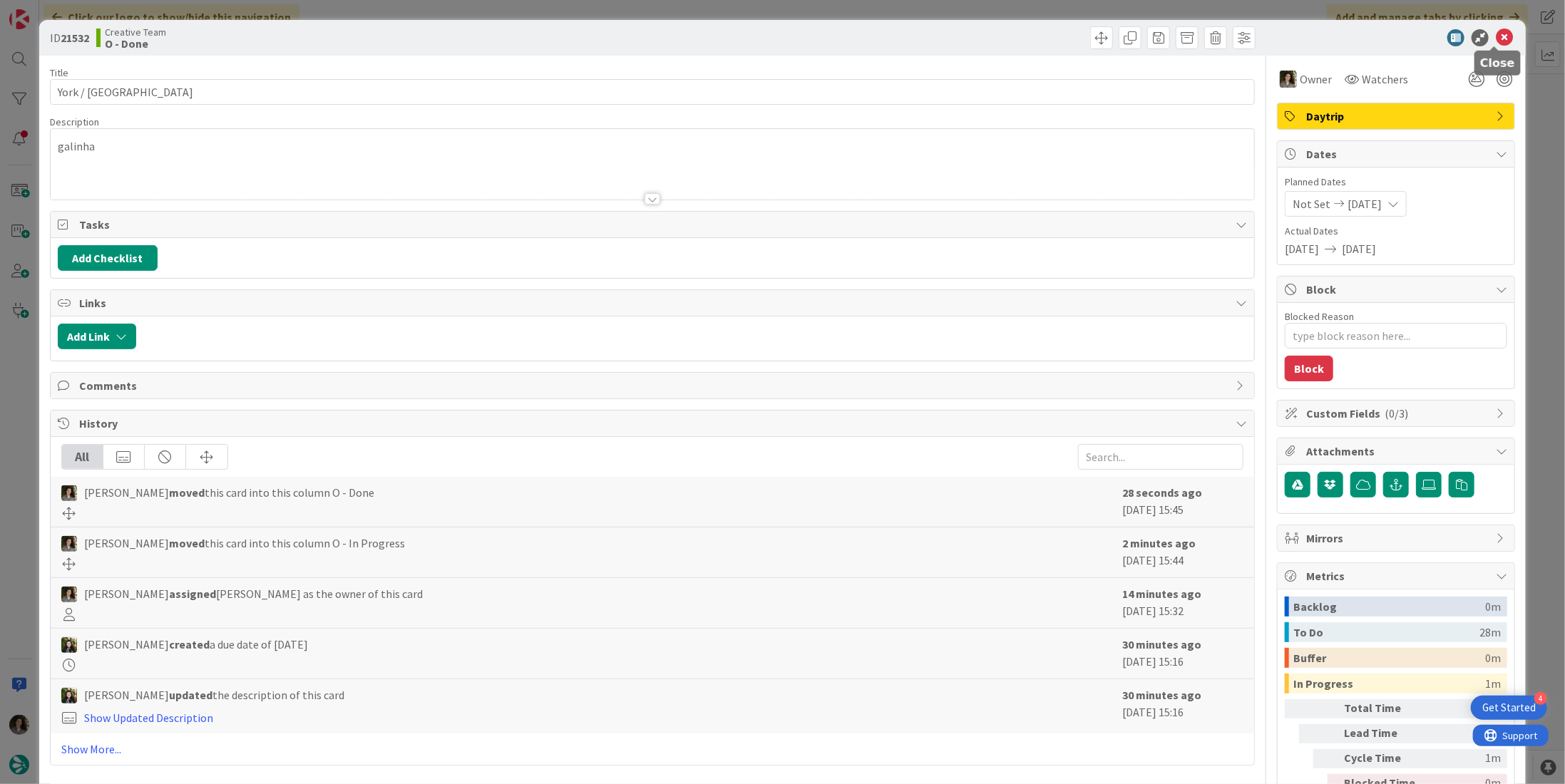
drag, startPoint x: 1490, startPoint y: 36, endPoint x: 1475, endPoint y: 46, distance: 18.0
click at [1495, 36] on icon at bounding box center [1504, 38] width 17 height 17
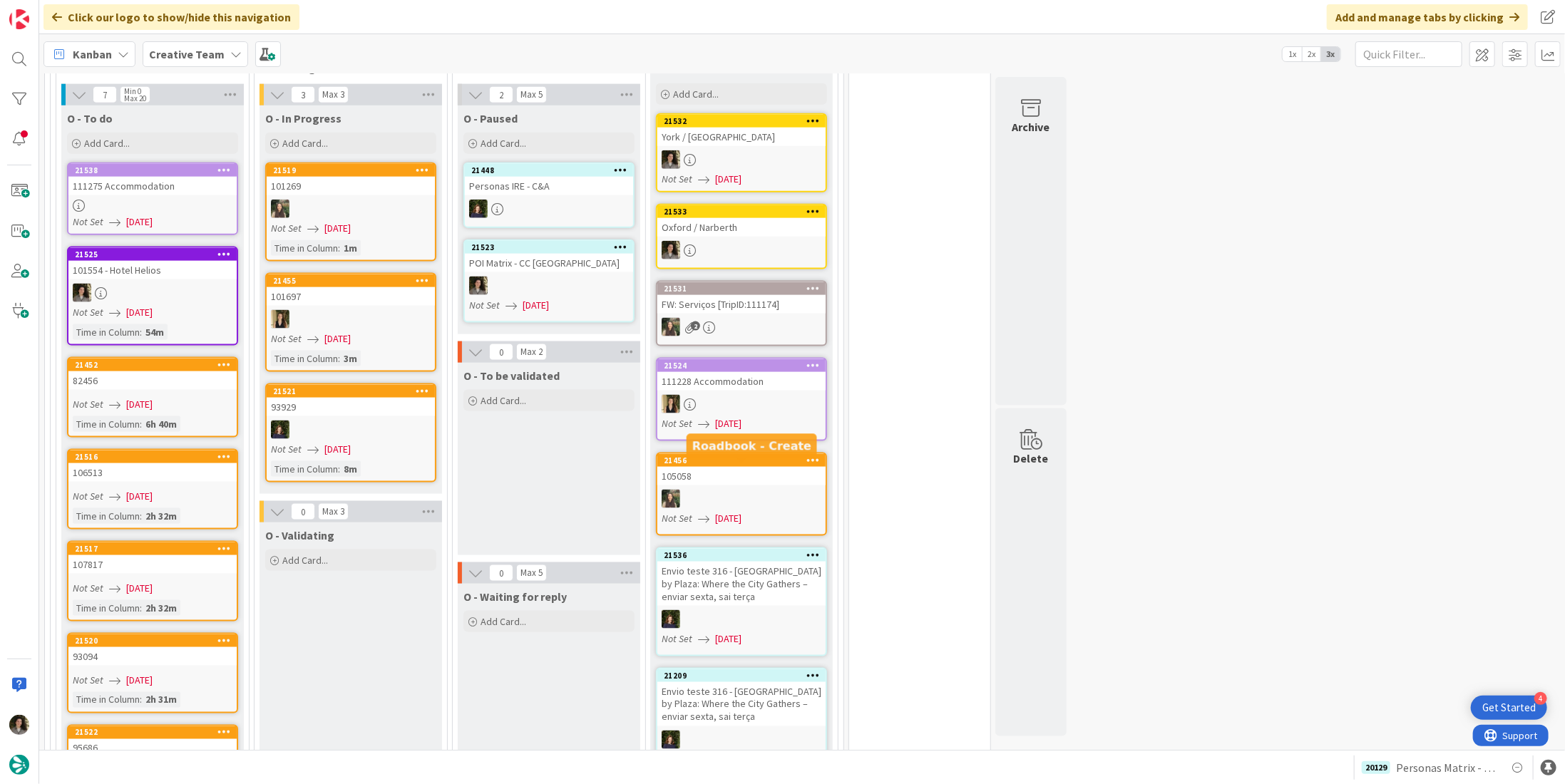
scroll to position [1140, 0]
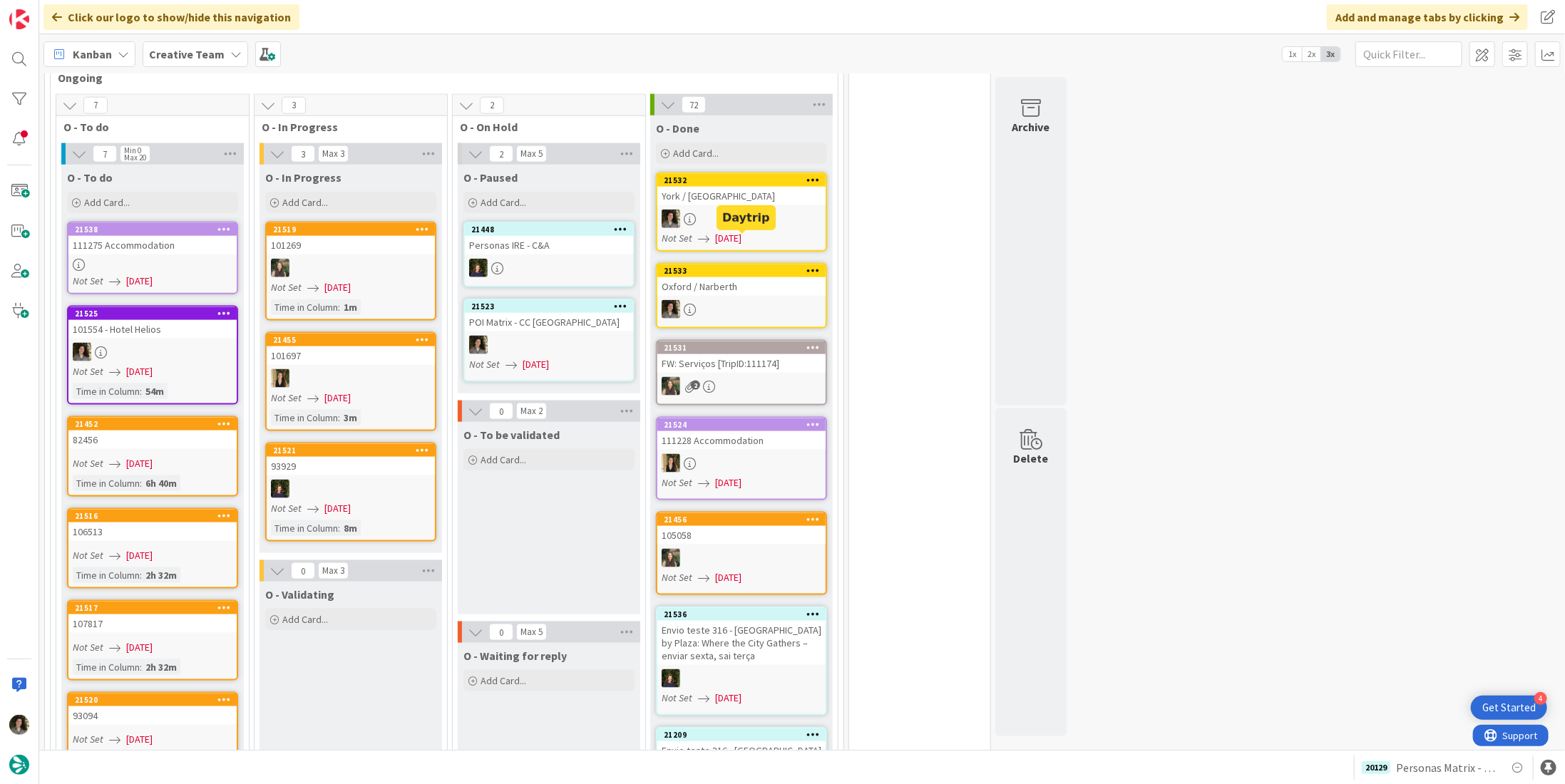
click at [736, 300] on div at bounding box center [742, 309] width 168 height 19
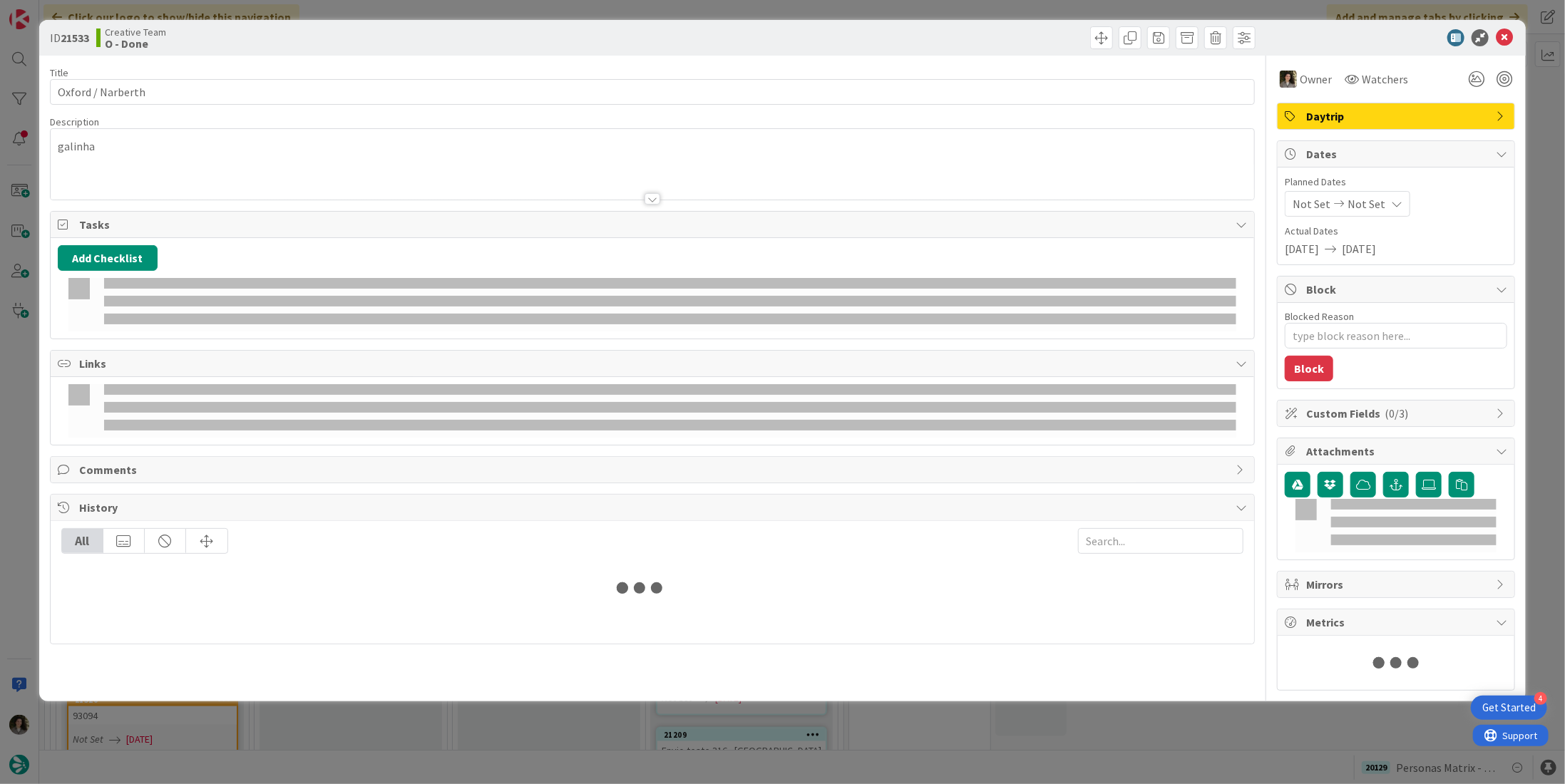
type textarea "x"
type input "Oxford / Narberth"
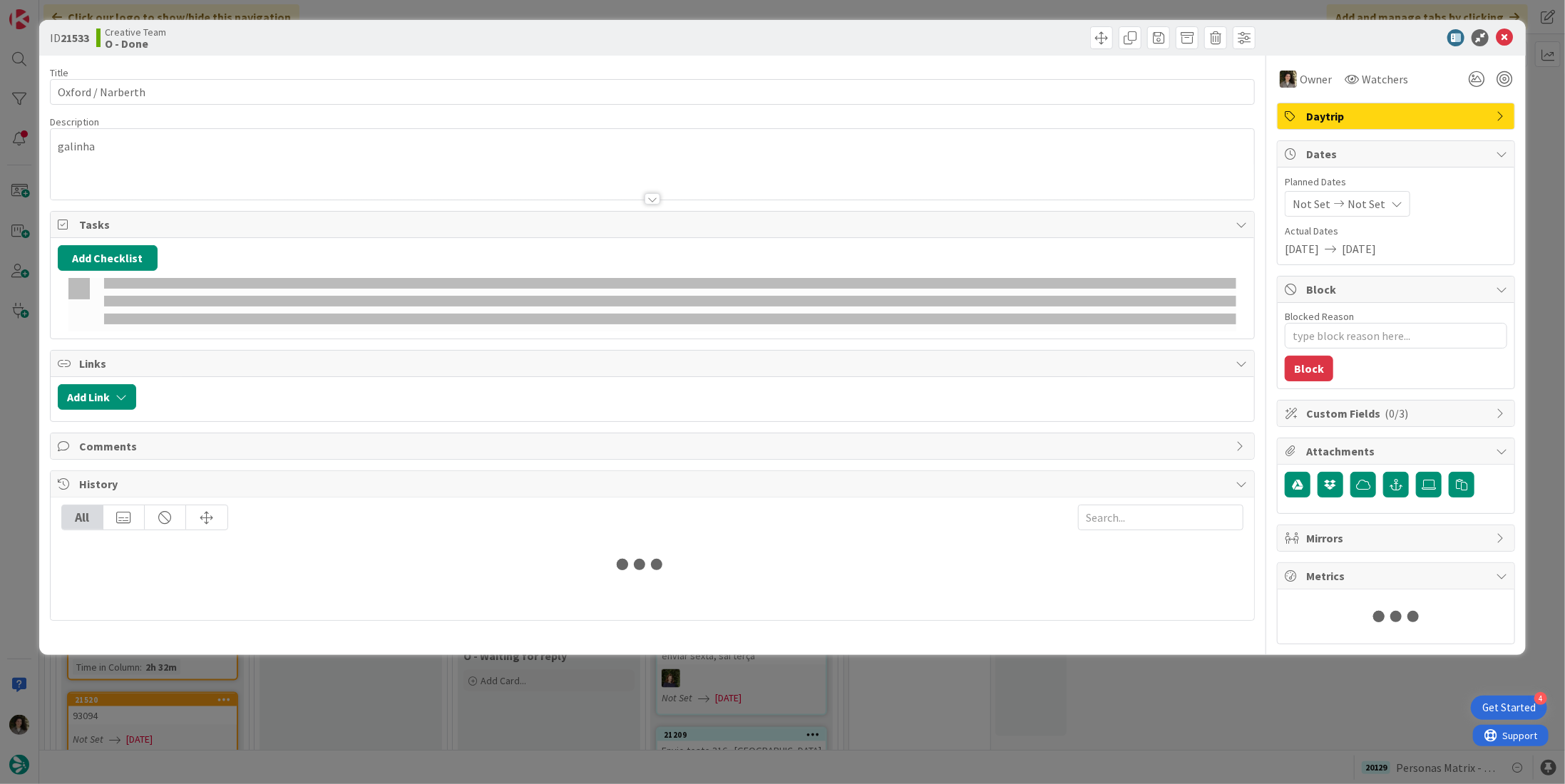
type textarea "x"
type input "Oxford / Narberth"
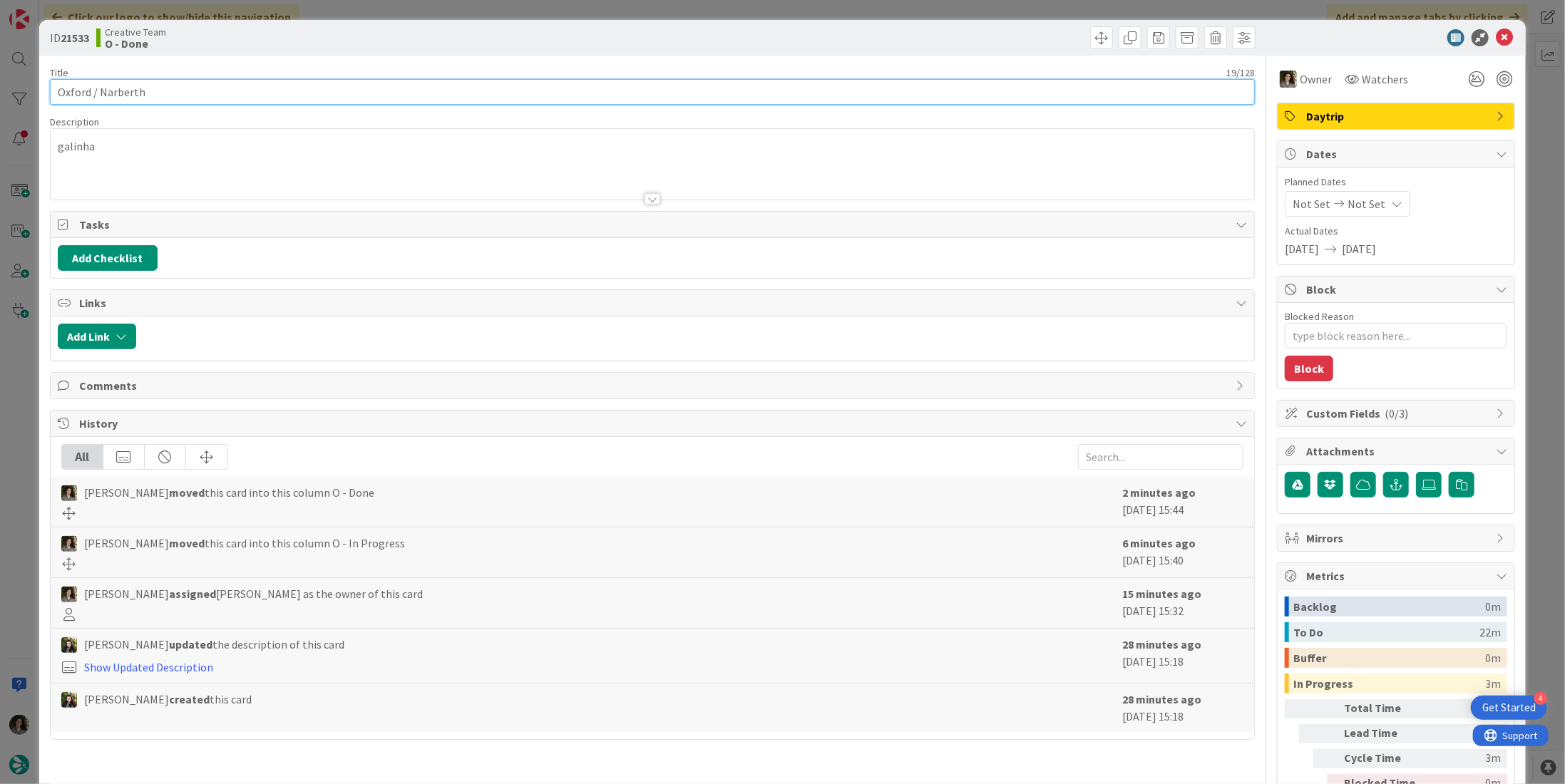
drag, startPoint x: 90, startPoint y: 95, endPoint x: 46, endPoint y: 96, distance: 44.0
click at [46, 96] on div "ID 21533 Creative Team O - Done Title 19 / 128 Oxford / Narberth Description ga…" at bounding box center [782, 431] width 1486 height 823
click at [233, 96] on input "Oxford / Narberth" at bounding box center [652, 91] width 1205 height 25
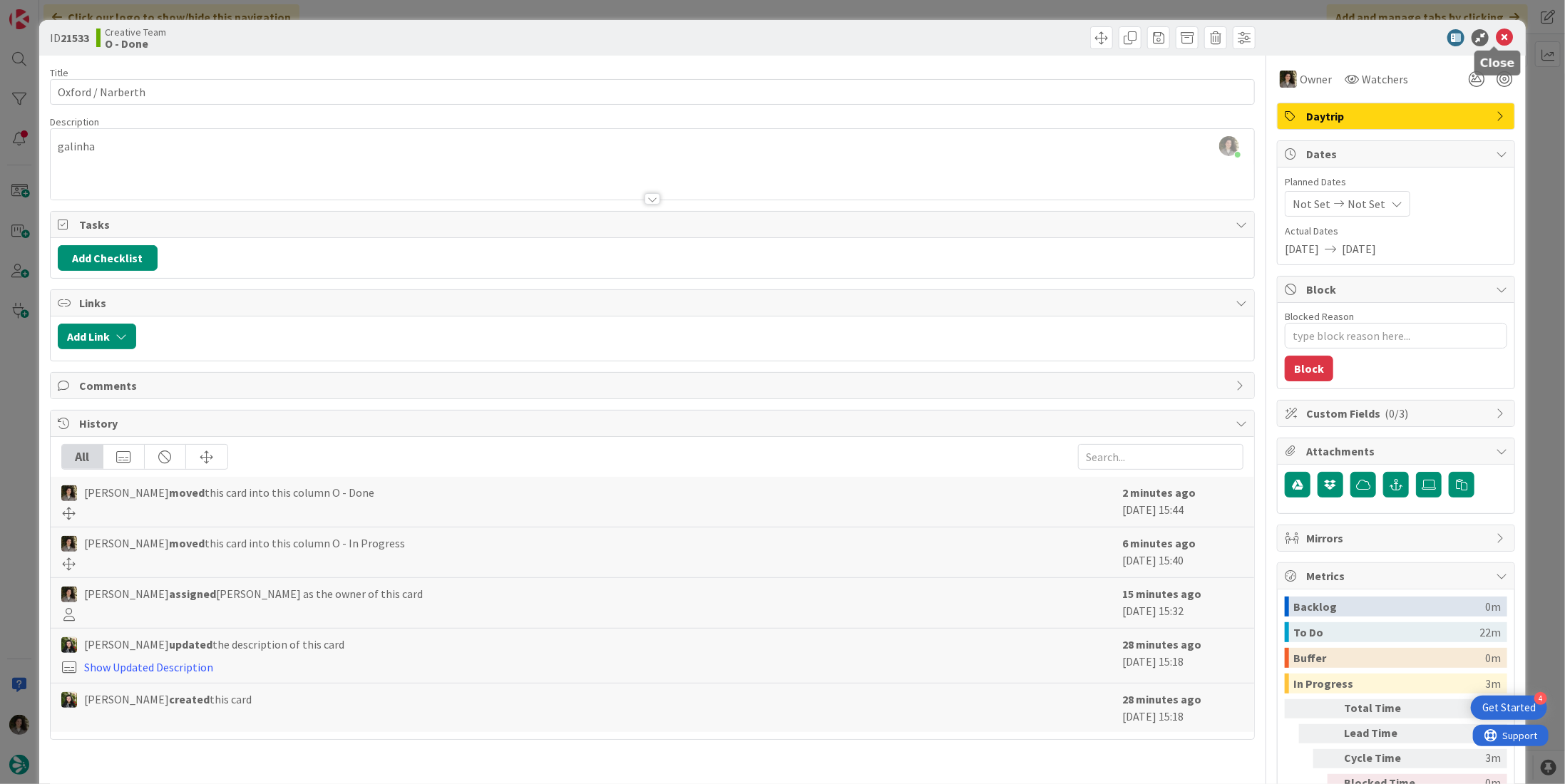
click at [1495, 39] on icon at bounding box center [1504, 38] width 17 height 17
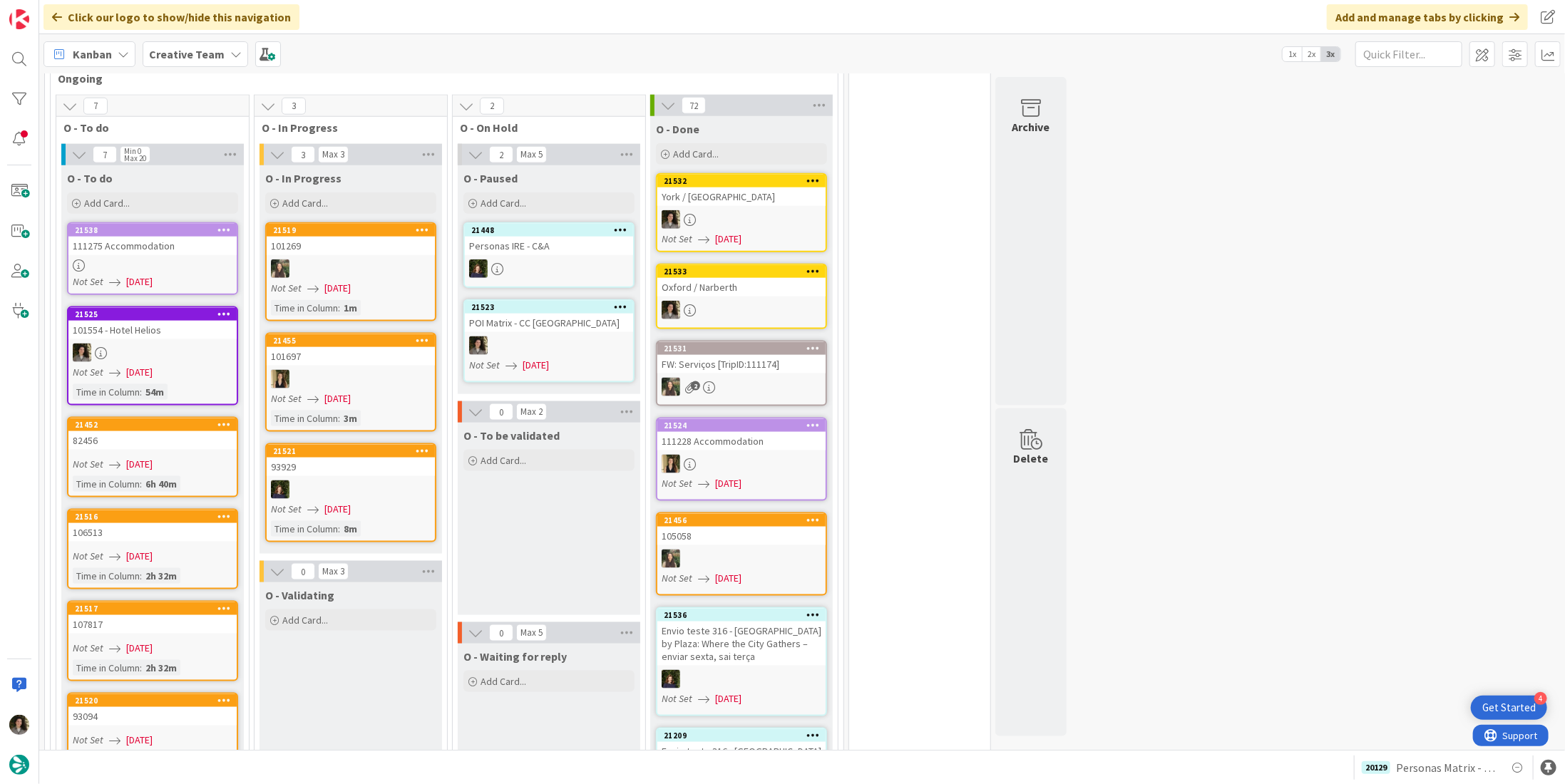
scroll to position [1140, 0]
click at [111, 236] on div "111275 Accommodation" at bounding box center [153, 245] width 168 height 19
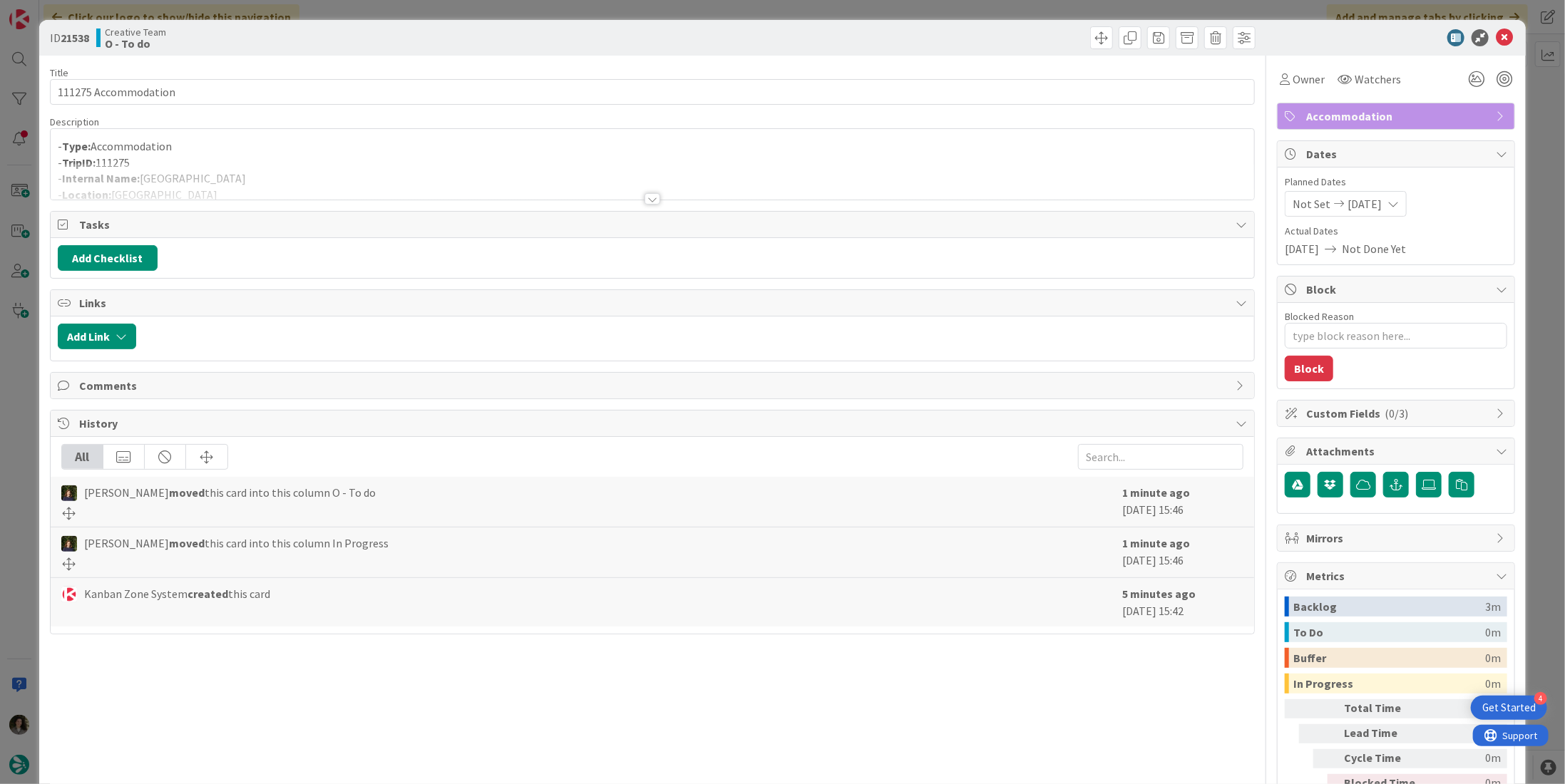
click at [658, 198] on div at bounding box center [652, 192] width 1205 height 15
click at [1500, 37] on icon at bounding box center [1504, 38] width 17 height 17
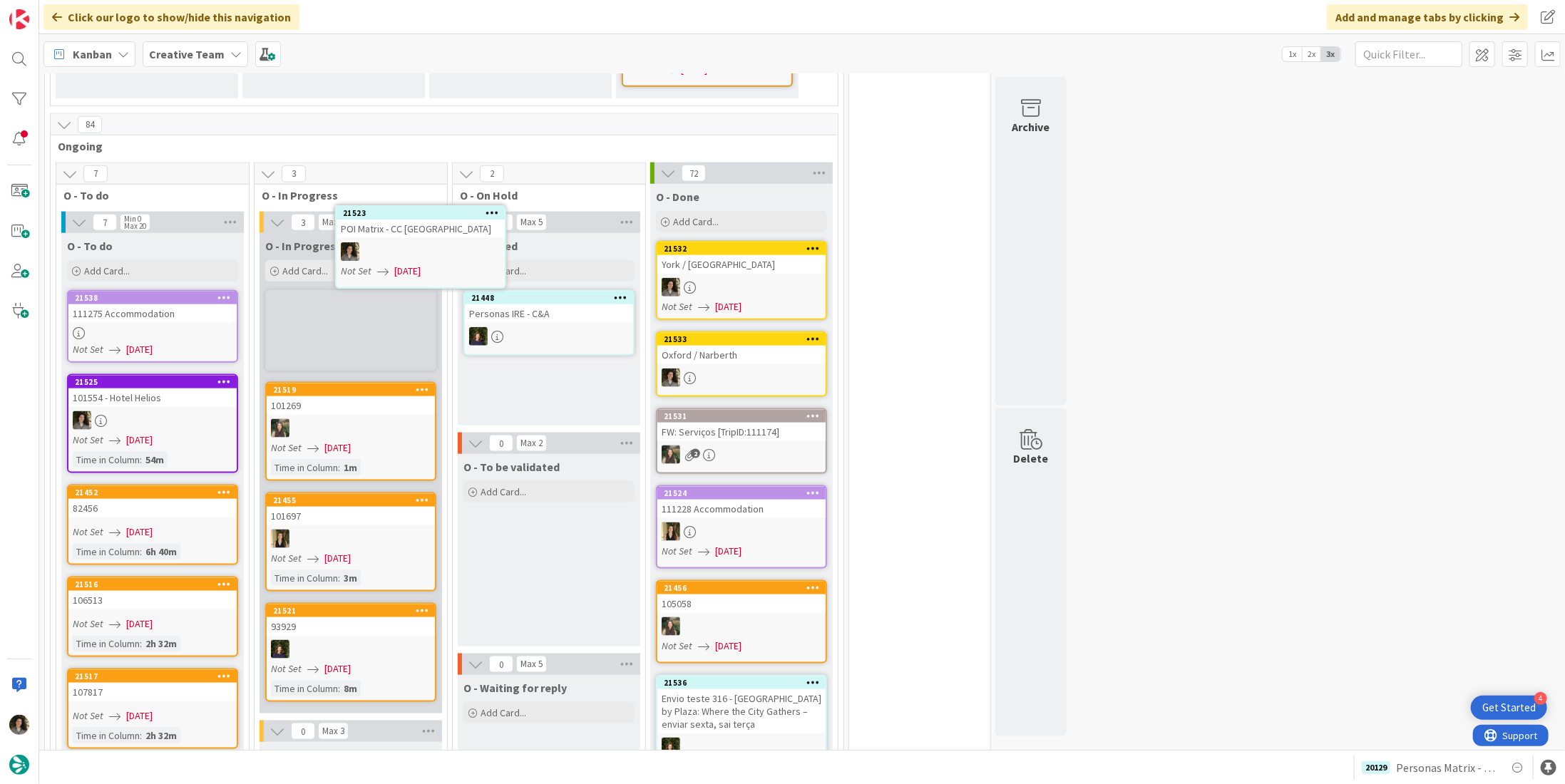
scroll to position [1070, 0]
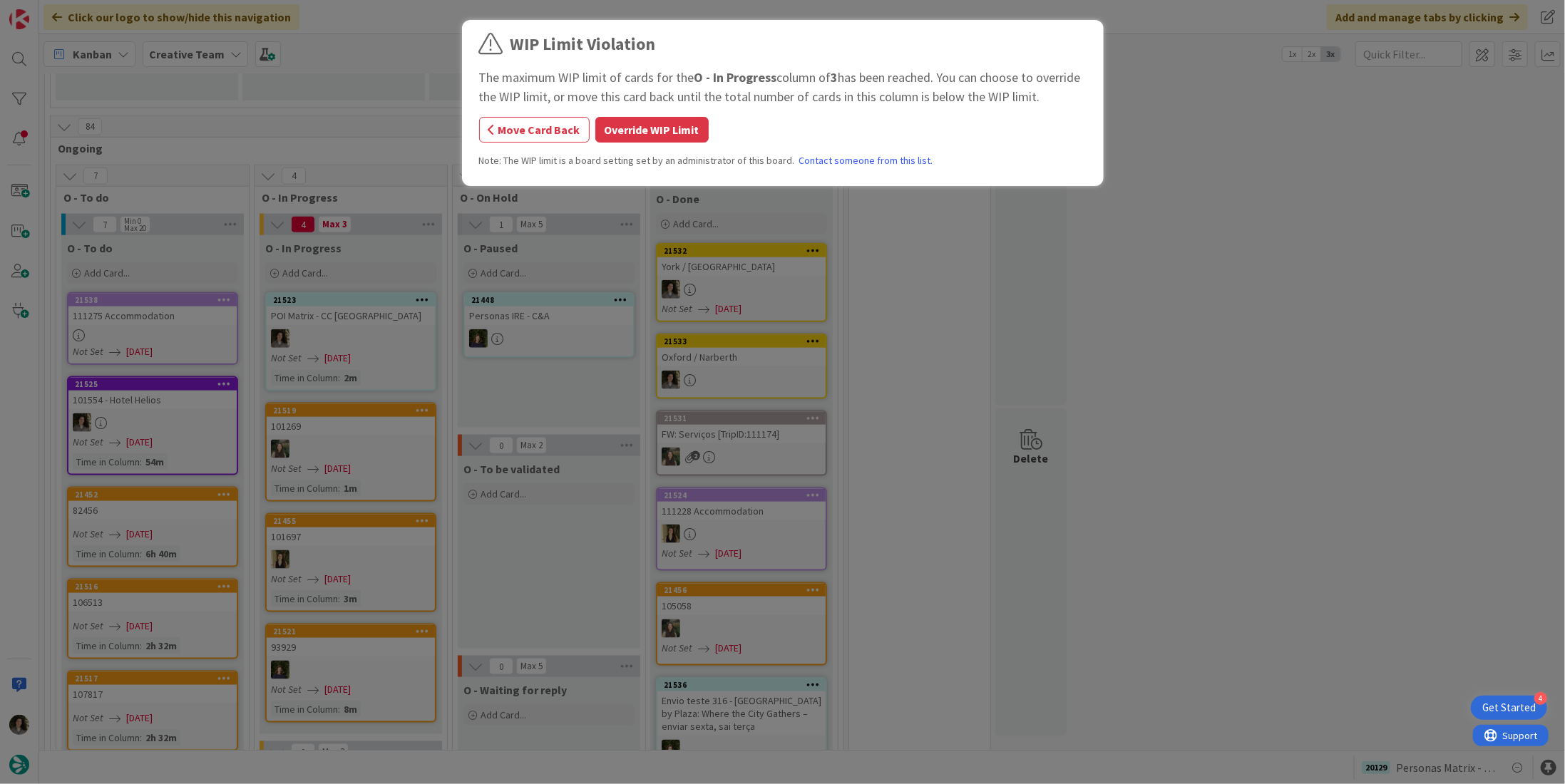
click at [641, 144] on div "WIP Limit Violation The maximum WIP limit of cards for the O - In Progress colu…" at bounding box center [783, 105] width 607 height 148
click at [643, 137] on button "Override WIP Limit" at bounding box center [652, 129] width 114 height 25
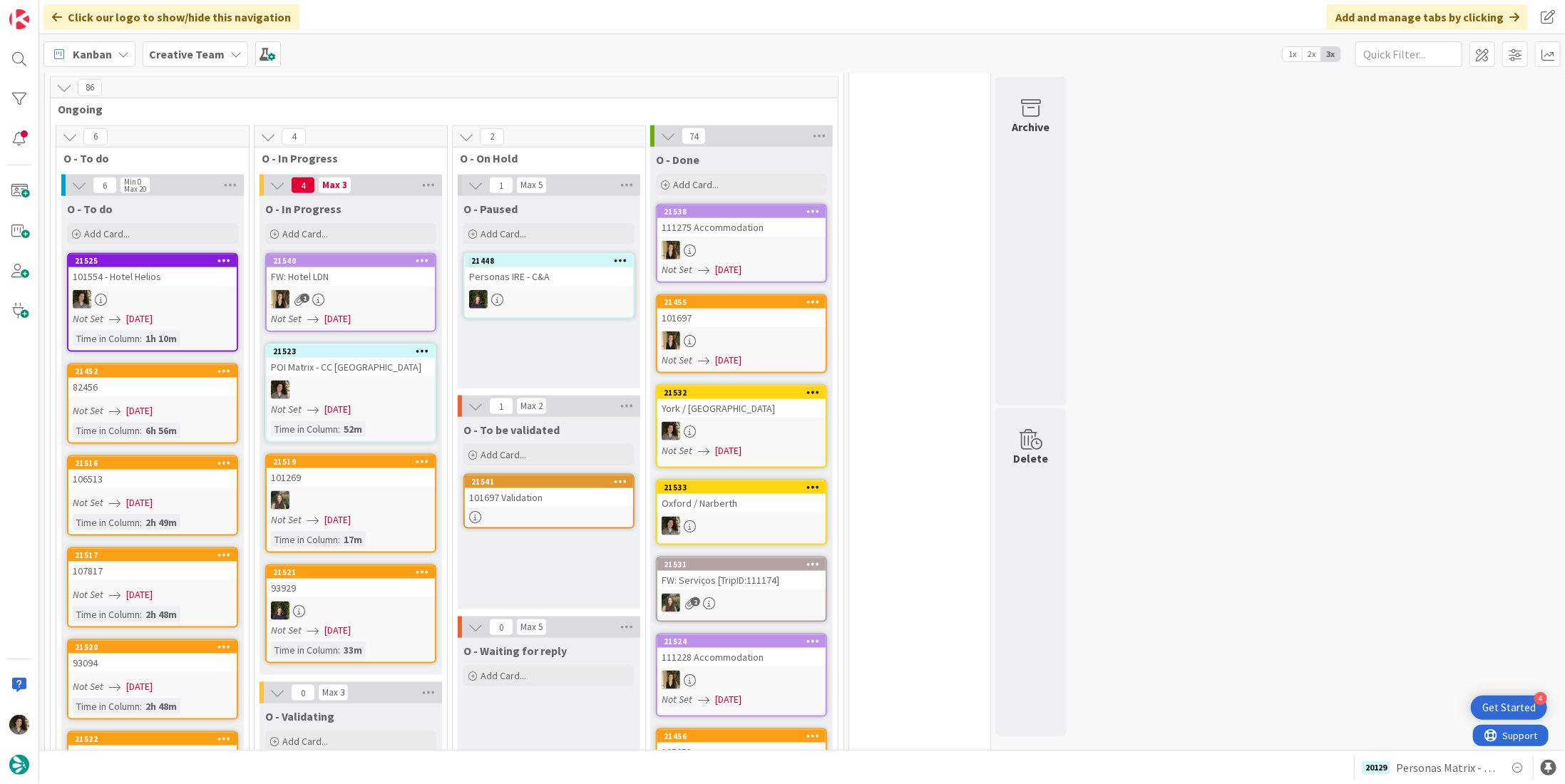
scroll to position [1127, 0]
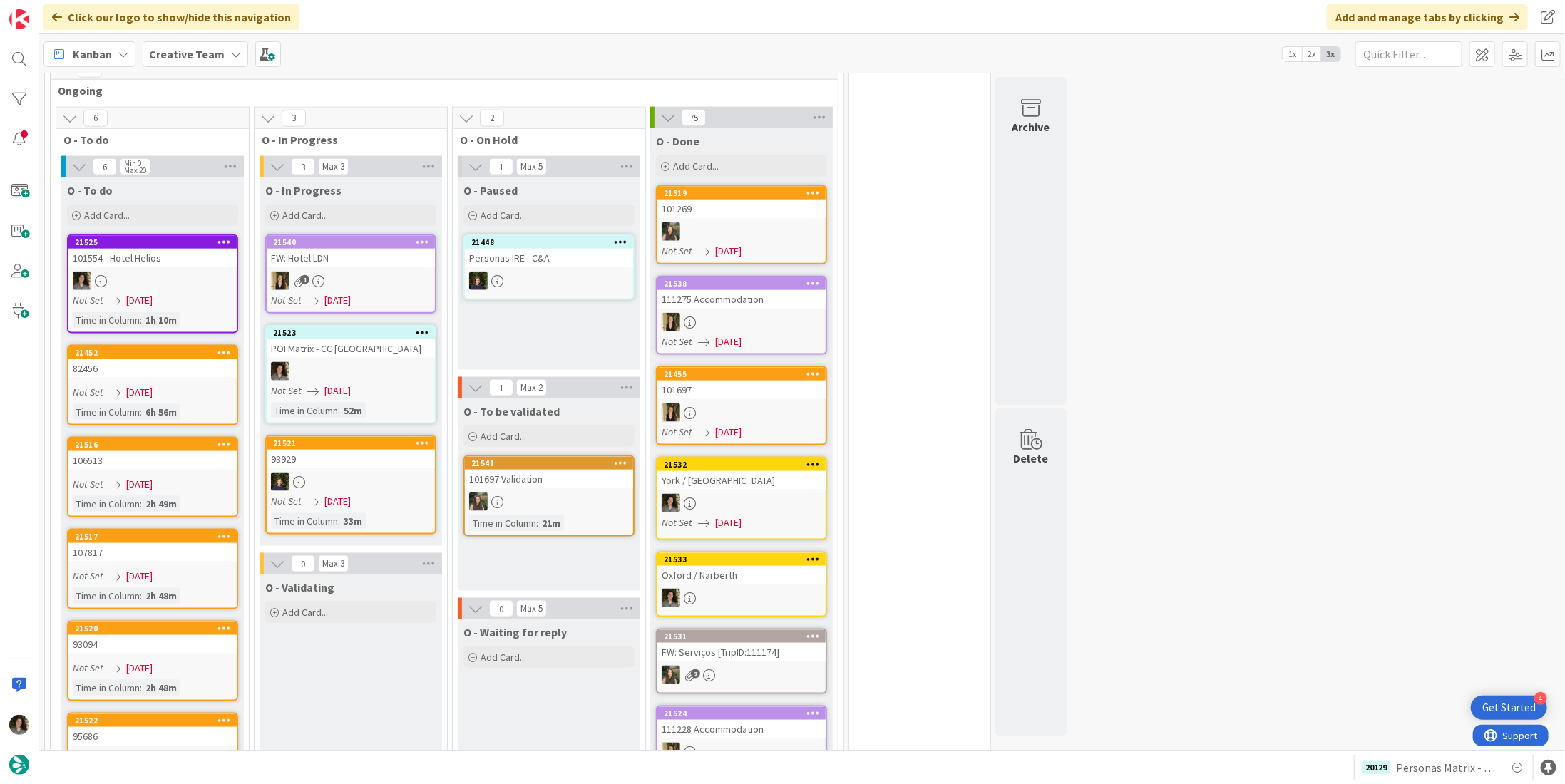
click at [385, 362] on div at bounding box center [351, 372] width 168 height 19
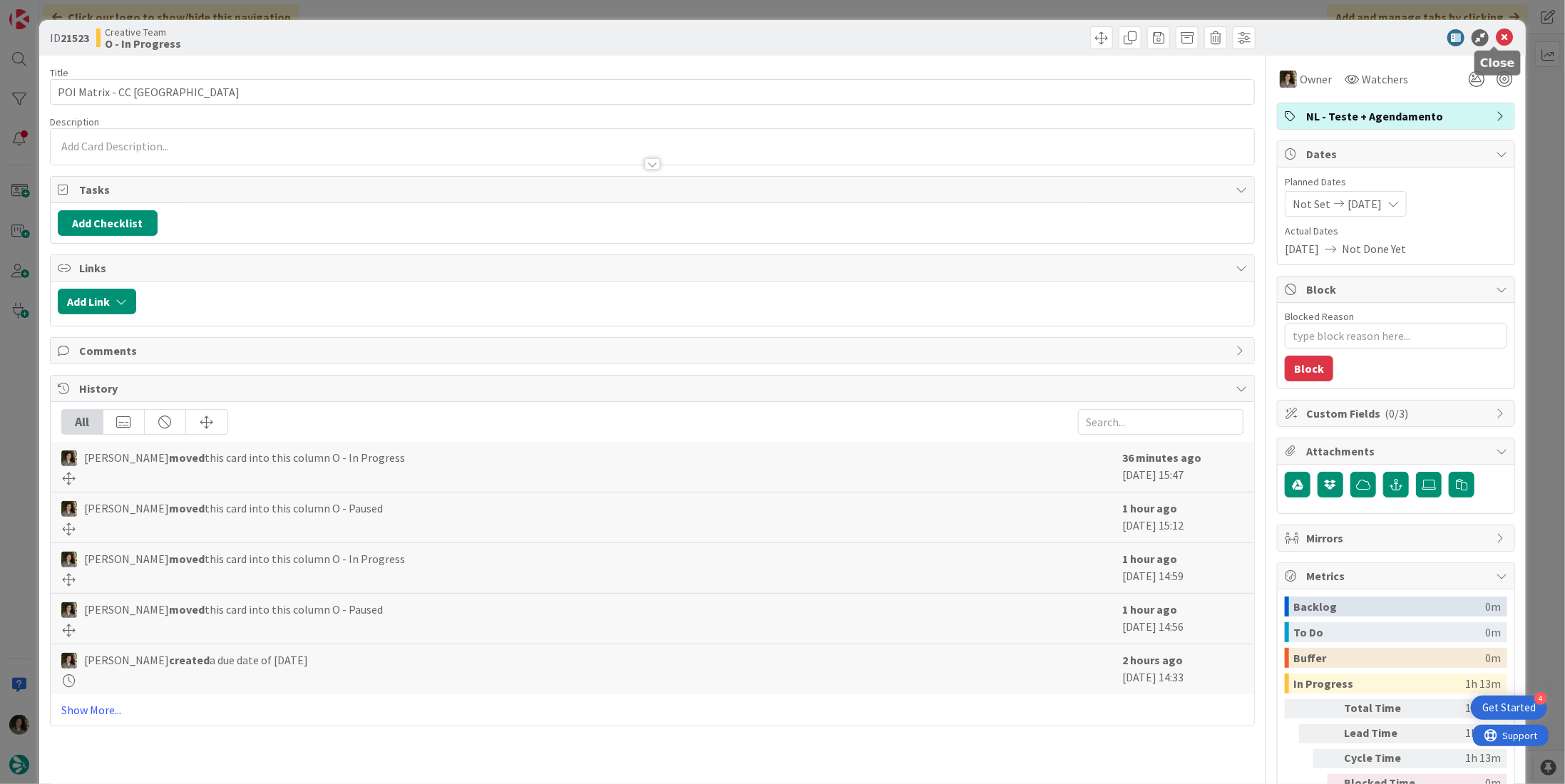
click at [1495, 43] on icon at bounding box center [1504, 38] width 17 height 17
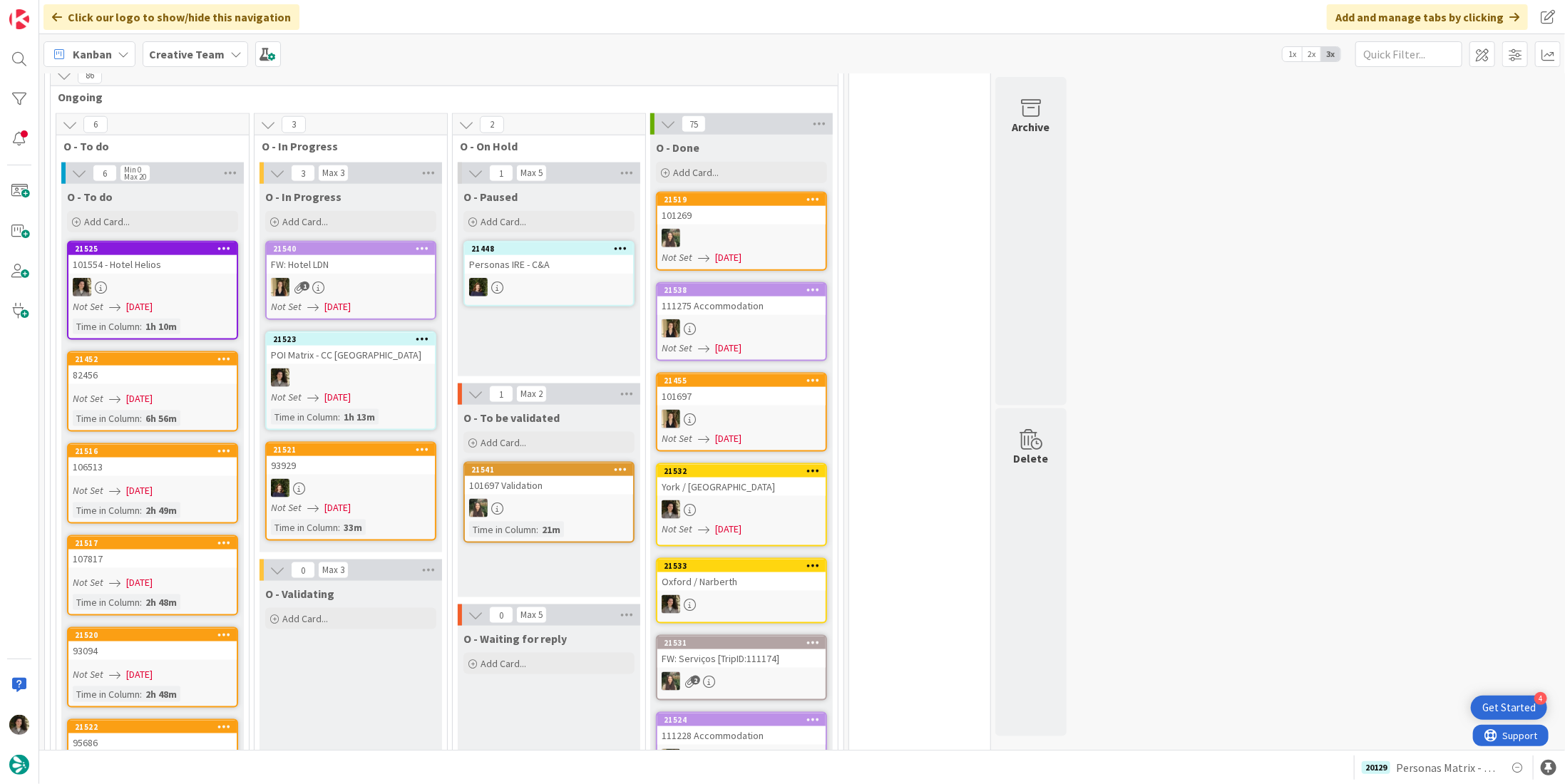
scroll to position [1127, 0]
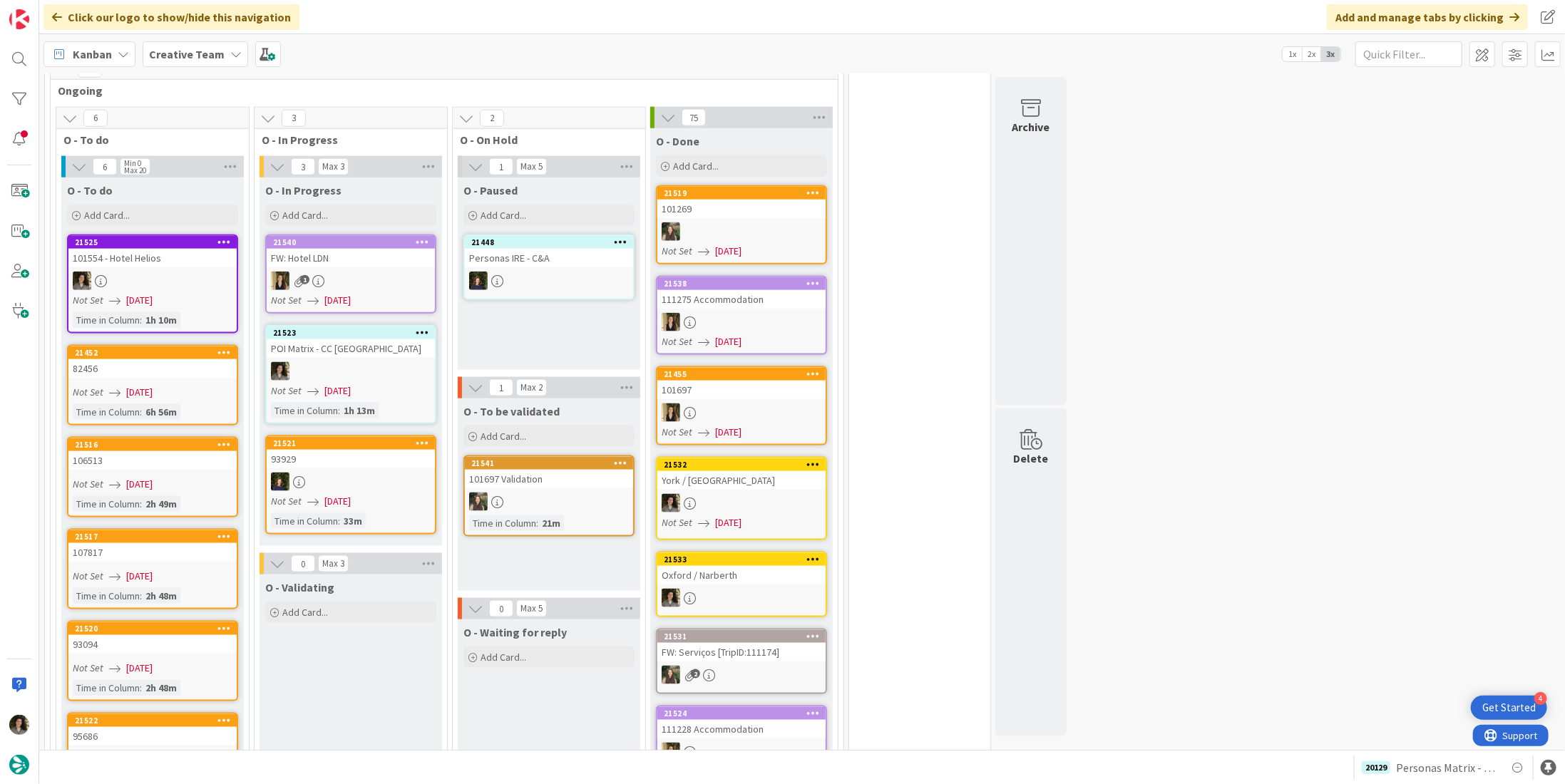
click at [759, 313] on div at bounding box center [742, 322] width 168 height 19
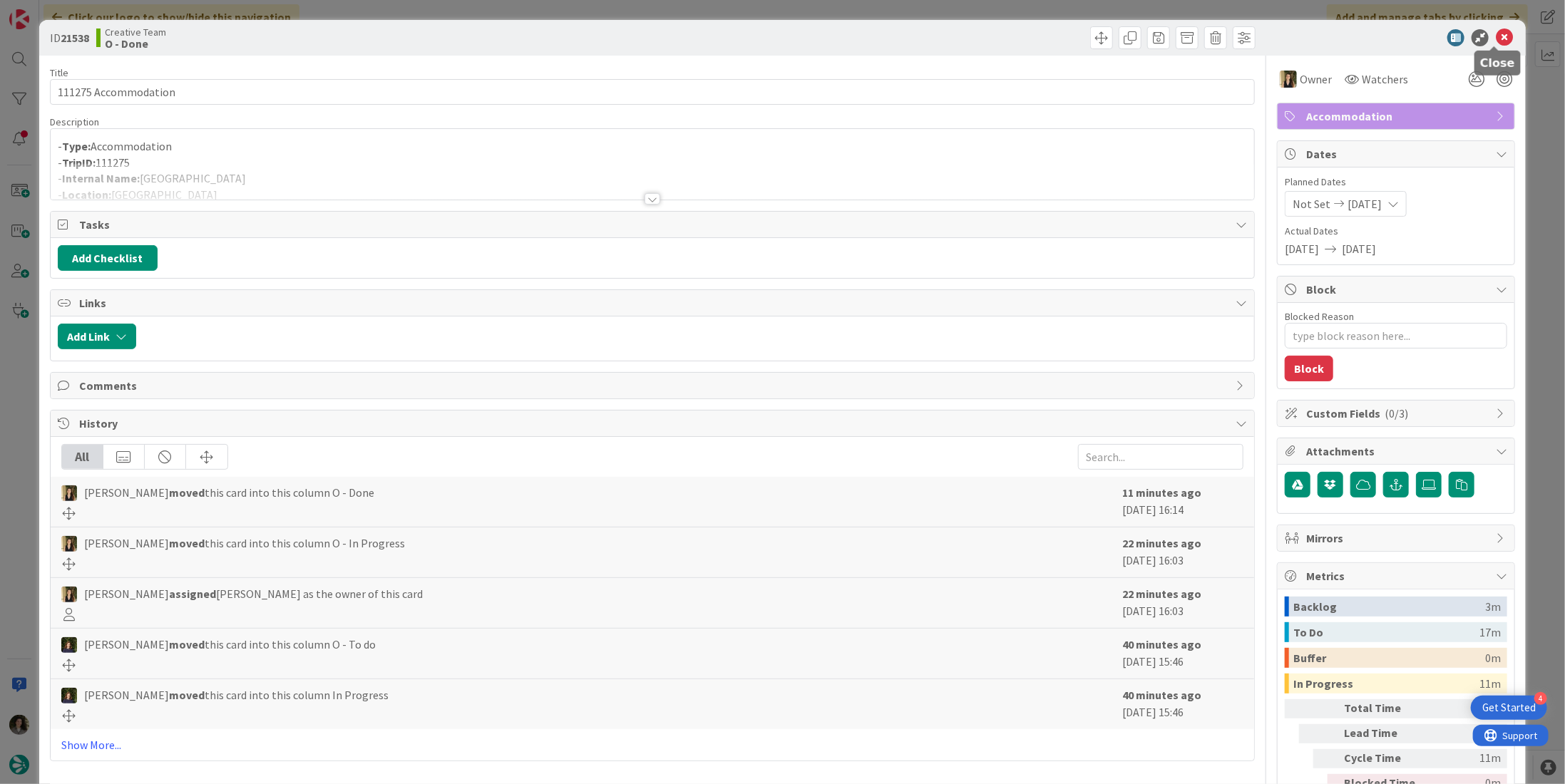
click at [1499, 35] on icon at bounding box center [1504, 38] width 17 height 17
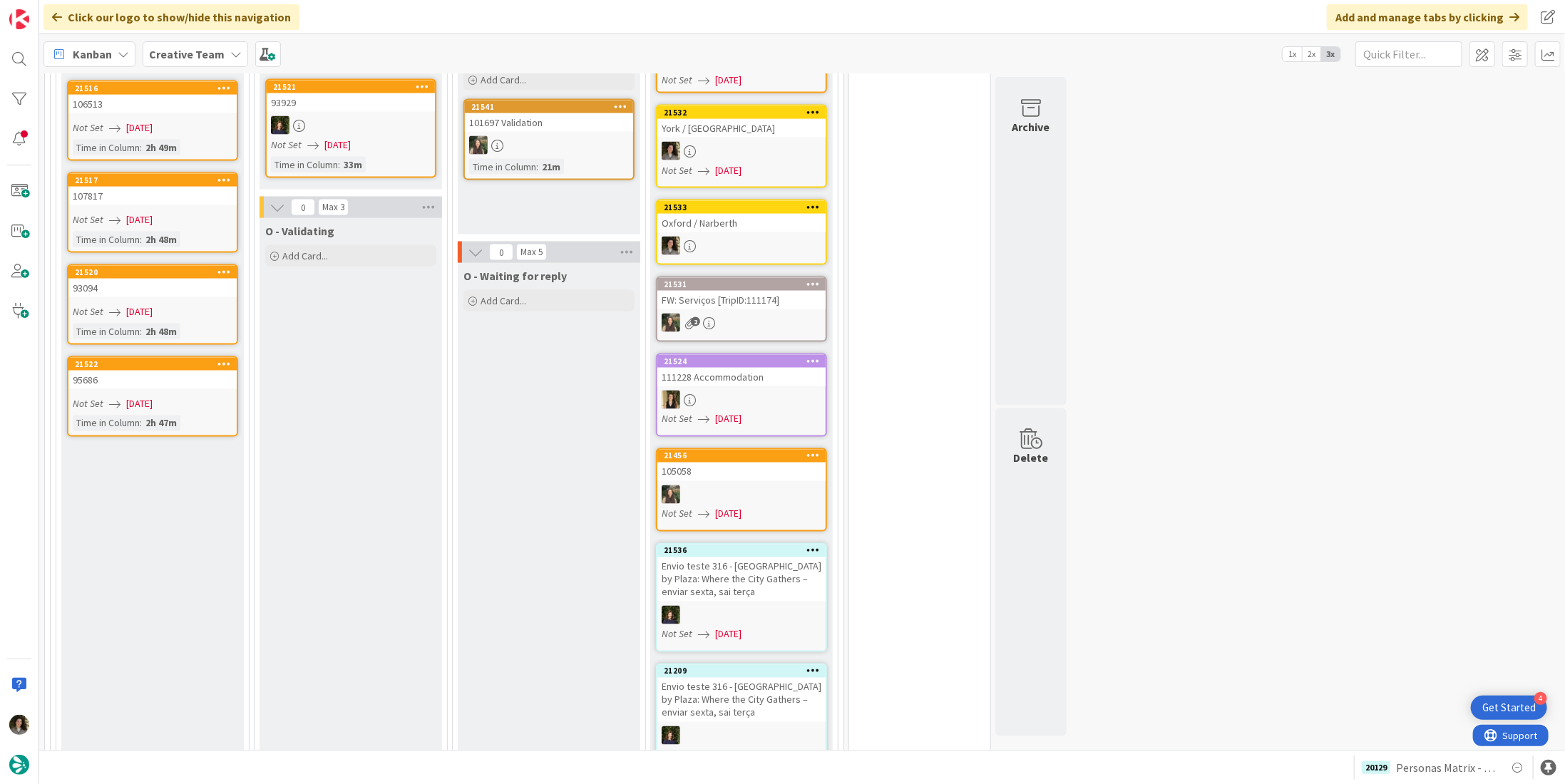
click at [760, 391] on div at bounding box center [742, 400] width 168 height 19
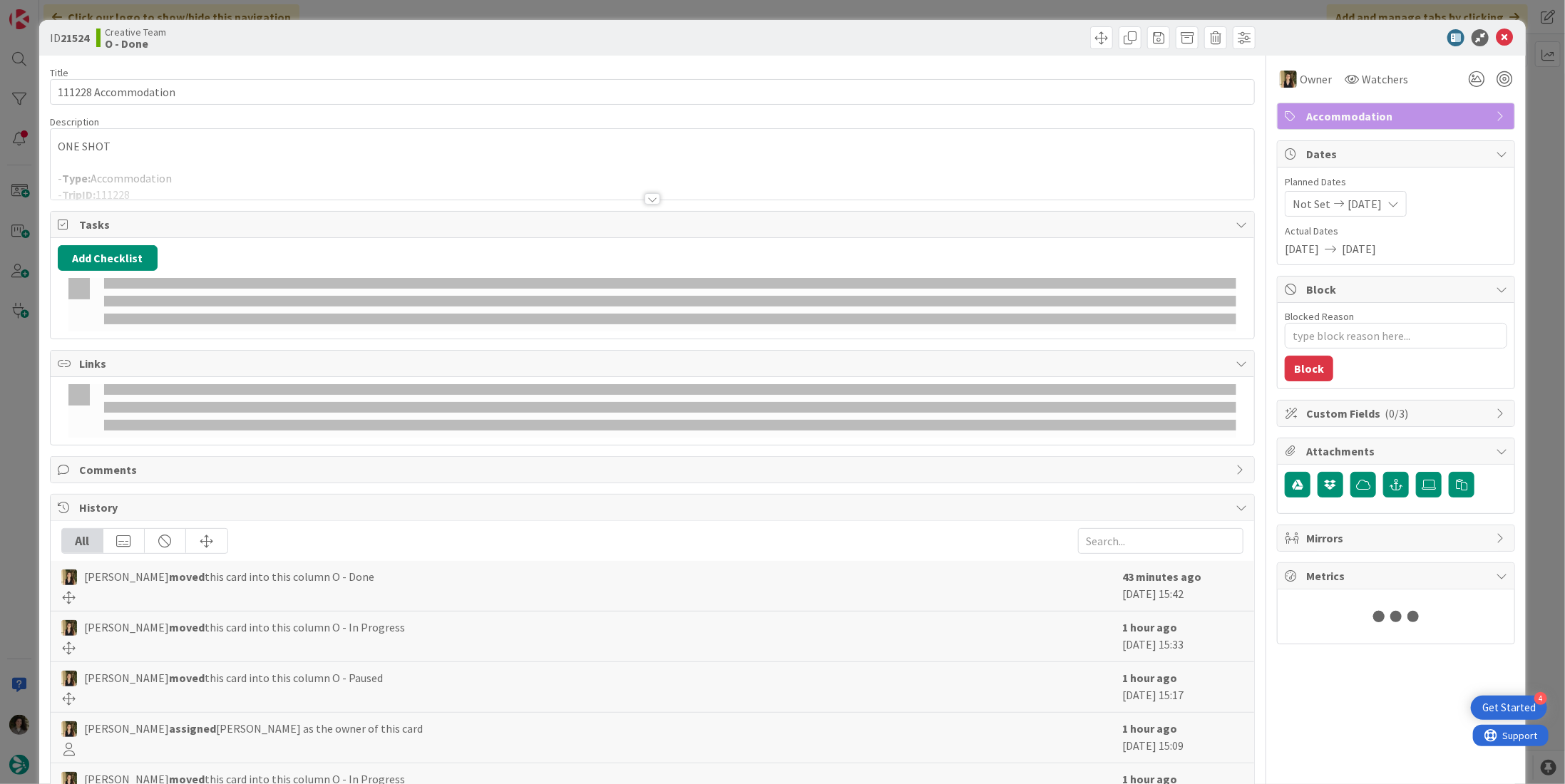
type textarea "x"
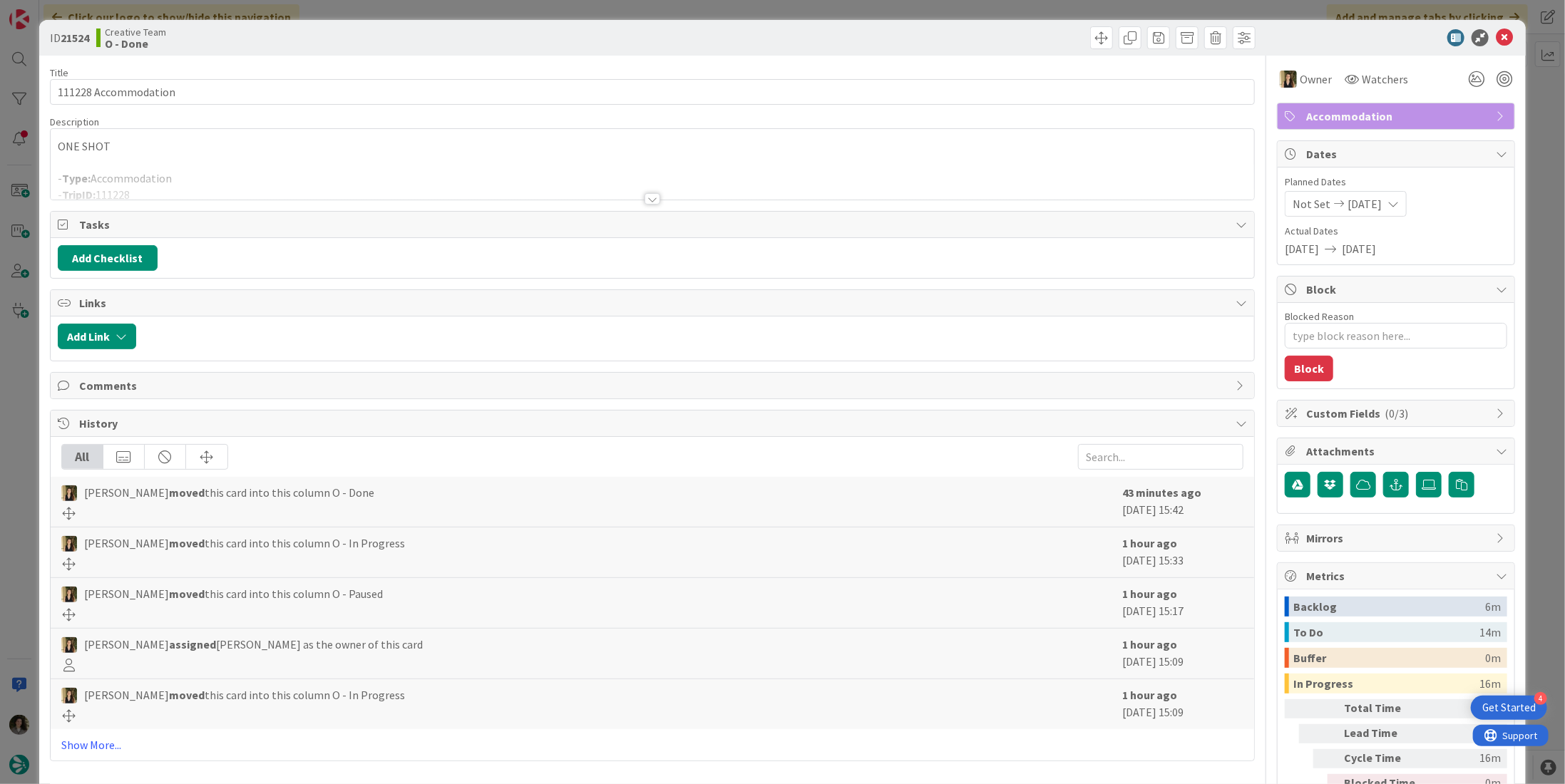
click at [652, 188] on div at bounding box center [652, 181] width 1203 height 36
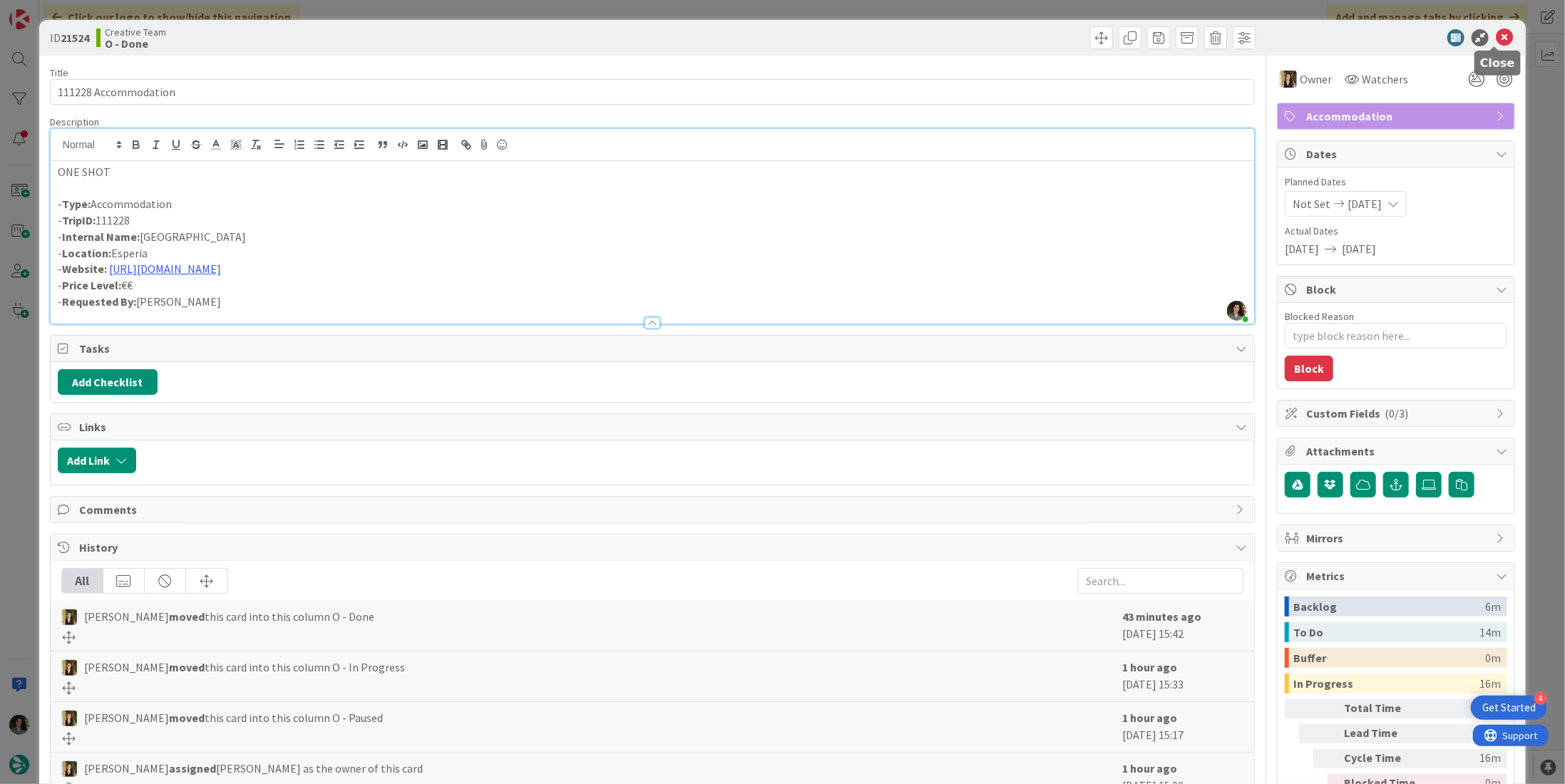
click at [1495, 32] on icon at bounding box center [1504, 38] width 17 height 17
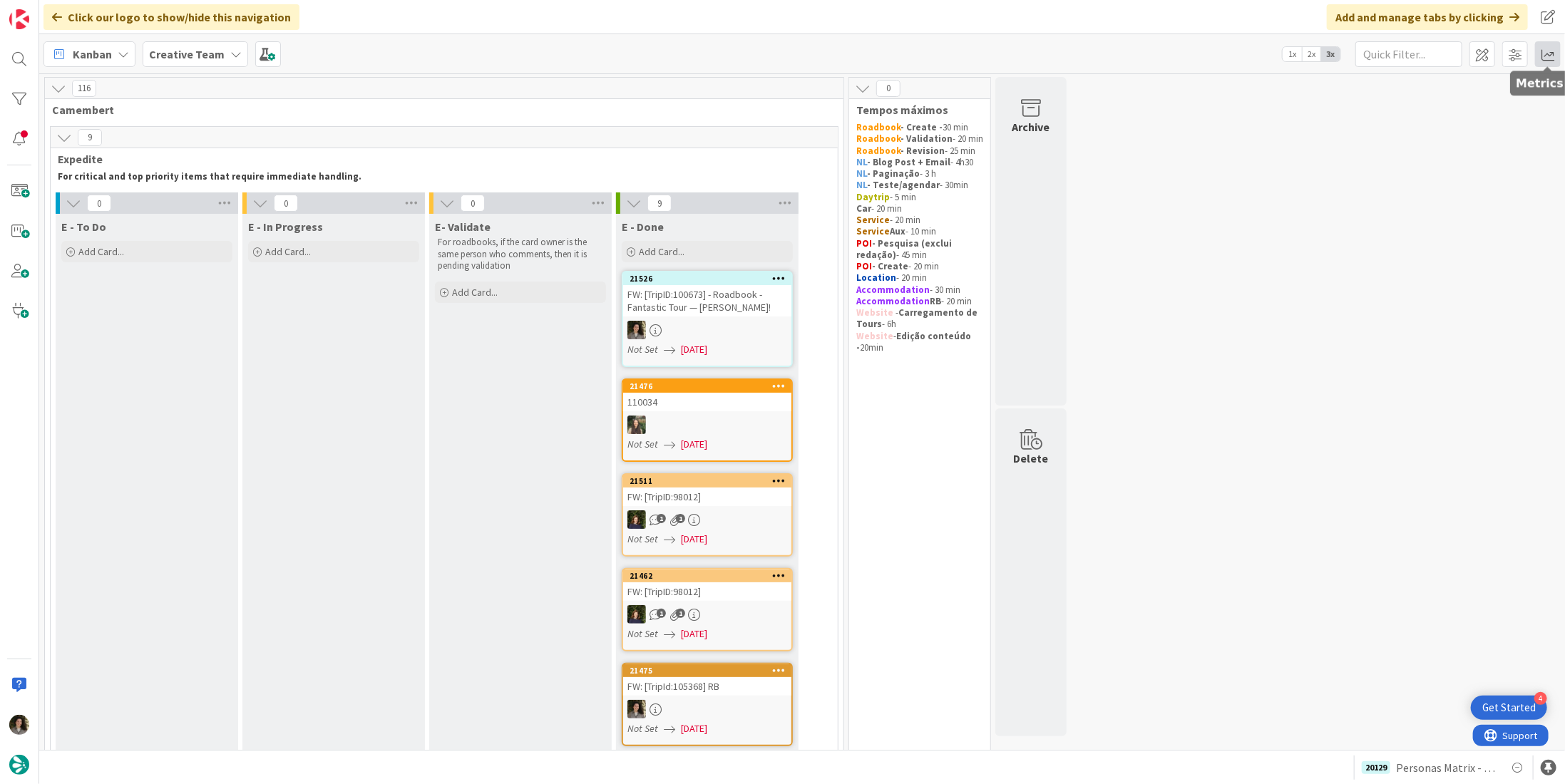
click at [1545, 56] on span at bounding box center [1547, 54] width 26 height 25
click at [1421, 150] on div "Allocation No Recent Data" at bounding box center [1464, 161] width 192 height 25
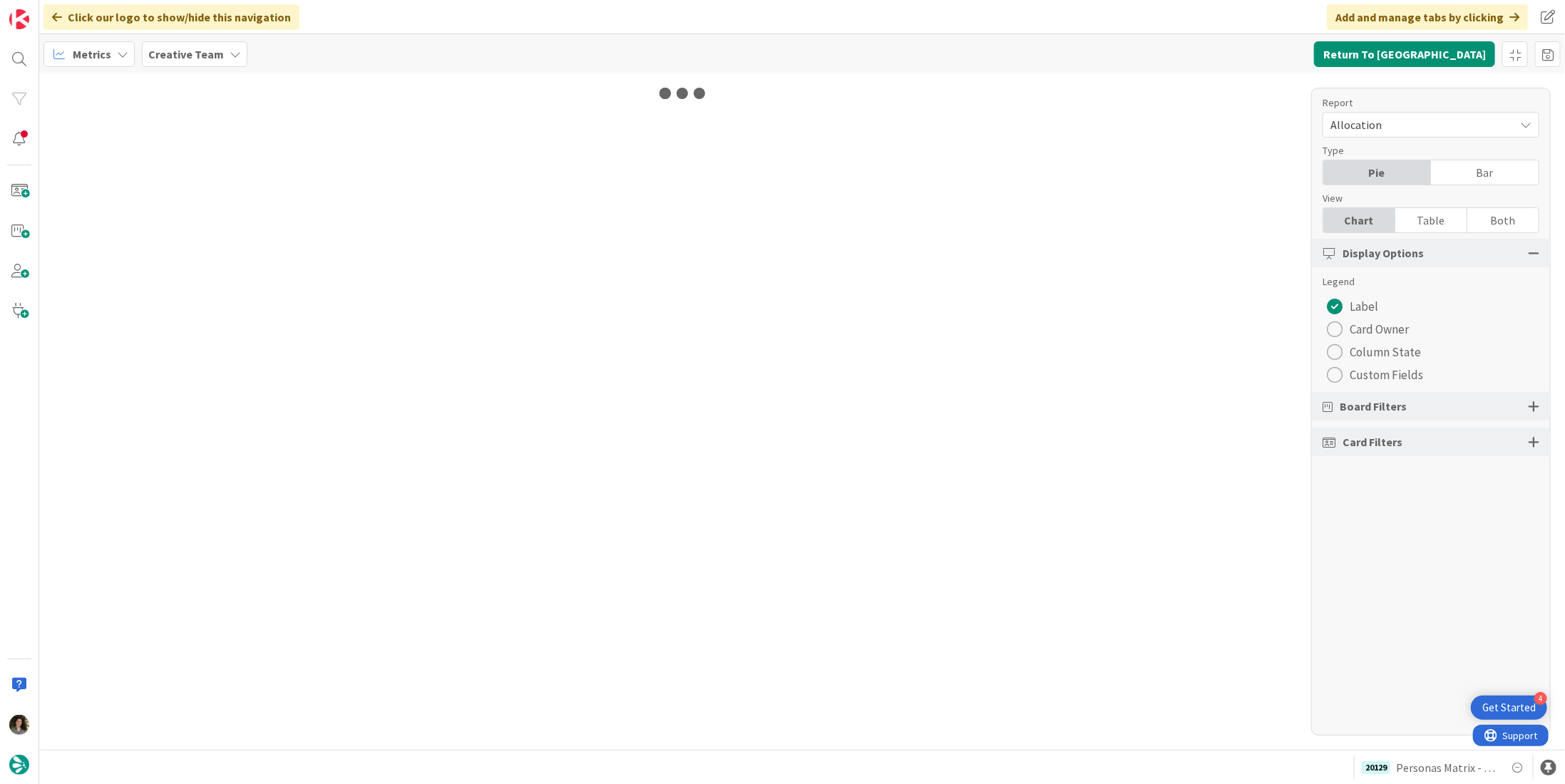
click at [1419, 226] on div "Table" at bounding box center [1431, 219] width 72 height 24
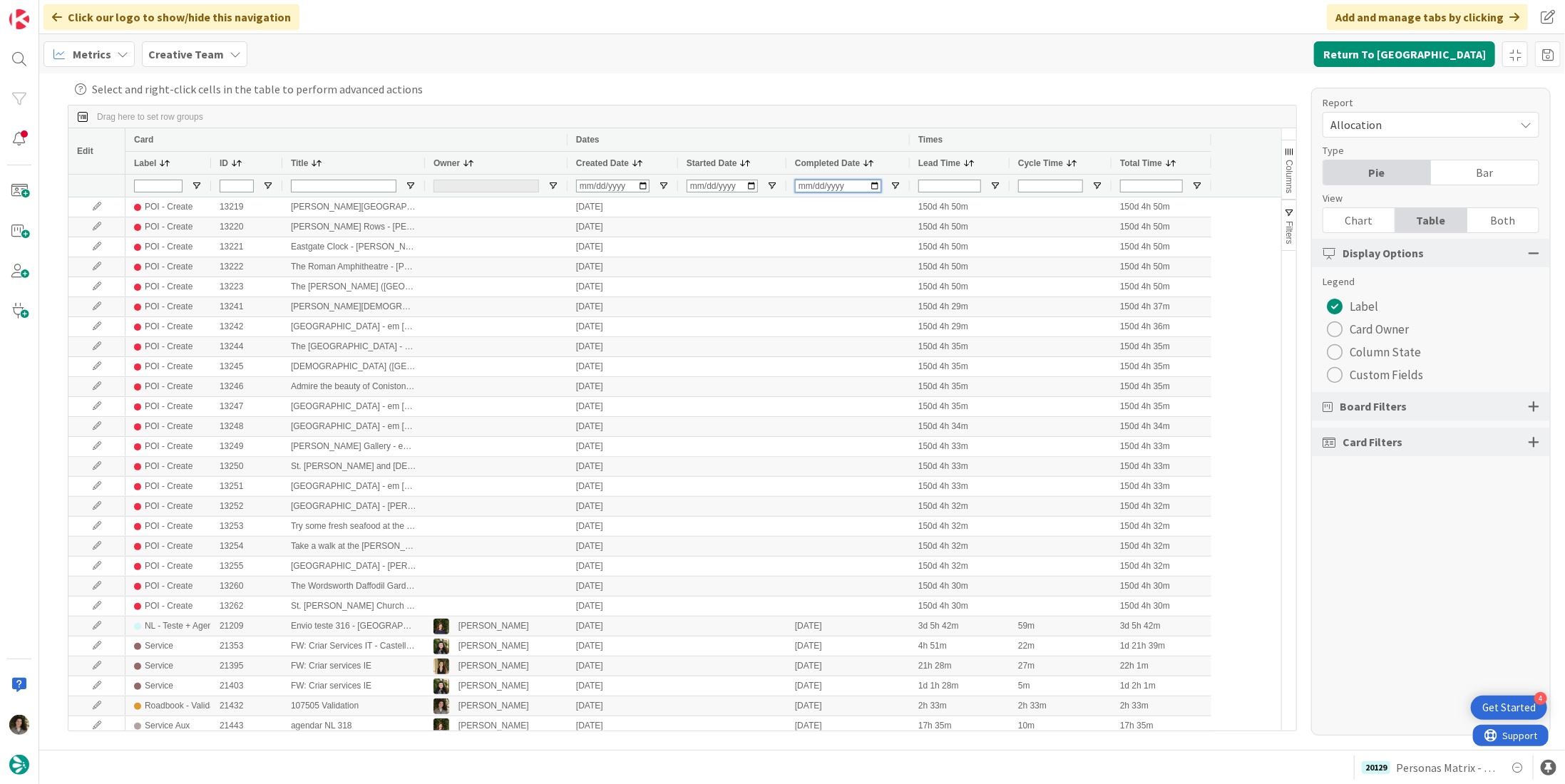
click at [801, 189] on input "Completed Date Filter Input" at bounding box center [839, 185] width 87 height 13
type input "2025-08-22"
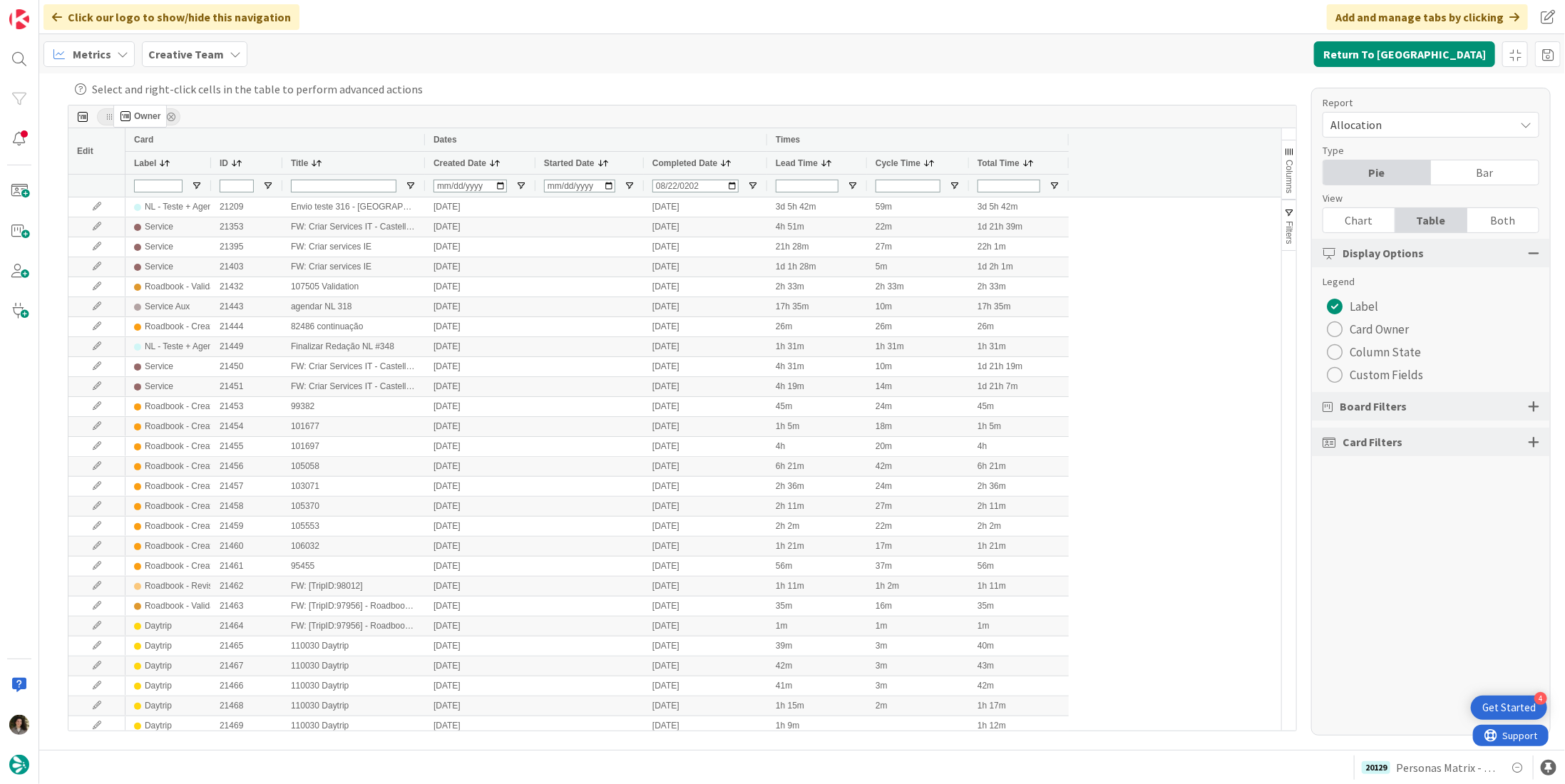
drag, startPoint x: 426, startPoint y: 151, endPoint x: 121, endPoint y: 110, distance: 307.7
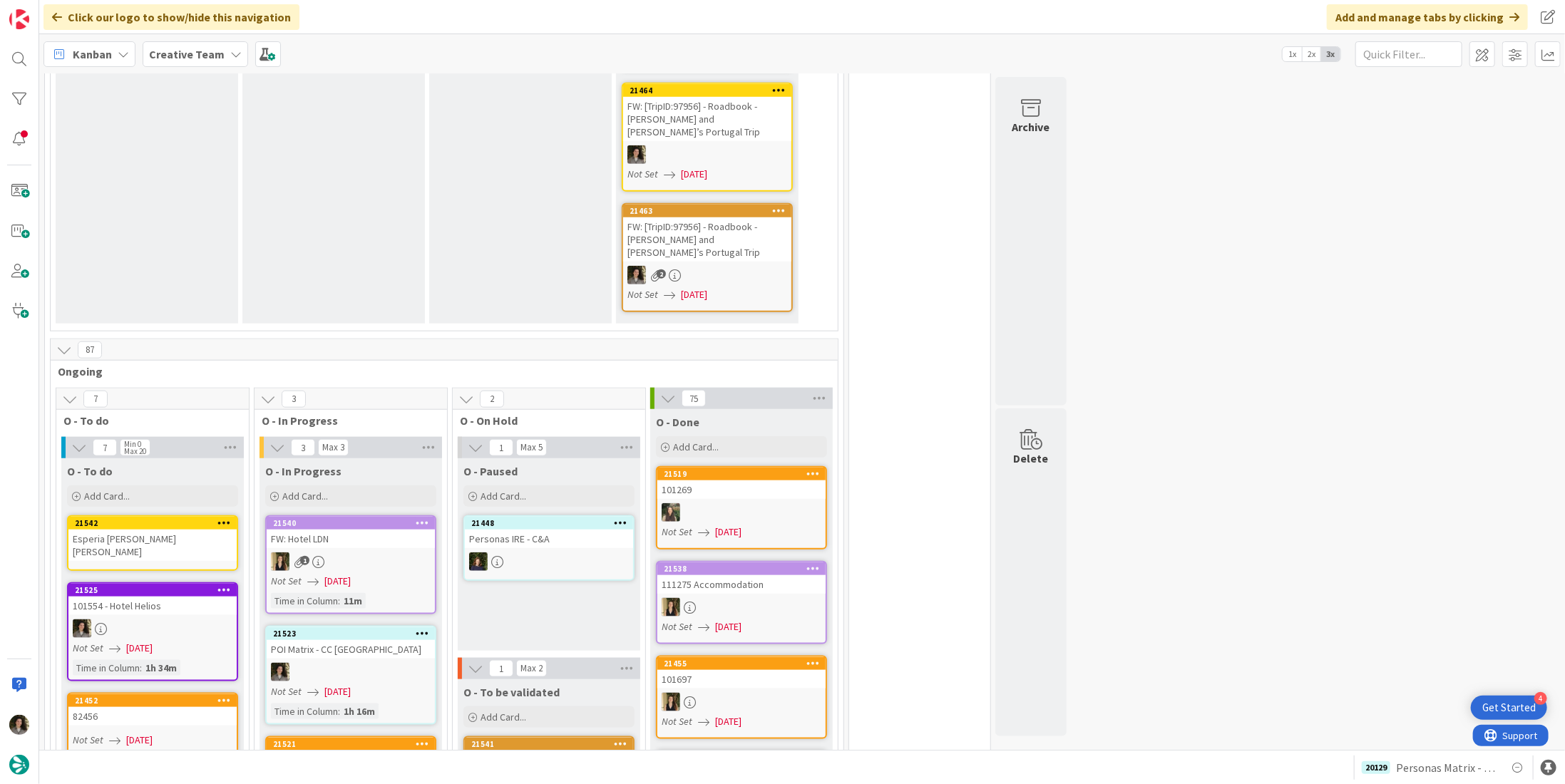
scroll to position [1069, 0]
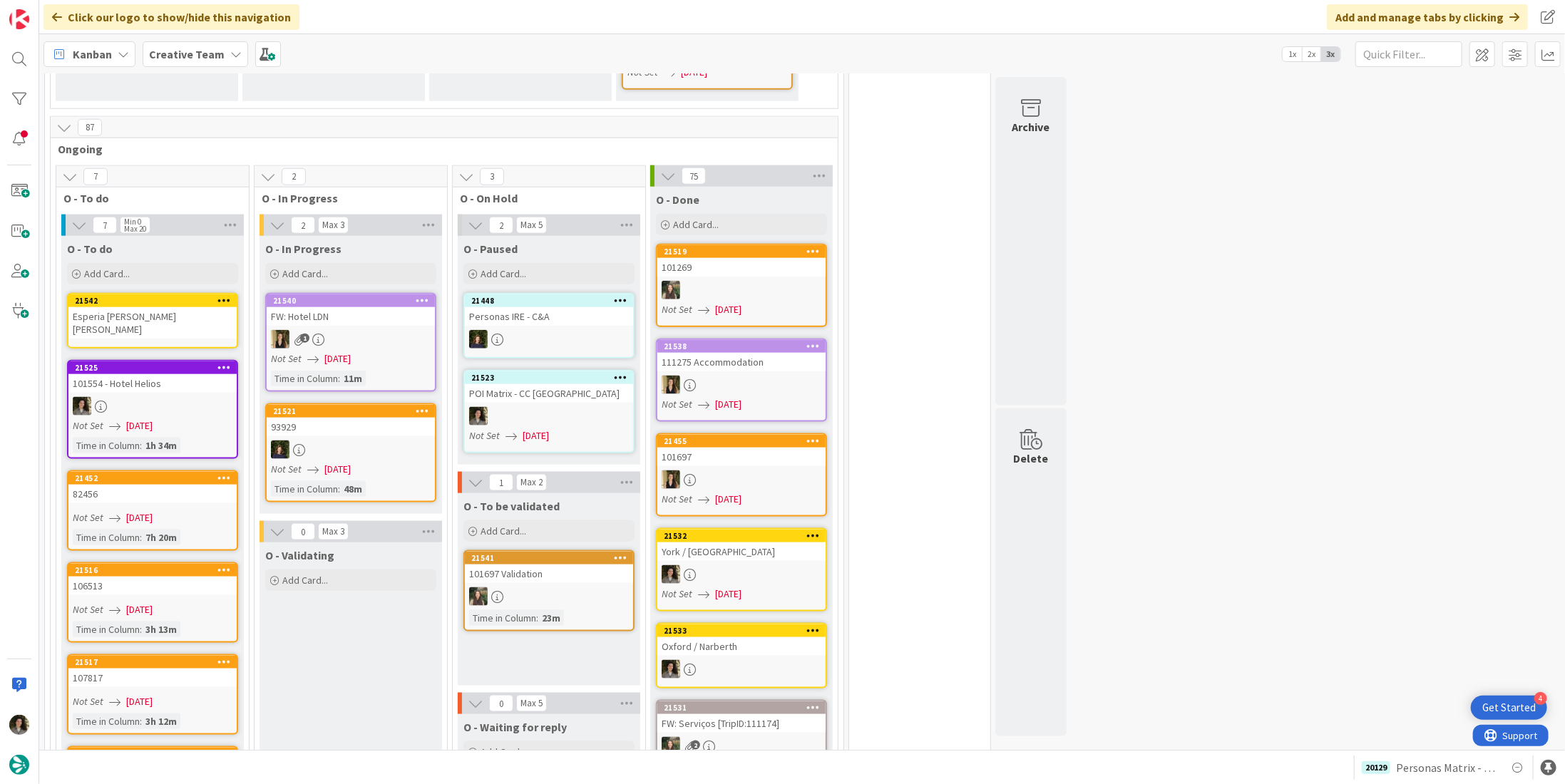
click at [185, 307] on div "Esperia avisar Bea Rafael" at bounding box center [153, 323] width 168 height 32
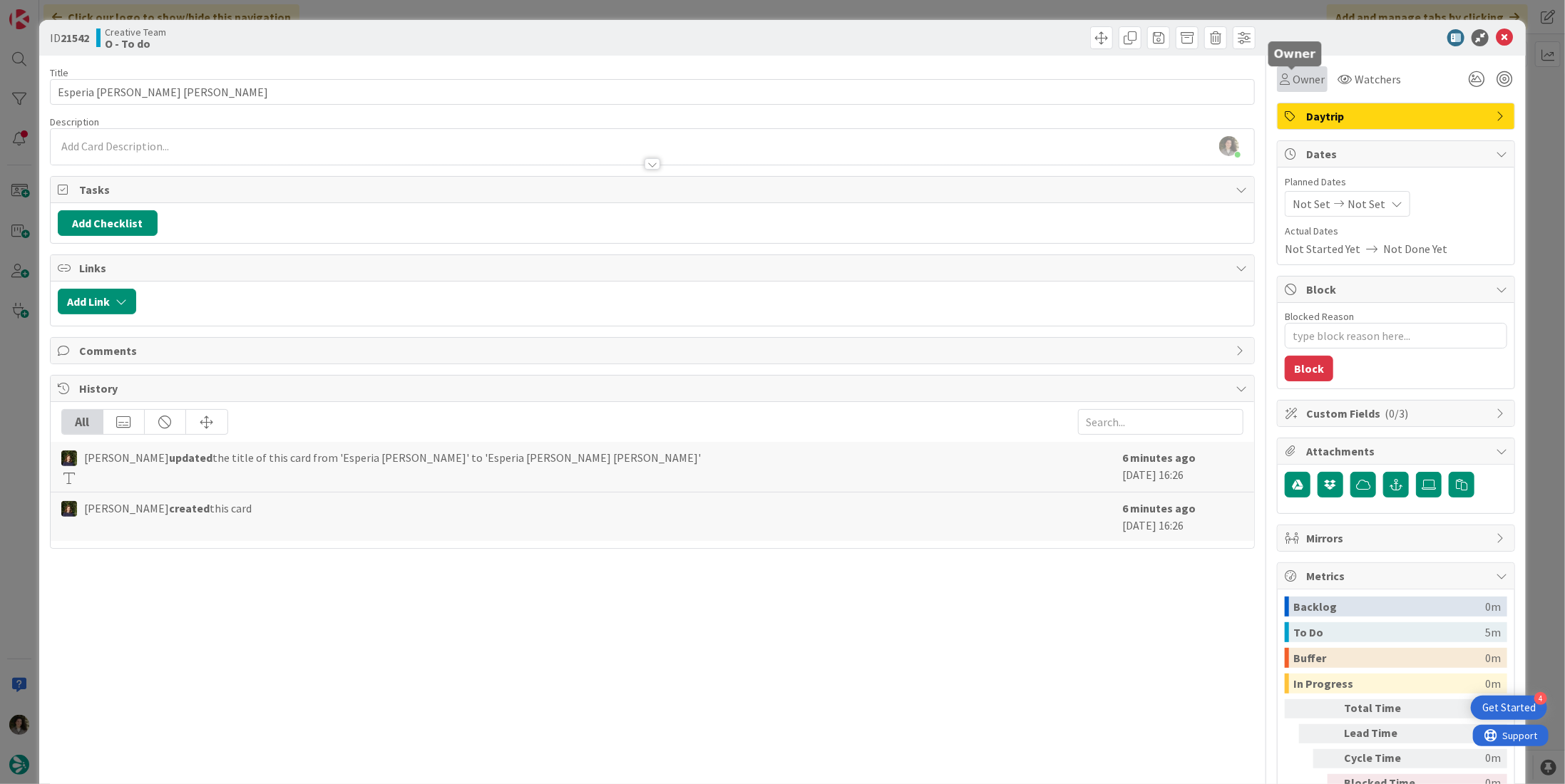
click at [1293, 79] on span "Owner" at bounding box center [1309, 79] width 32 height 17
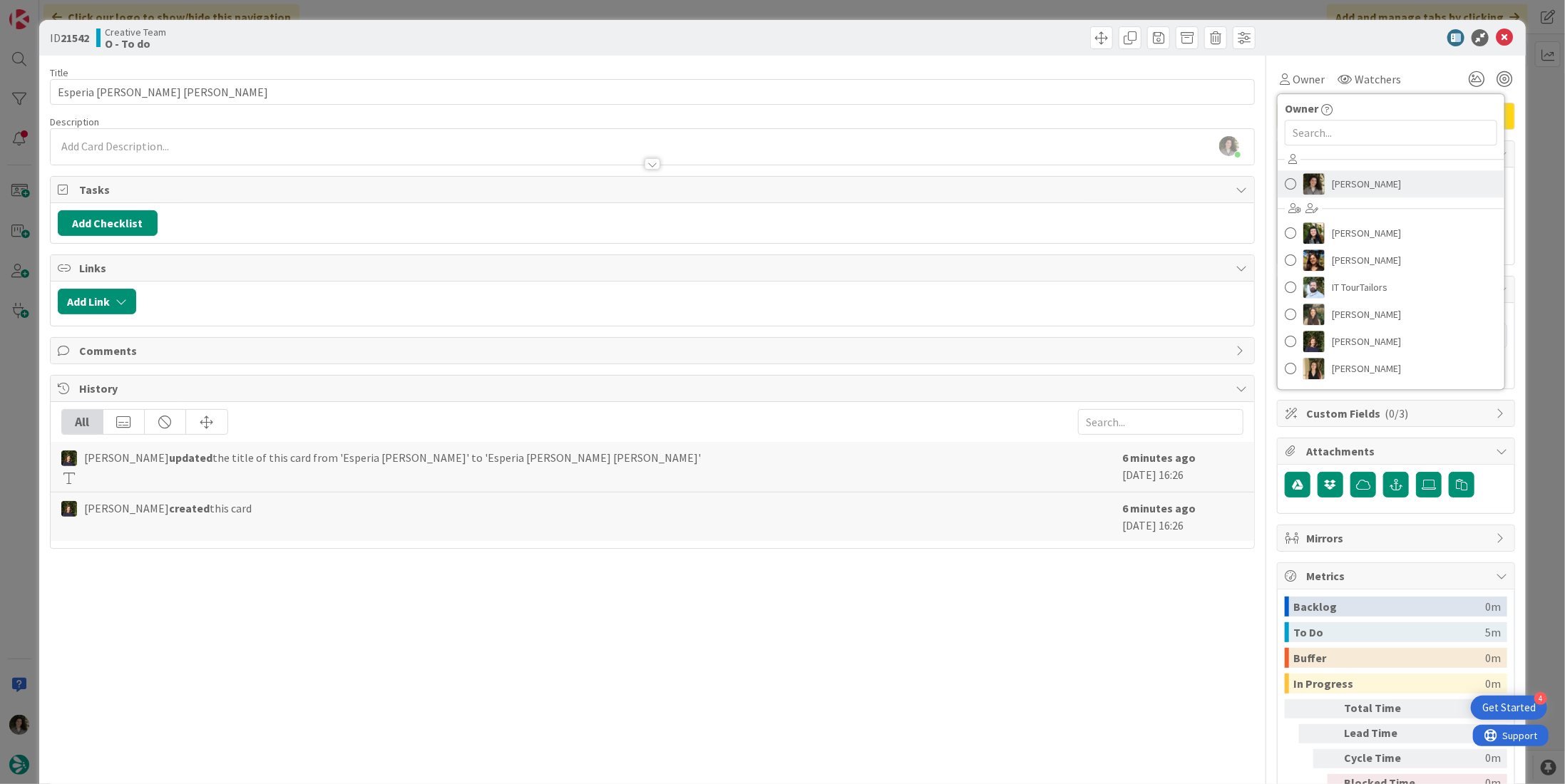
click at [1362, 179] on span "[PERSON_NAME]" at bounding box center [1366, 184] width 69 height 22
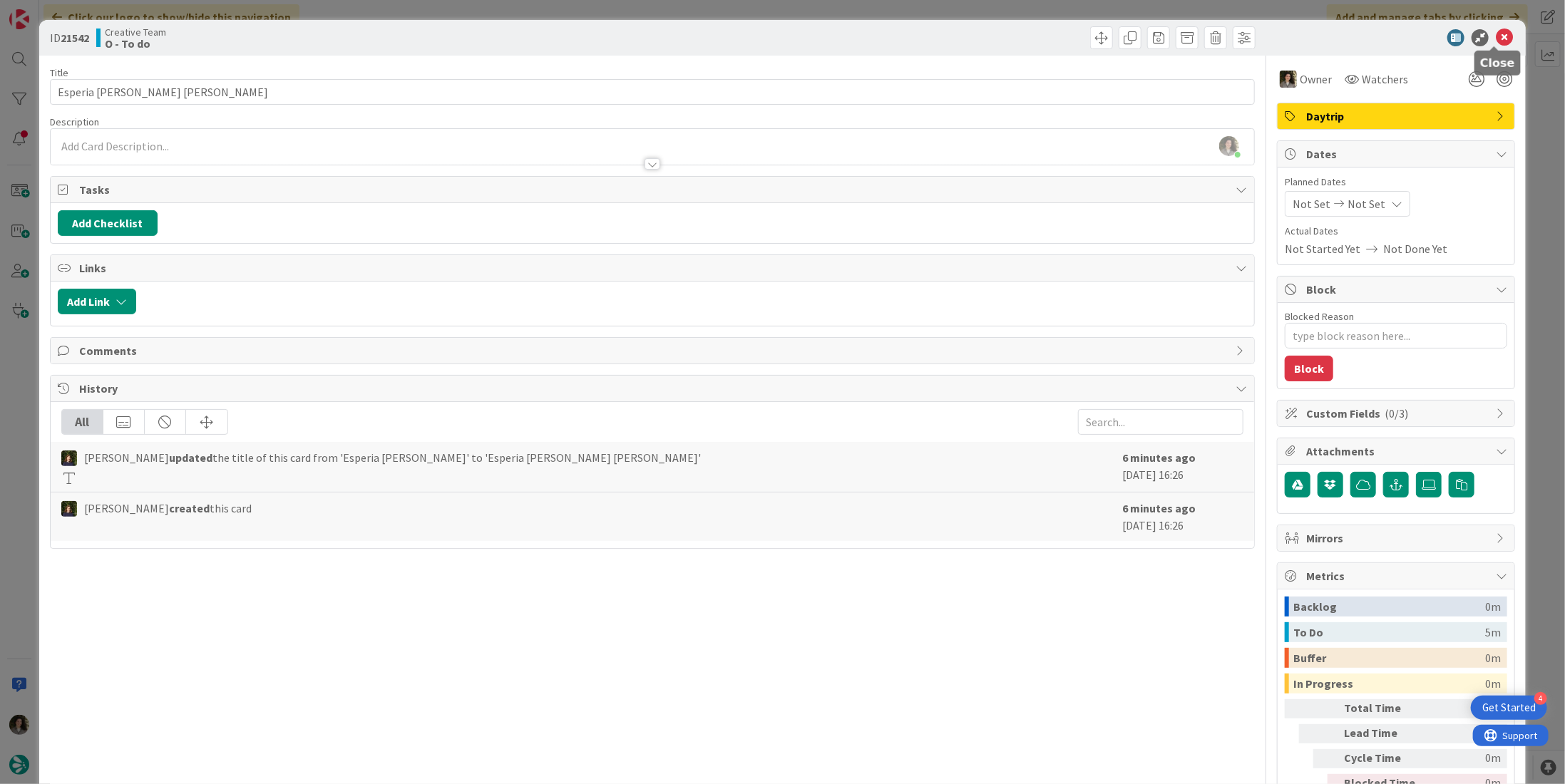
click at [1495, 36] on icon at bounding box center [1504, 38] width 17 height 17
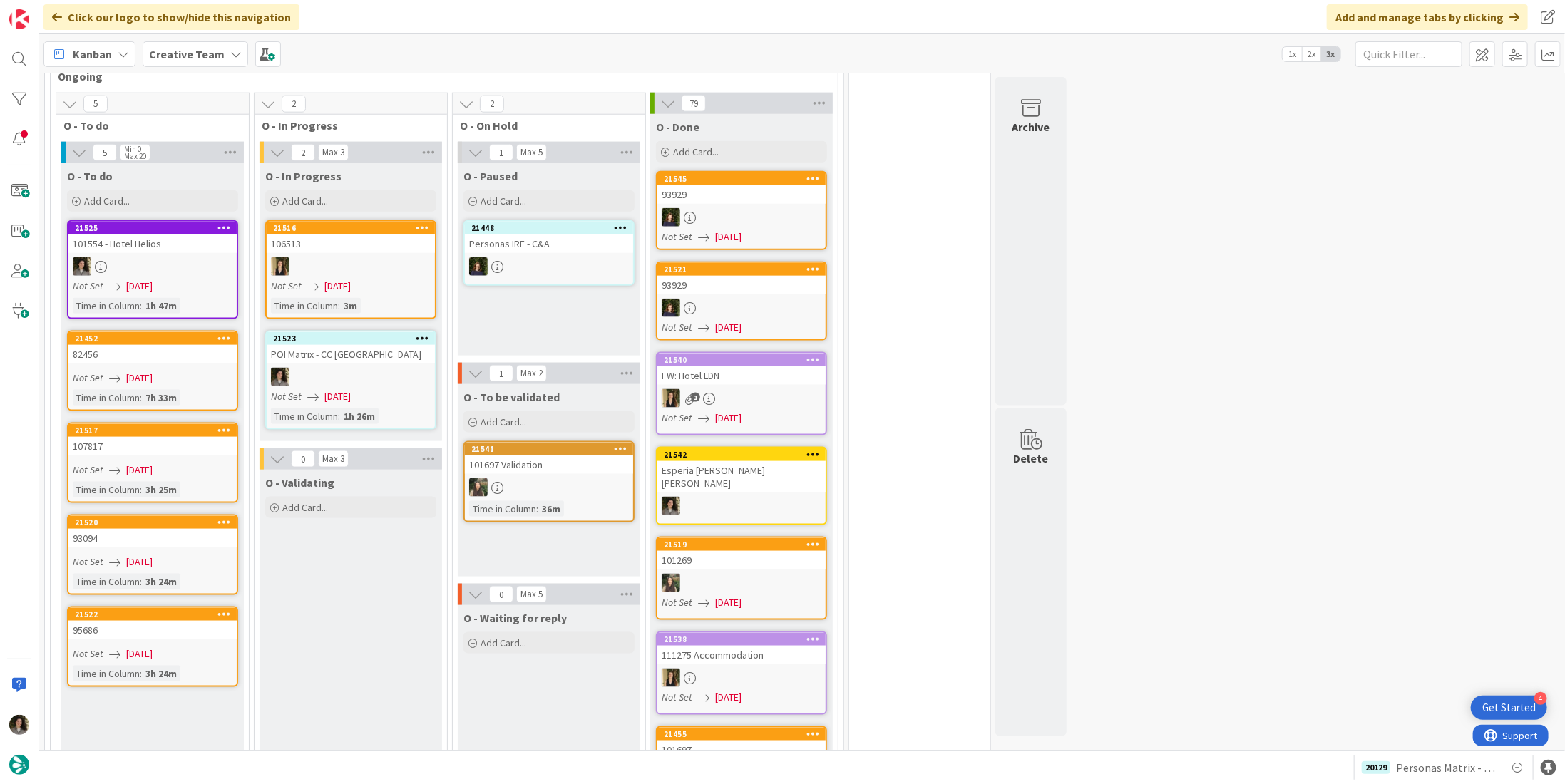
scroll to position [1106, 0]
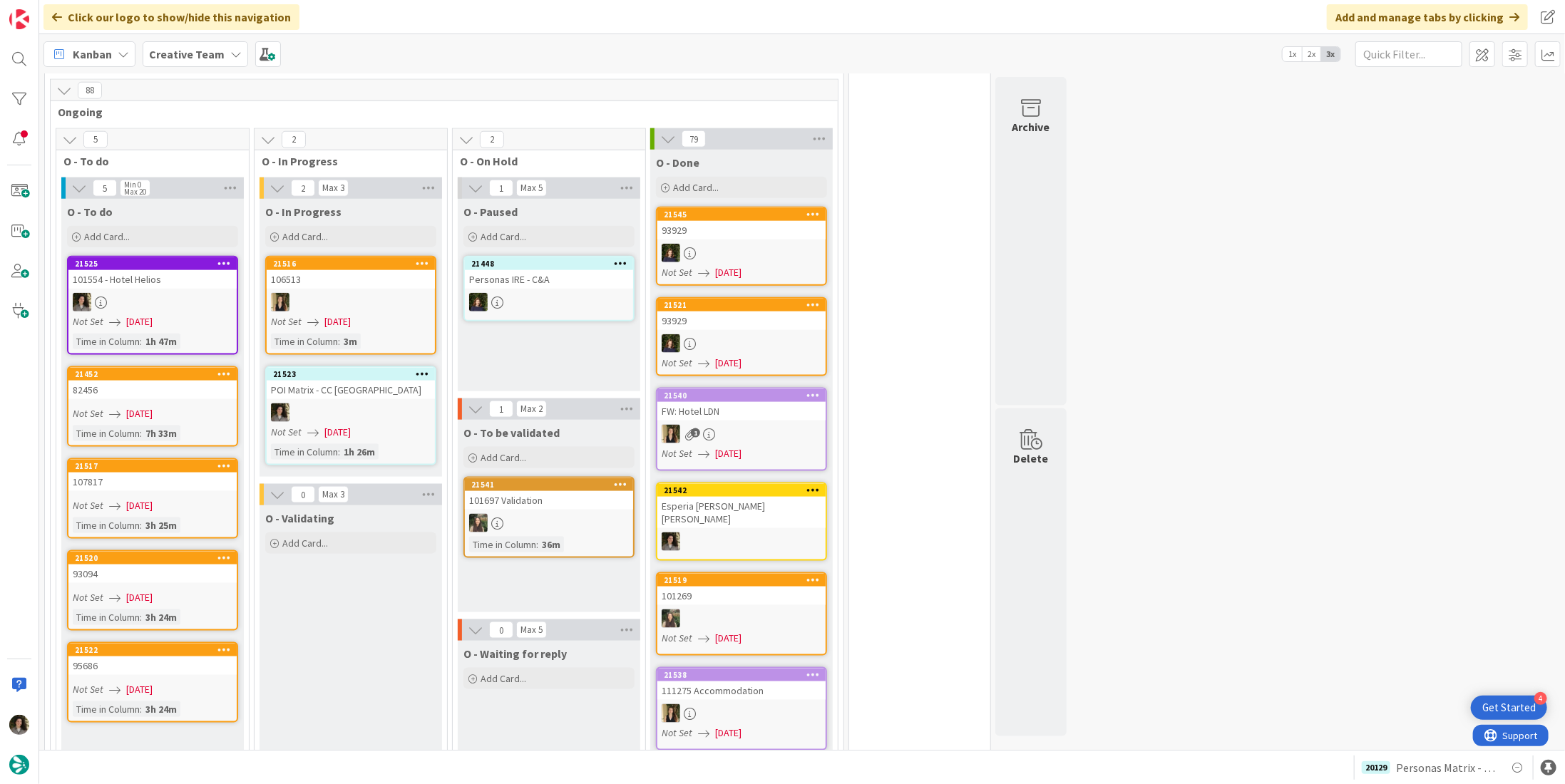
click at [346, 425] on span "[DATE]" at bounding box center [338, 432] width 26 height 15
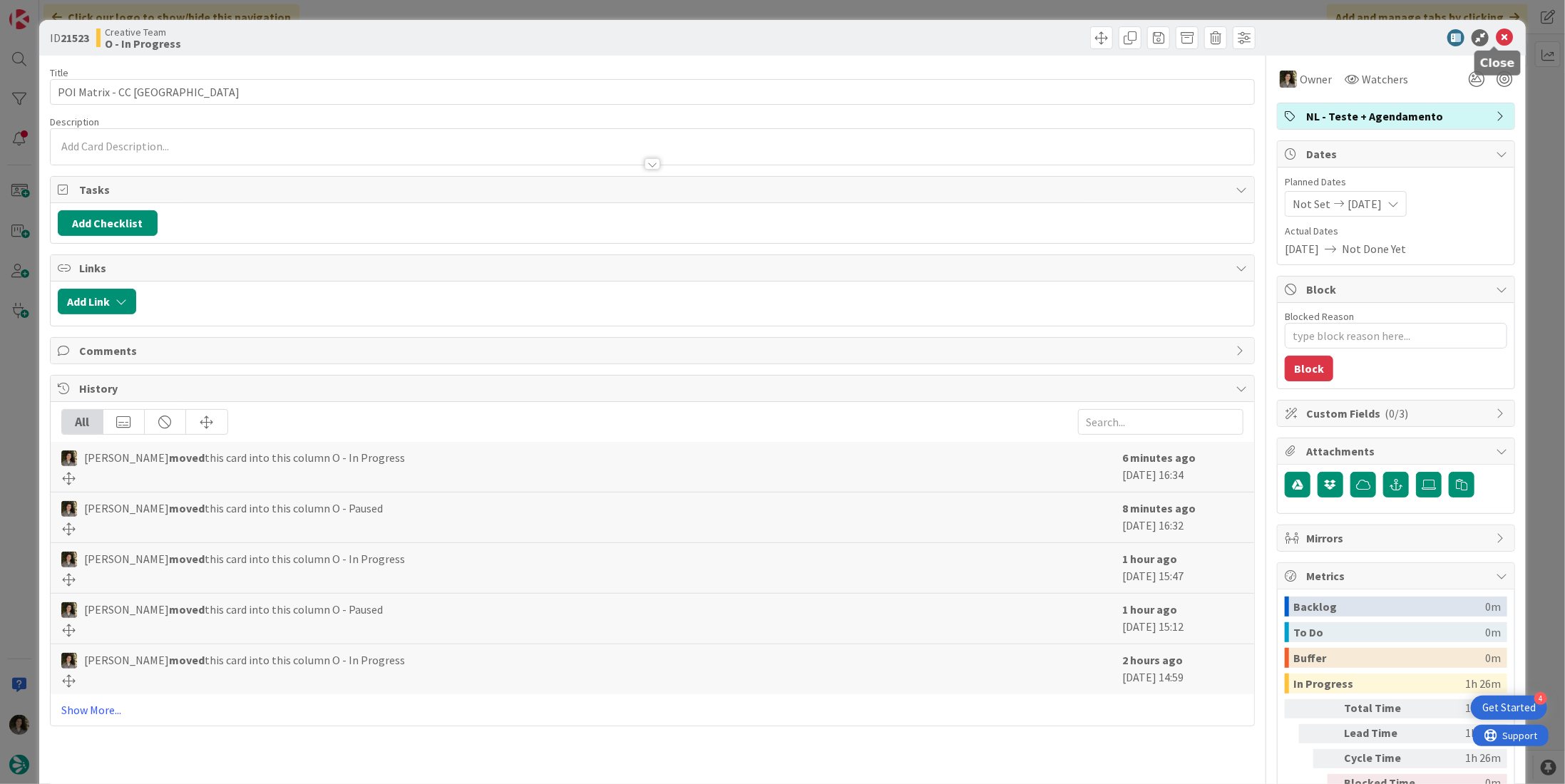
click at [1495, 36] on icon at bounding box center [1504, 38] width 17 height 17
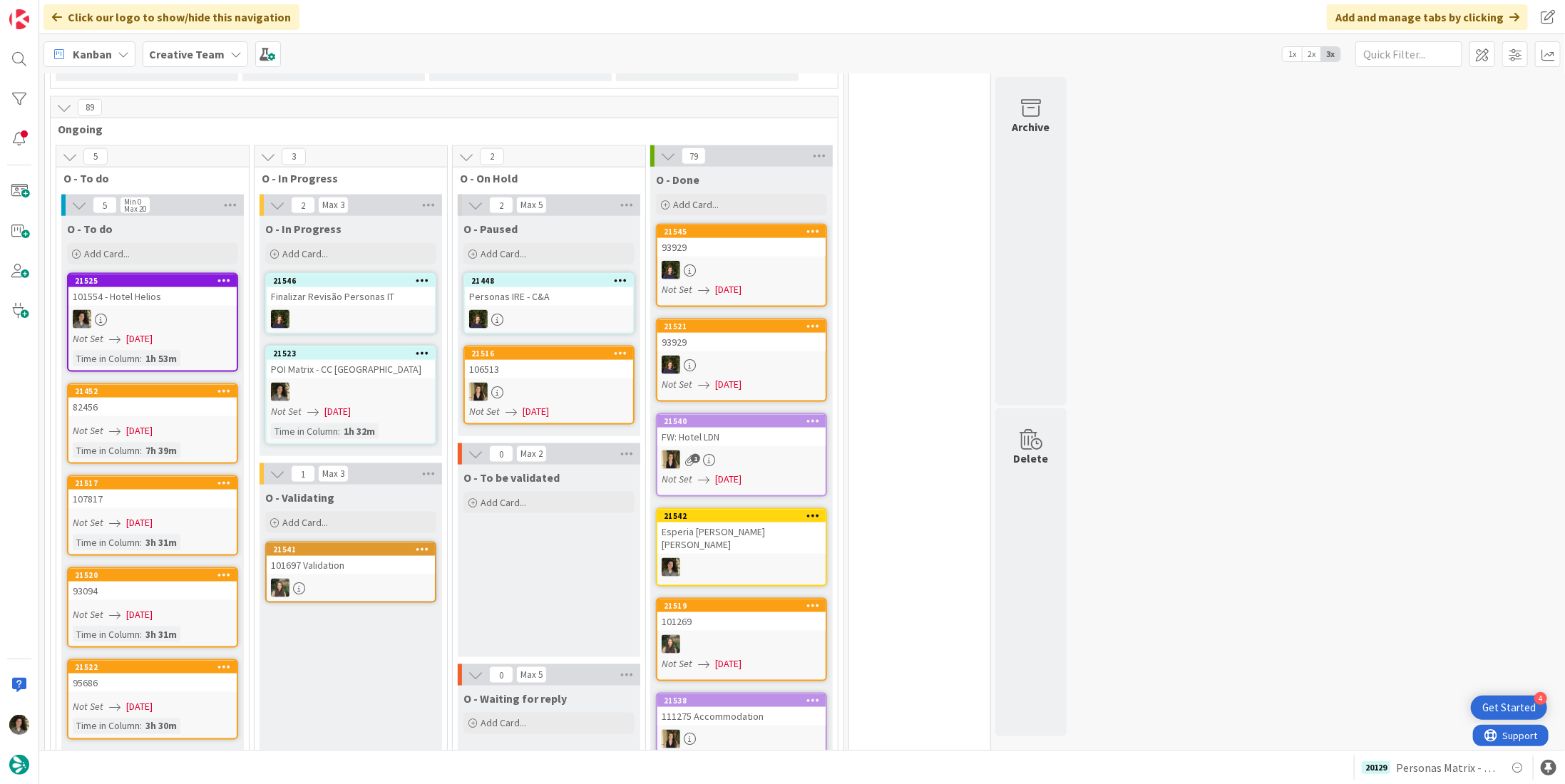
scroll to position [1140, 0]
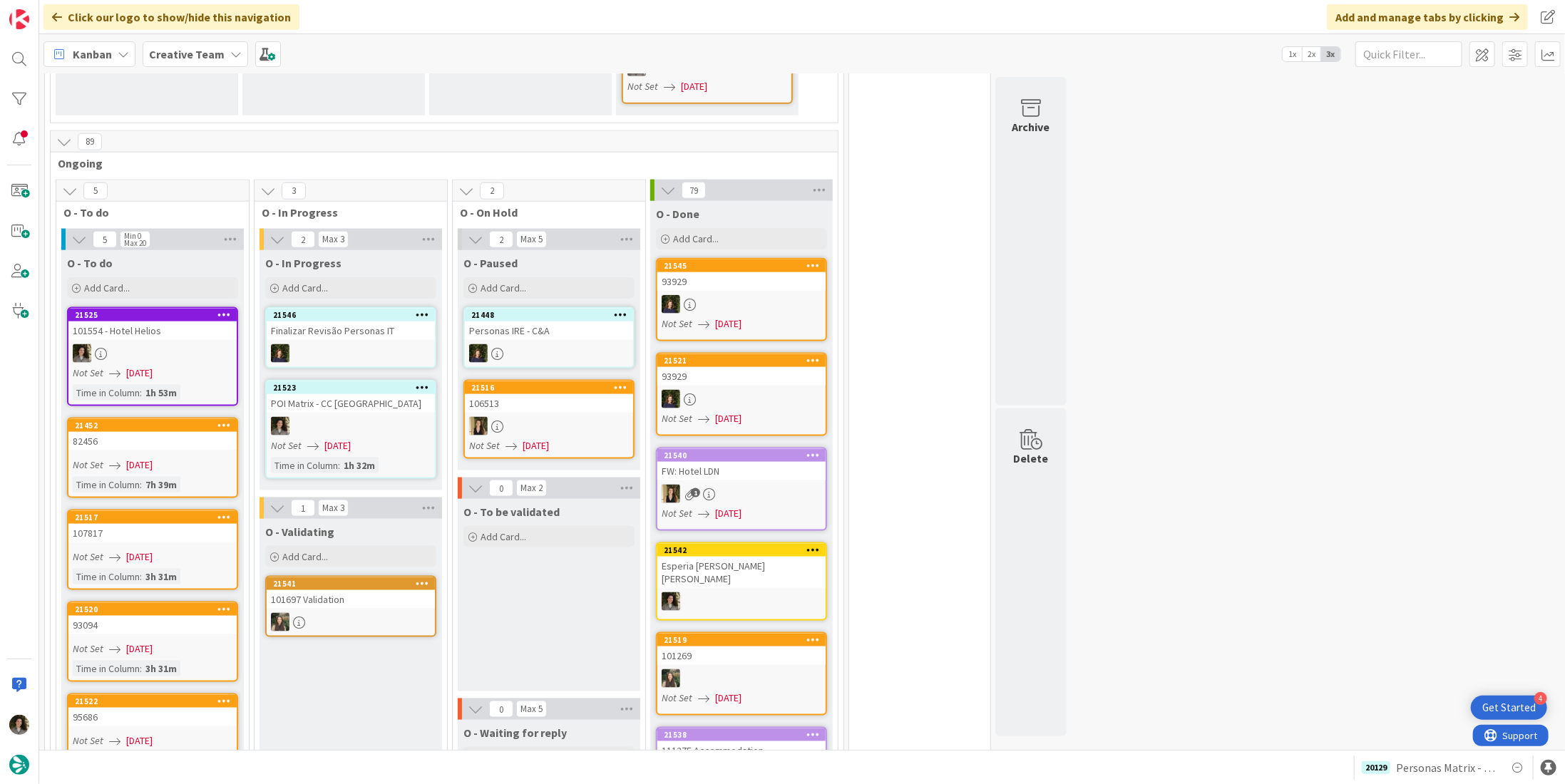
click at [325, 417] on div at bounding box center [351, 426] width 168 height 19
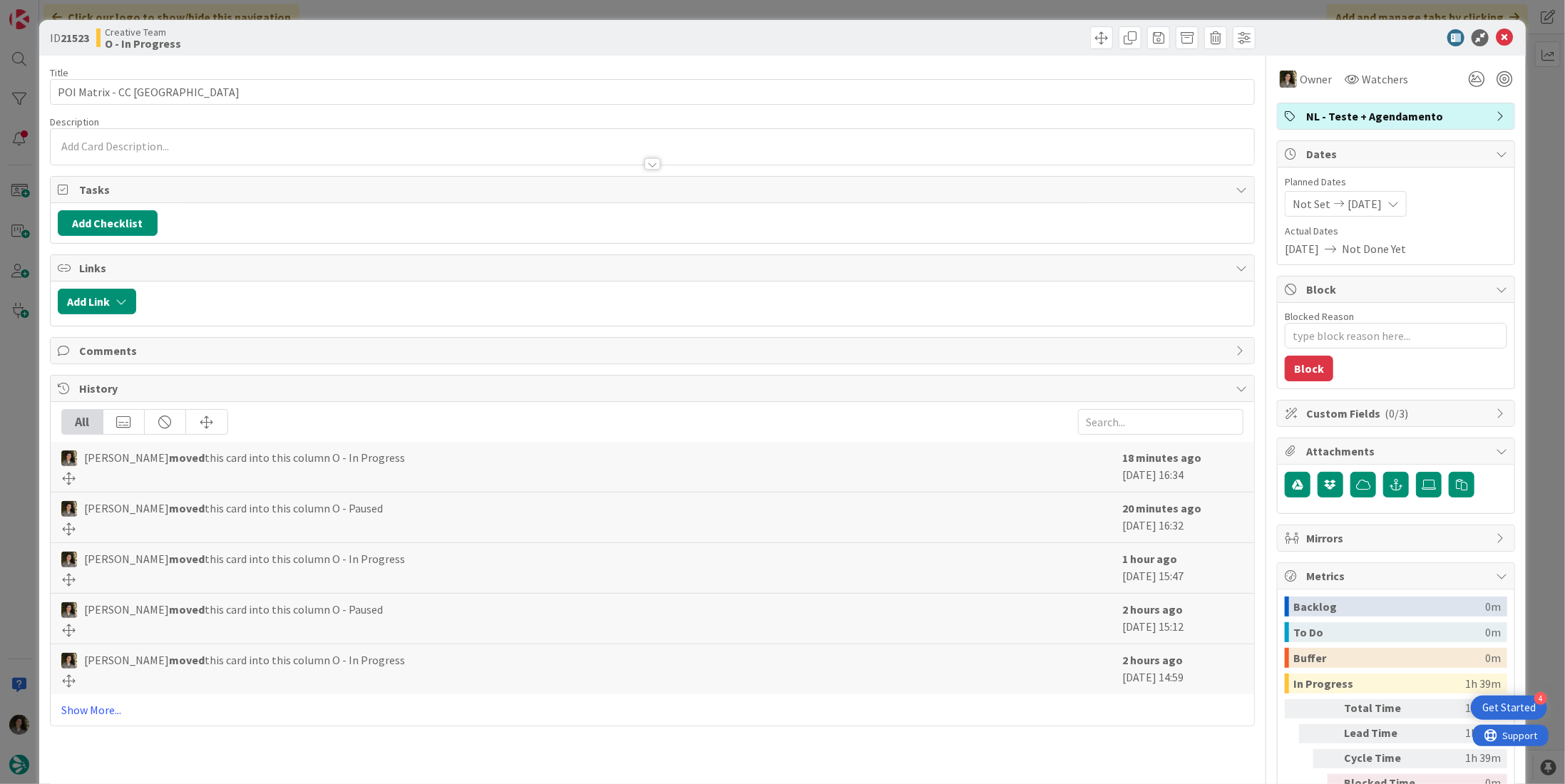
click at [1502, 29] on div "ID 21523 Creative Team O - In Progress" at bounding box center [782, 38] width 1486 height 36
click at [1498, 32] on icon at bounding box center [1504, 38] width 17 height 17
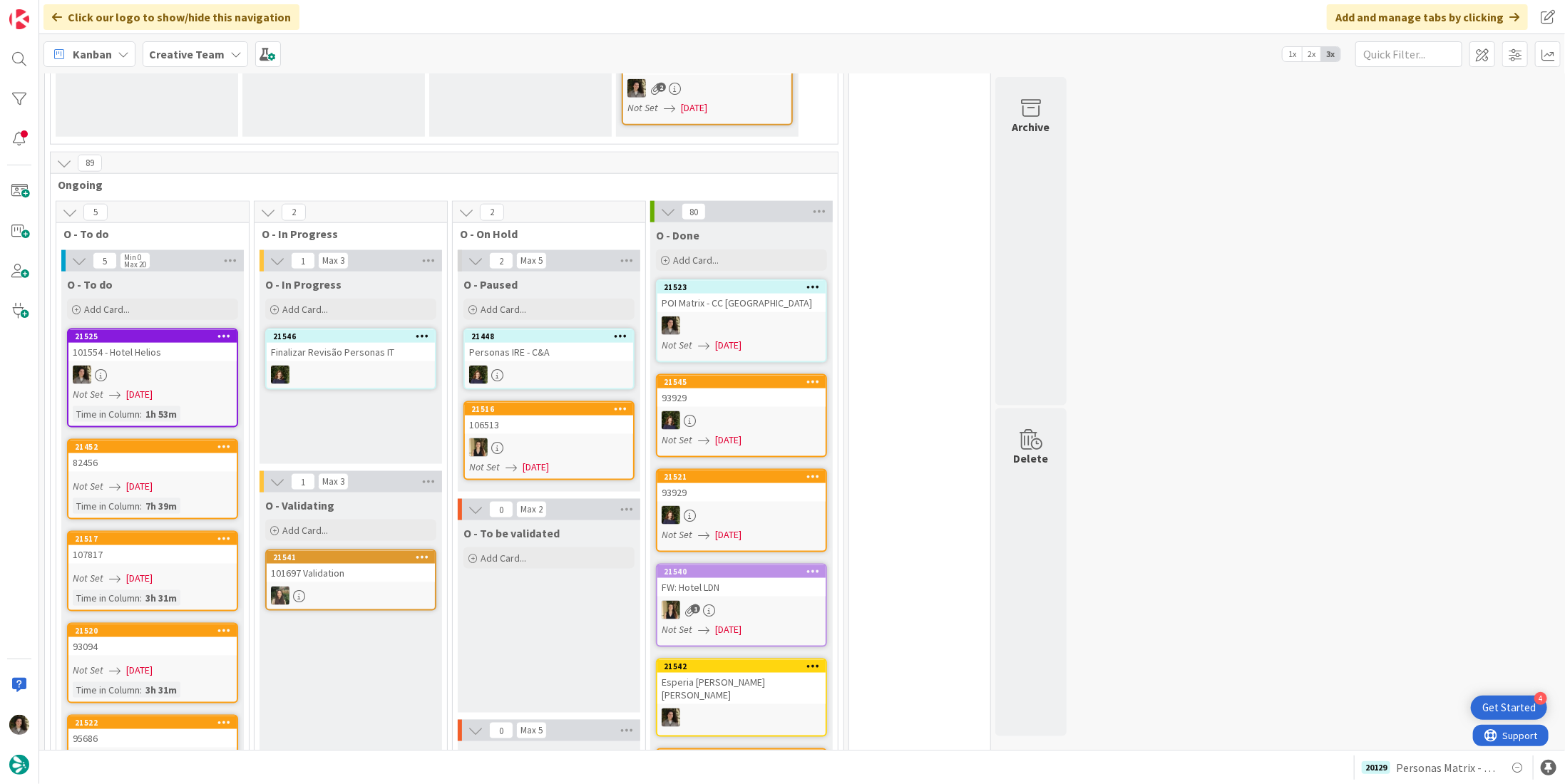
click at [704, 317] on div at bounding box center [742, 326] width 168 height 19
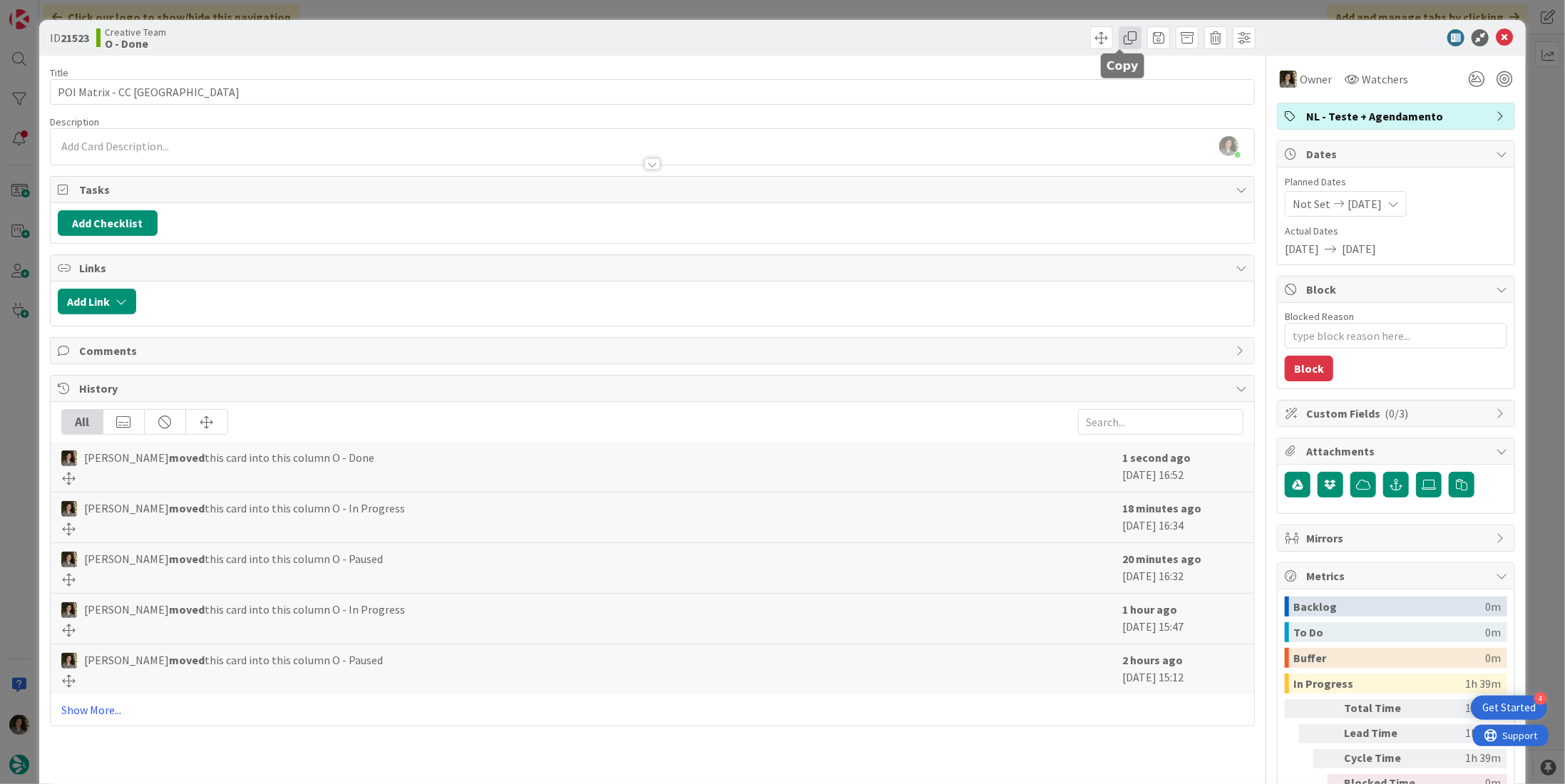
click at [1118, 37] on span at bounding box center [1130, 38] width 23 height 23
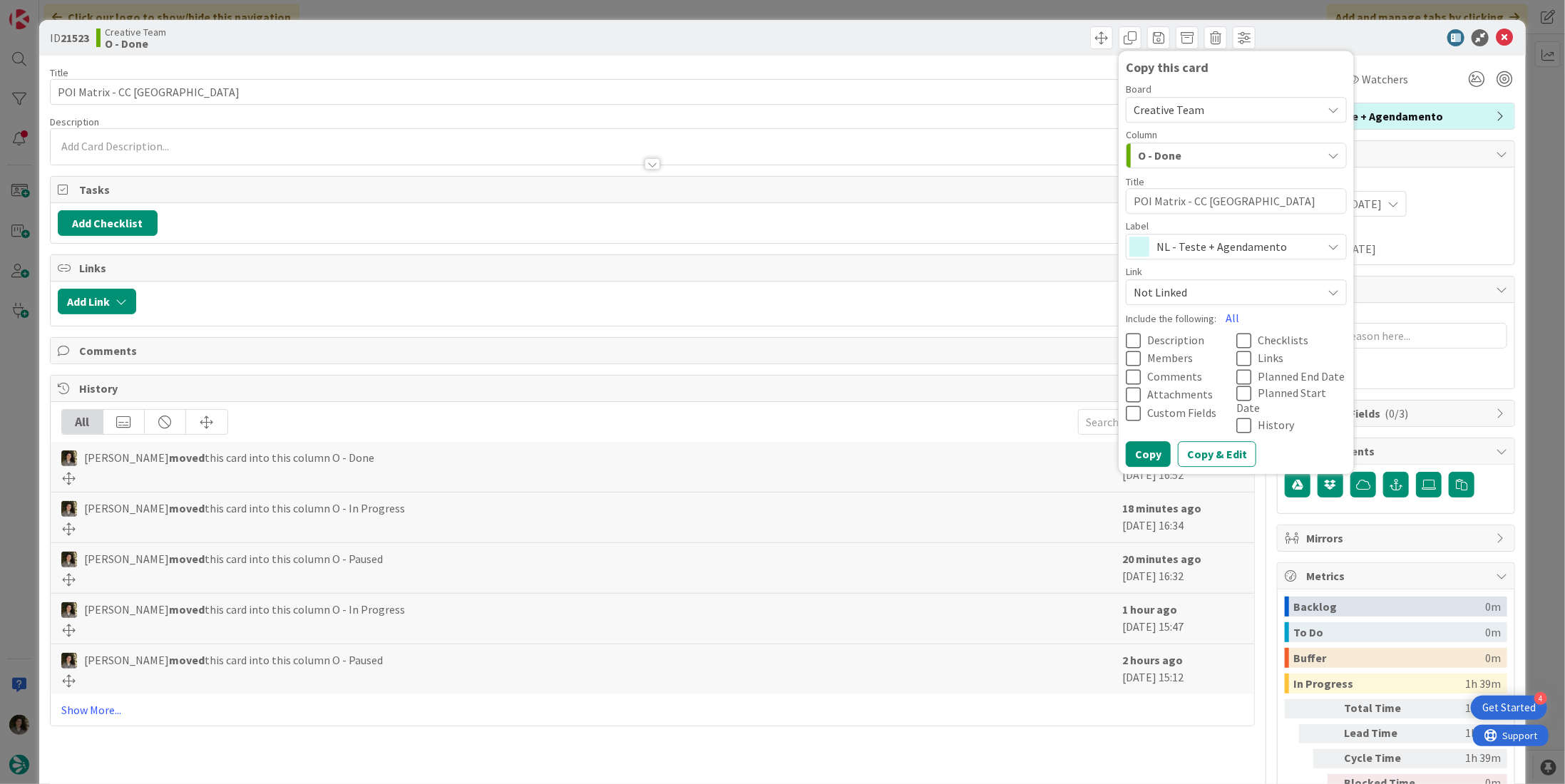
click at [1209, 253] on span "NL - Teste + Agendamento" at bounding box center [1235, 246] width 158 height 20
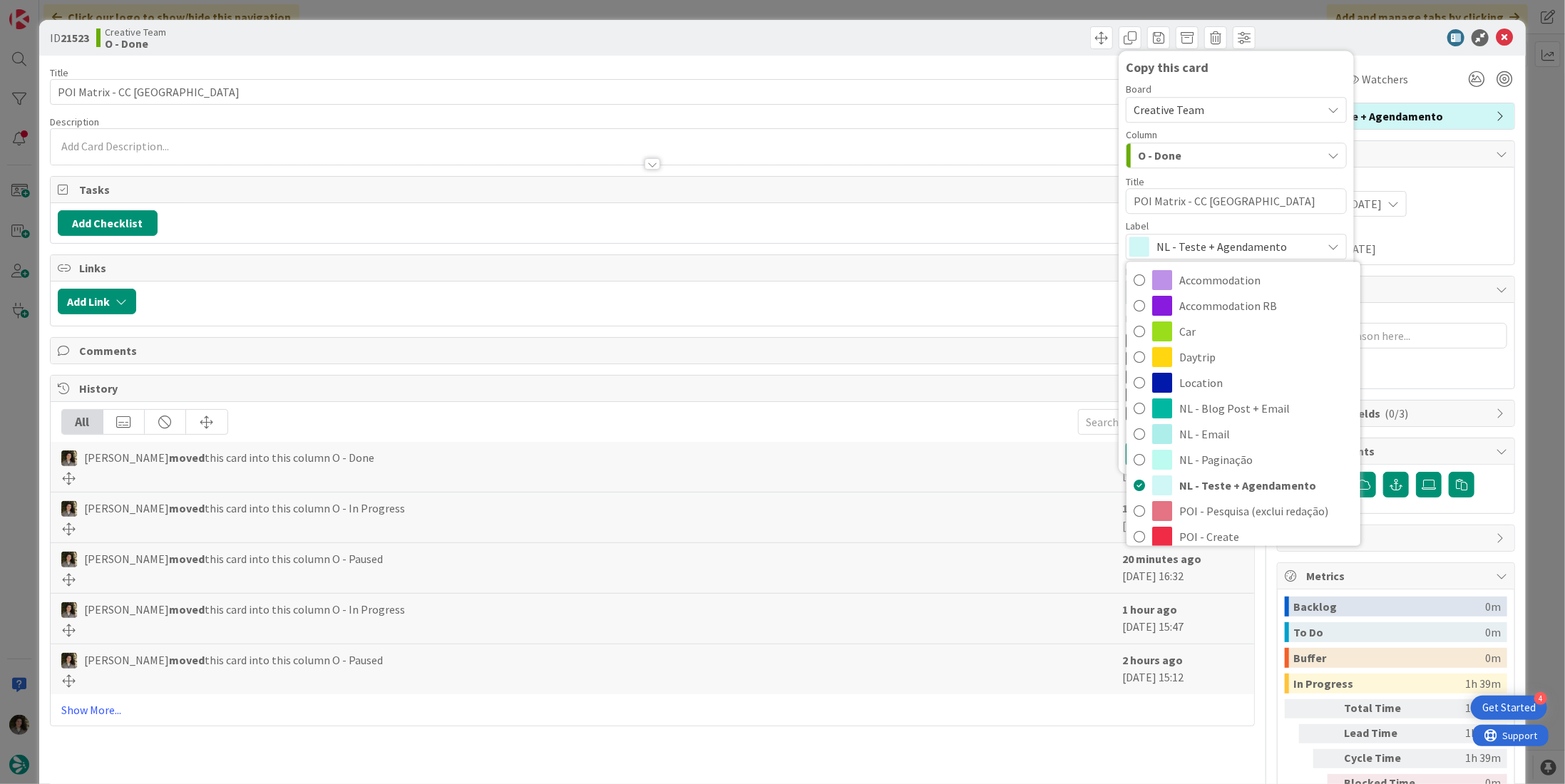
click at [1202, 241] on span "NL - Teste + Agendamento" at bounding box center [1235, 246] width 158 height 20
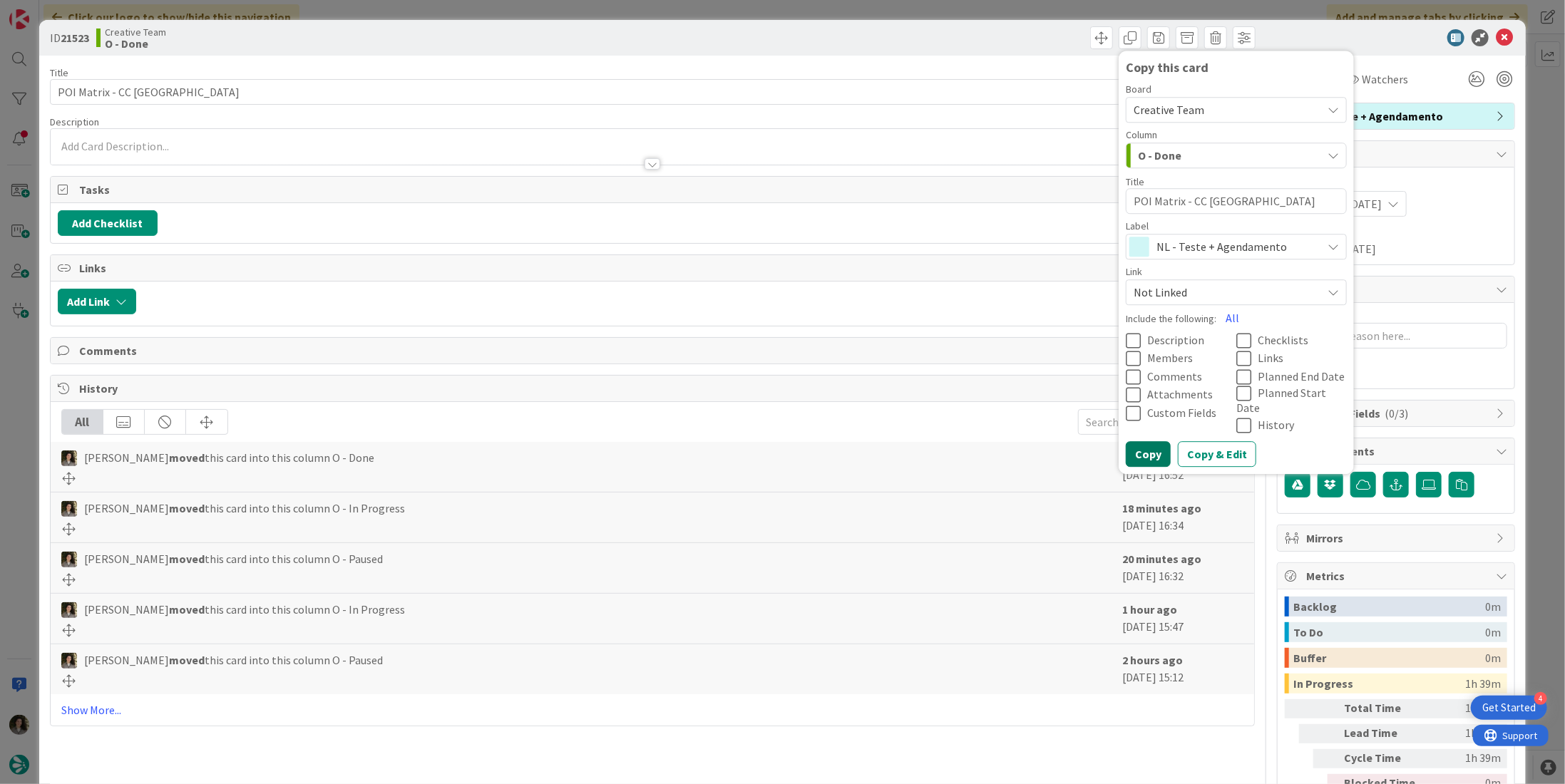
drag, startPoint x: 1141, startPoint y: 434, endPoint x: 1108, endPoint y: 321, distance: 117.7
click at [1141, 442] on button "Copy" at bounding box center [1148, 454] width 45 height 25
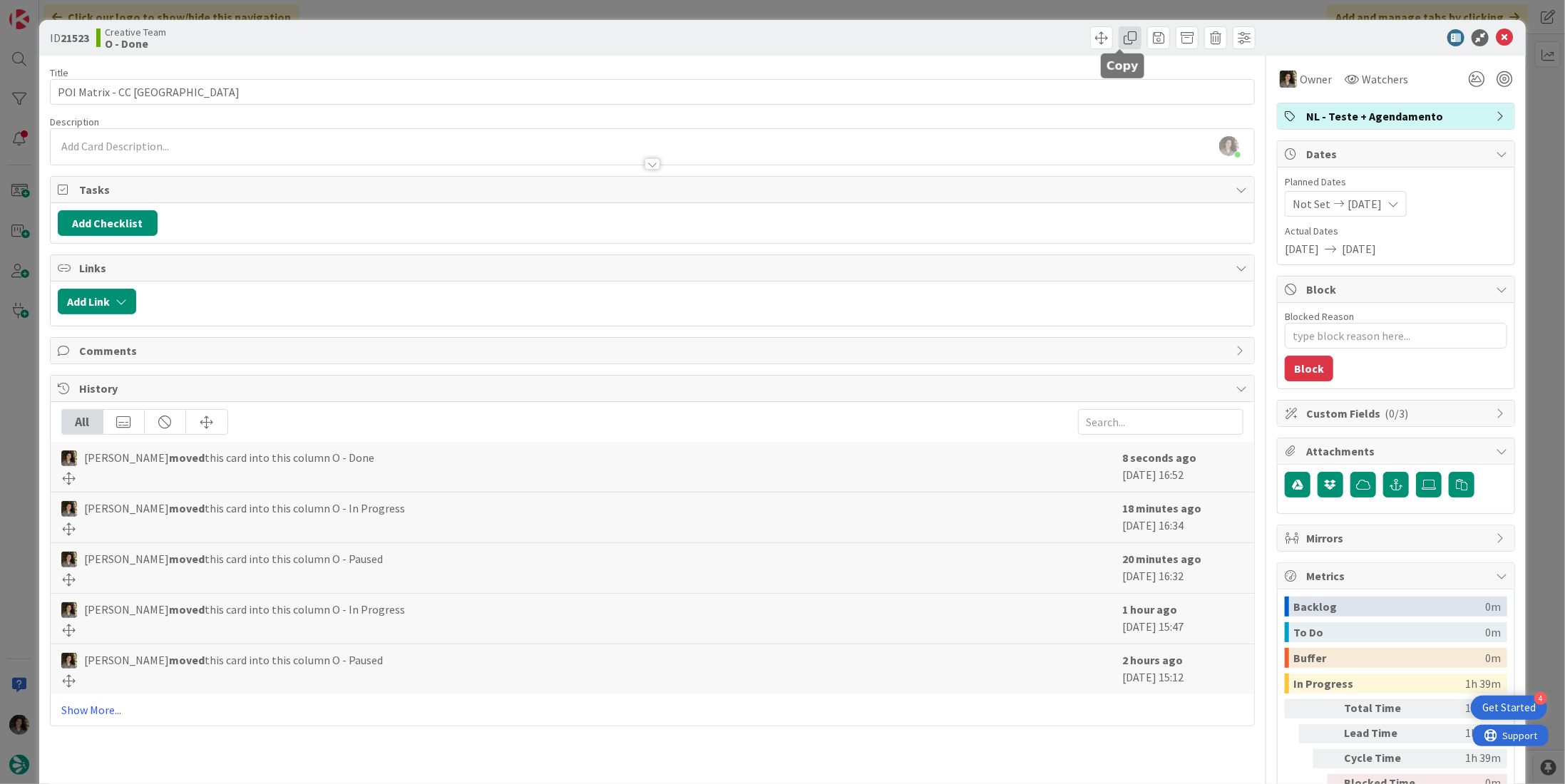
click at [1119, 46] on span at bounding box center [1130, 38] width 23 height 23
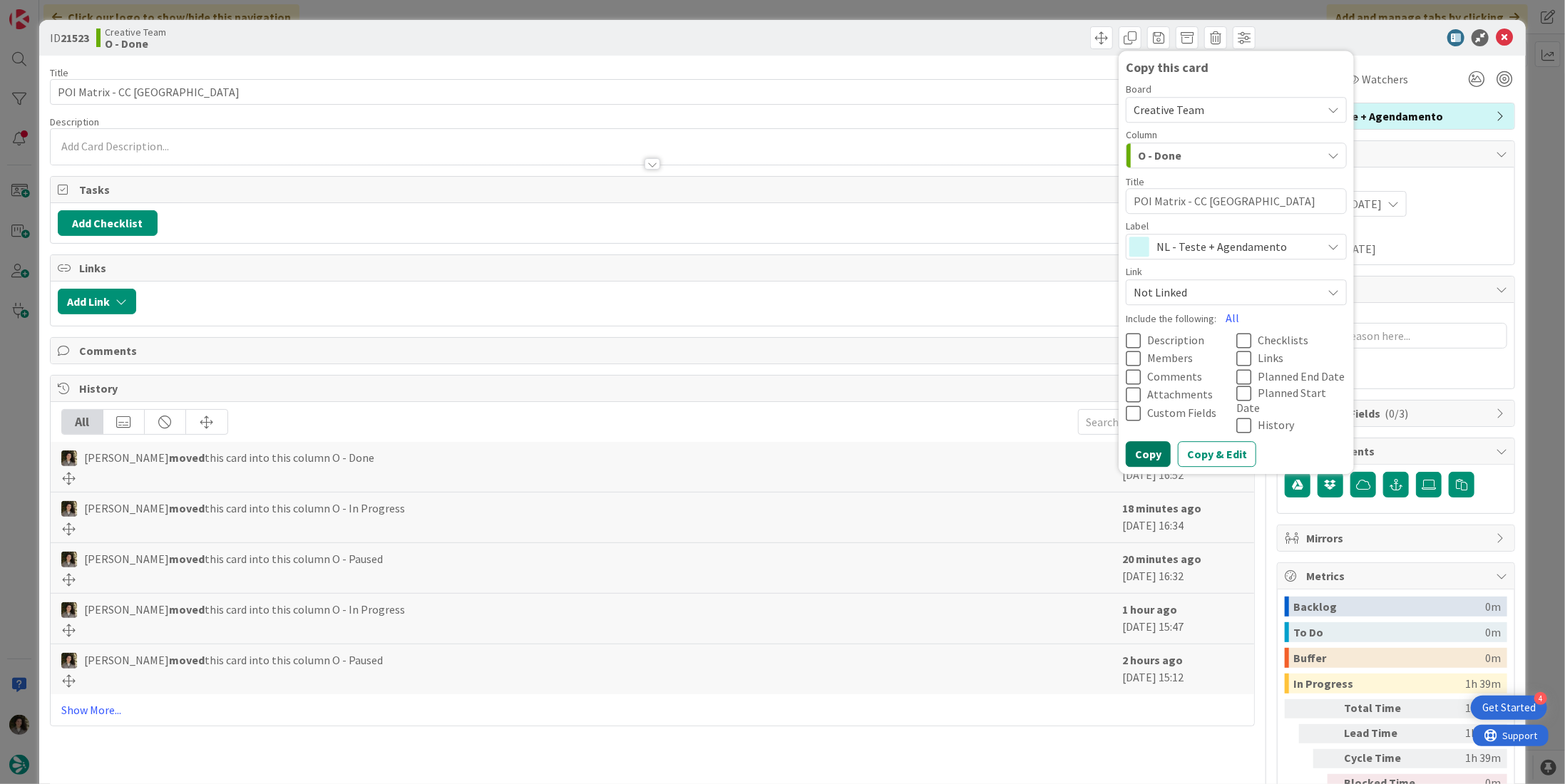
drag, startPoint x: 1145, startPoint y: 443, endPoint x: 1141, endPoint y: 355, distance: 88.1
click at [1144, 443] on button "Copy" at bounding box center [1148, 454] width 45 height 25
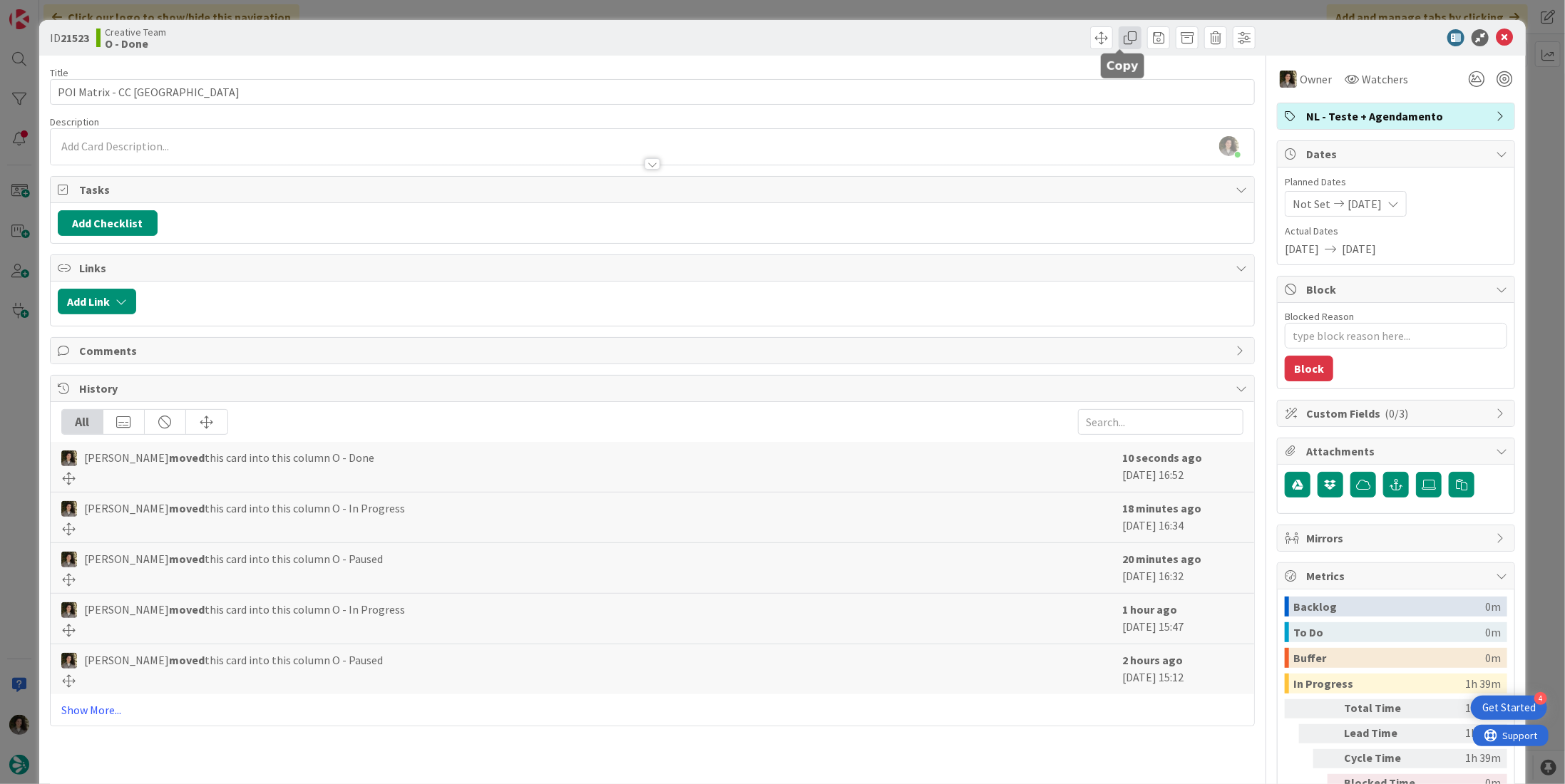
click at [1125, 32] on span at bounding box center [1130, 38] width 23 height 23
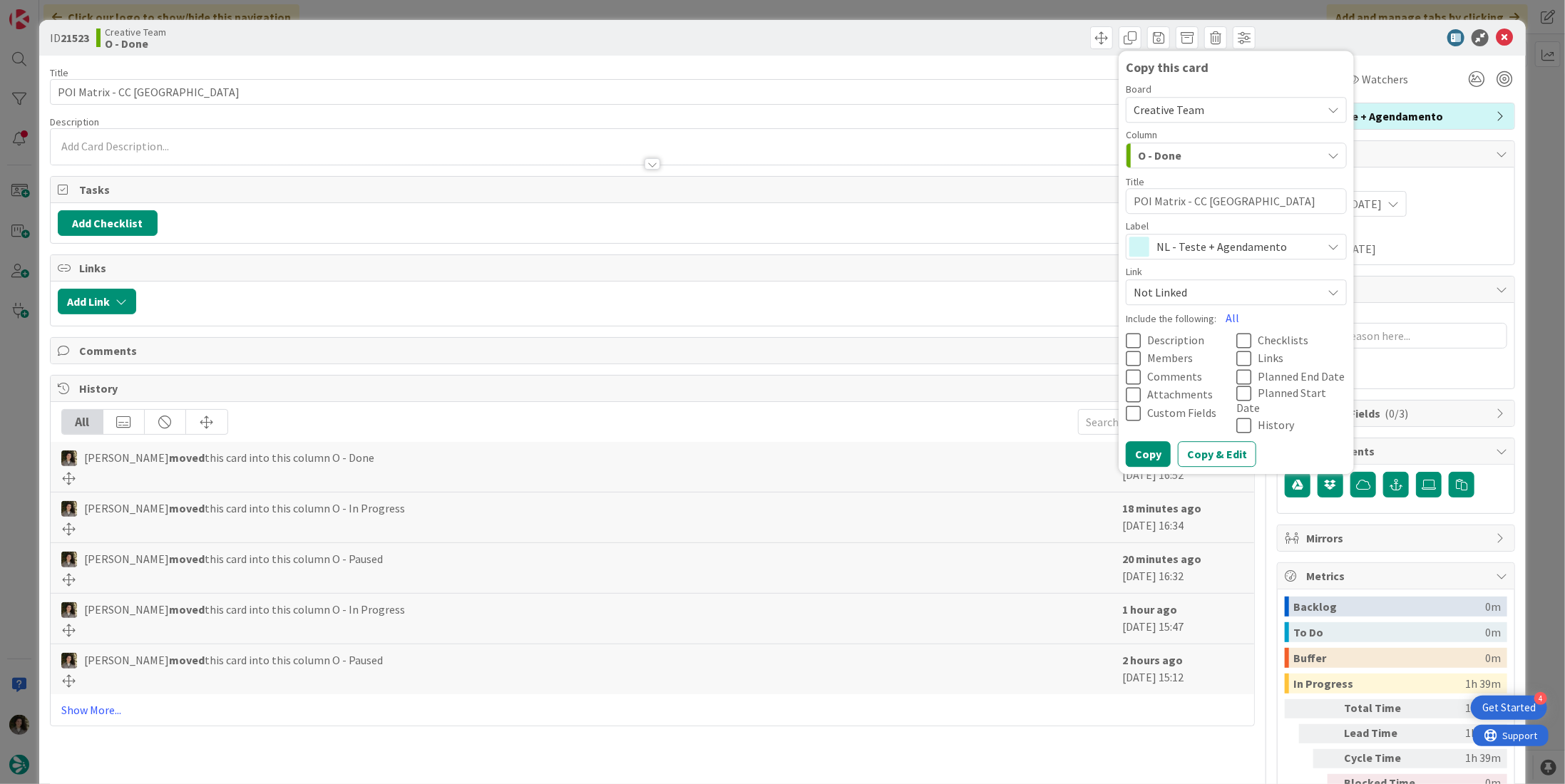
click at [1193, 253] on span "NL - Teste + Agendamento" at bounding box center [1235, 246] width 158 height 20
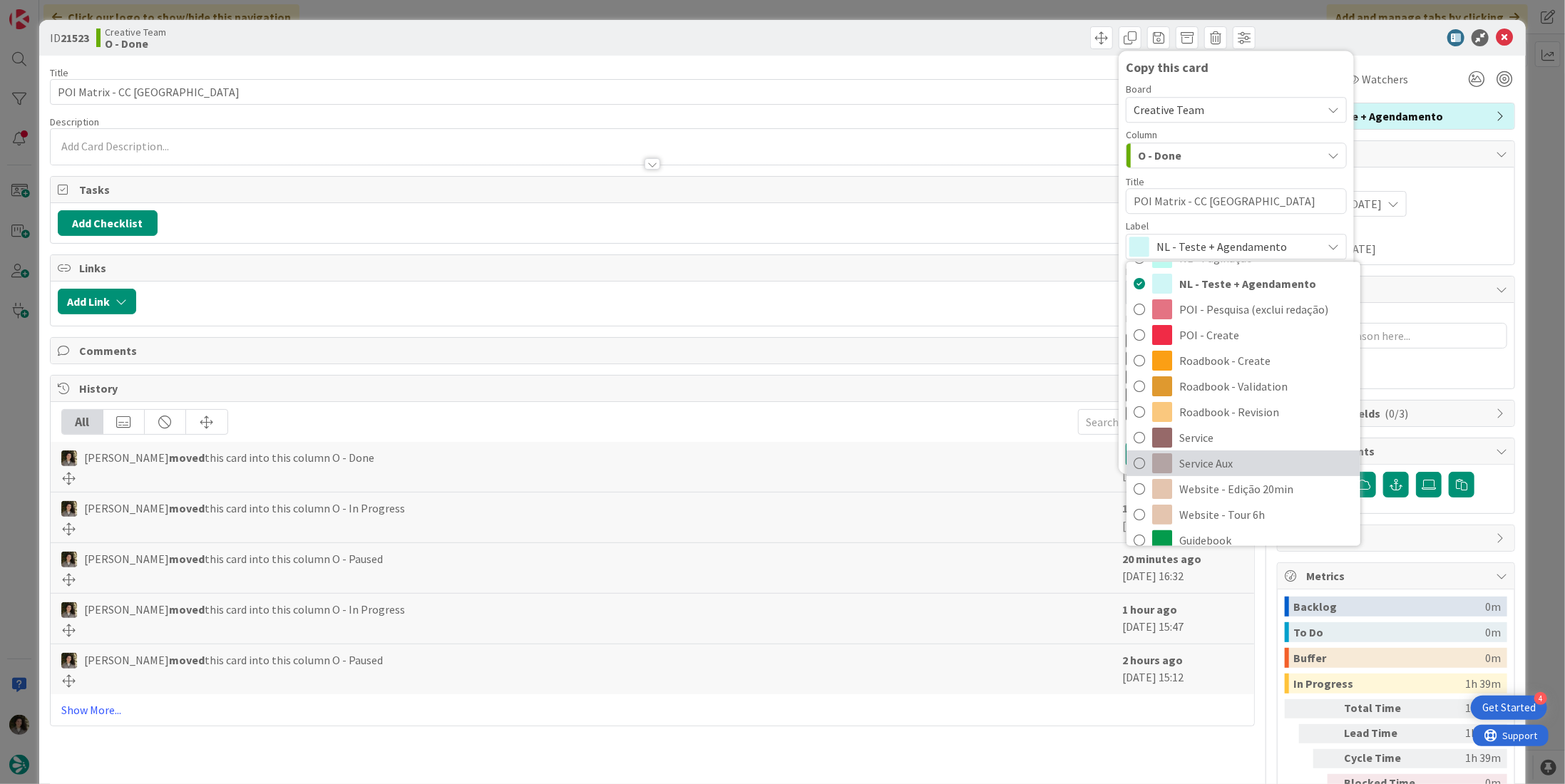
scroll to position [214, 0]
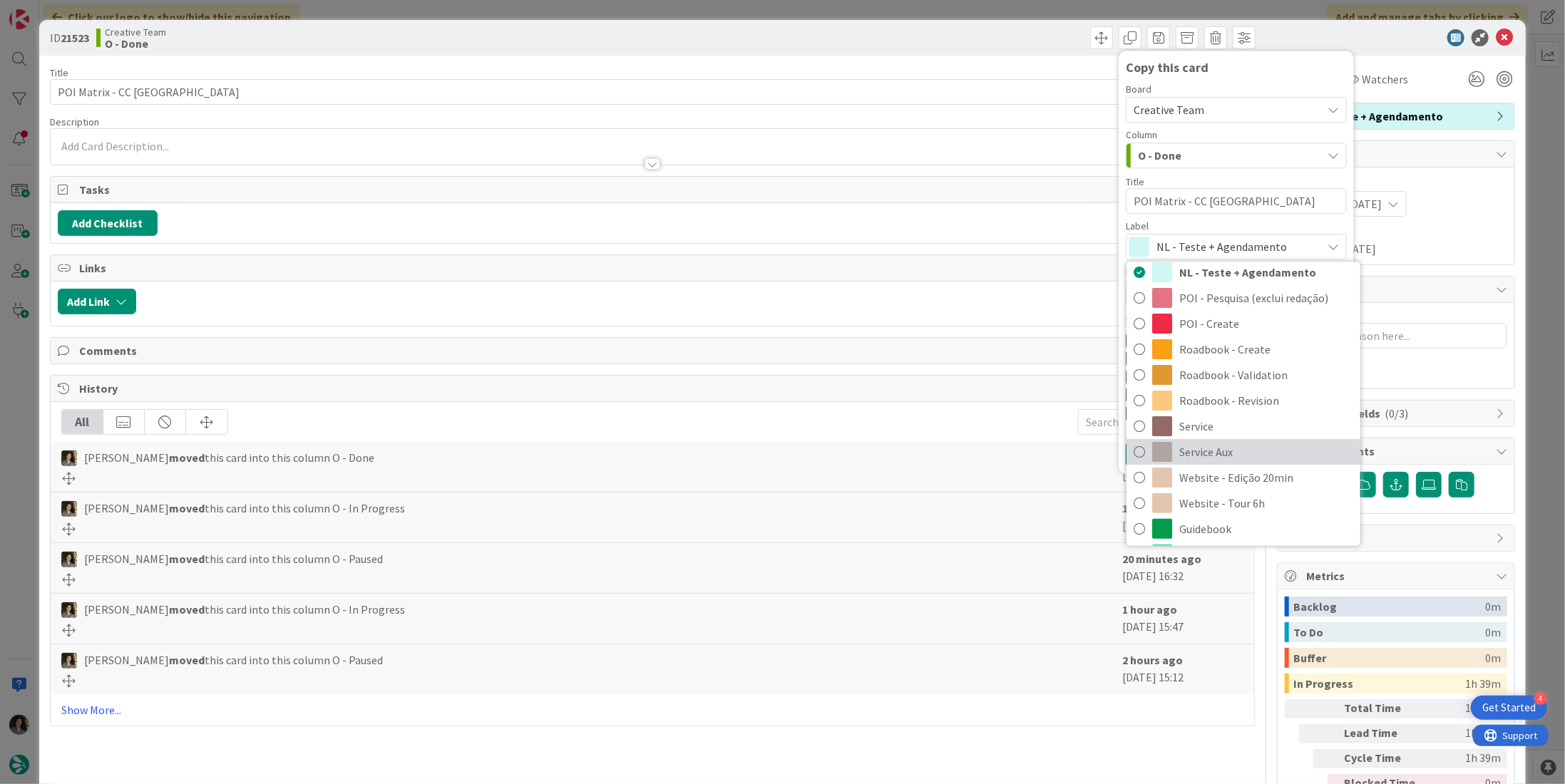
click at [1252, 440] on link "Service Aux" at bounding box center [1243, 451] width 234 height 25
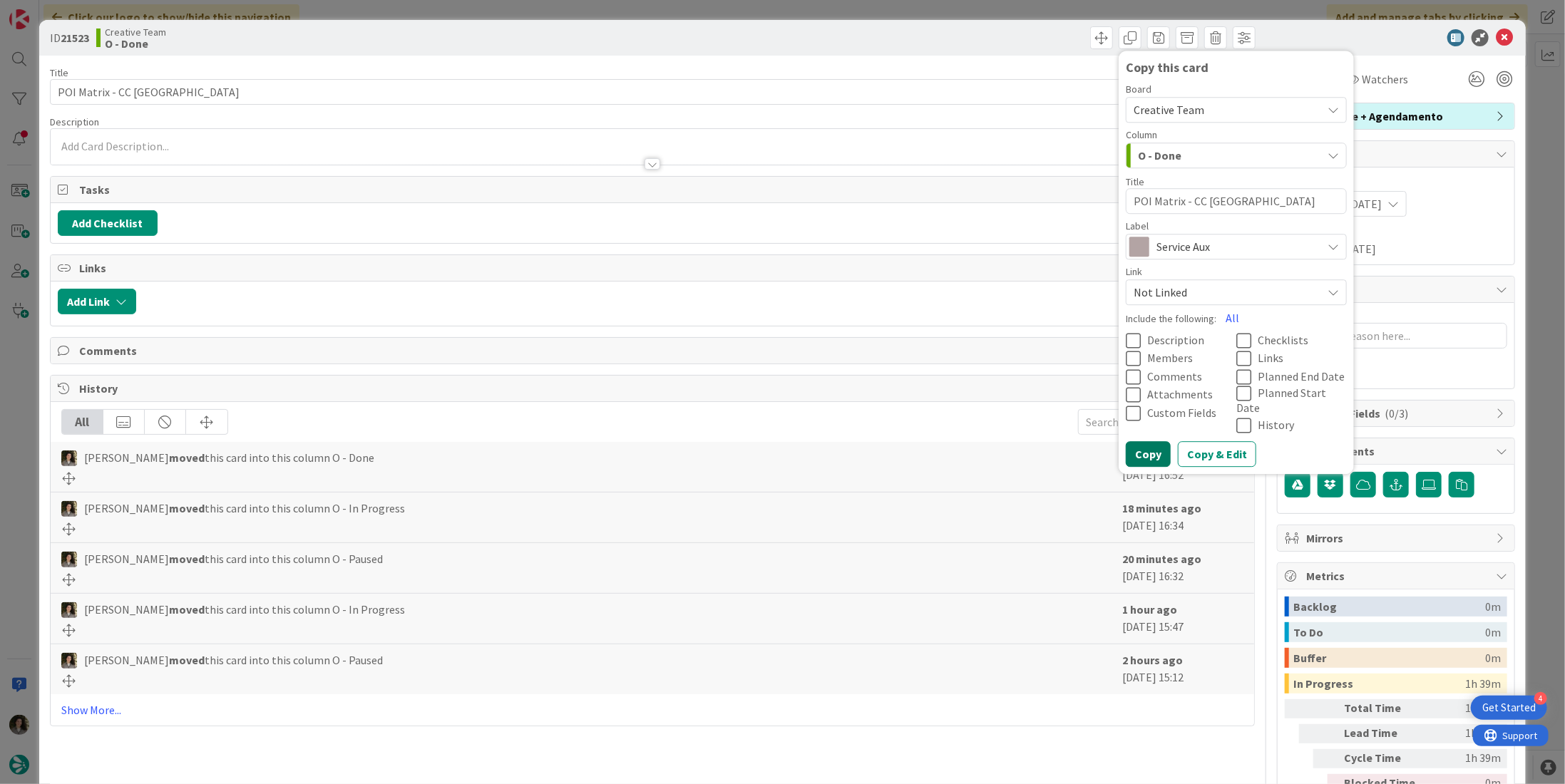
drag, startPoint x: 1151, startPoint y: 433, endPoint x: 1182, endPoint y: 391, distance: 52.2
click at [1151, 442] on button "Copy" at bounding box center [1148, 454] width 45 height 25
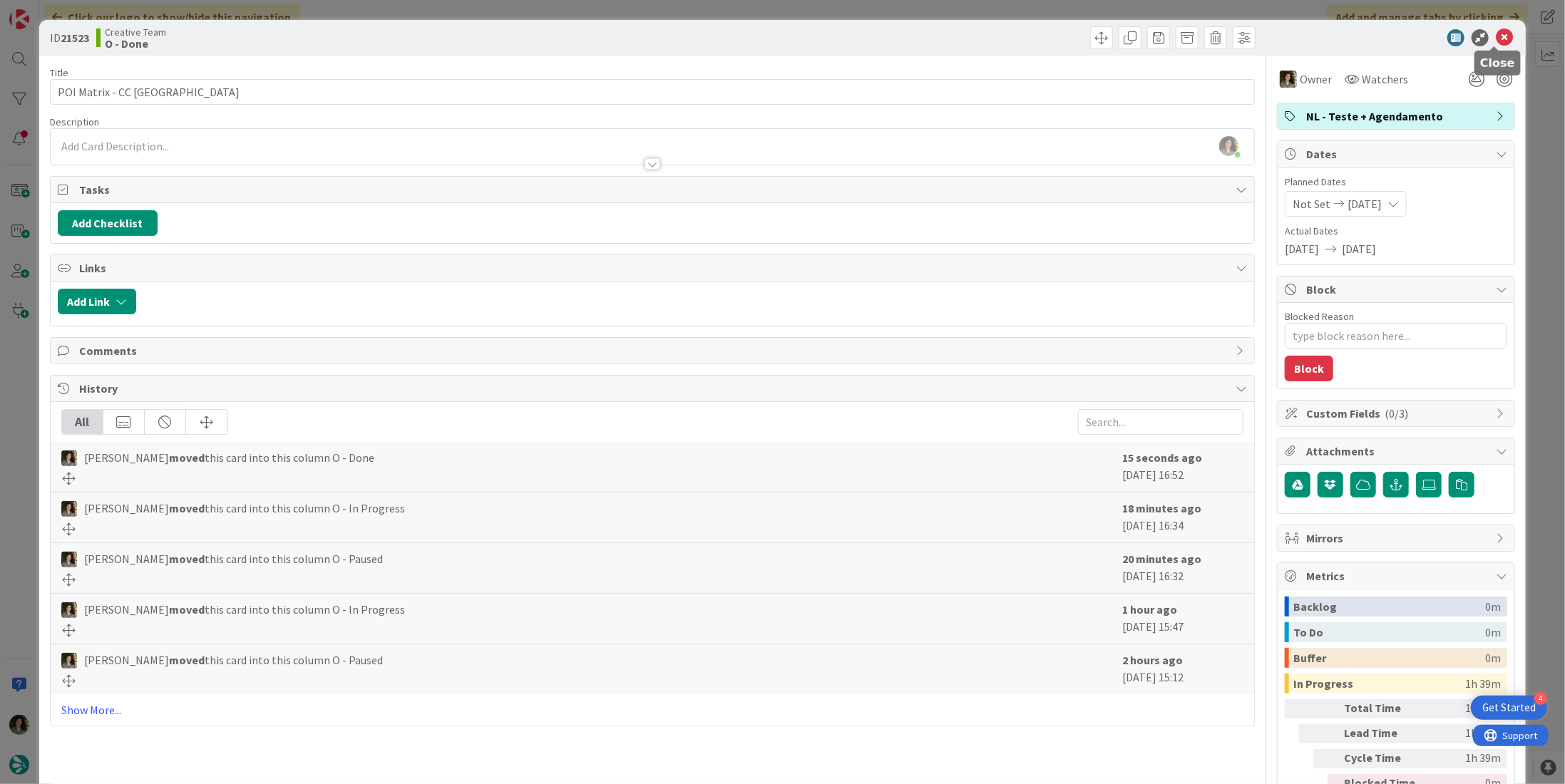
click at [1495, 33] on icon at bounding box center [1504, 38] width 17 height 17
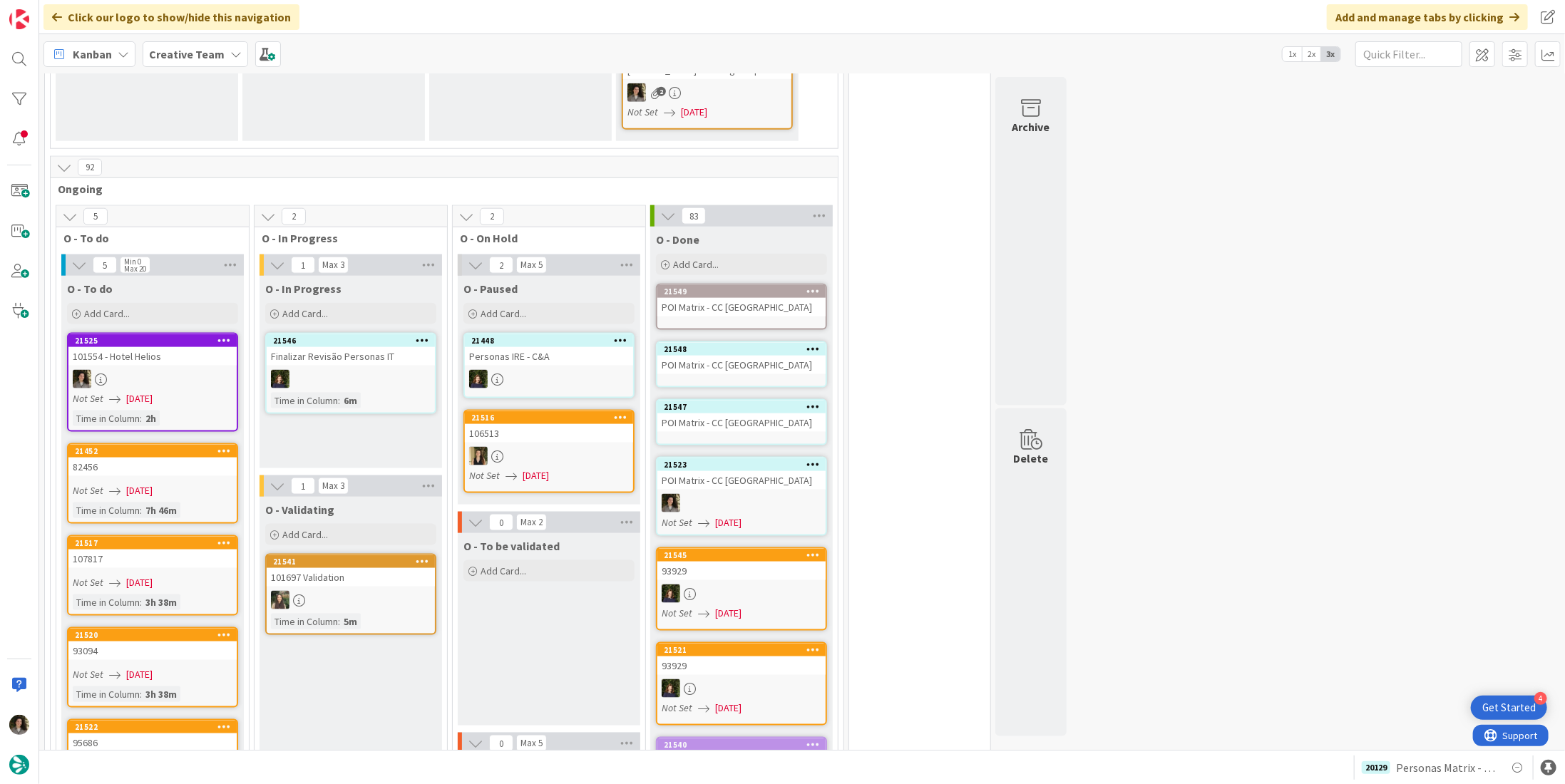
click at [706, 413] on div "POI Matrix - CC [GEOGRAPHIC_DATA]" at bounding box center [742, 423] width 168 height 19
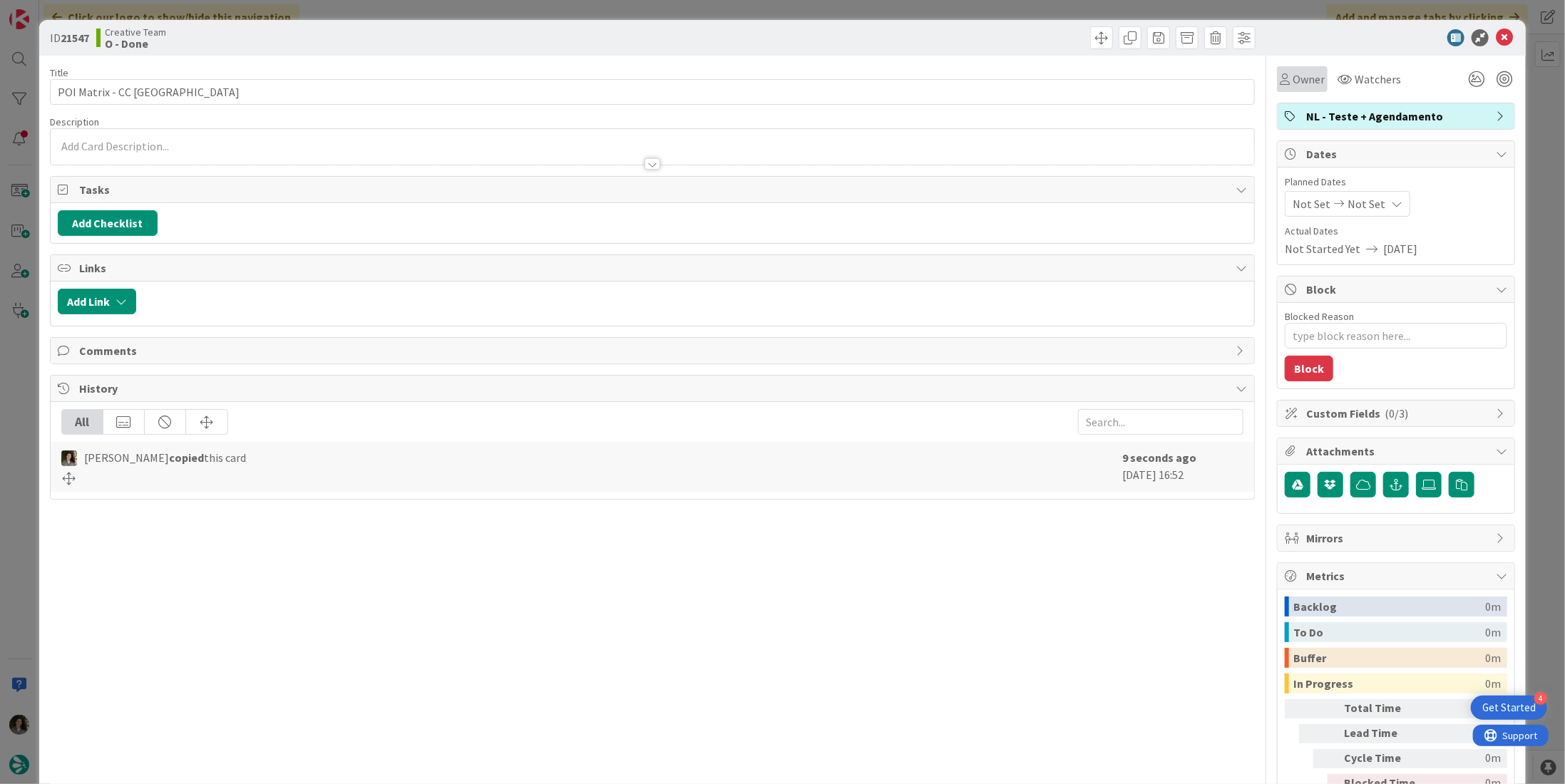
click at [1312, 88] on div "Owner" at bounding box center [1301, 79] width 50 height 25
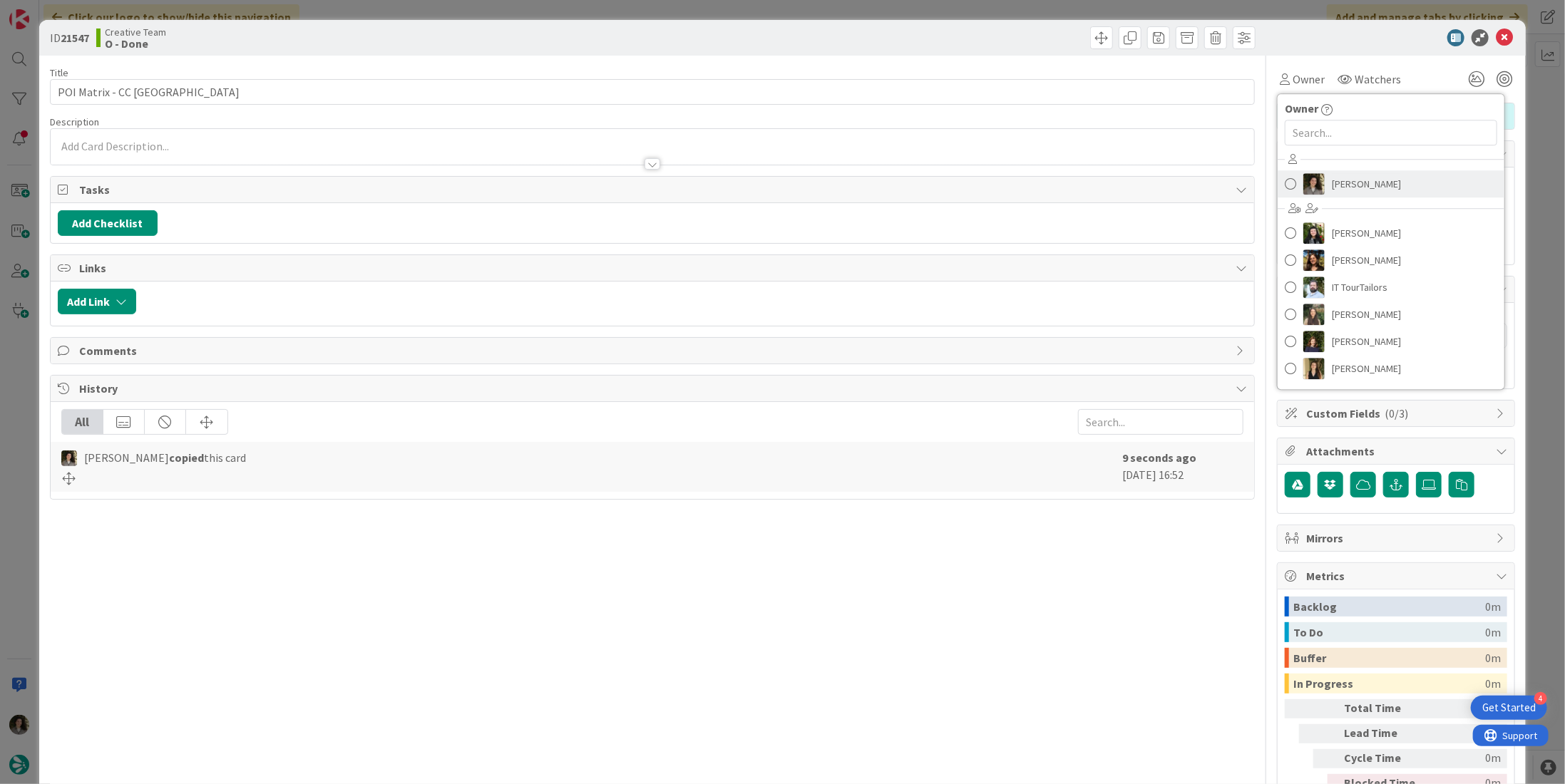
click at [1350, 178] on span "[PERSON_NAME]" at bounding box center [1366, 184] width 69 height 22
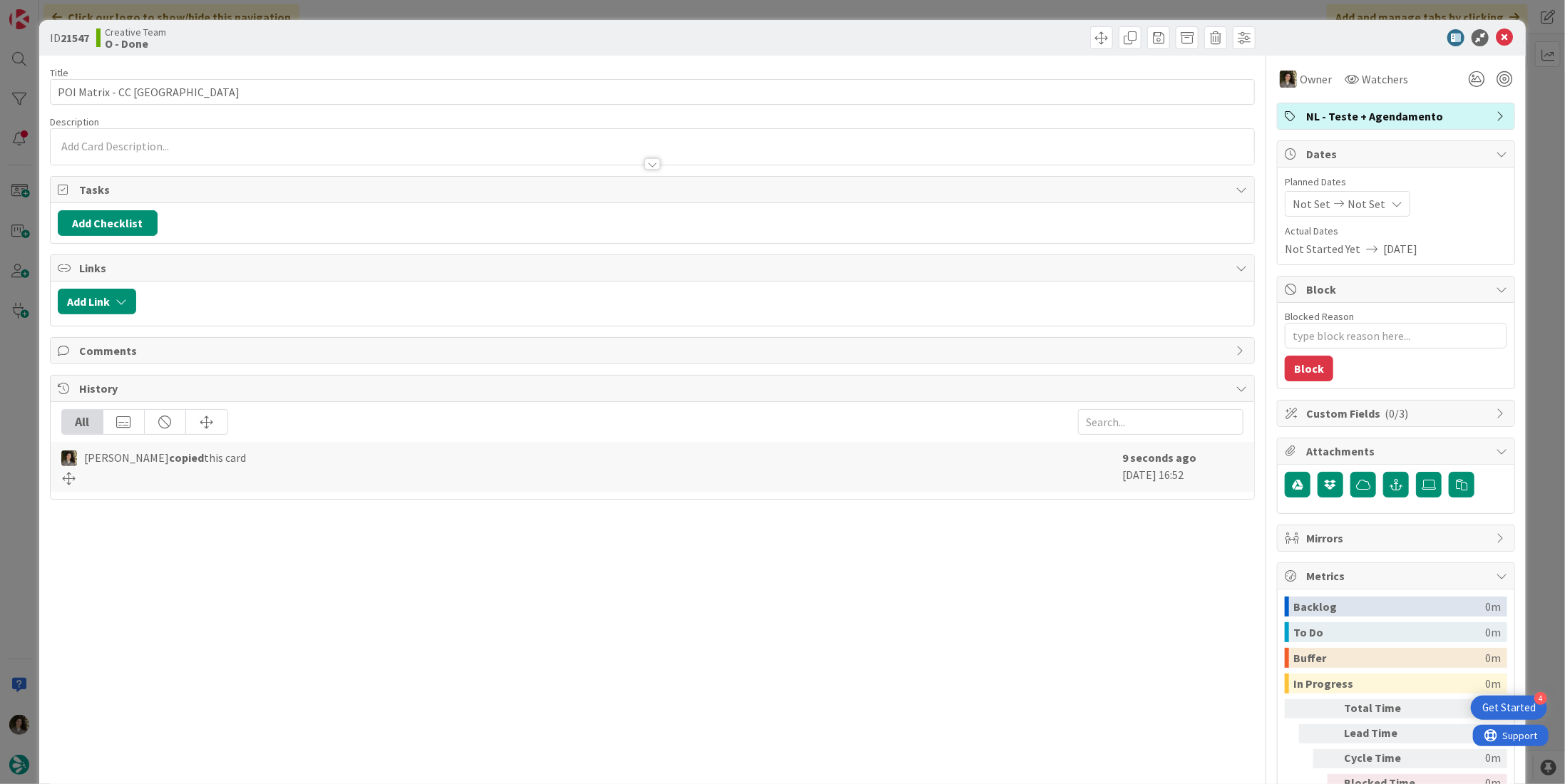
type textarea "x"
click at [1360, 207] on span "Not Set" at bounding box center [1366, 204] width 38 height 17
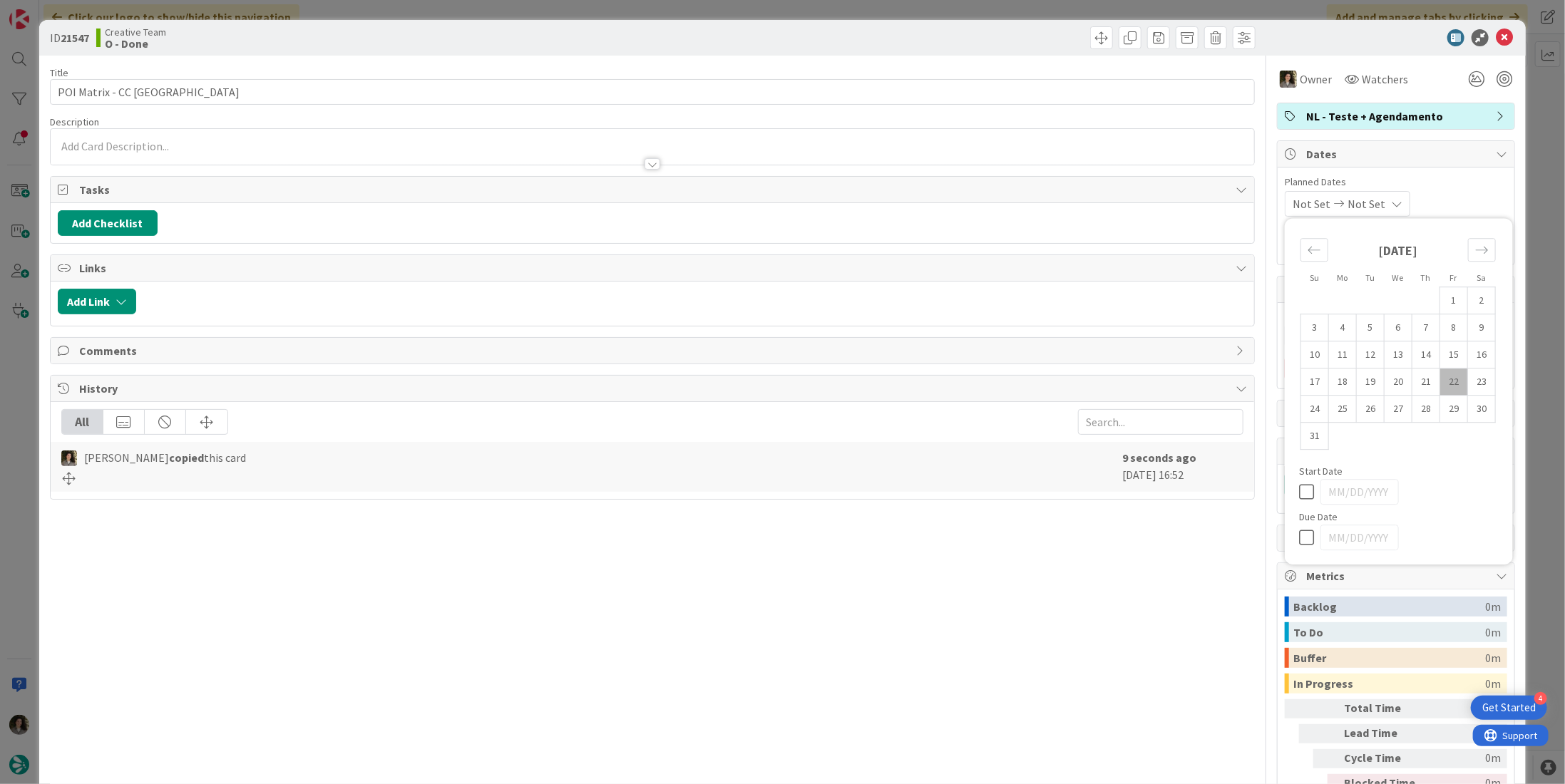
click at [1302, 539] on icon at bounding box center [1310, 538] width 22 height 17
type input "[DATE]"
drag, startPoint x: 1495, startPoint y: 39, endPoint x: 1465, endPoint y: 53, distance: 33.1
click at [1495, 39] on icon at bounding box center [1504, 38] width 17 height 17
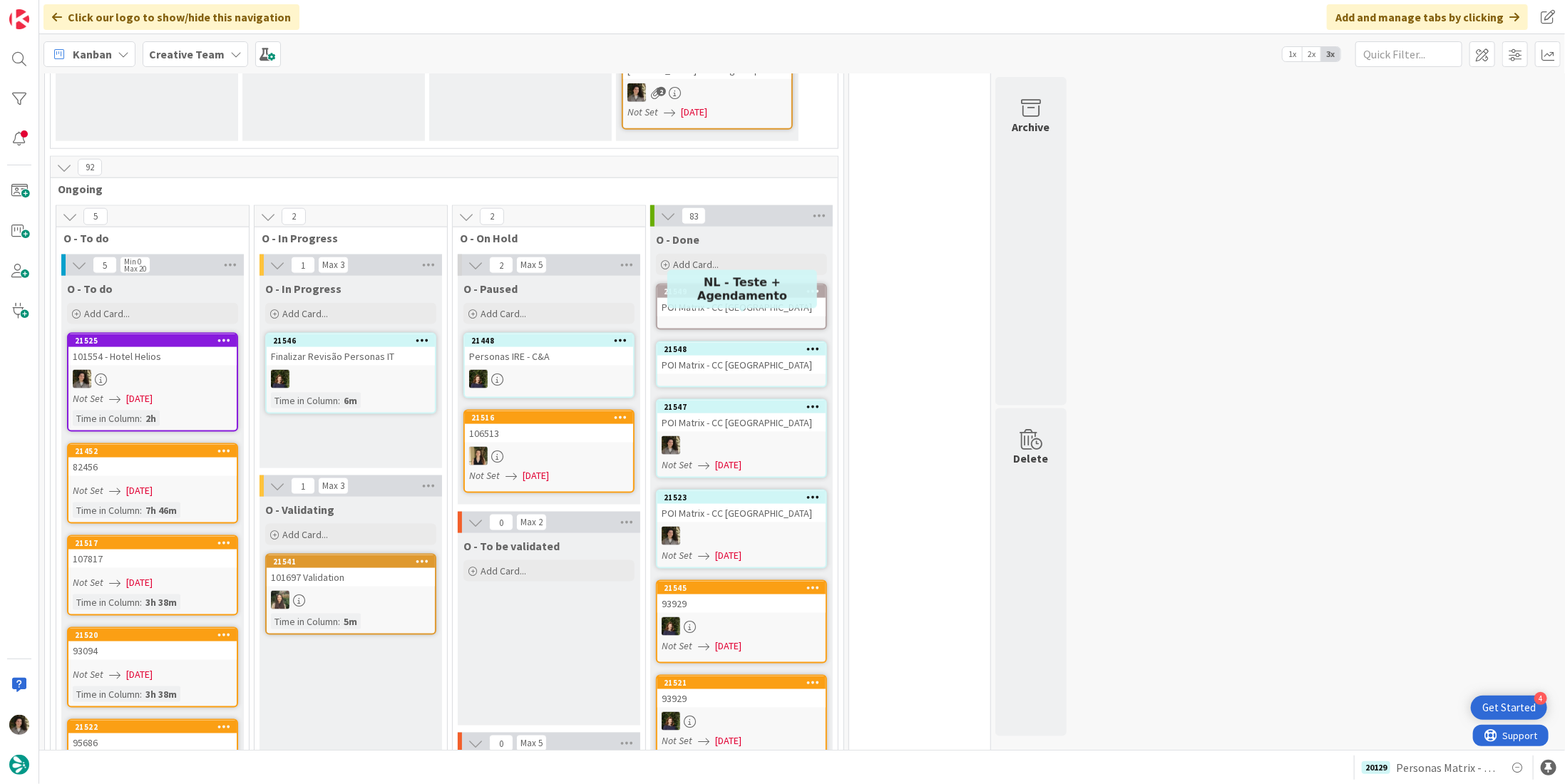
click at [716, 355] on div "POI Matrix - CC [GEOGRAPHIC_DATA]" at bounding box center [742, 365] width 168 height 19
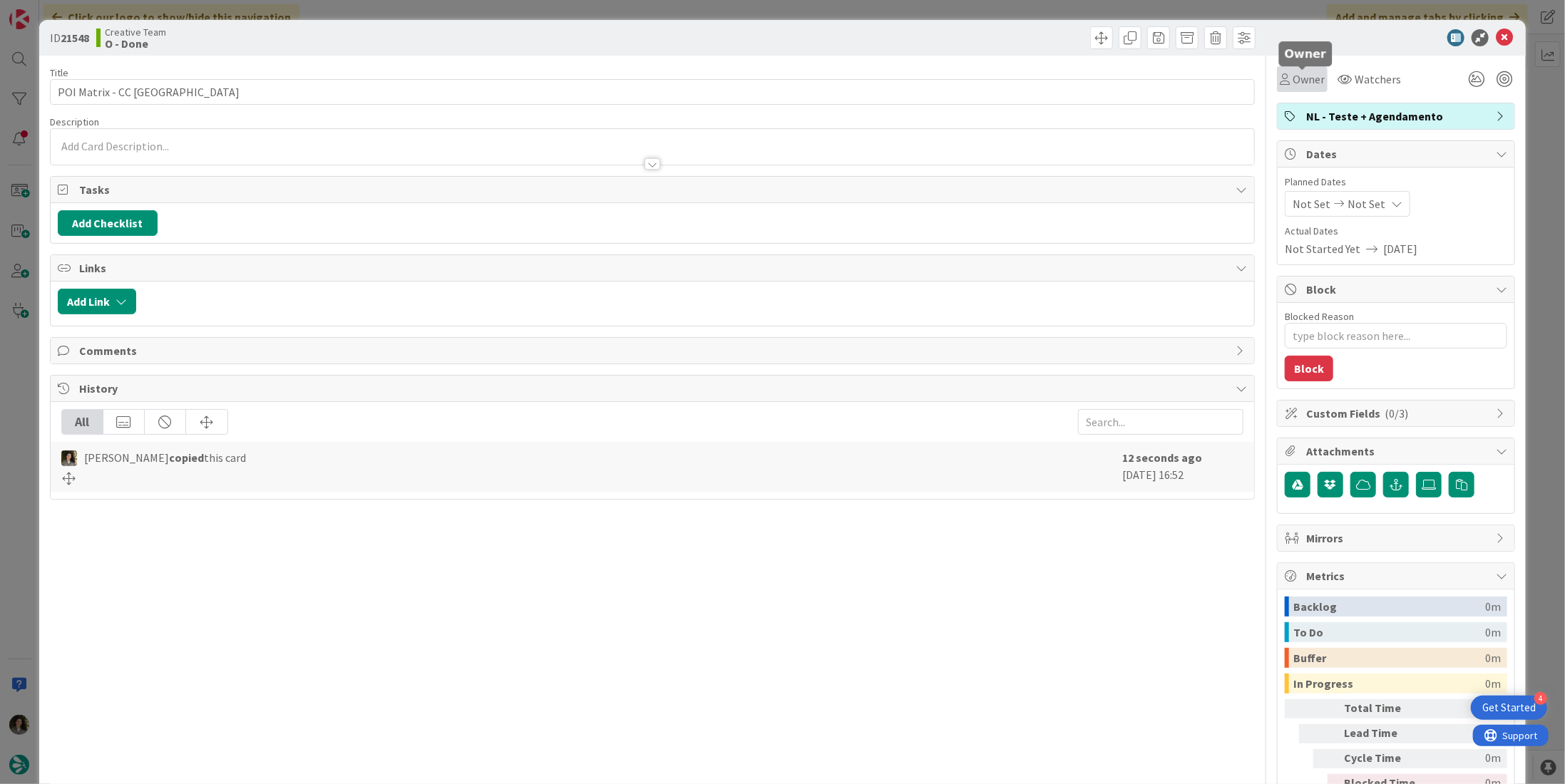
drag, startPoint x: 1295, startPoint y: 79, endPoint x: 1299, endPoint y: 89, distance: 10.8
click at [1295, 80] on span "Owner" at bounding box center [1309, 79] width 32 height 17
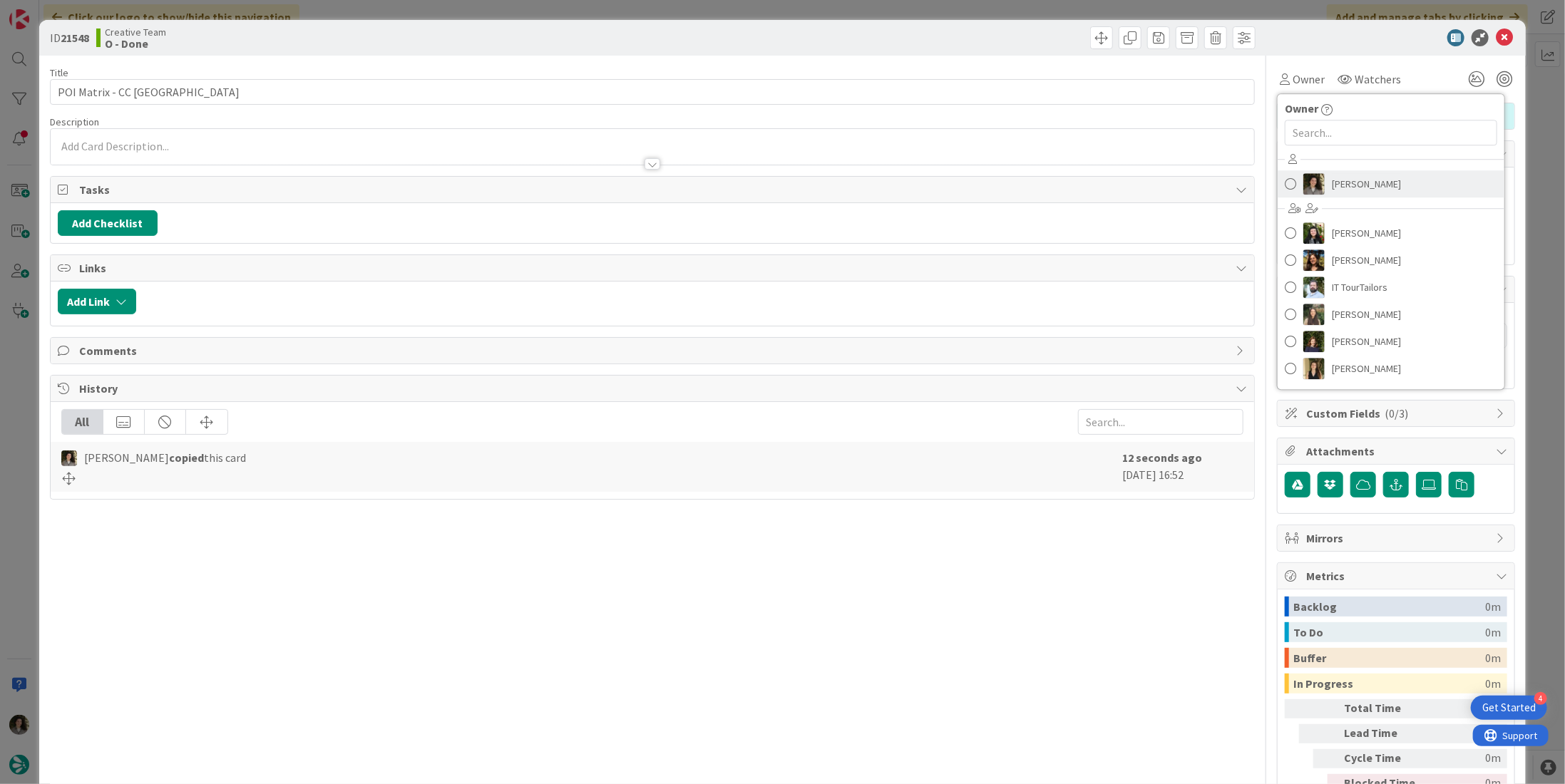
click at [1350, 180] on span "[PERSON_NAME]" at bounding box center [1366, 184] width 69 height 22
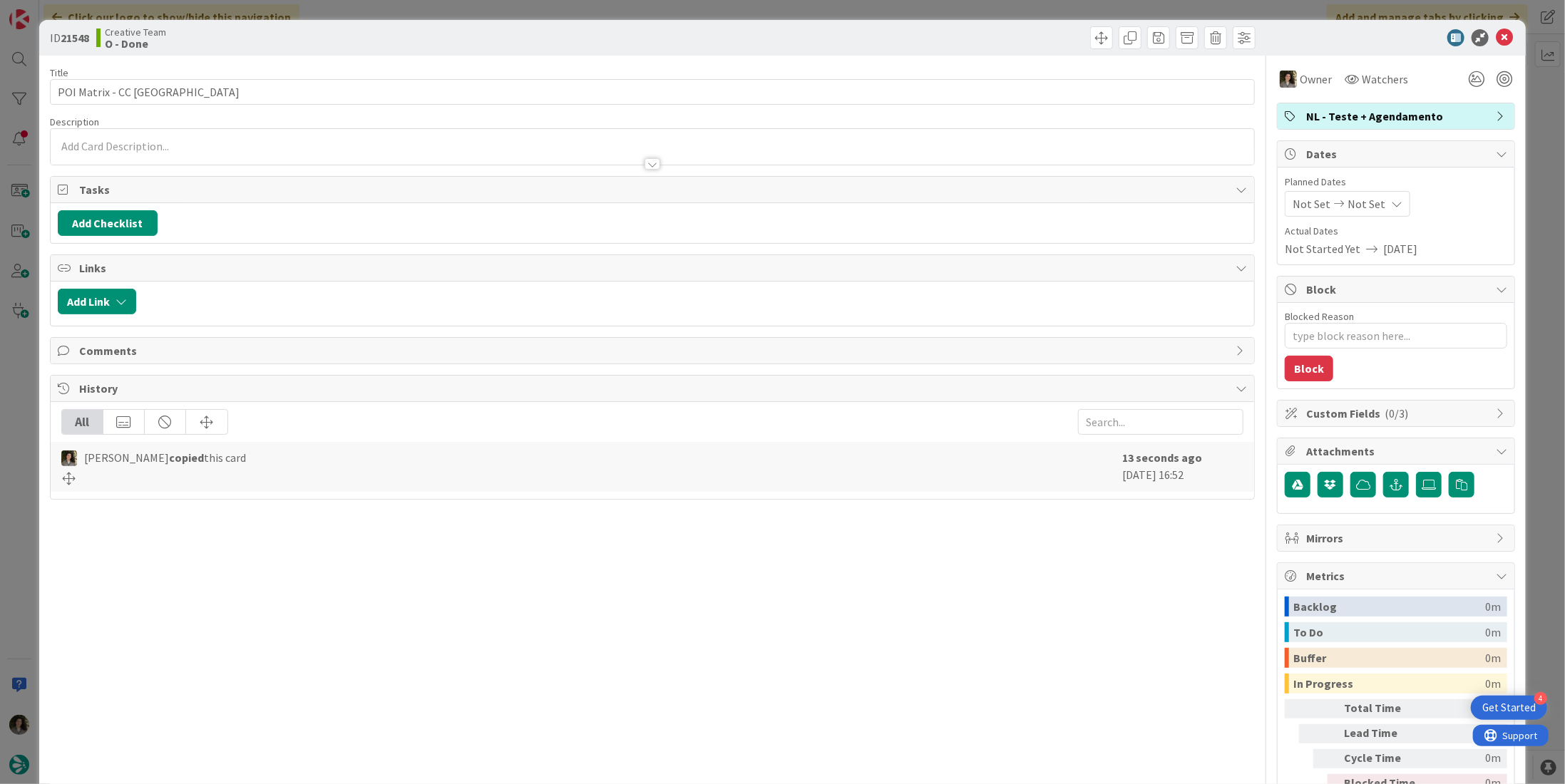
type textarea "x"
click at [1365, 206] on span "Not Set" at bounding box center [1366, 204] width 38 height 17
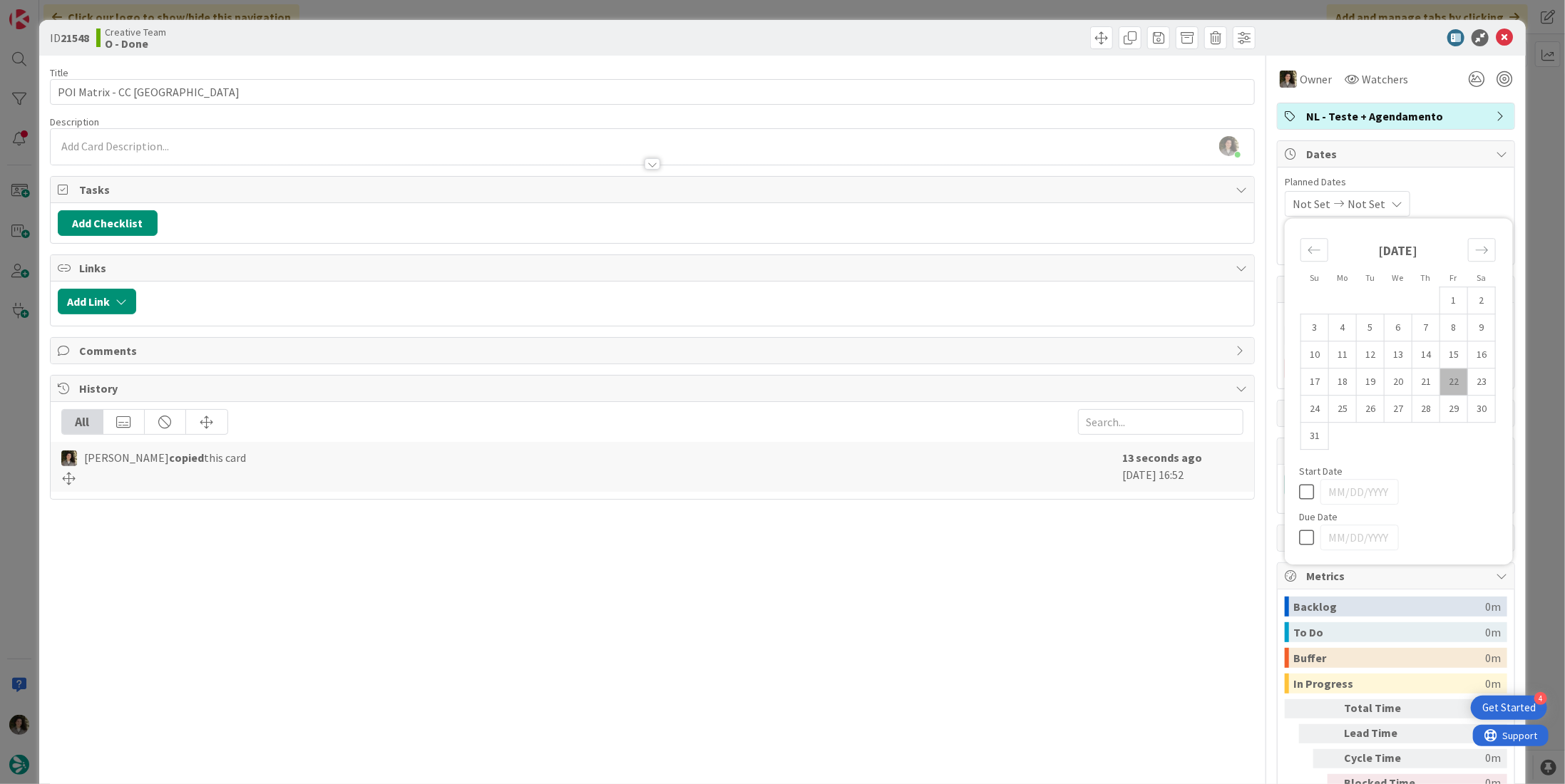
click at [1299, 531] on icon at bounding box center [1310, 538] width 22 height 17
type input "[DATE]"
click at [1495, 32] on icon at bounding box center [1504, 38] width 17 height 17
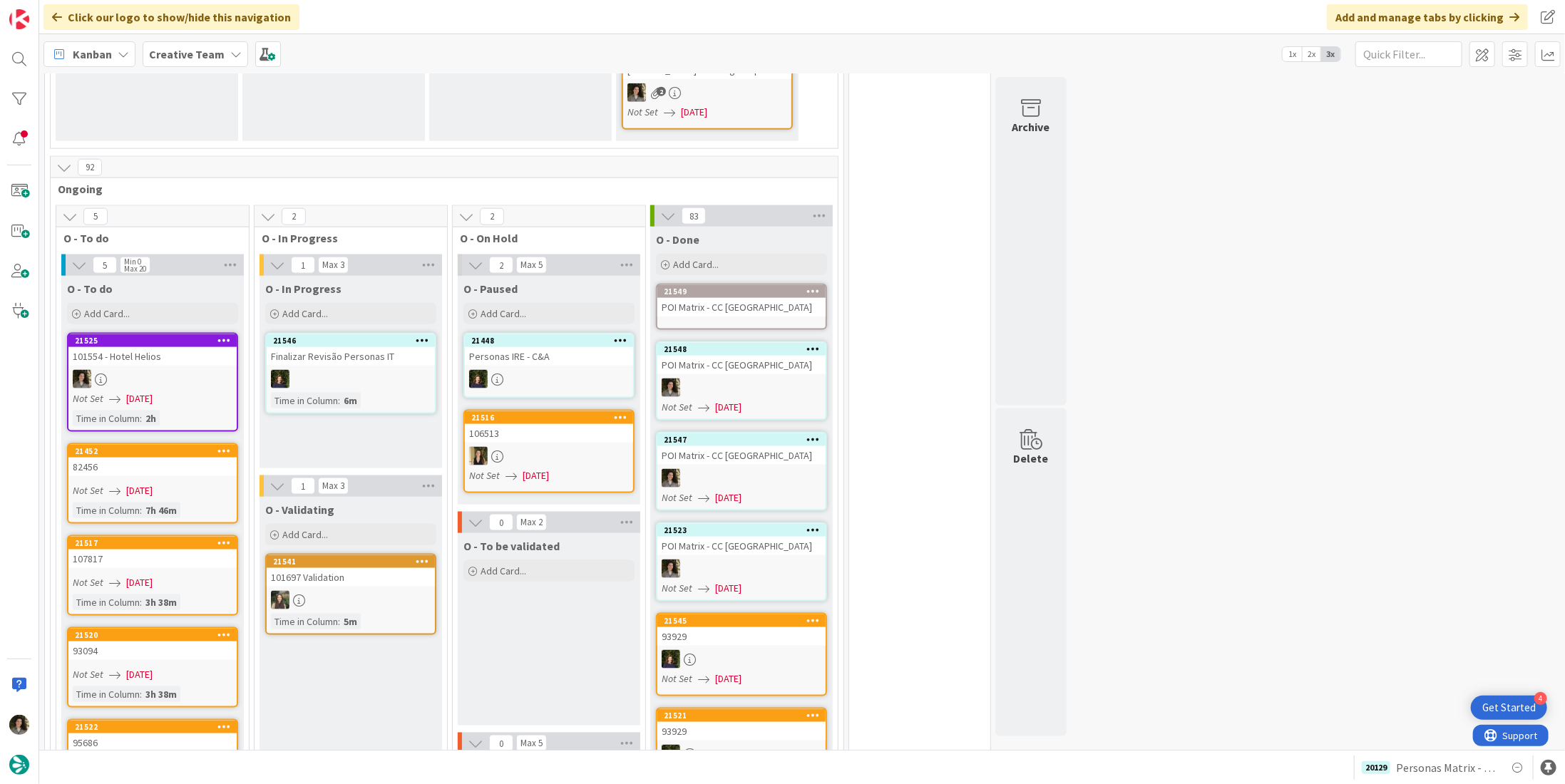
click at [739, 298] on div "POI Matrix - CC [GEOGRAPHIC_DATA]" at bounding box center [742, 307] width 168 height 19
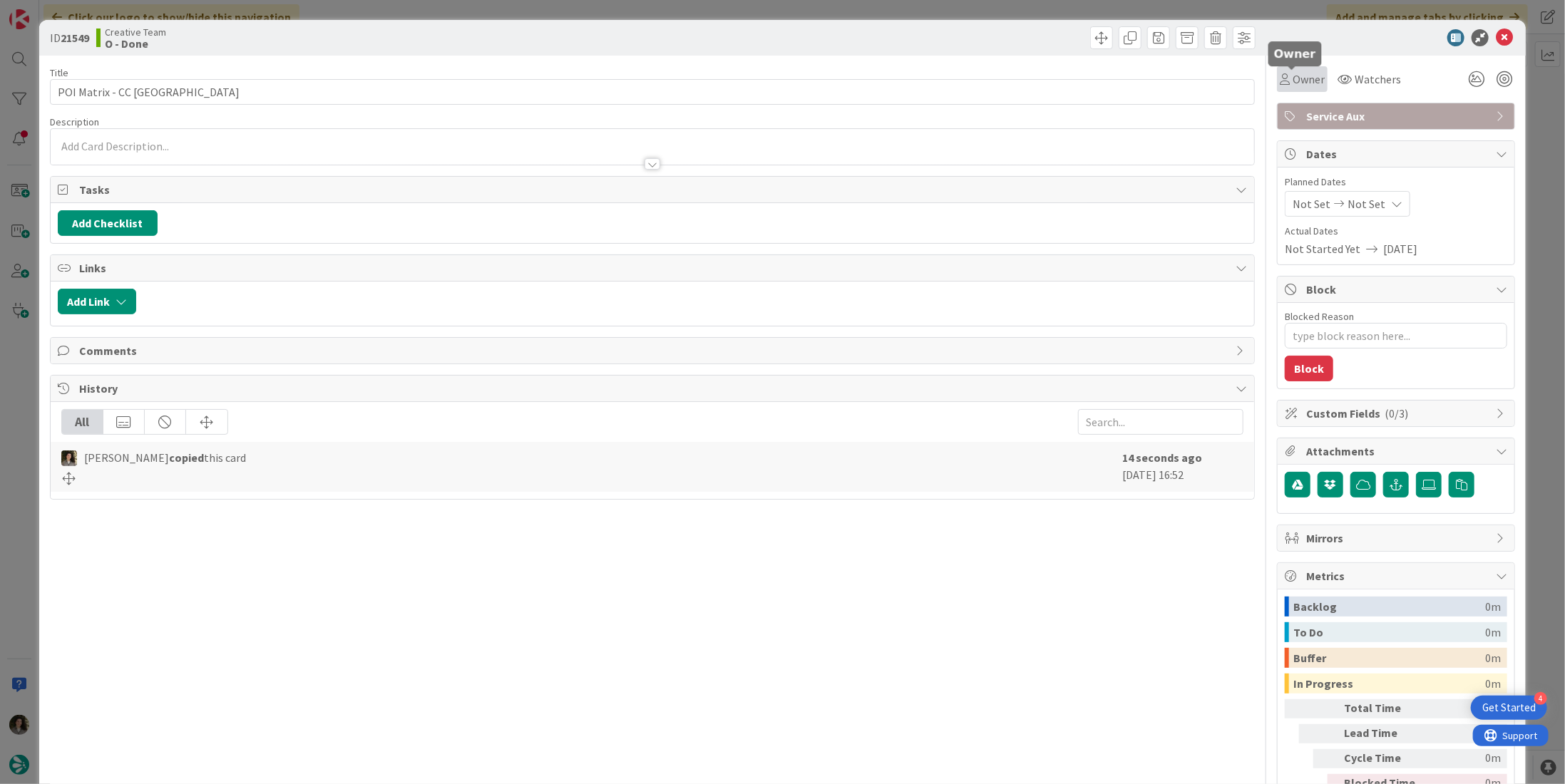
click at [1317, 70] on div "Owner Watchers" at bounding box center [1341, 79] width 128 height 25
click at [1301, 78] on span "Owner" at bounding box center [1309, 79] width 32 height 17
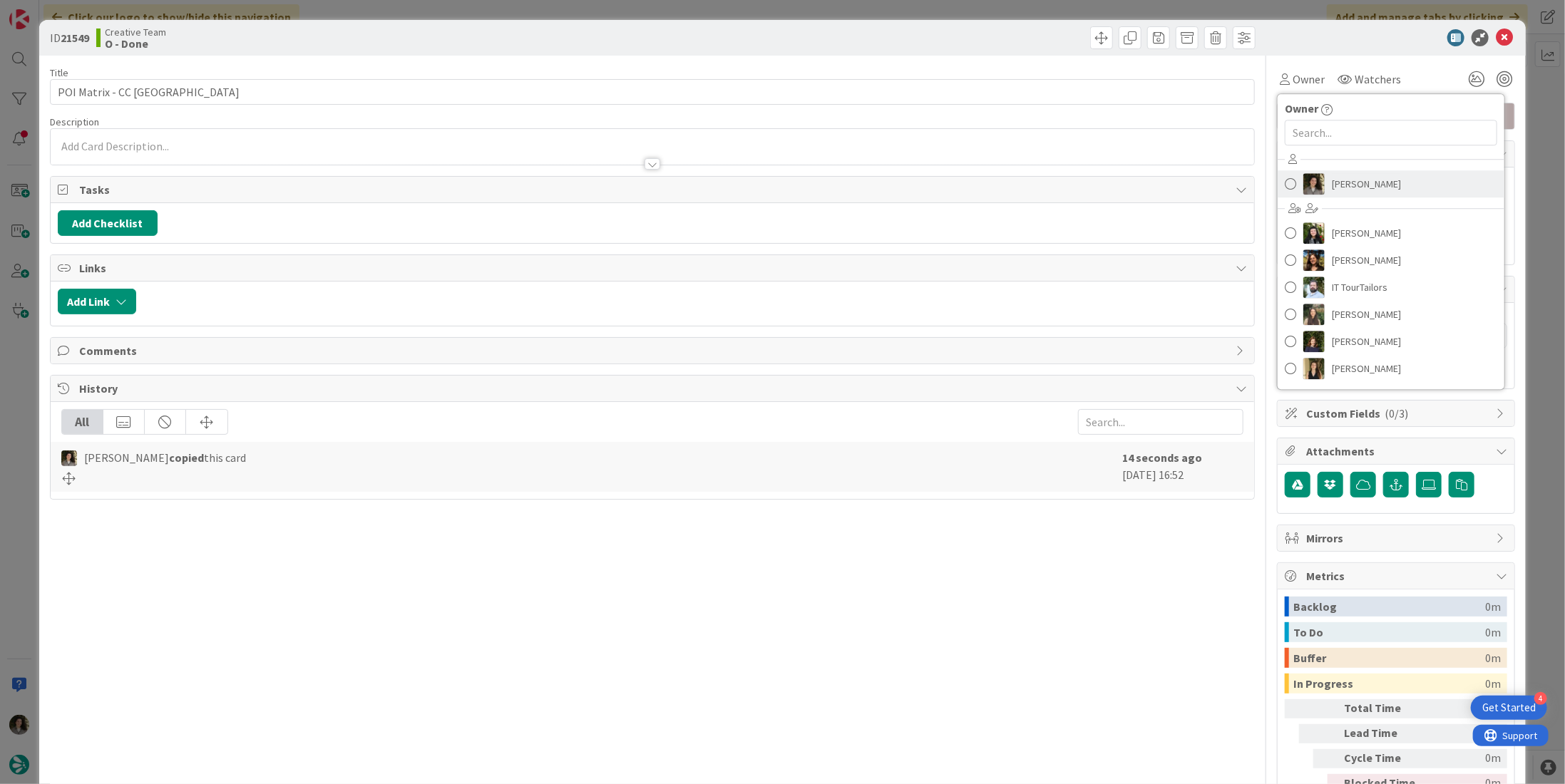
click at [1368, 180] on span "[PERSON_NAME]" at bounding box center [1366, 184] width 69 height 22
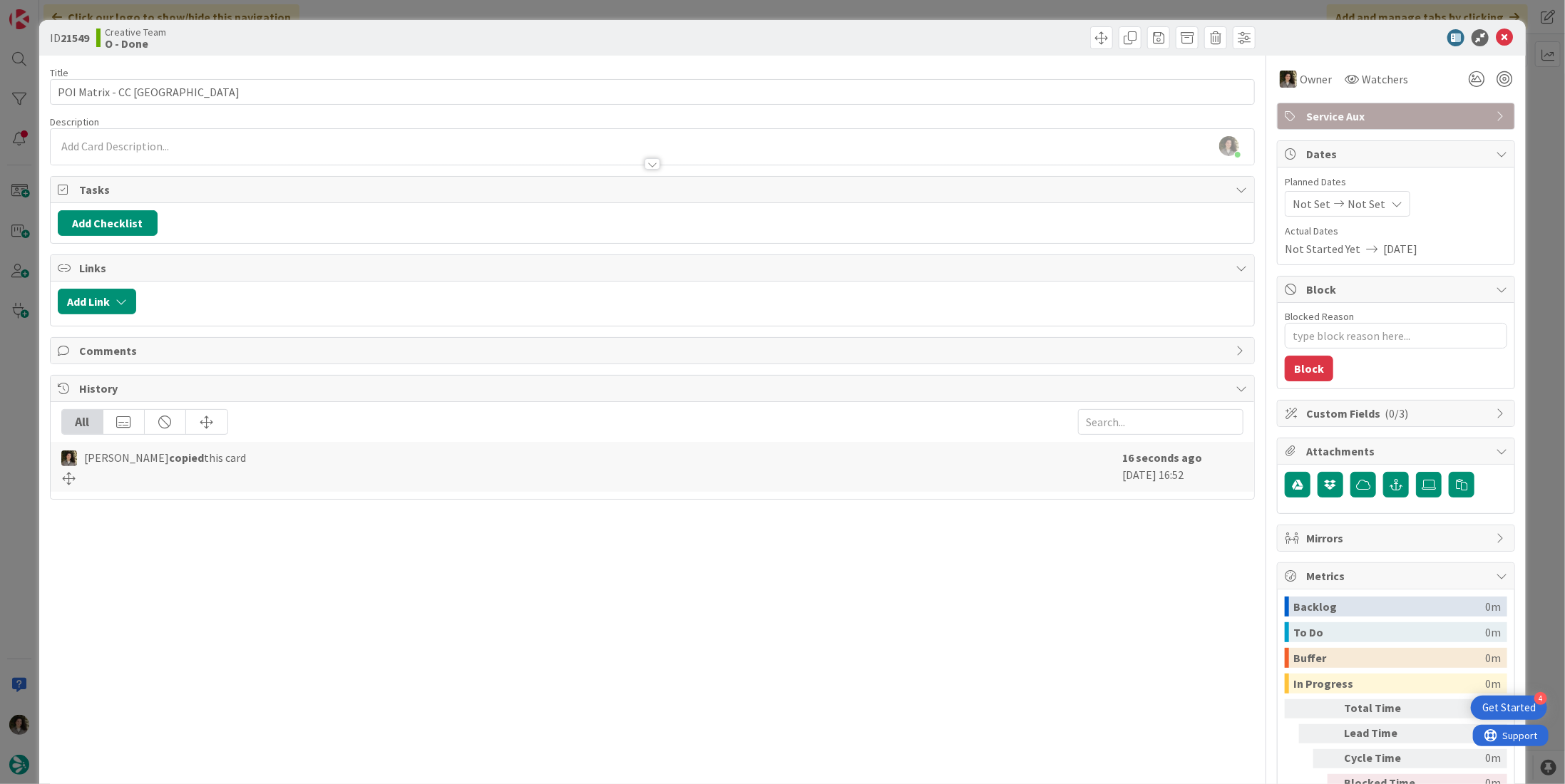
type textarea "x"
click at [1366, 204] on span "Not Set" at bounding box center [1366, 204] width 38 height 17
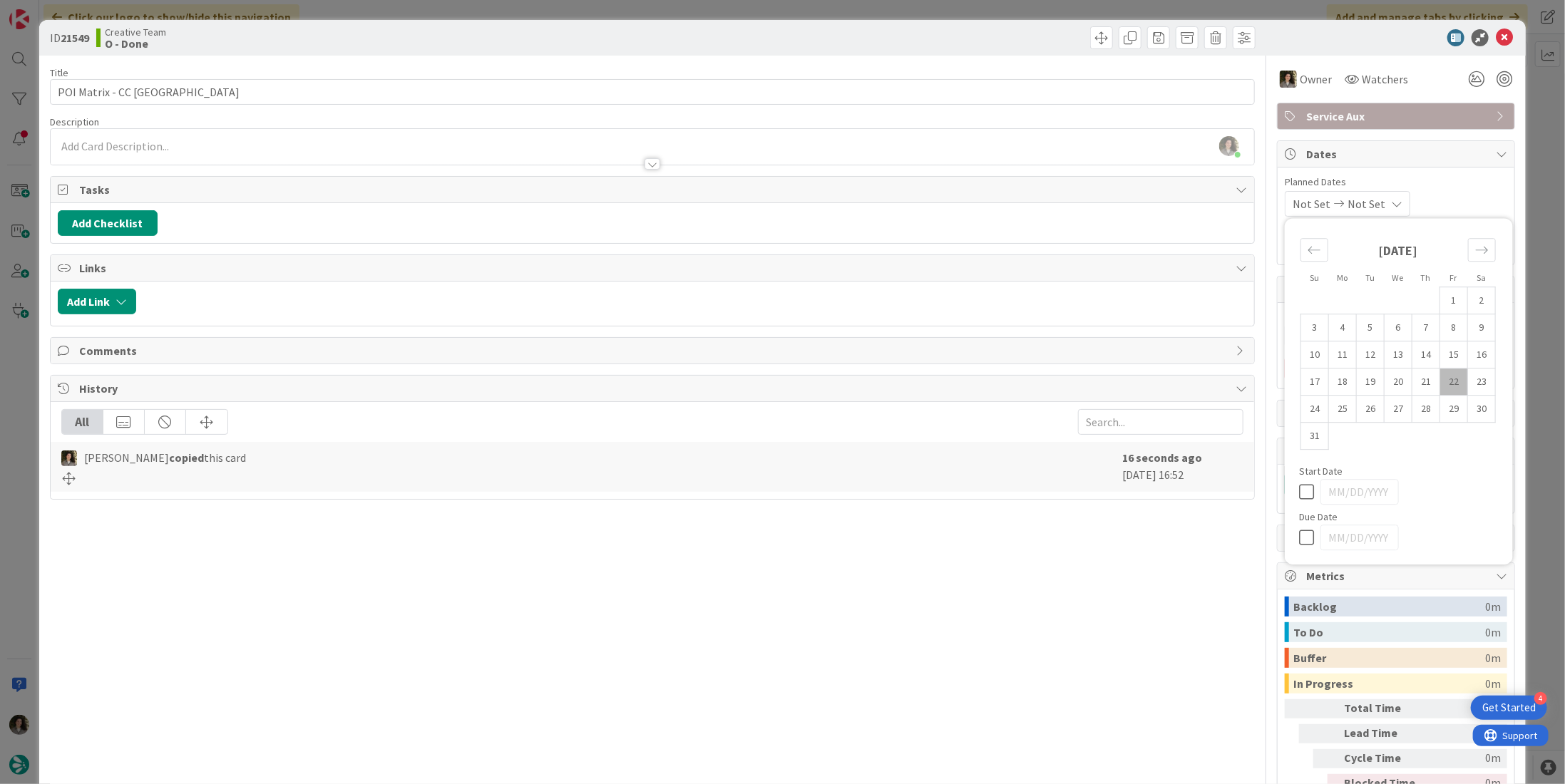
click at [1302, 529] on icon at bounding box center [1310, 538] width 22 height 17
type input "[DATE]"
click at [1497, 39] on icon at bounding box center [1504, 38] width 17 height 17
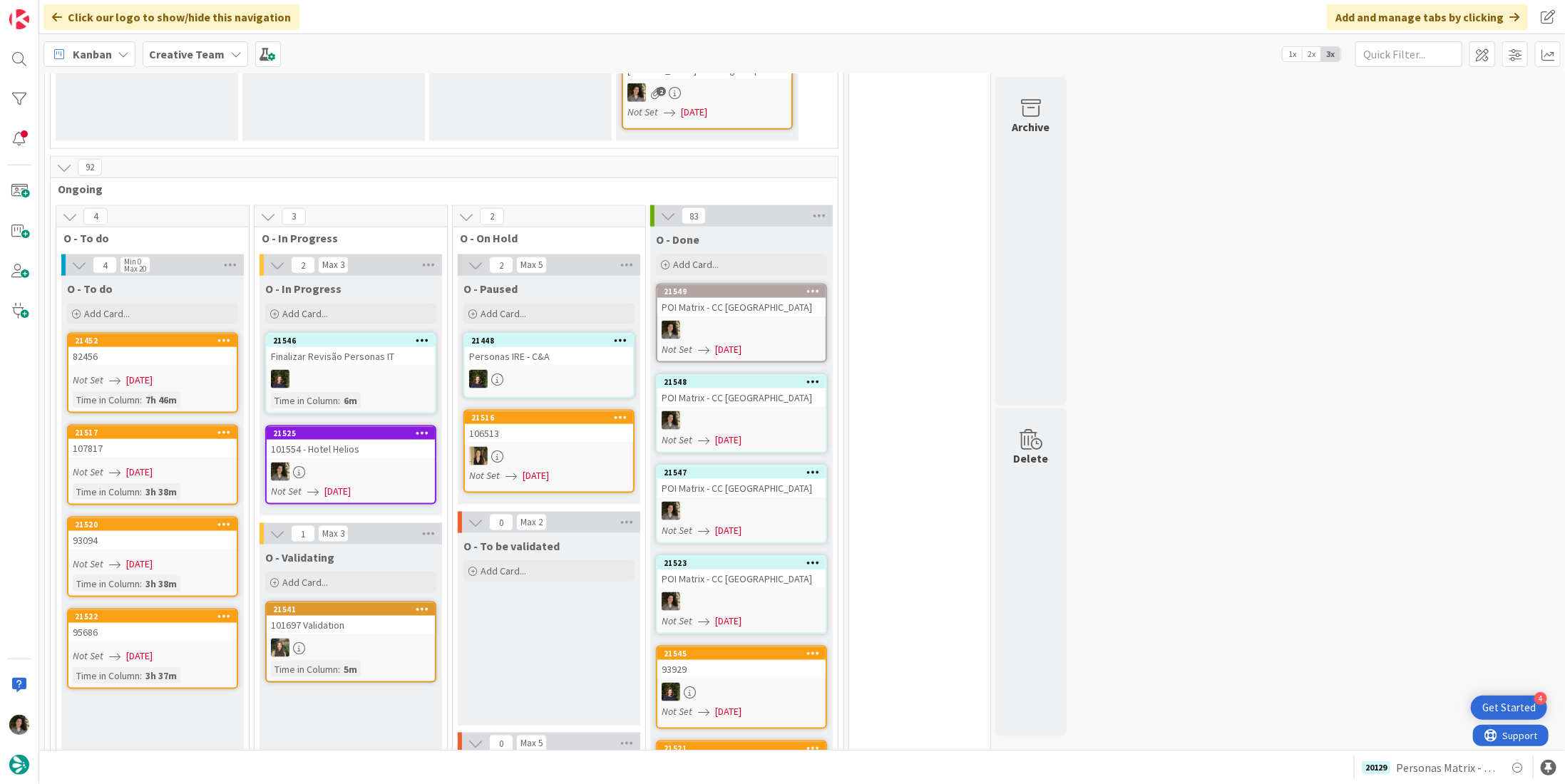
click at [369, 440] on div "101554 - Hotel Helios" at bounding box center [351, 449] width 168 height 19
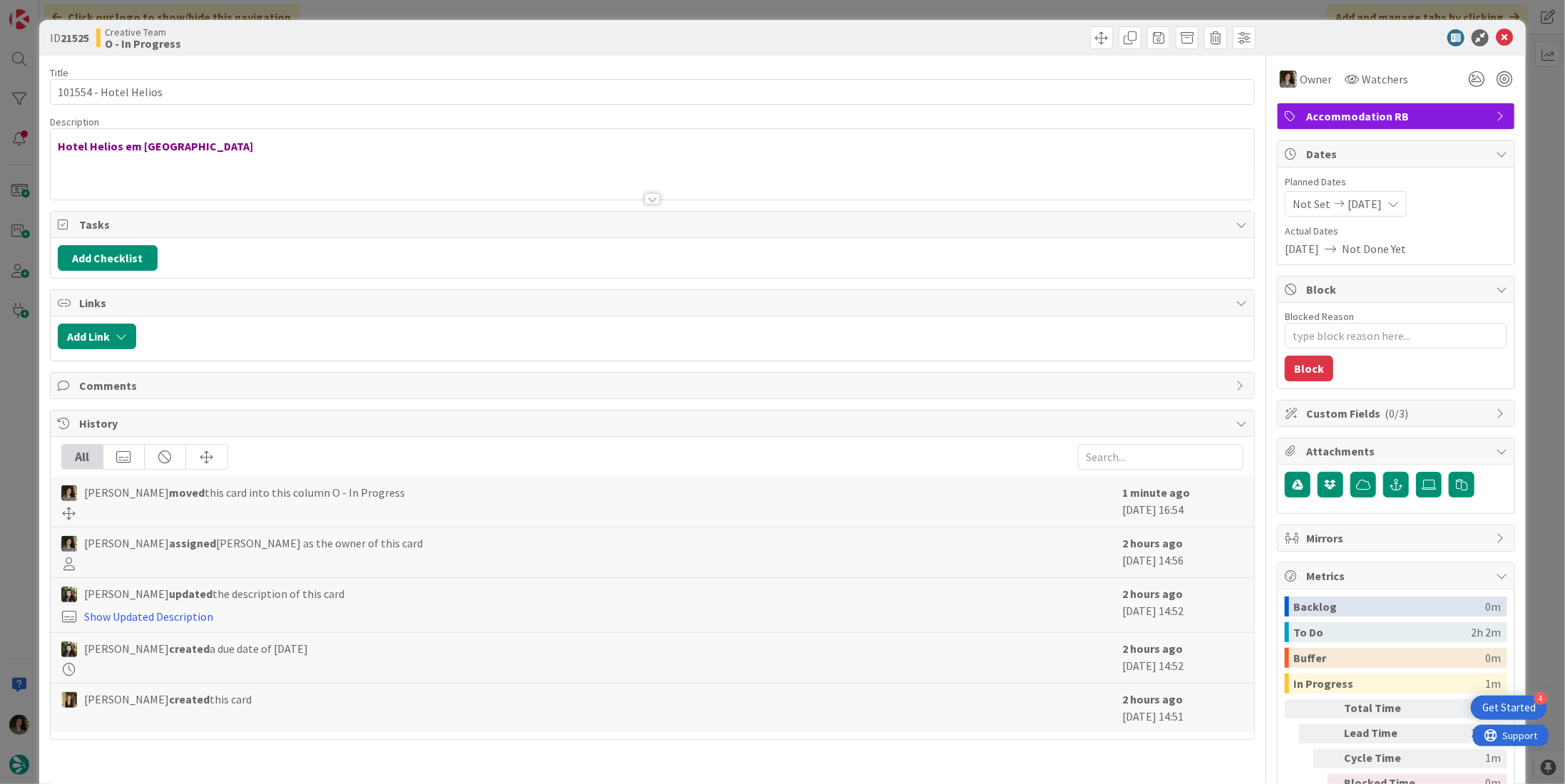
click at [648, 198] on div at bounding box center [652, 199] width 15 height 12
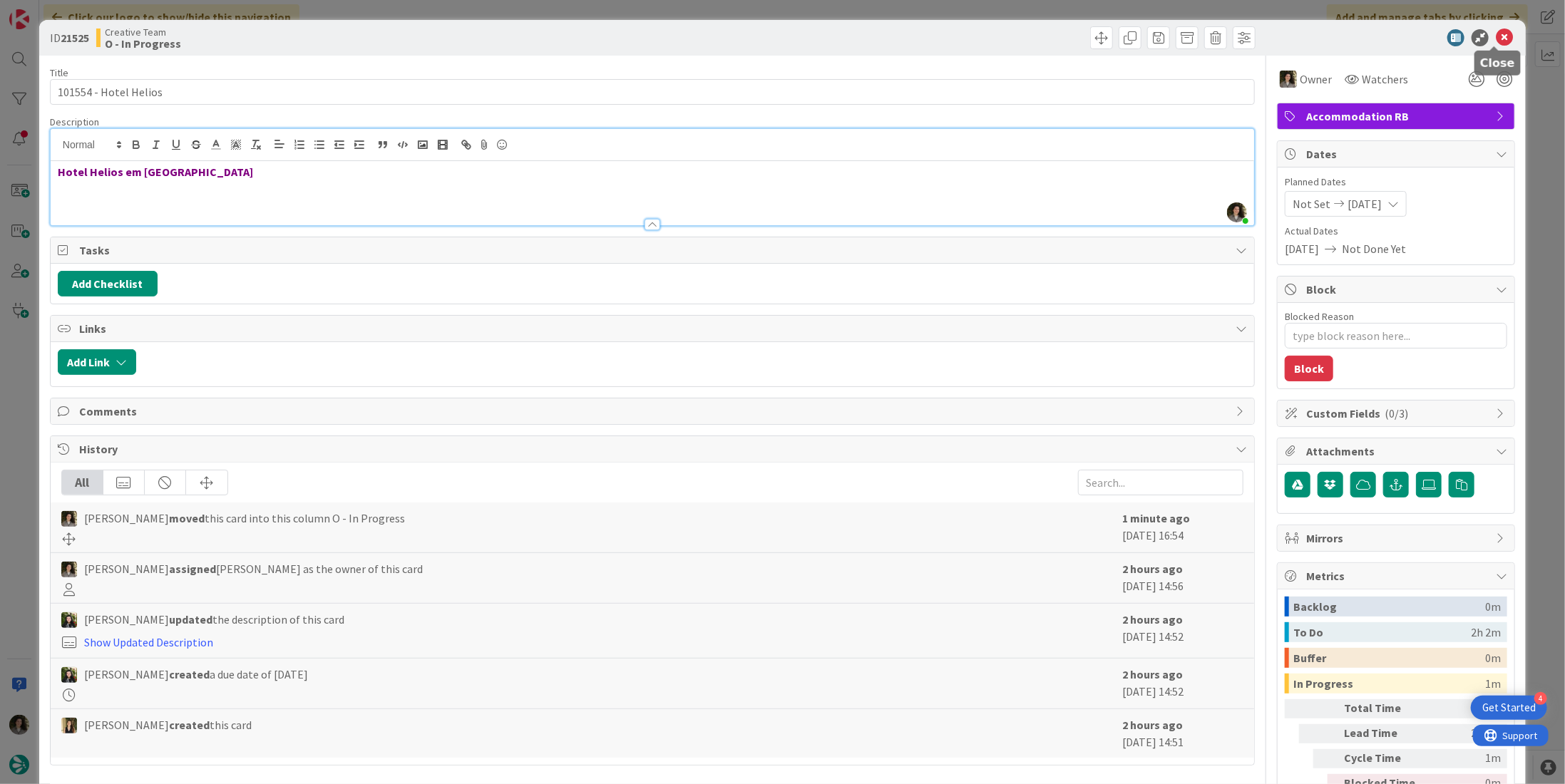
click at [1495, 32] on icon at bounding box center [1504, 38] width 17 height 17
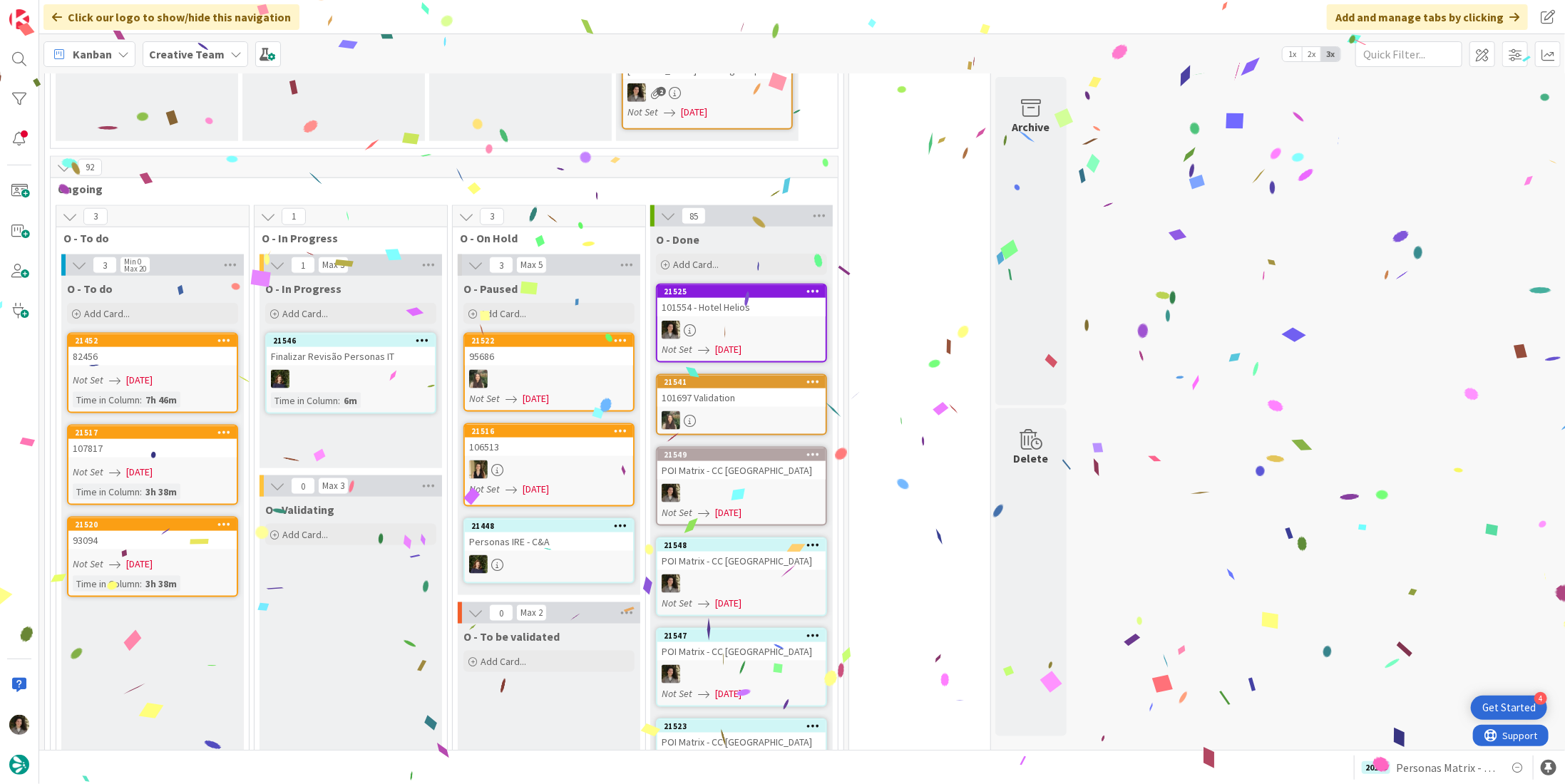
click at [774, 321] on div at bounding box center [742, 330] width 168 height 19
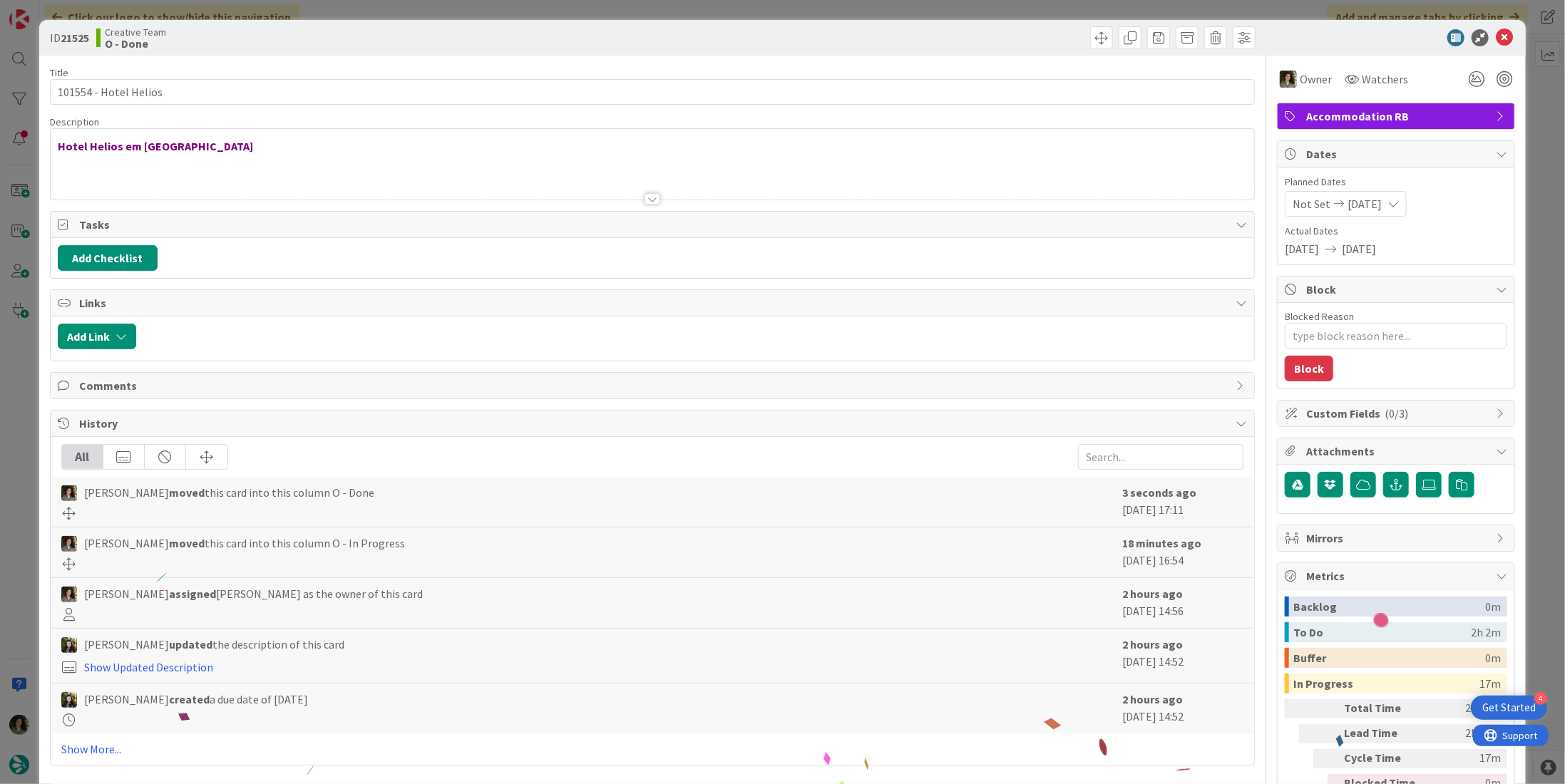
type textarea "x"
click at [1499, 36] on icon at bounding box center [1504, 38] width 17 height 17
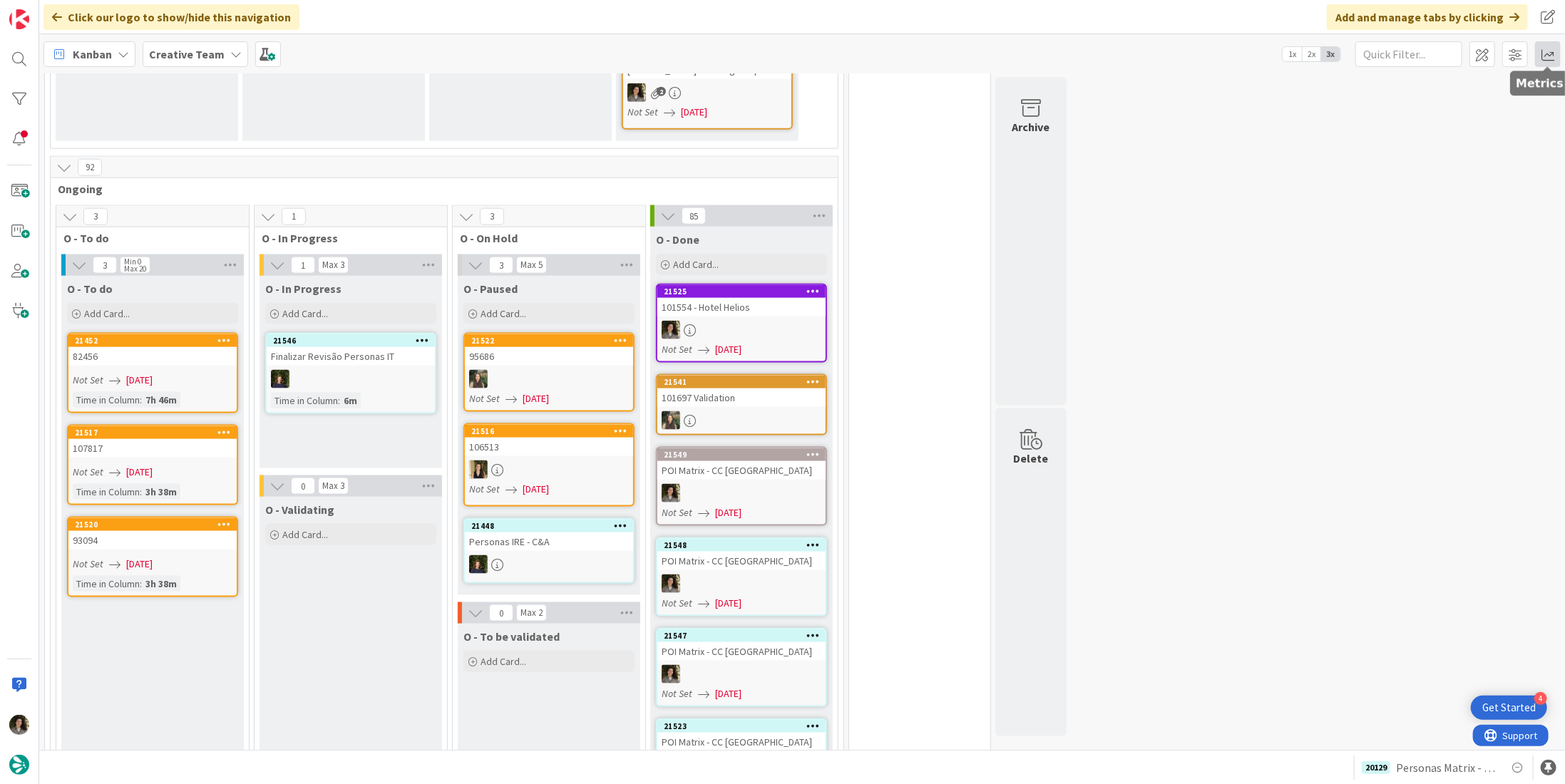
click at [1557, 62] on span at bounding box center [1547, 54] width 26 height 25
click at [1424, 168] on div "Allocation No Recent Data" at bounding box center [1464, 161] width 192 height 25
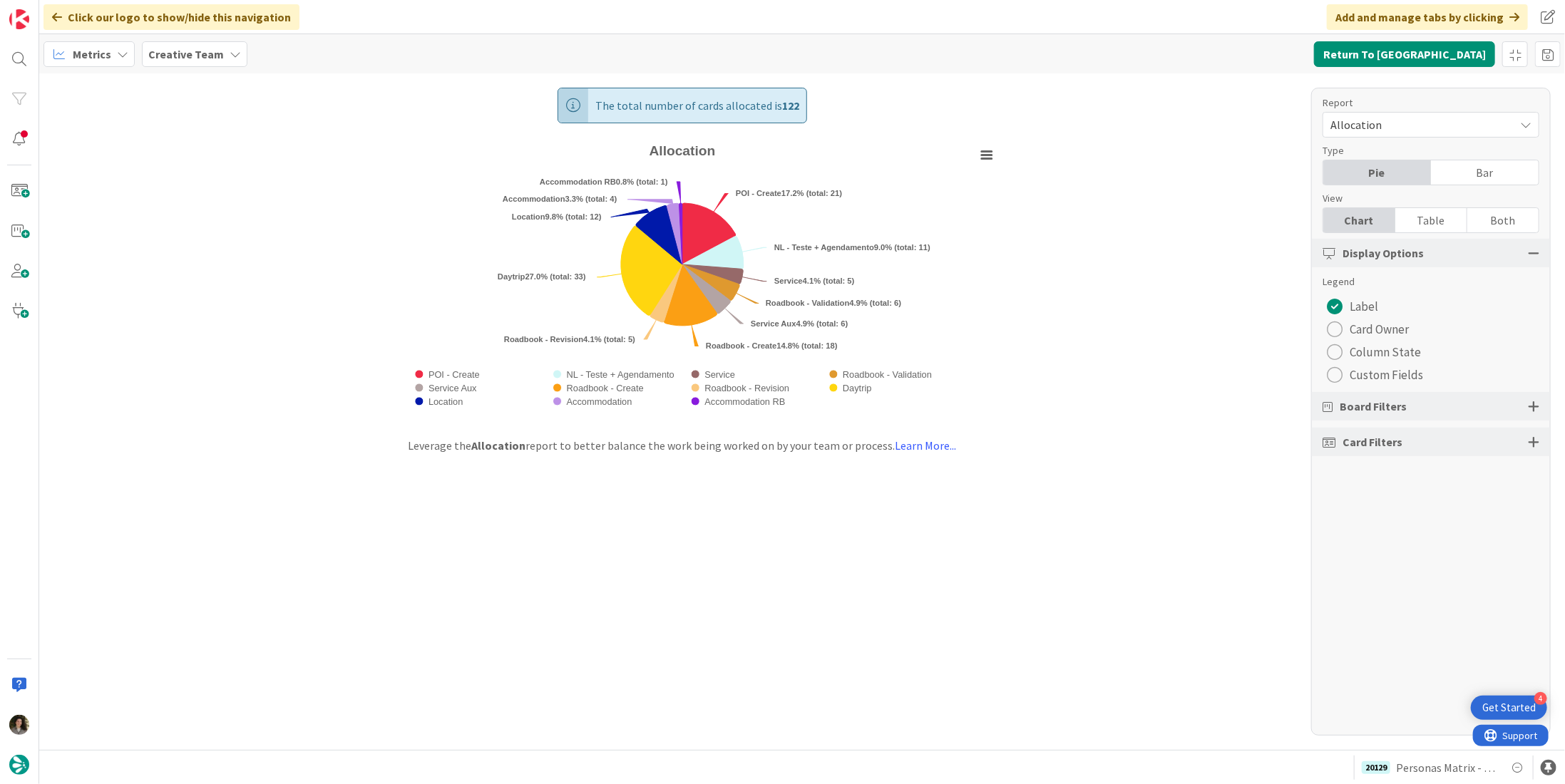
click at [1424, 216] on div "Table" at bounding box center [1431, 219] width 72 height 24
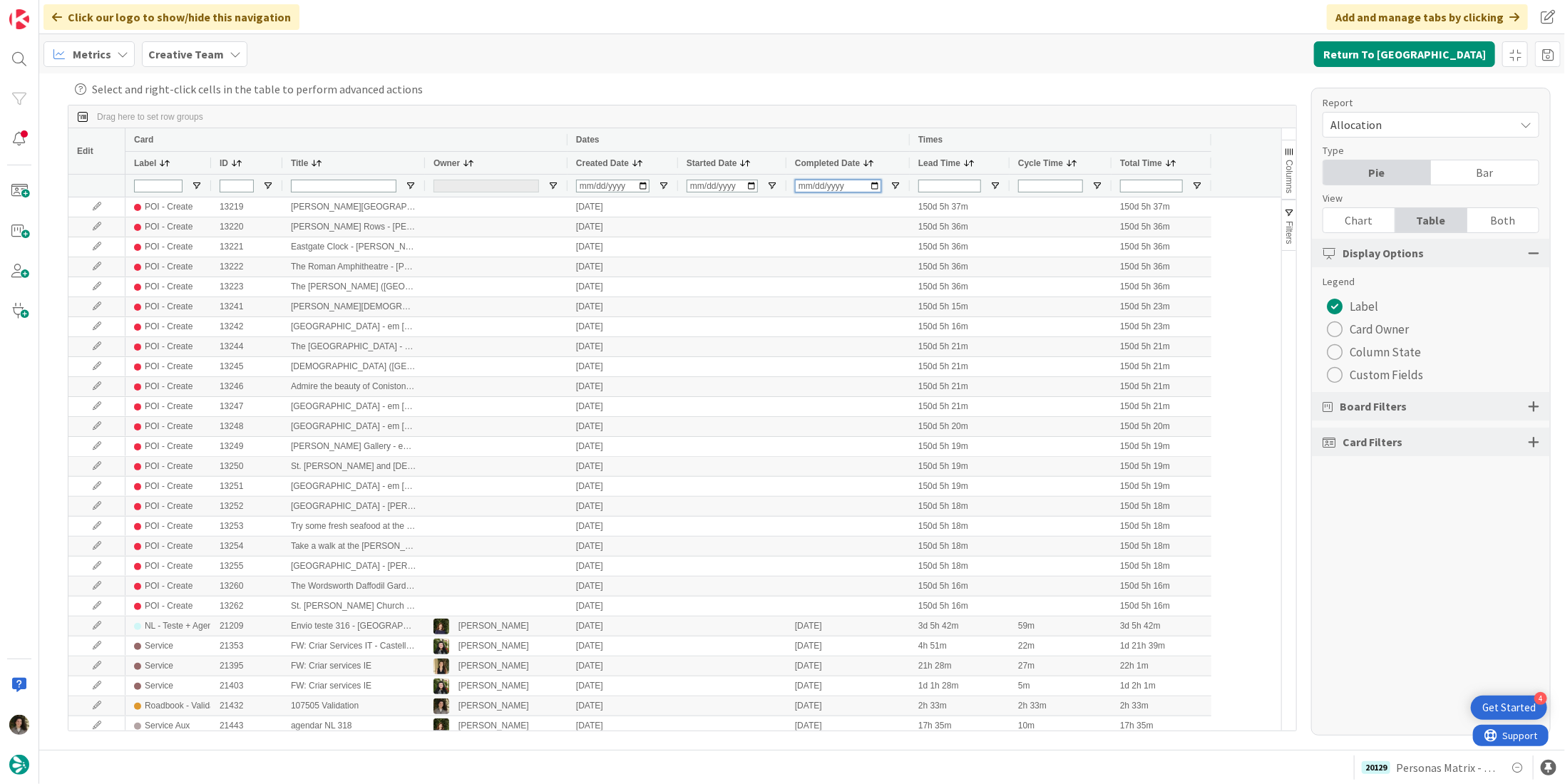
click at [801, 189] on input "Completed Date Filter Input" at bounding box center [839, 185] width 87 height 13
type input "2025-08-22"
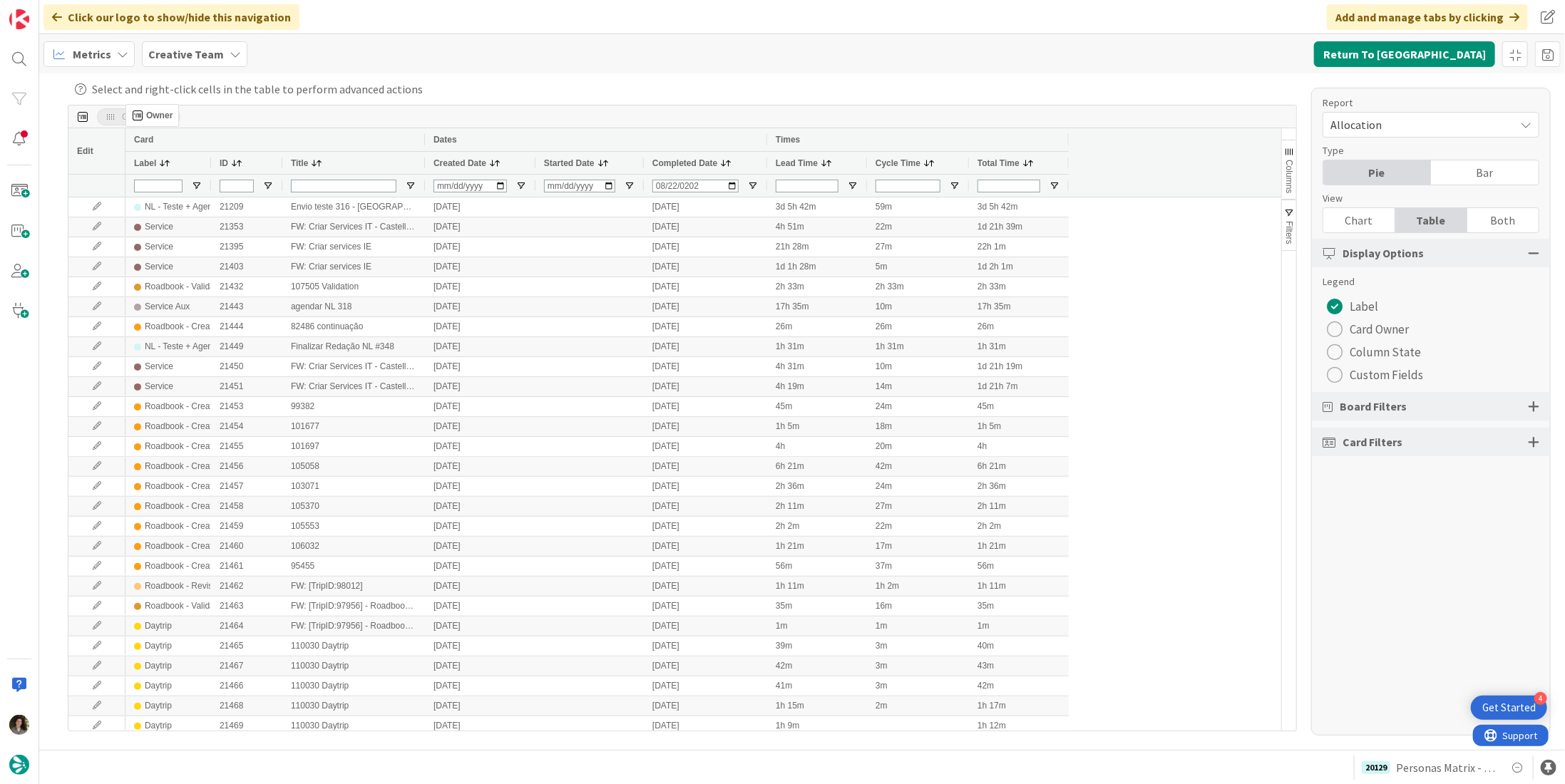
drag, startPoint x: 459, startPoint y: 159, endPoint x: 133, endPoint y: 110, distance: 329.7
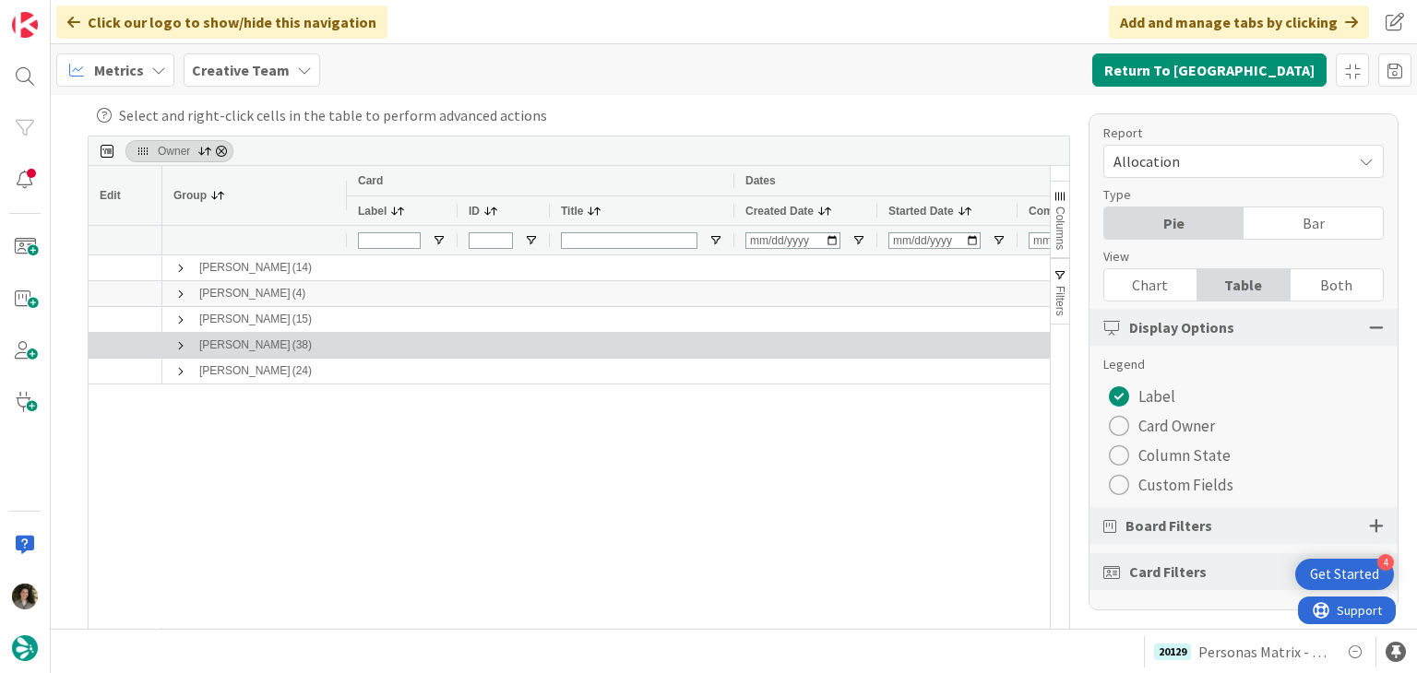
click at [176, 339] on span at bounding box center [180, 346] width 15 height 15
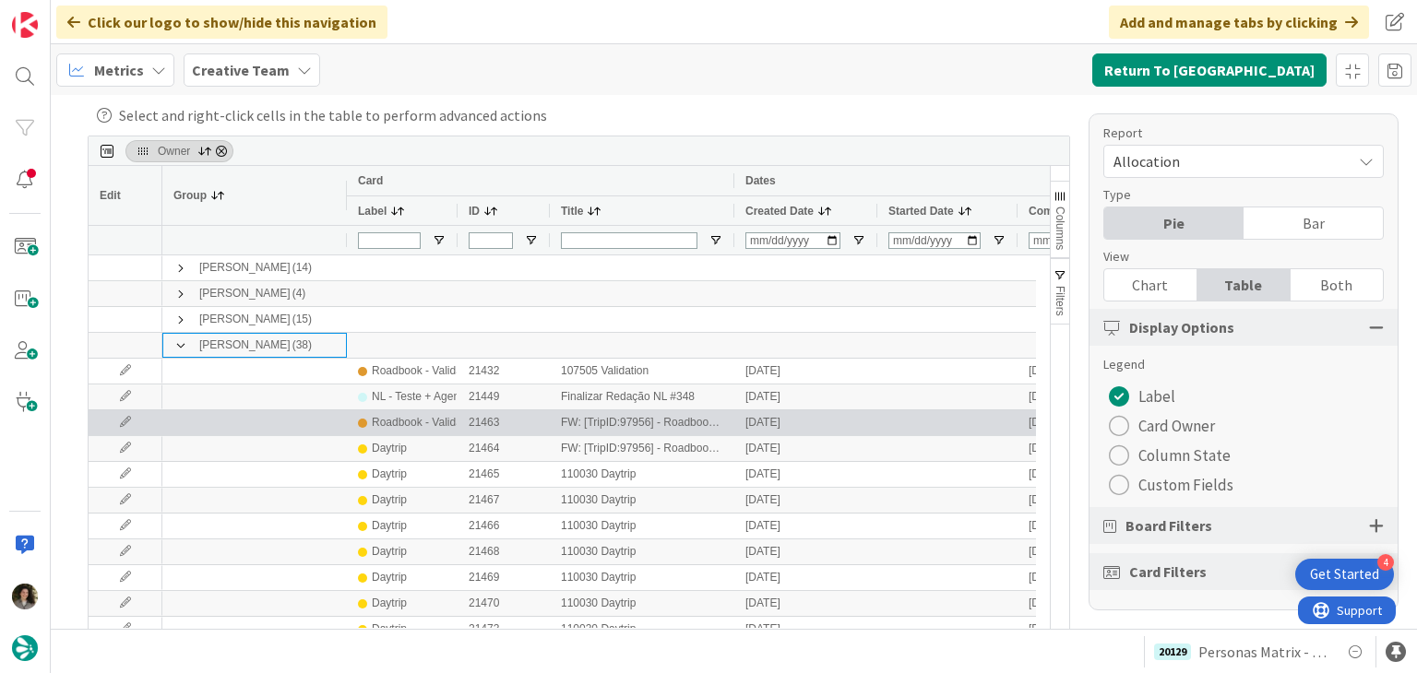
scroll to position [92, 0]
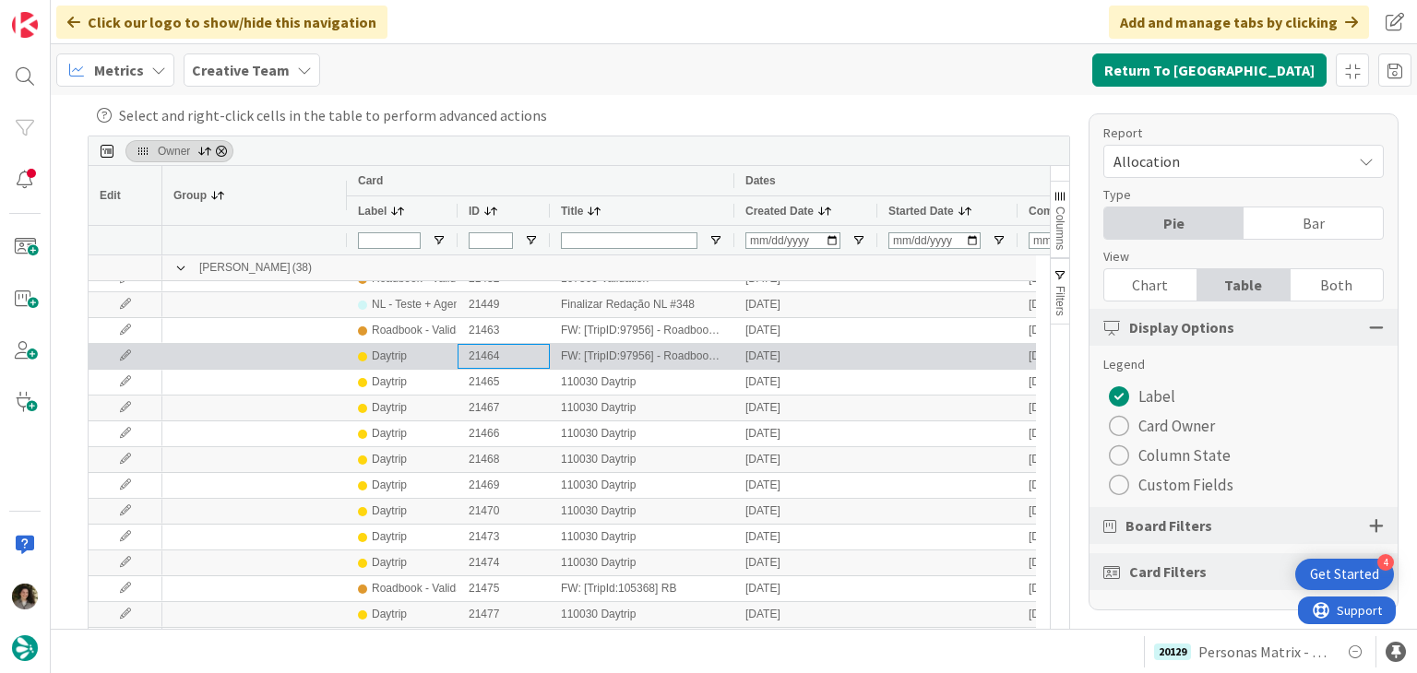
click at [461, 351] on div "21464" at bounding box center [504, 356] width 92 height 25
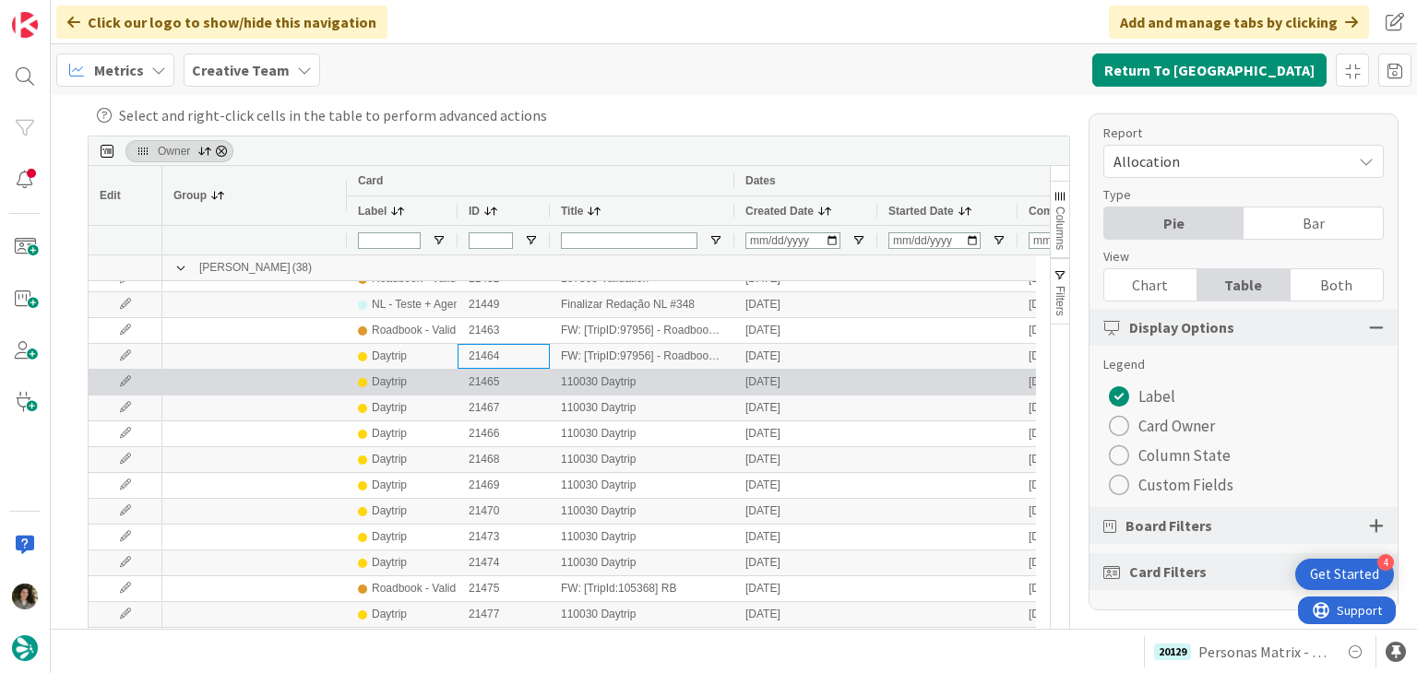
click at [434, 377] on div "Daytrip" at bounding box center [402, 382] width 89 height 23
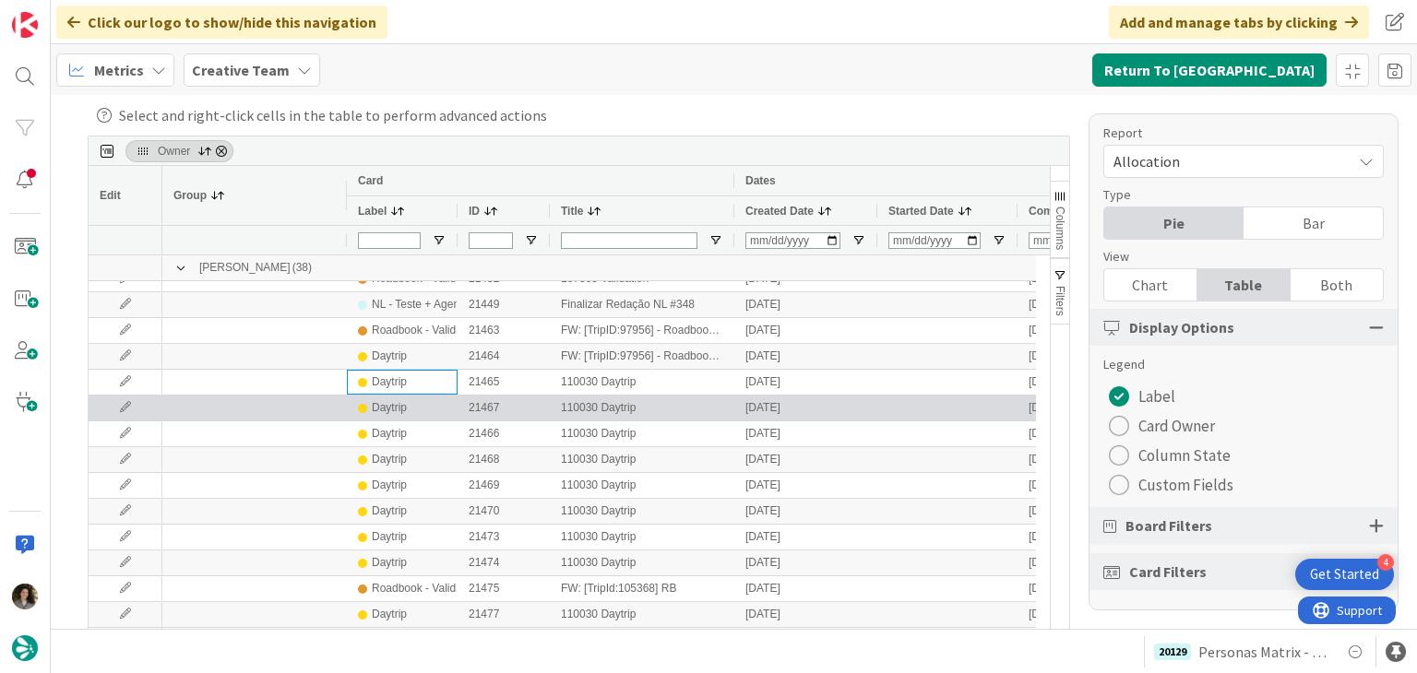
click at [413, 407] on div "Daytrip" at bounding box center [402, 408] width 89 height 23
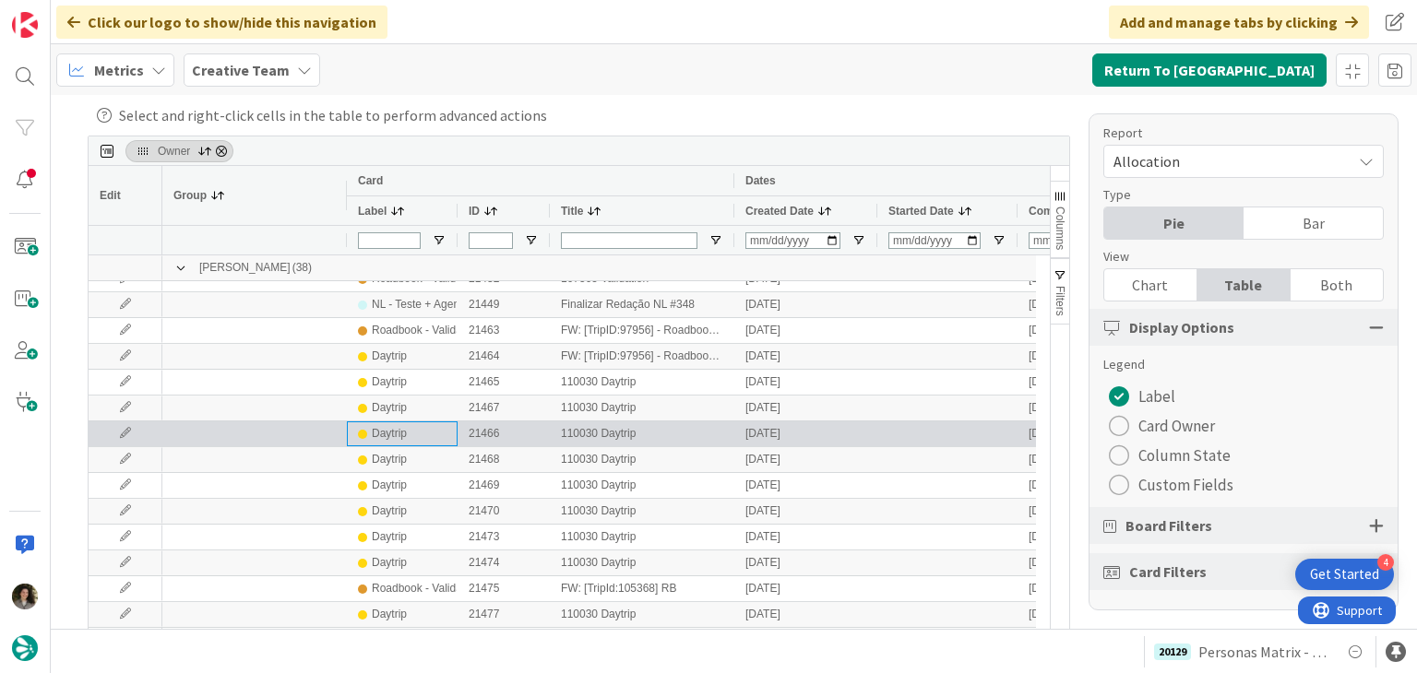
click at [408, 435] on div "Daytrip" at bounding box center [402, 434] width 89 height 23
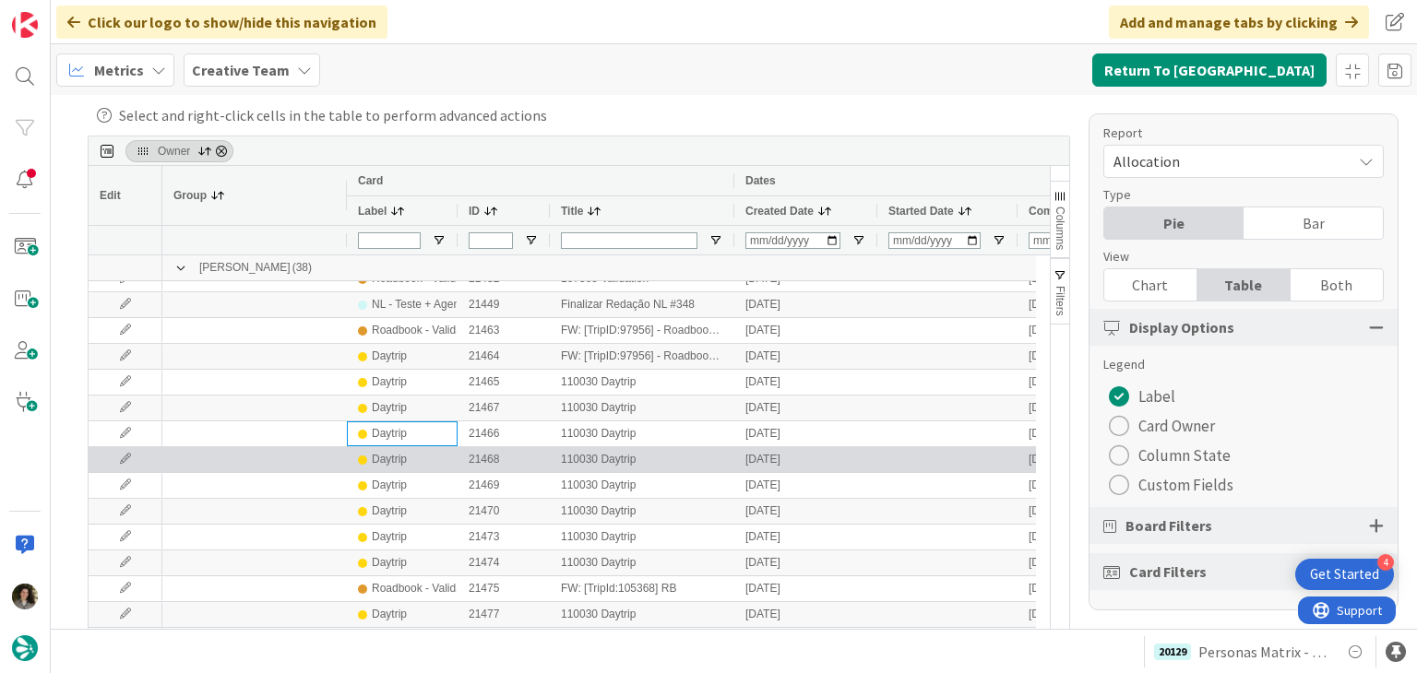
click at [398, 455] on div "Daytrip" at bounding box center [389, 459] width 35 height 23
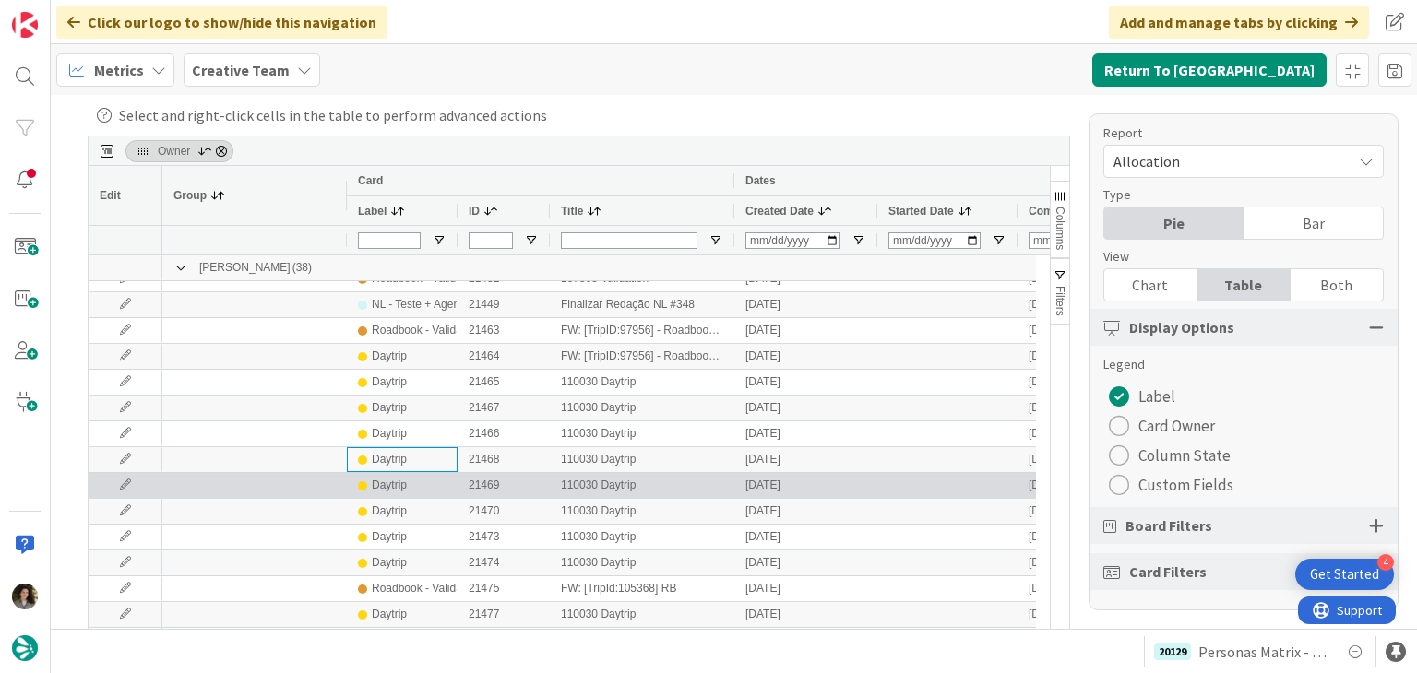
click at [401, 482] on div "Daytrip" at bounding box center [389, 485] width 35 height 23
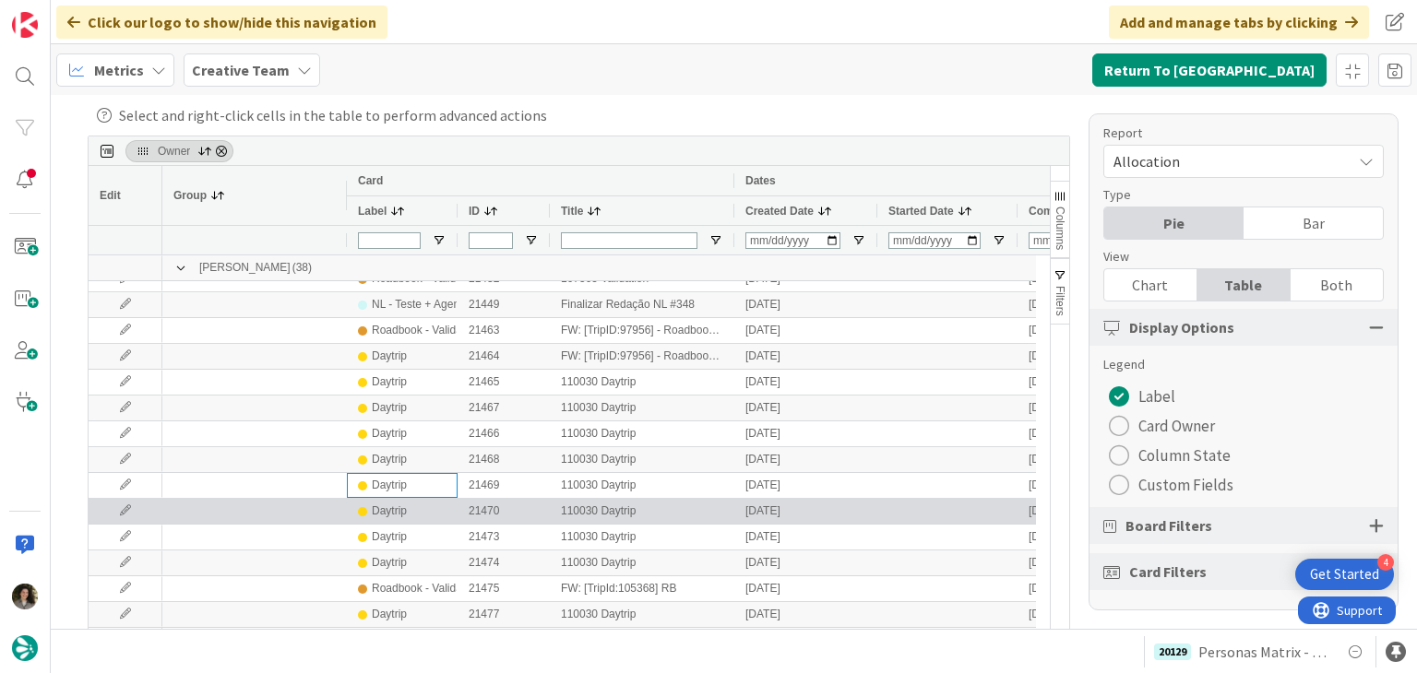
click at [399, 512] on div "Daytrip" at bounding box center [389, 511] width 35 height 23
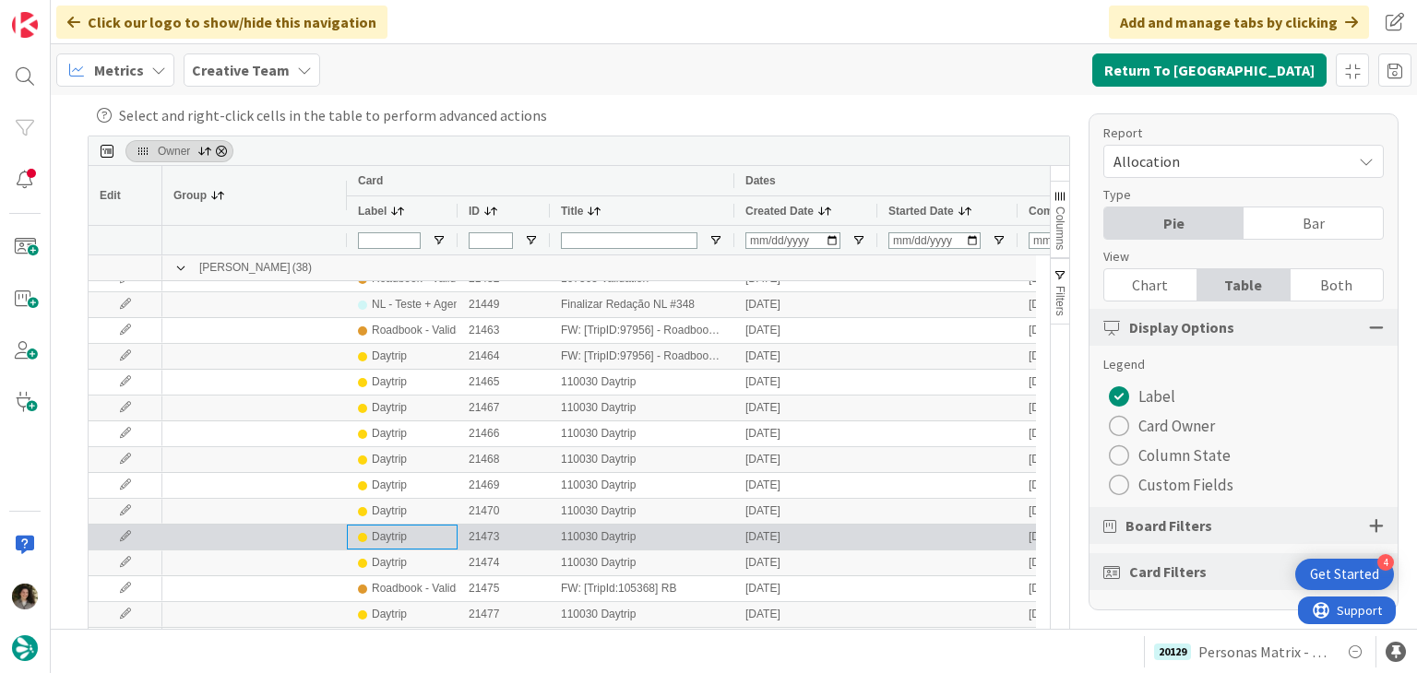
click at [399, 538] on div "Daytrip" at bounding box center [389, 537] width 35 height 23
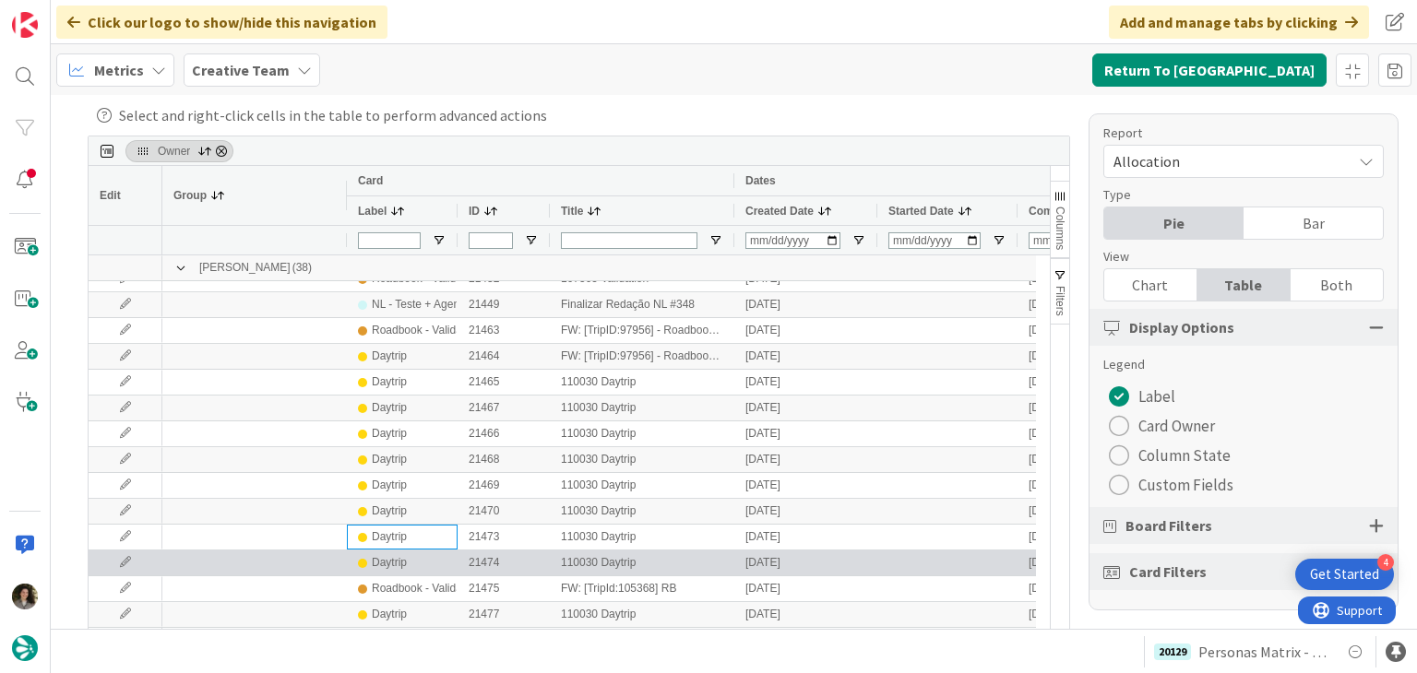
click at [395, 565] on div "Daytrip" at bounding box center [389, 563] width 35 height 23
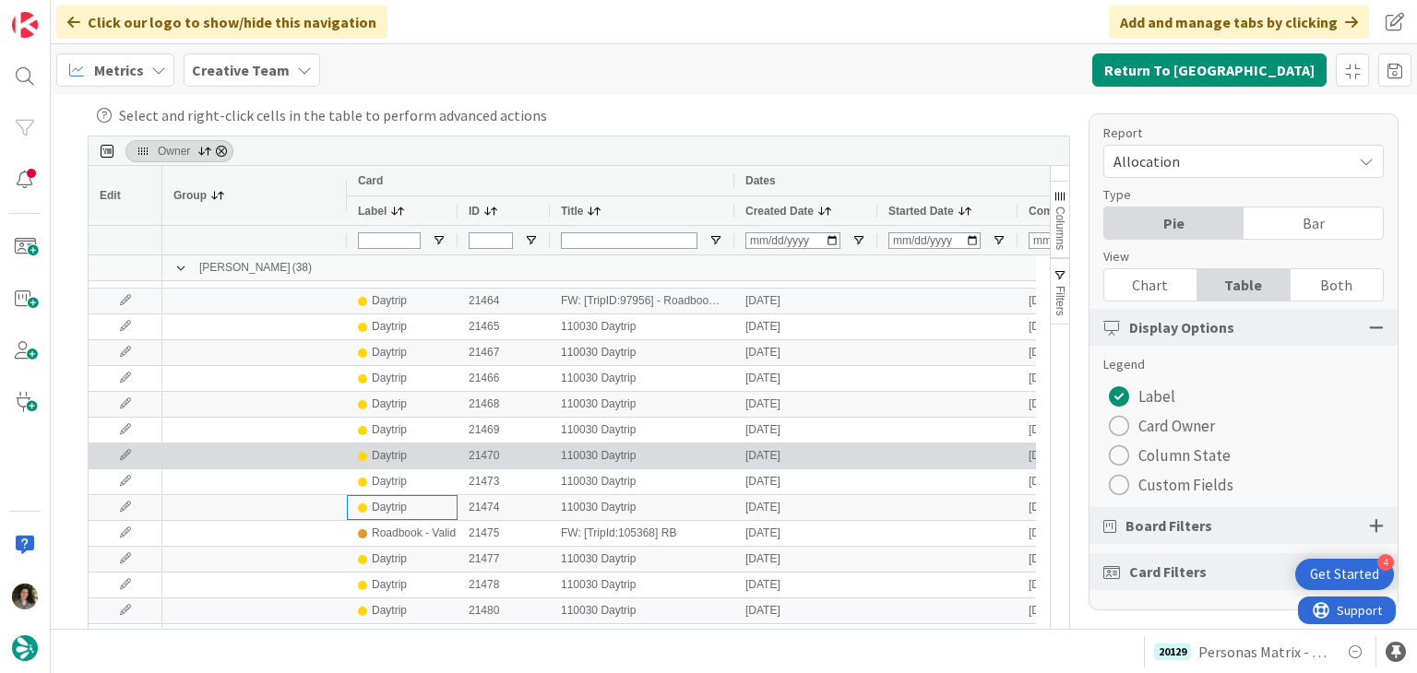
scroll to position [277, 0]
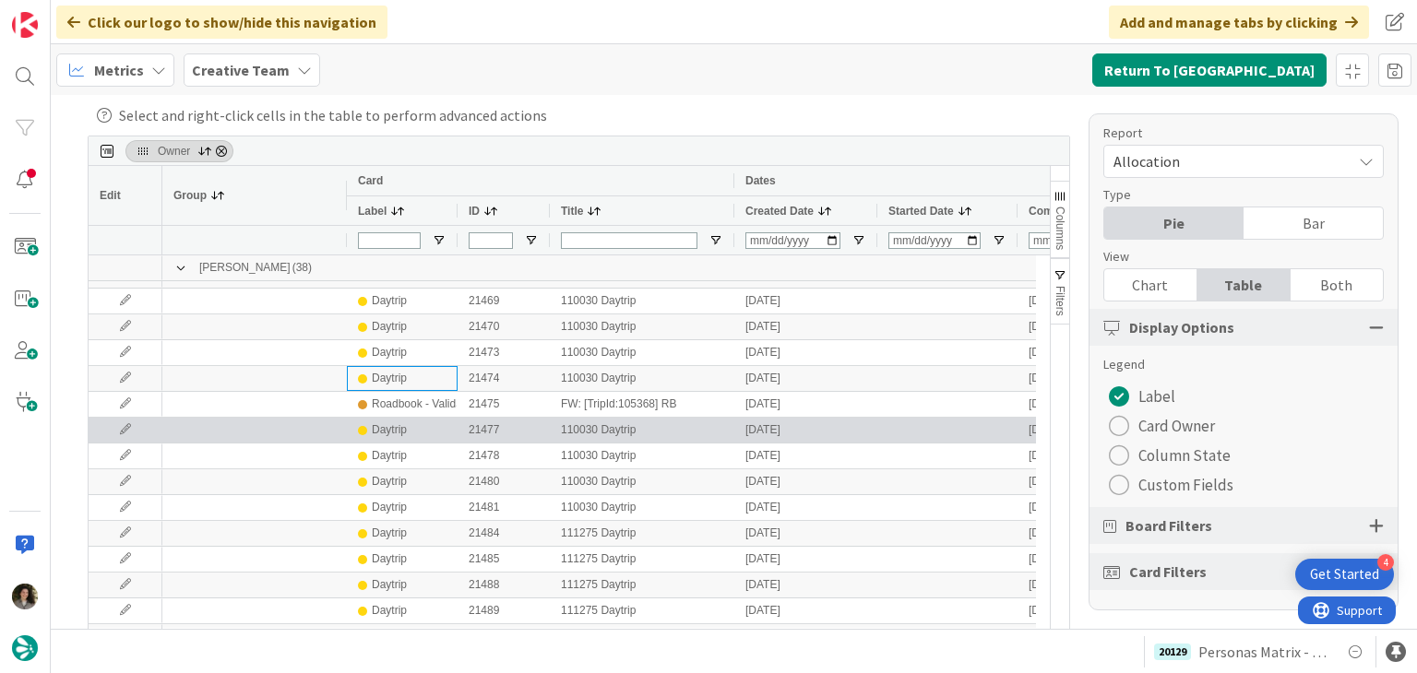
click at [384, 434] on div "Daytrip" at bounding box center [389, 430] width 35 height 23
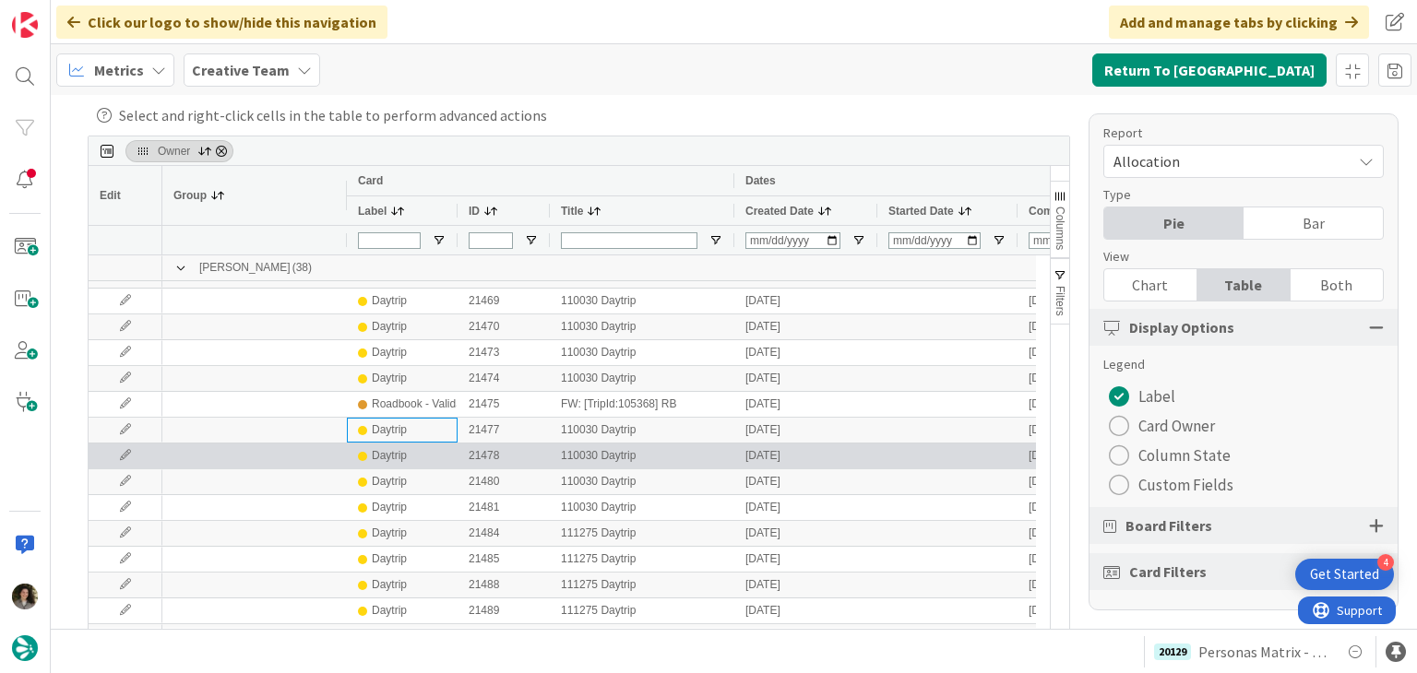
click at [390, 466] on div "Daytrip" at bounding box center [389, 456] width 35 height 23
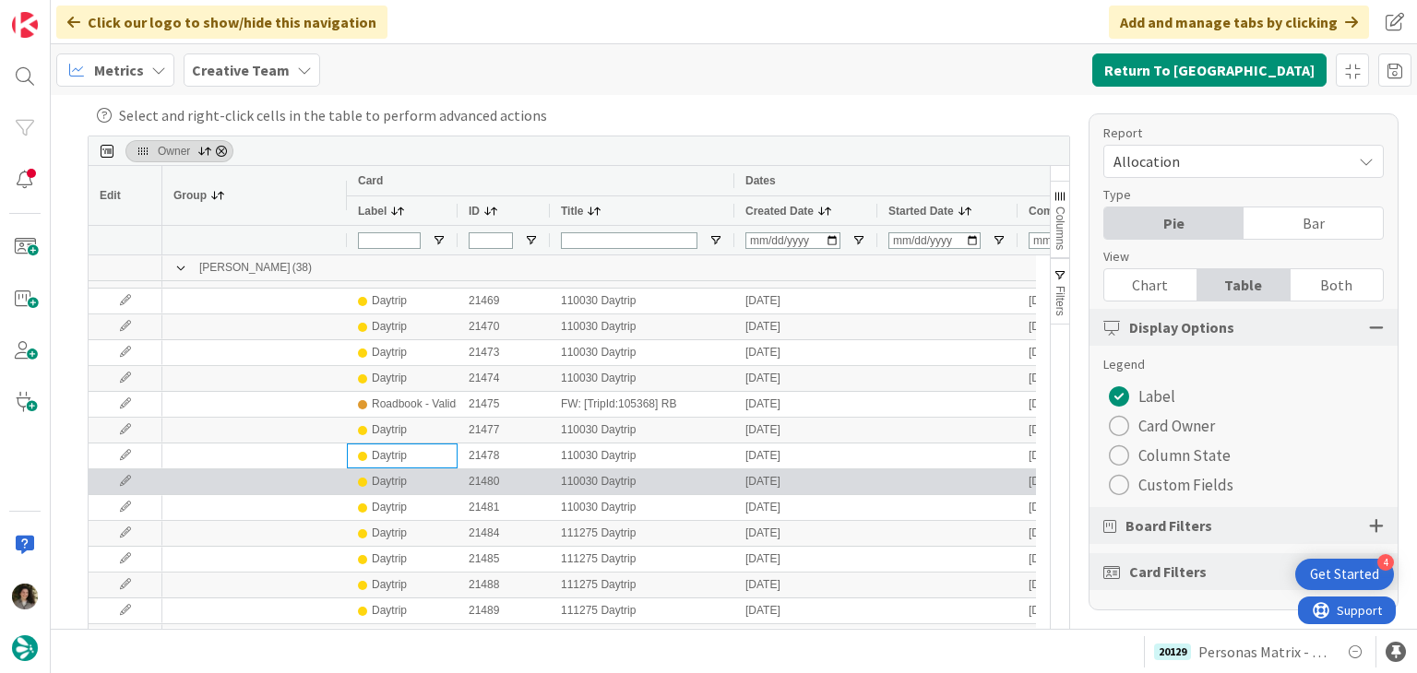
click at [388, 481] on div "Daytrip" at bounding box center [389, 481] width 35 height 23
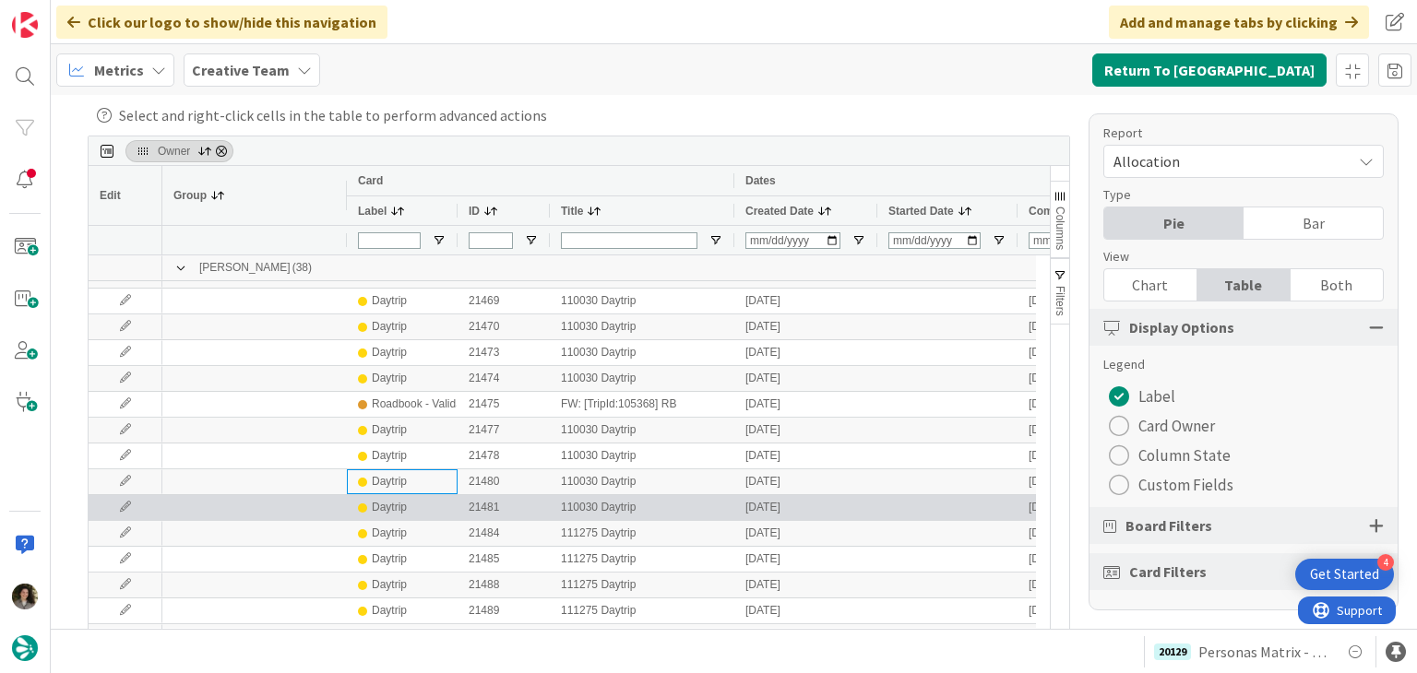
click at [390, 503] on div "Daytrip" at bounding box center [389, 507] width 35 height 23
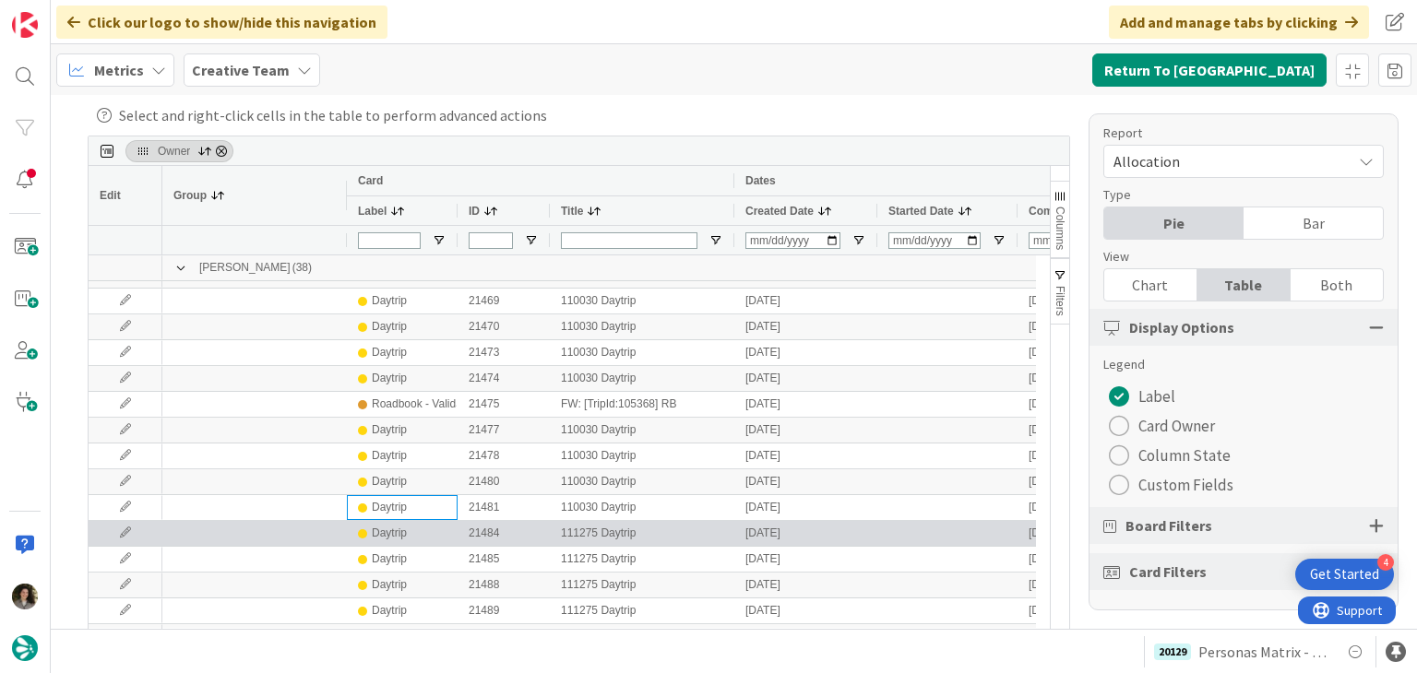
click at [395, 526] on div "Daytrip" at bounding box center [389, 533] width 35 height 23
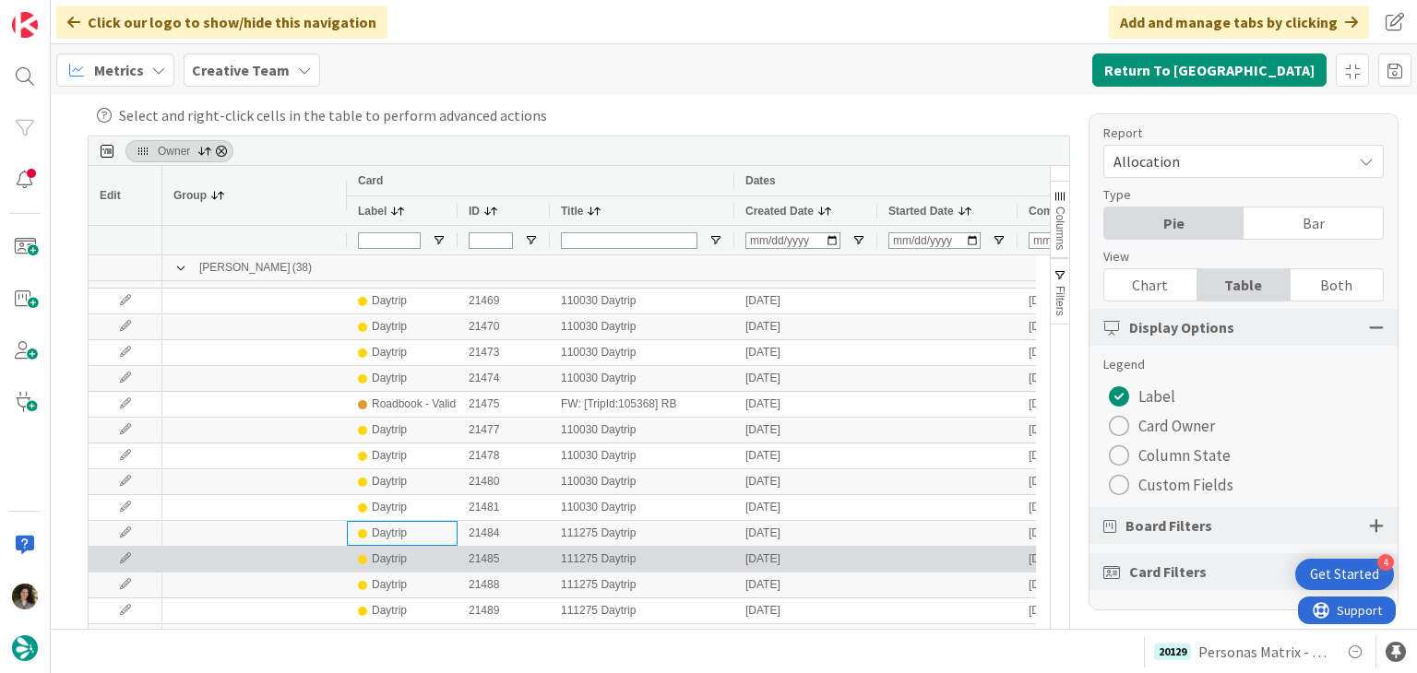
click at [391, 554] on div "Daytrip" at bounding box center [389, 559] width 35 height 23
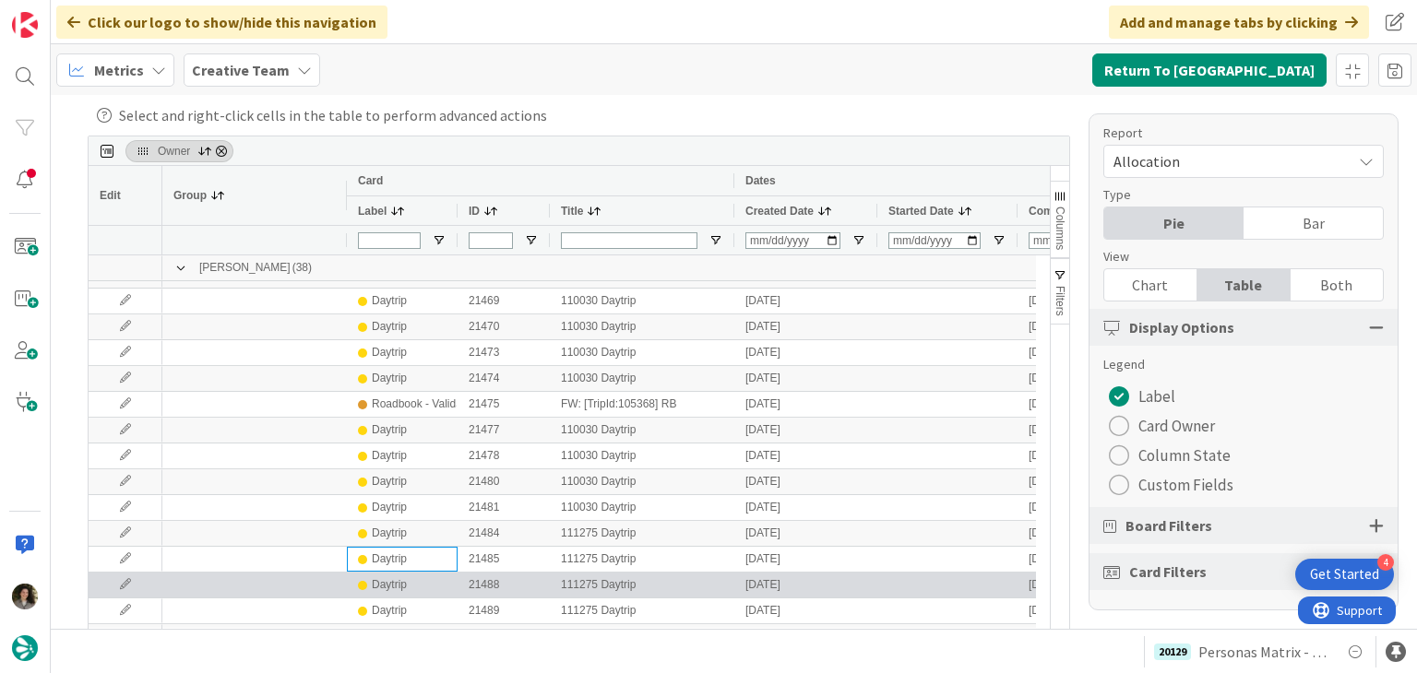
click at [387, 585] on div "Daytrip" at bounding box center [389, 585] width 35 height 23
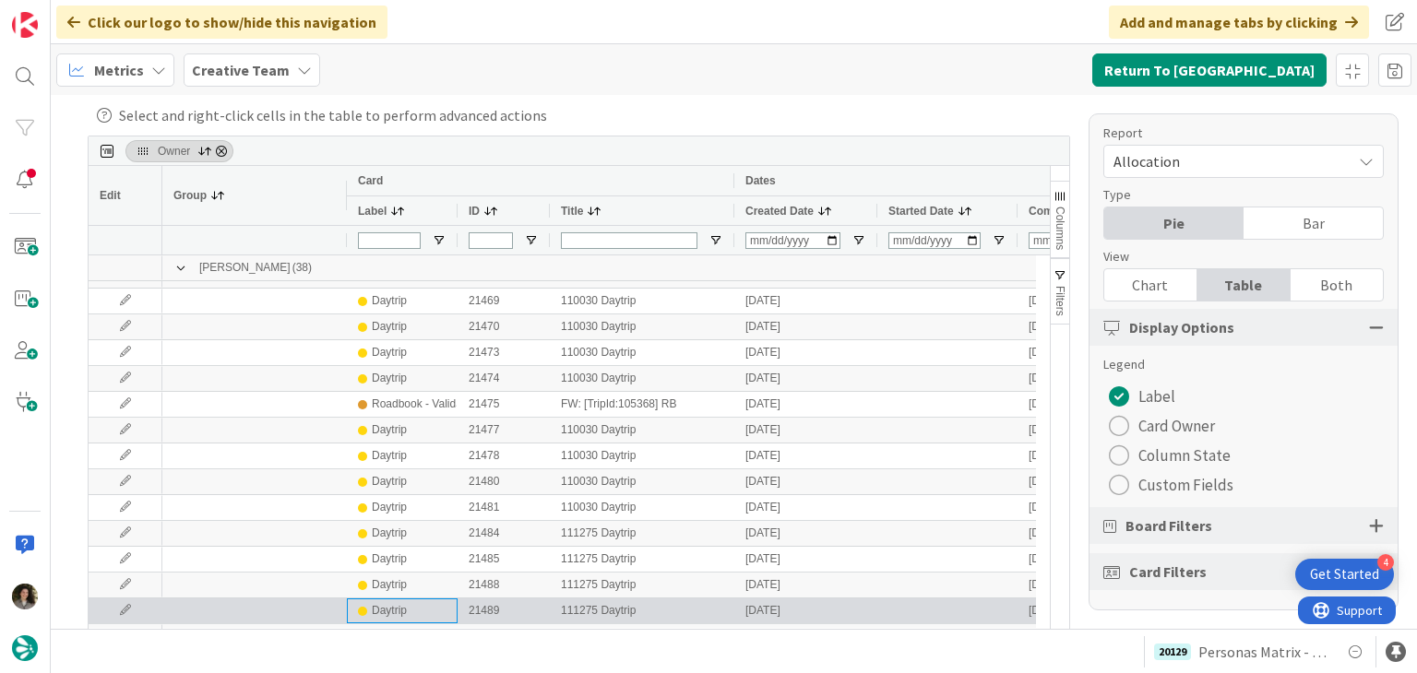
click at [390, 614] on div "Daytrip" at bounding box center [389, 611] width 35 height 23
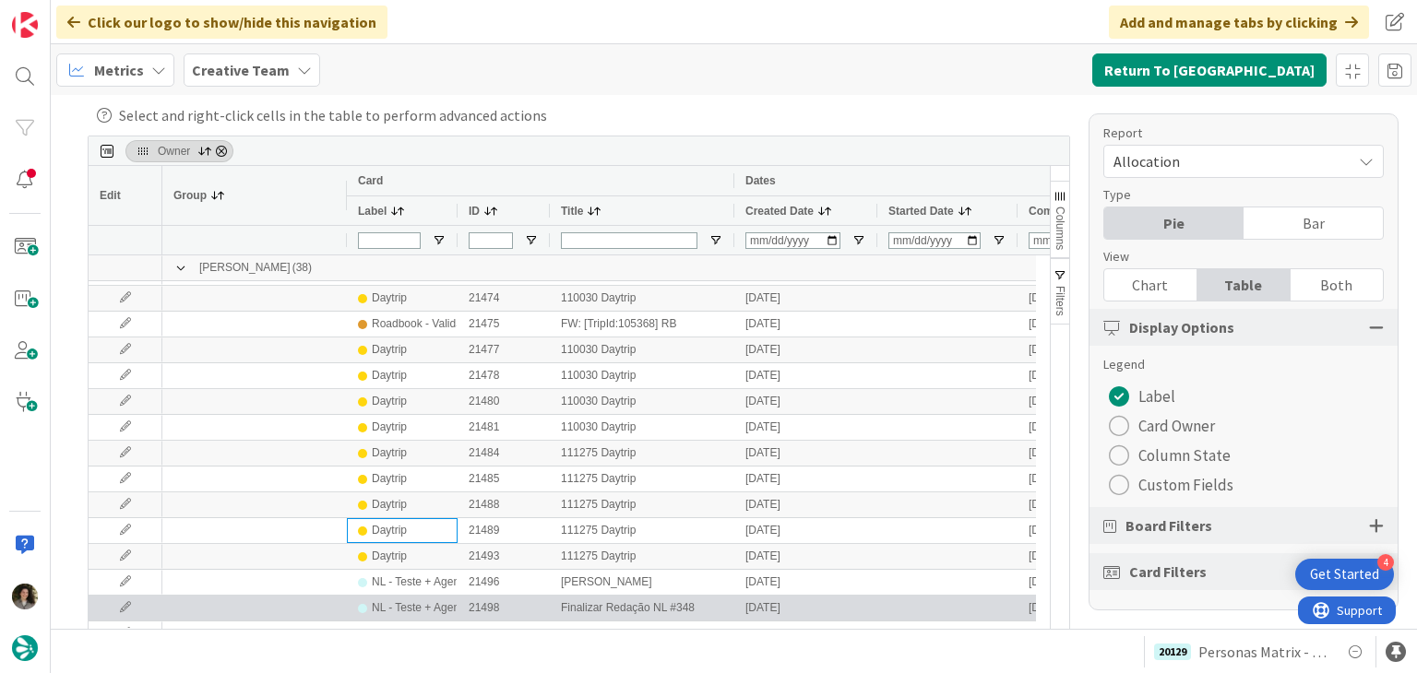
scroll to position [461, 0]
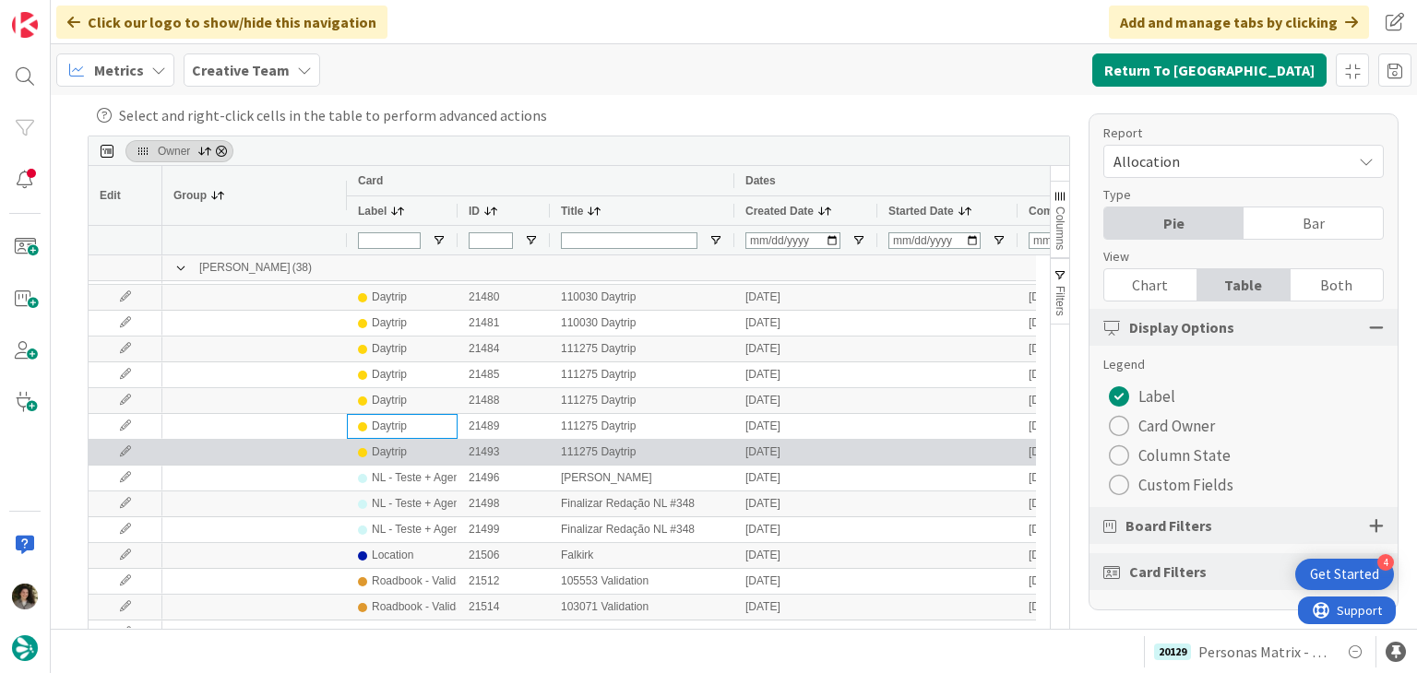
click at [403, 455] on div "Daytrip" at bounding box center [389, 452] width 35 height 23
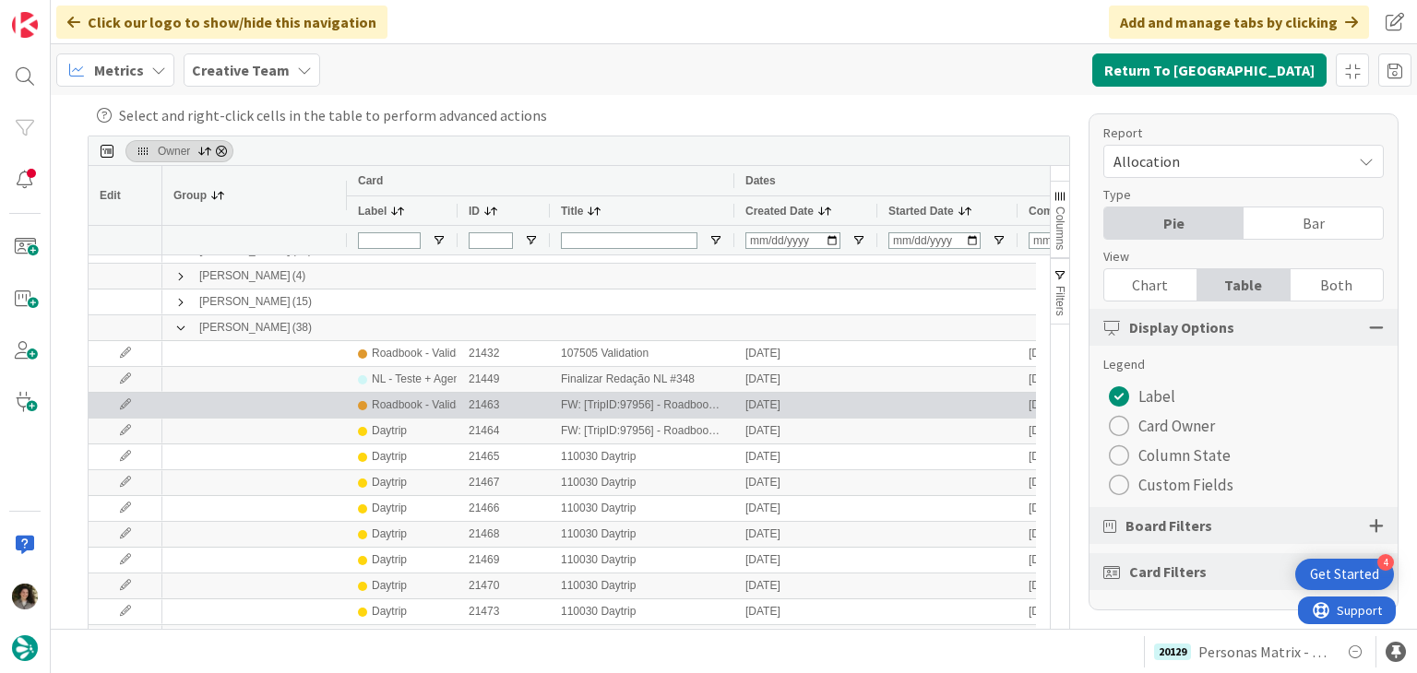
scroll to position [0, 0]
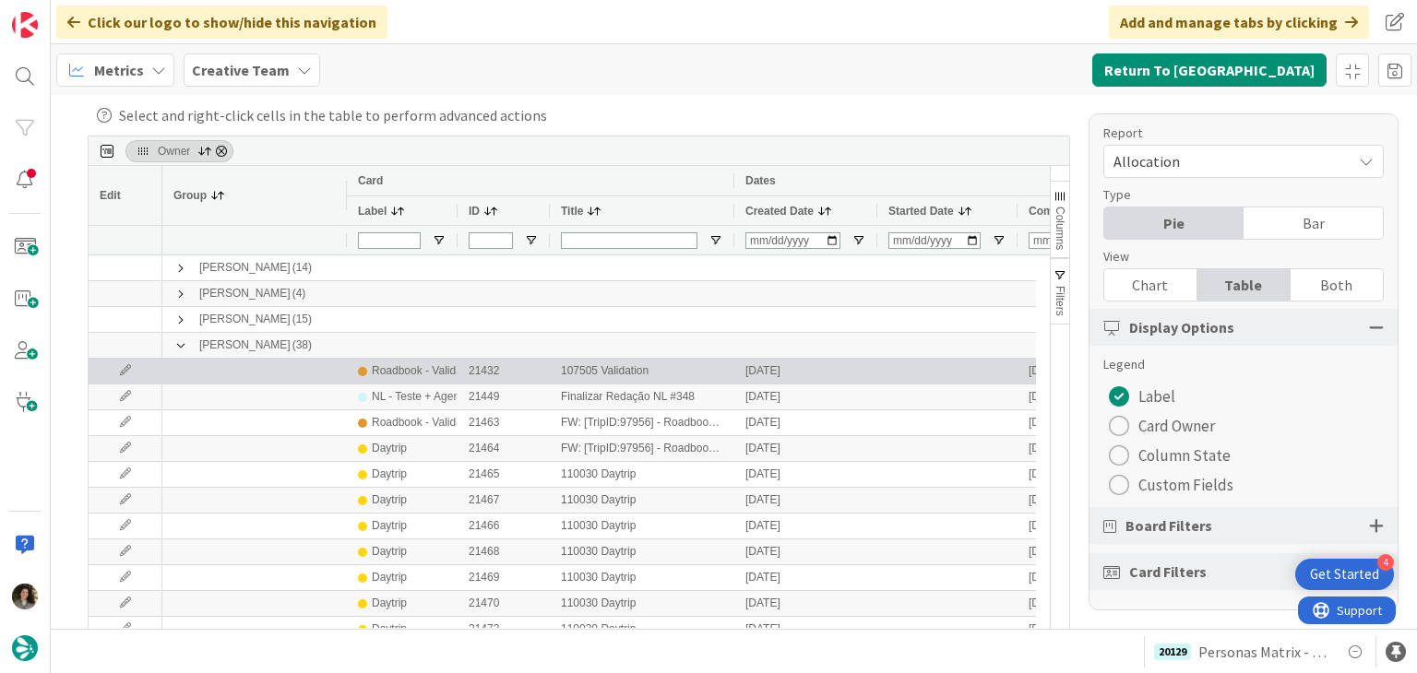
click at [480, 369] on div "21432" at bounding box center [504, 371] width 92 height 25
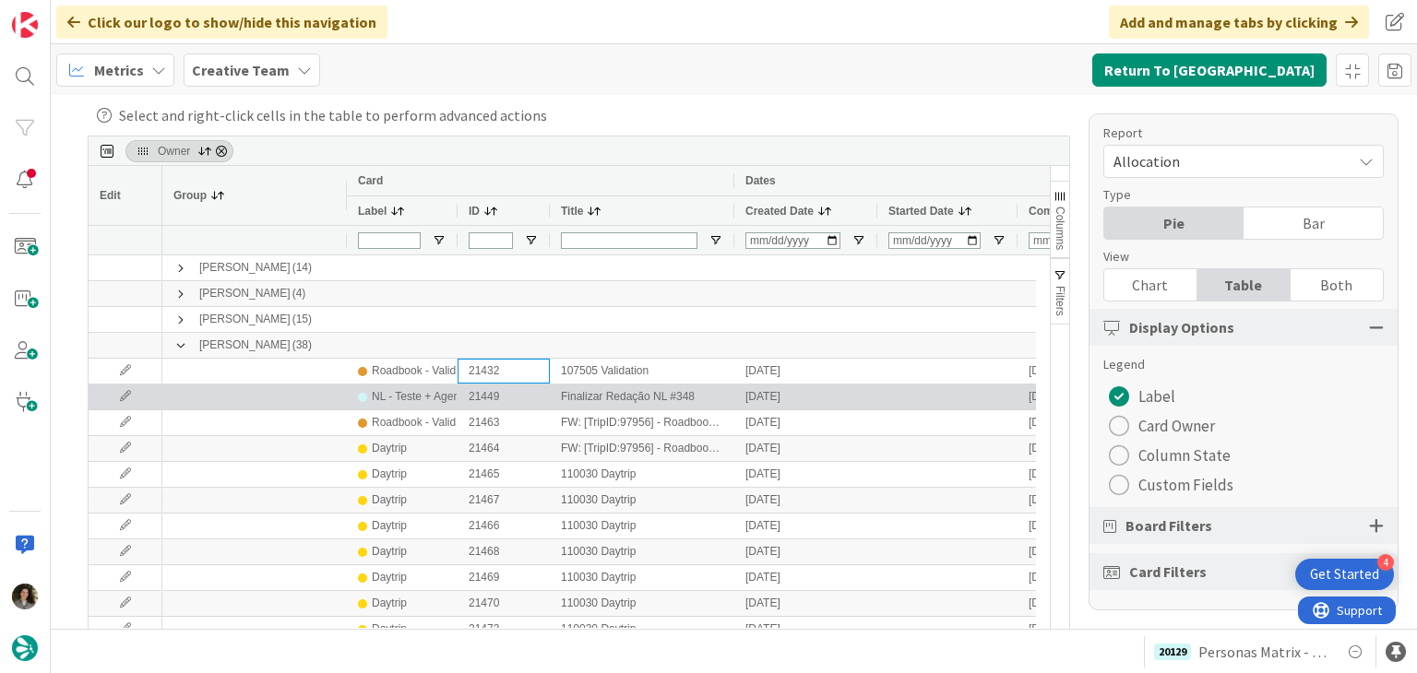
click at [424, 392] on div "NL - Teste + Agendamento" at bounding box center [437, 397] width 131 height 23
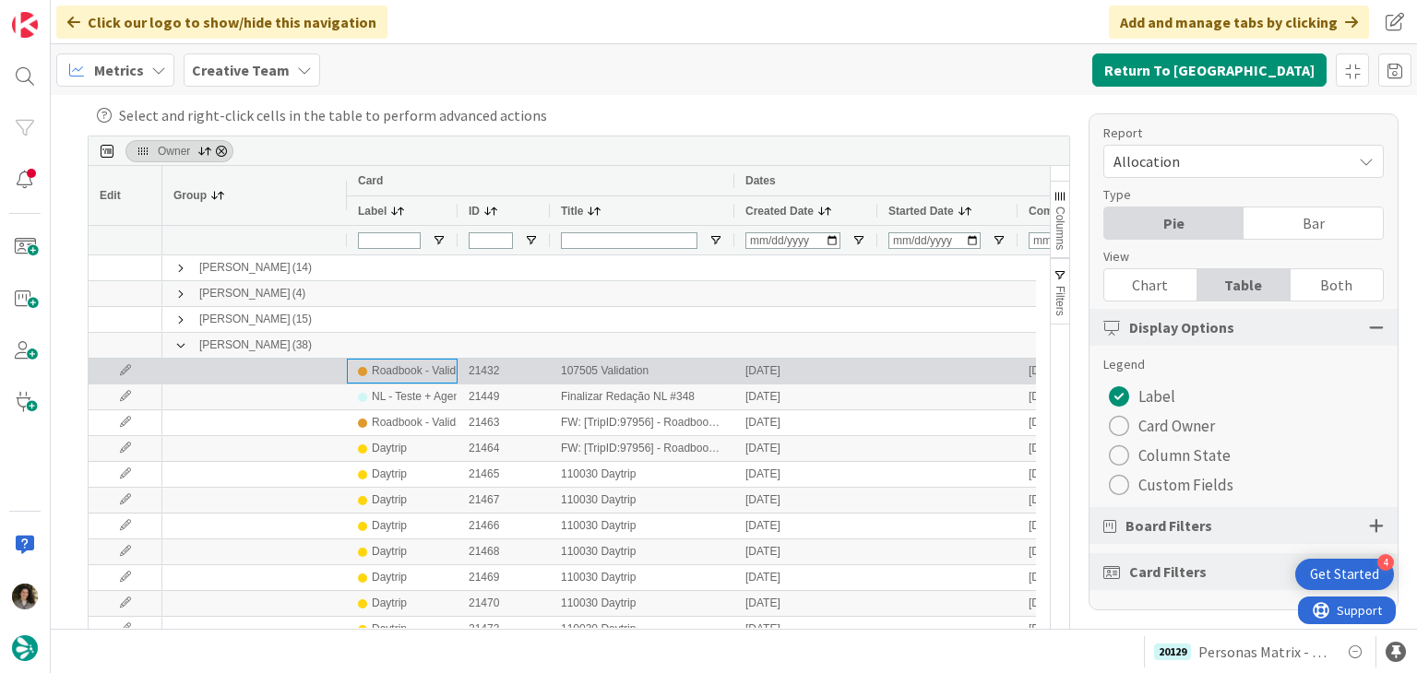
click at [414, 367] on div "Roadbook - Validation" at bounding box center [426, 371] width 108 height 23
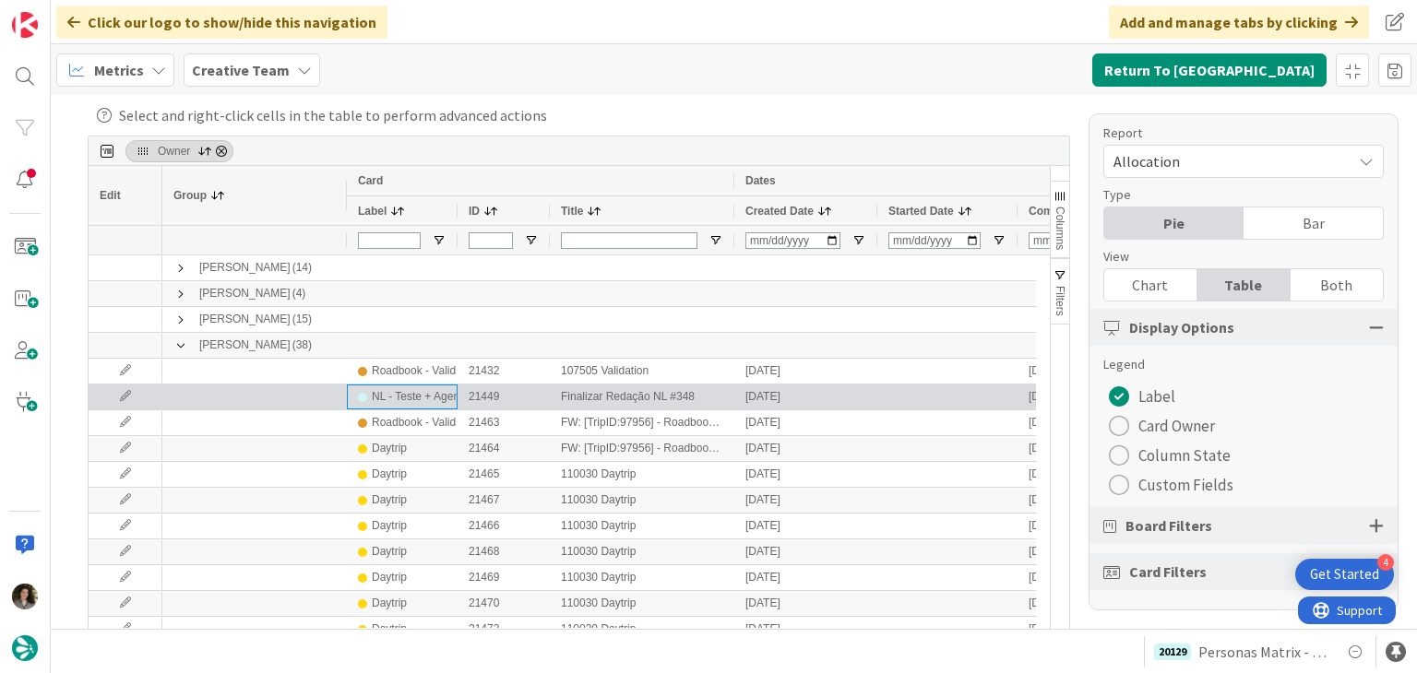
click at [420, 392] on div "NL - Teste + Agendamento" at bounding box center [437, 397] width 131 height 23
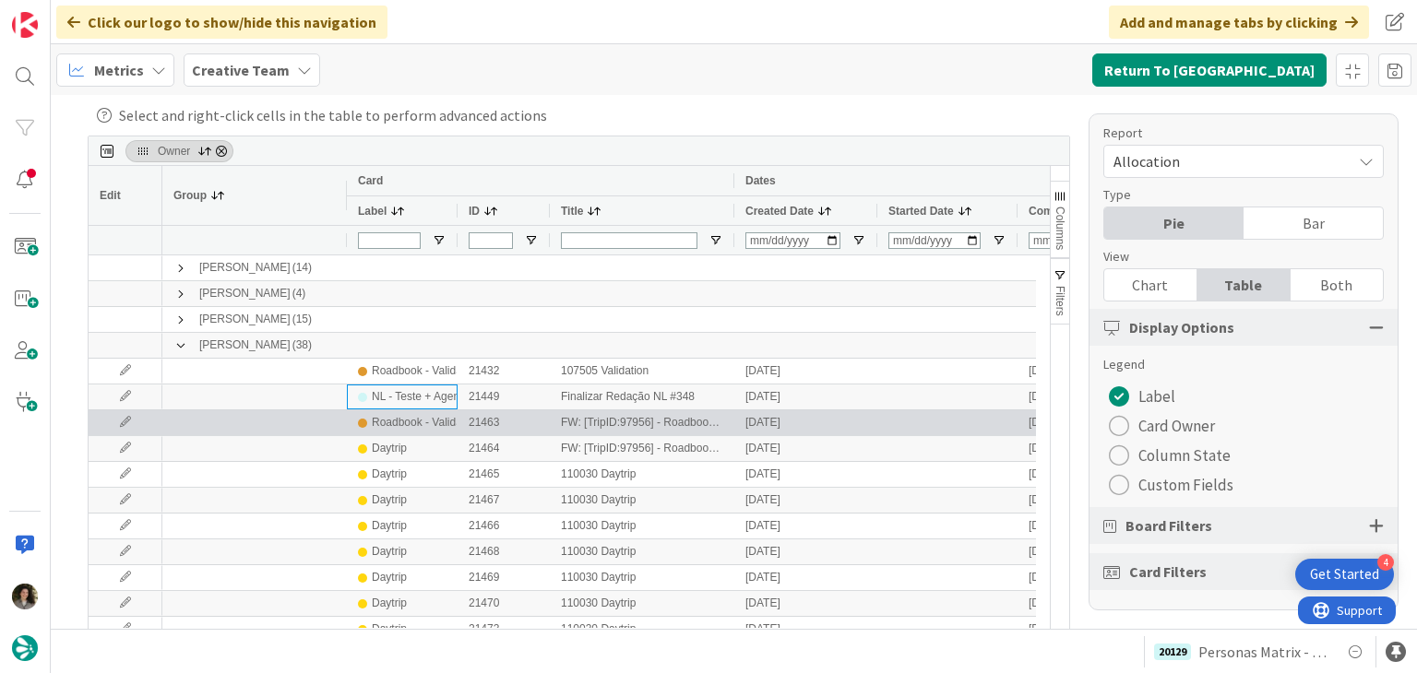
click at [426, 424] on div "Roadbook - Validation" at bounding box center [426, 422] width 108 height 23
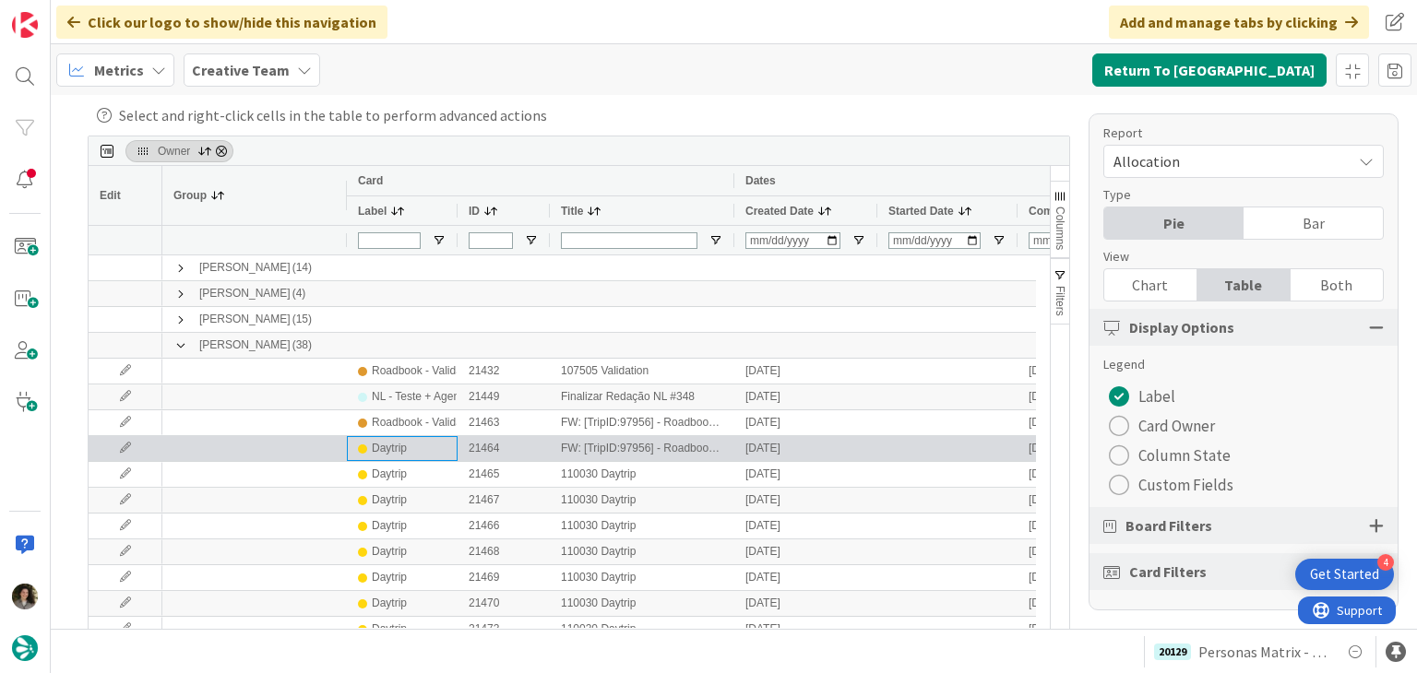
click at [406, 458] on div "Daytrip" at bounding box center [389, 448] width 35 height 23
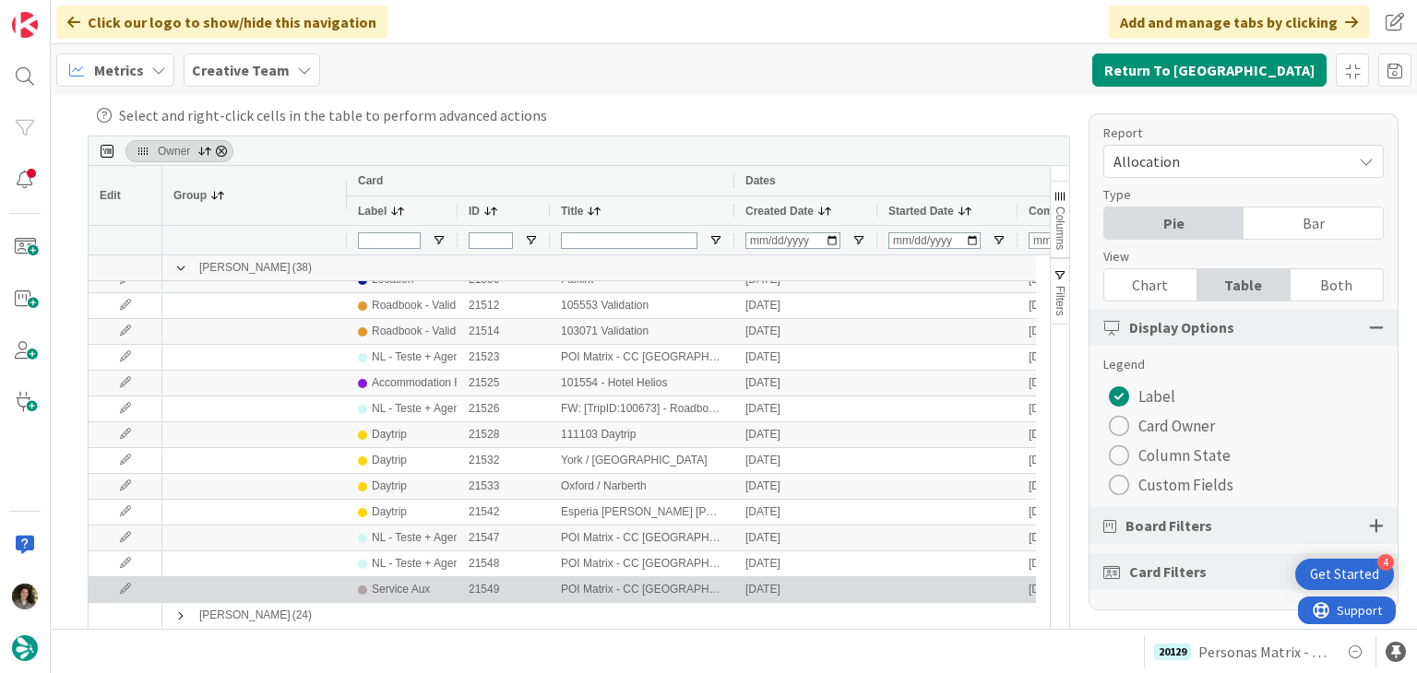
click at [428, 585] on div "Service Aux" at bounding box center [402, 589] width 89 height 23
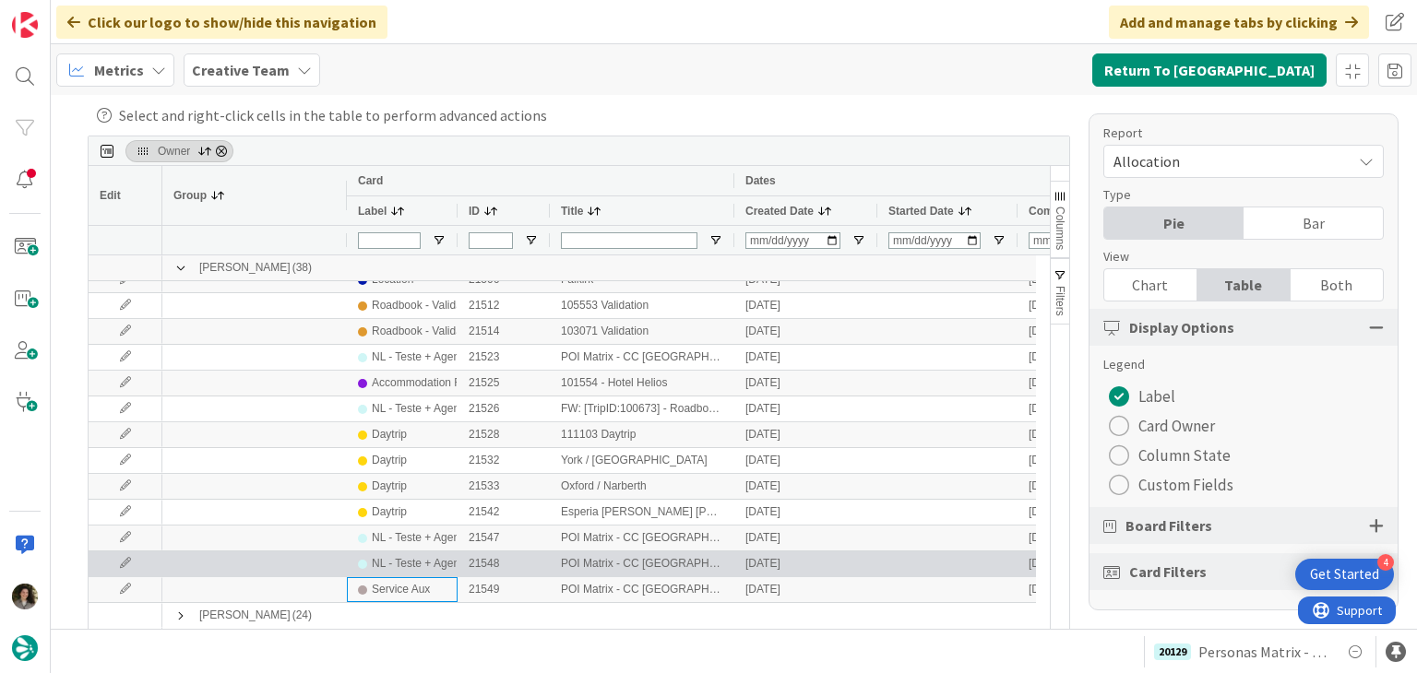
click at [433, 565] on div "NL - Teste + Agendamento" at bounding box center [437, 564] width 131 height 23
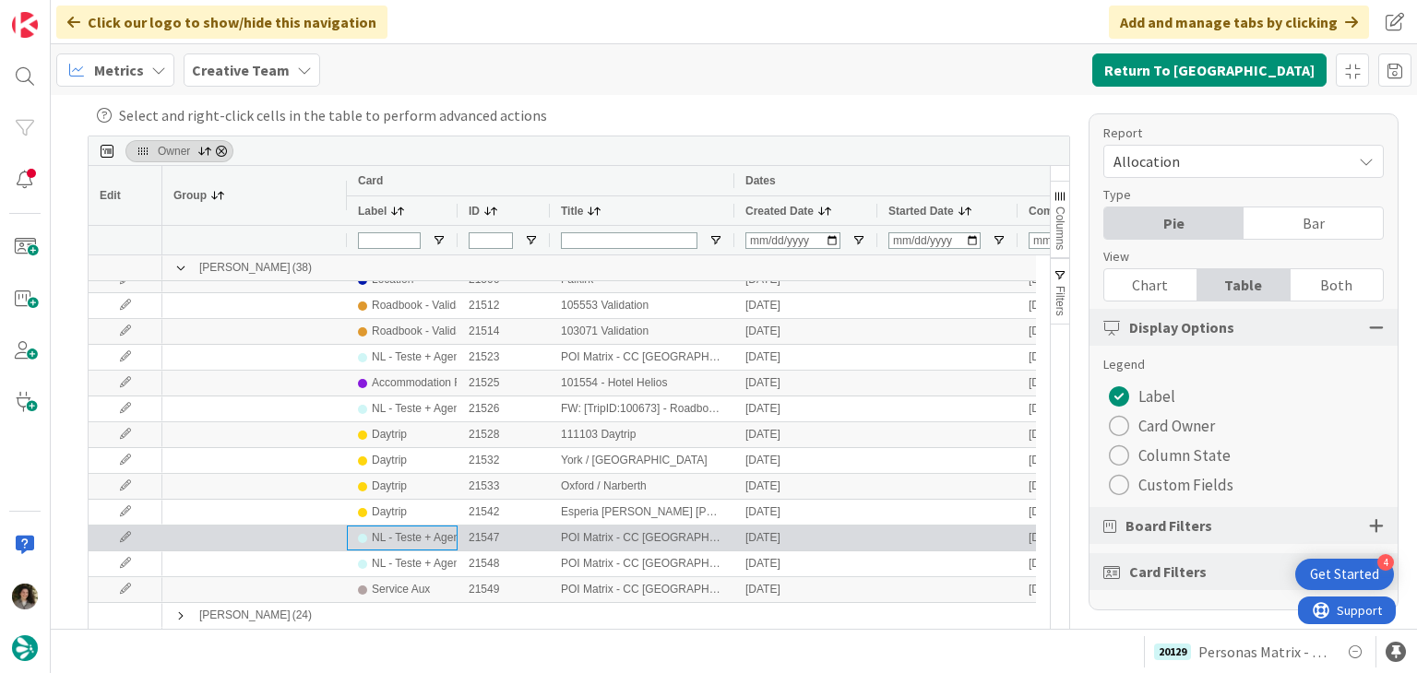
click at [424, 543] on div "NL - Teste + Agendamento" at bounding box center [437, 538] width 131 height 23
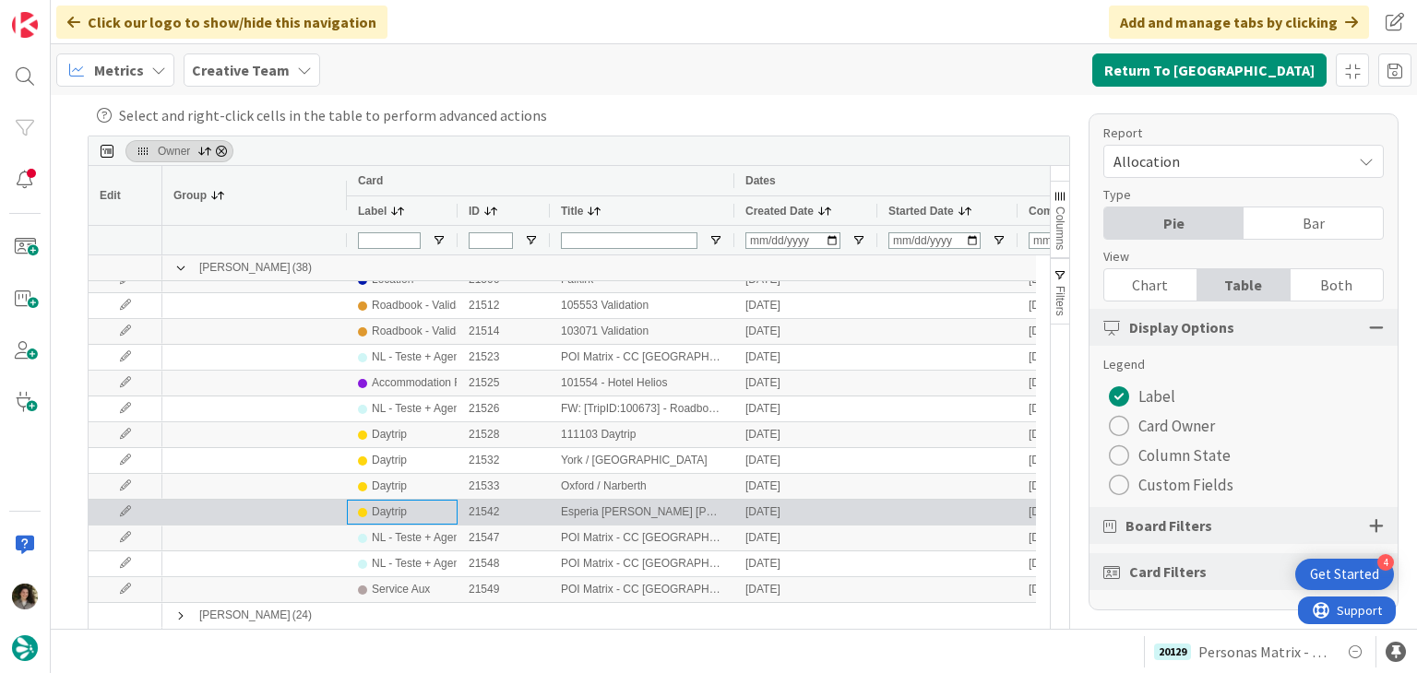
click at [423, 520] on div "Daytrip" at bounding box center [402, 512] width 89 height 23
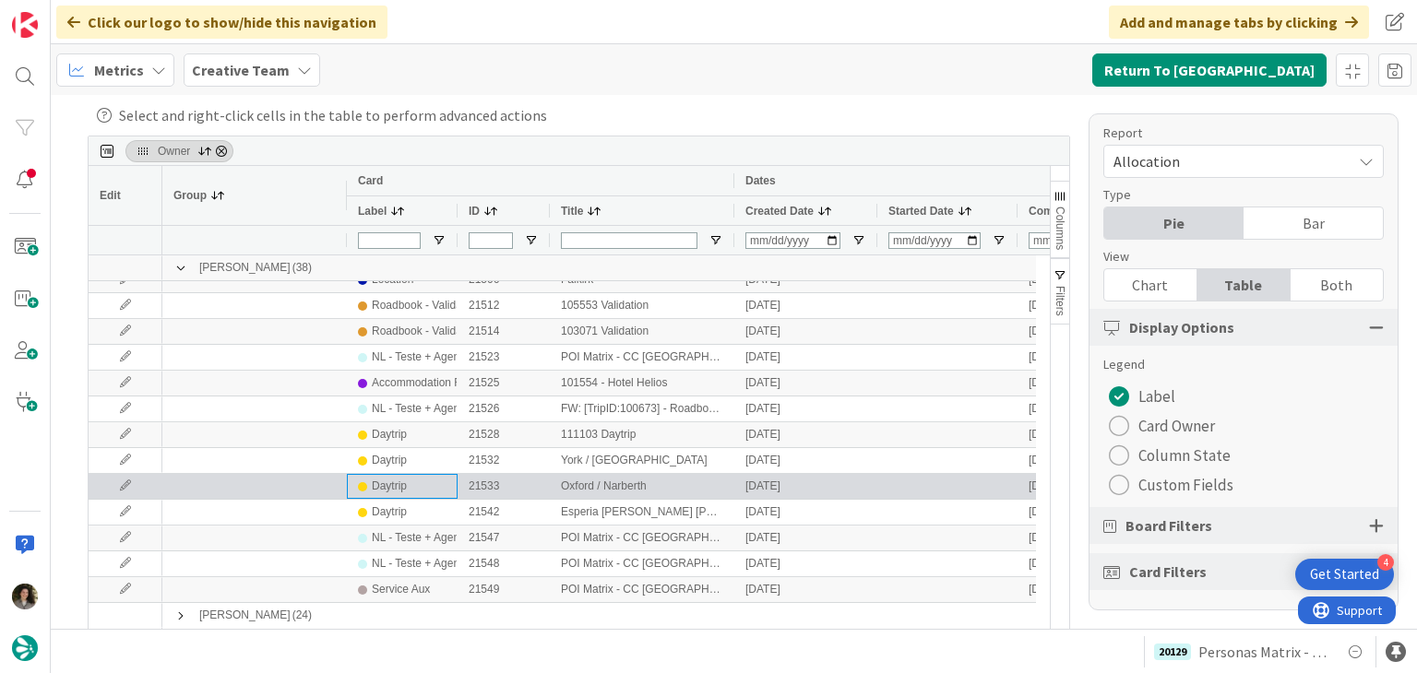
click at [417, 492] on div "Daytrip" at bounding box center [402, 486] width 89 height 23
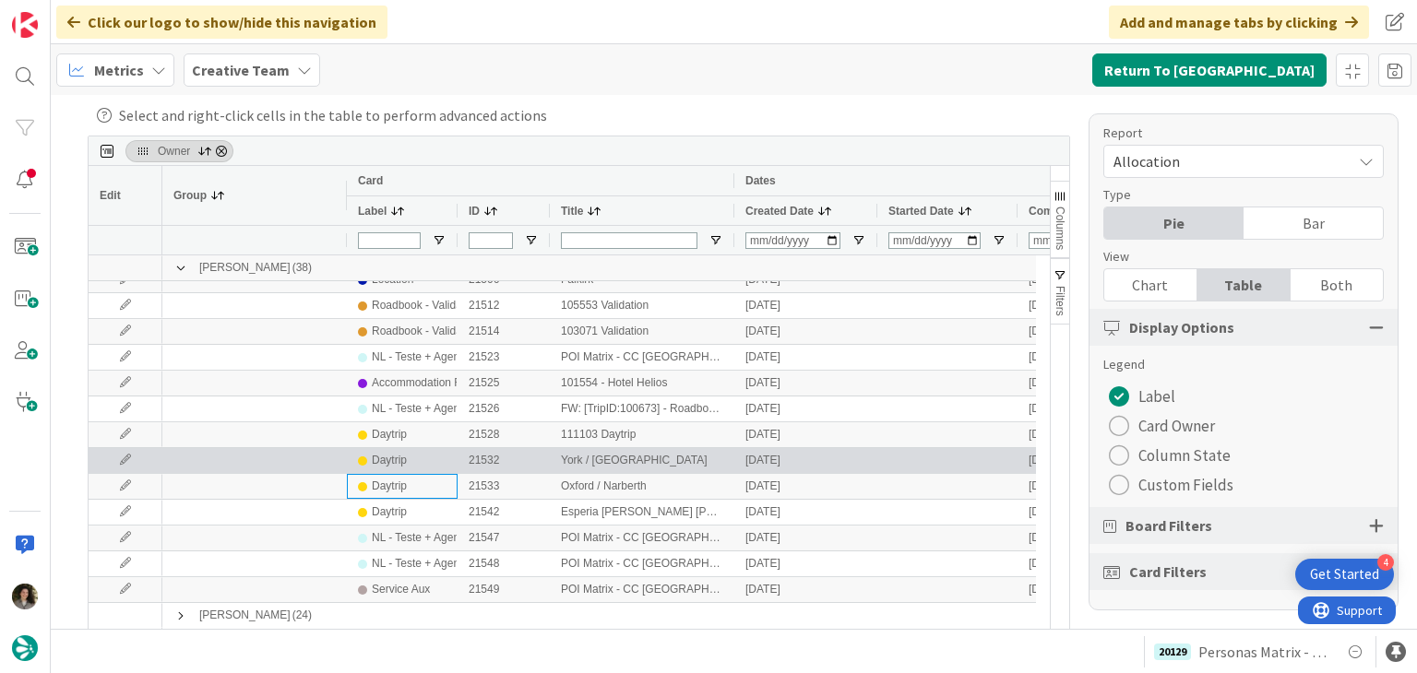
click at [414, 461] on div "Daytrip" at bounding box center [402, 460] width 89 height 23
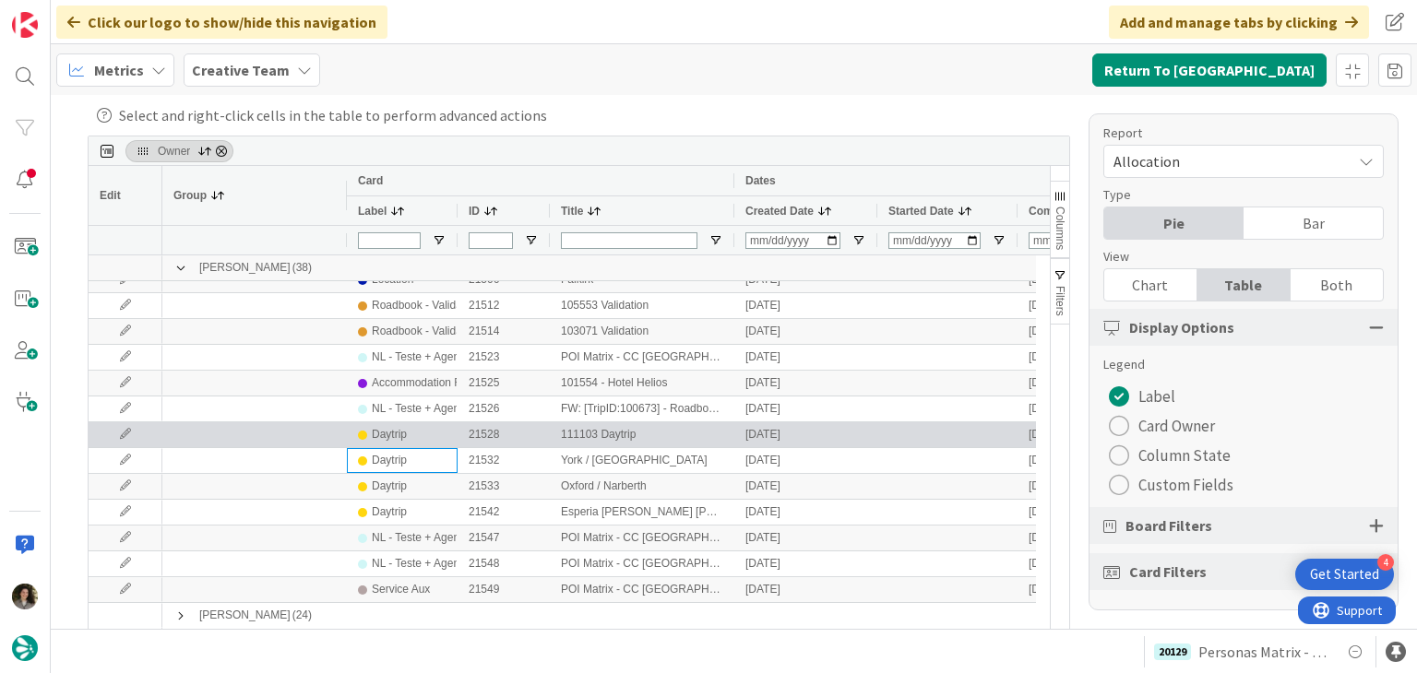
click at [414, 436] on div "Daytrip" at bounding box center [402, 434] width 89 height 23
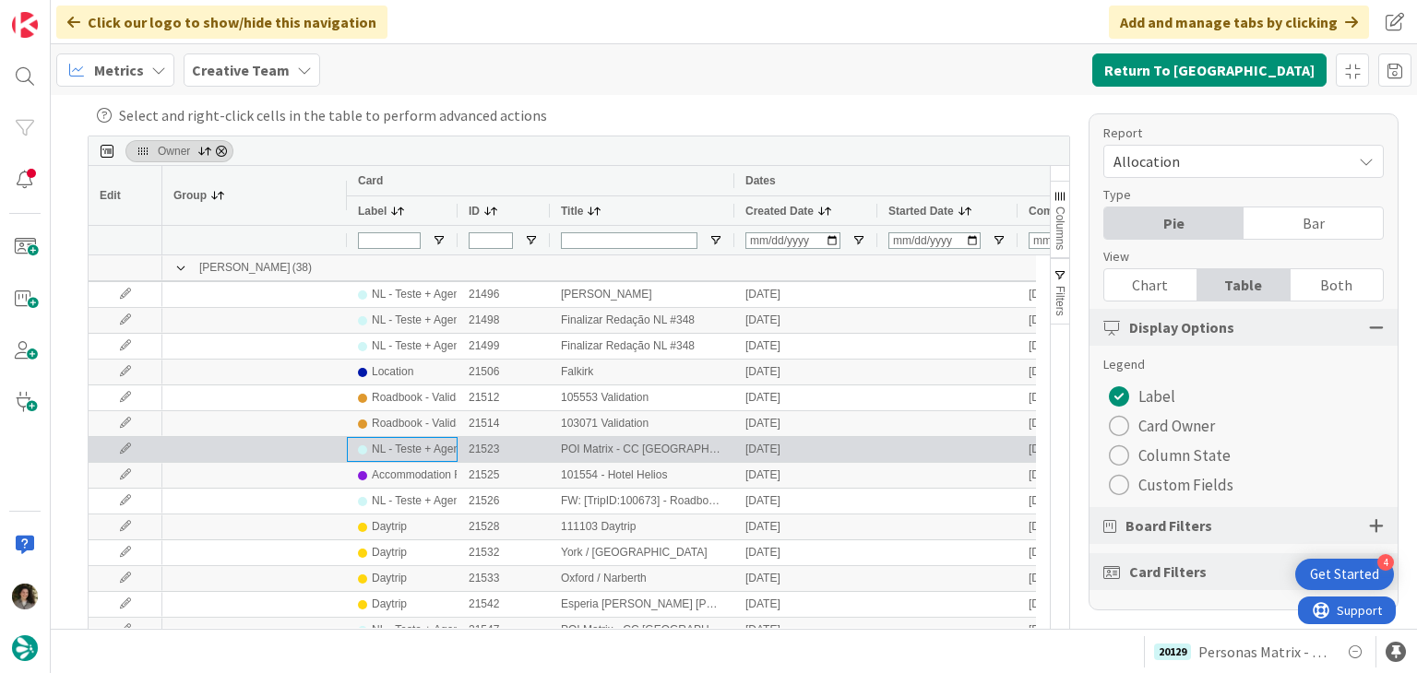
click at [411, 456] on div "NL - Teste + Agendamento" at bounding box center [437, 449] width 131 height 23
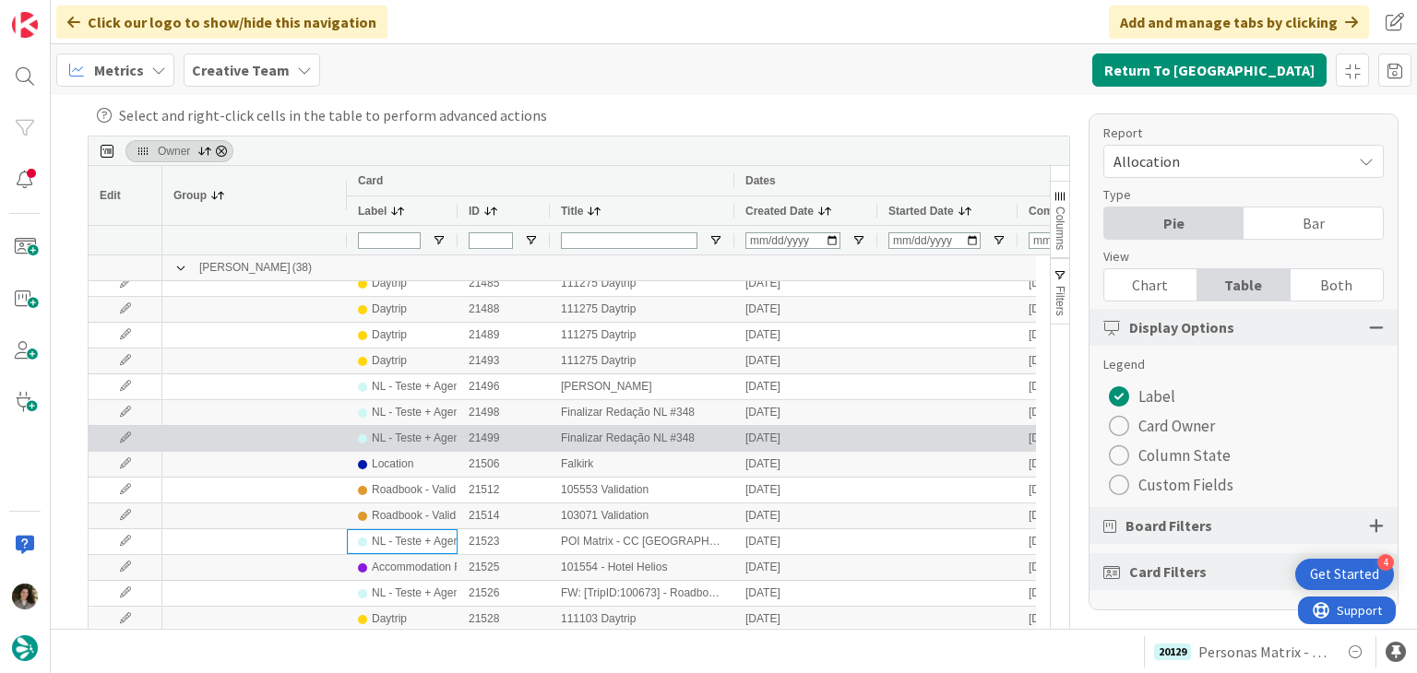
click at [443, 449] on div "NL - Teste + Agendamento" at bounding box center [402, 438] width 111 height 25
click at [442, 423] on div "NL - Teste + Agendamento" at bounding box center [402, 412] width 111 height 25
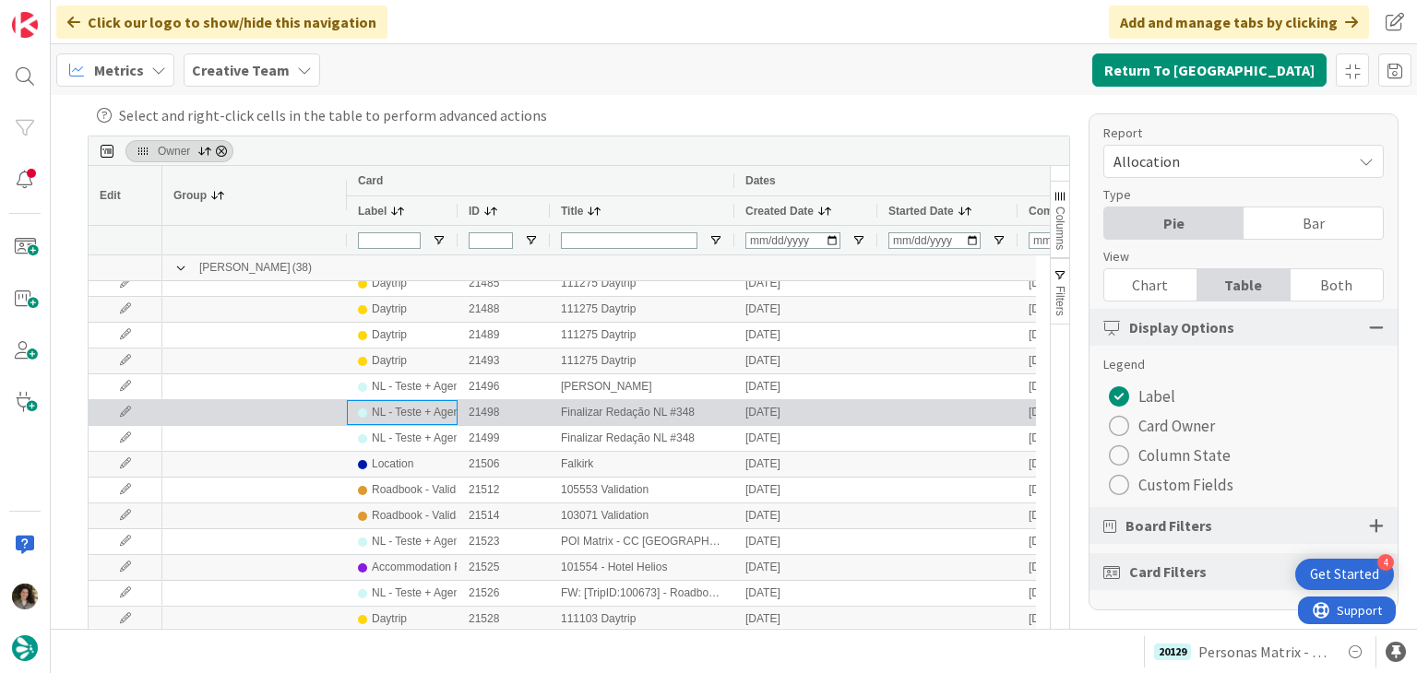
click at [443, 399] on div "NL - Teste + Agendamento" at bounding box center [402, 387] width 111 height 25
